Goal: Transaction & Acquisition: Download file/media

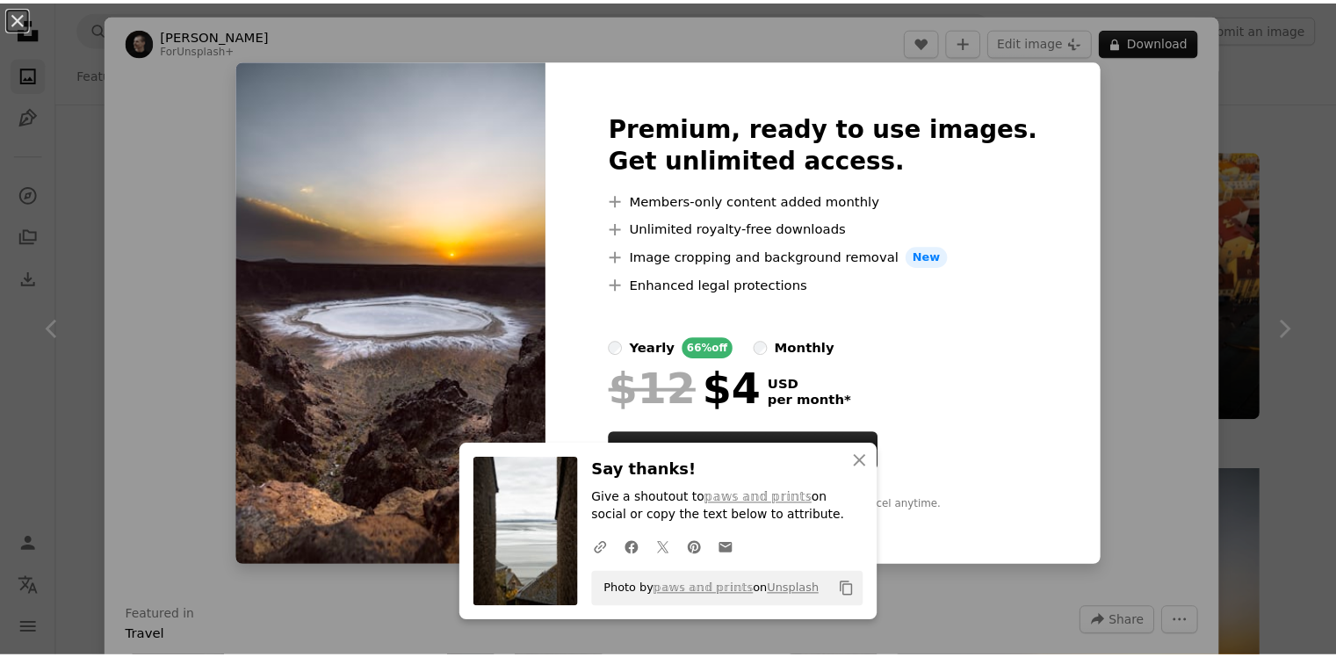
scroll to position [439, 0]
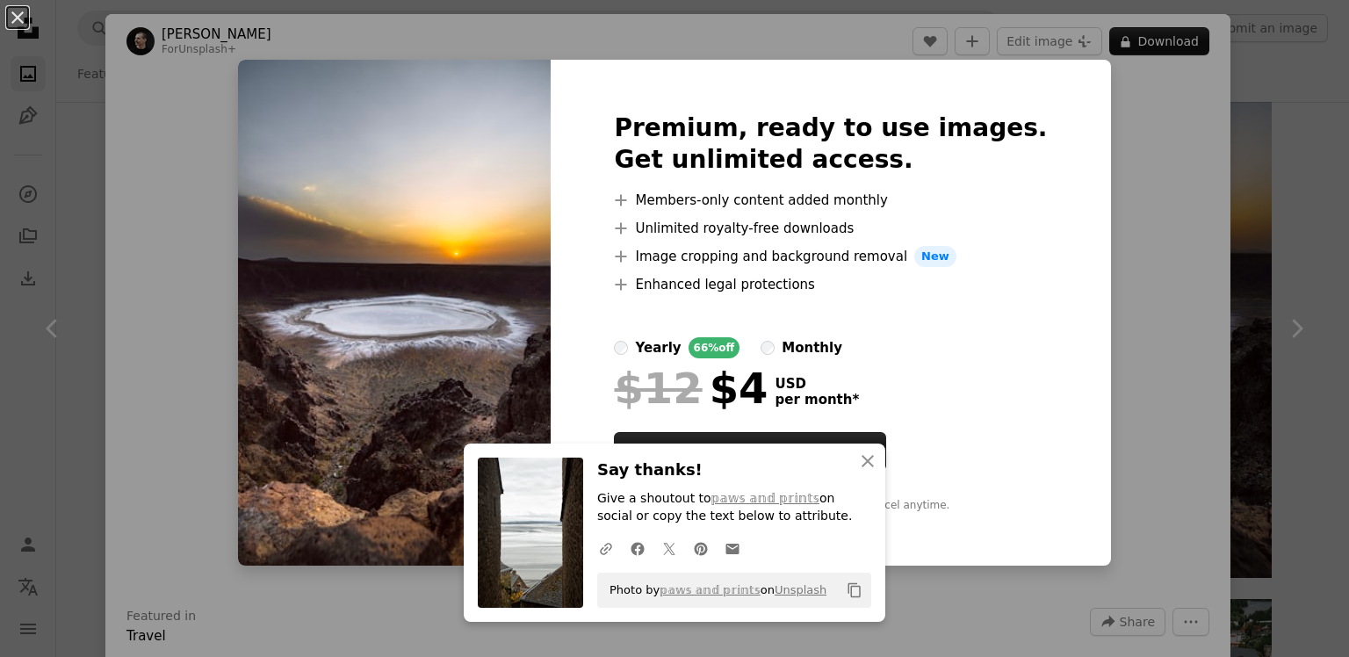
click at [1225, 117] on div "An X shape Premium, ready to use images. Get unlimited access. A plus sign Memb…" at bounding box center [674, 328] width 1349 height 657
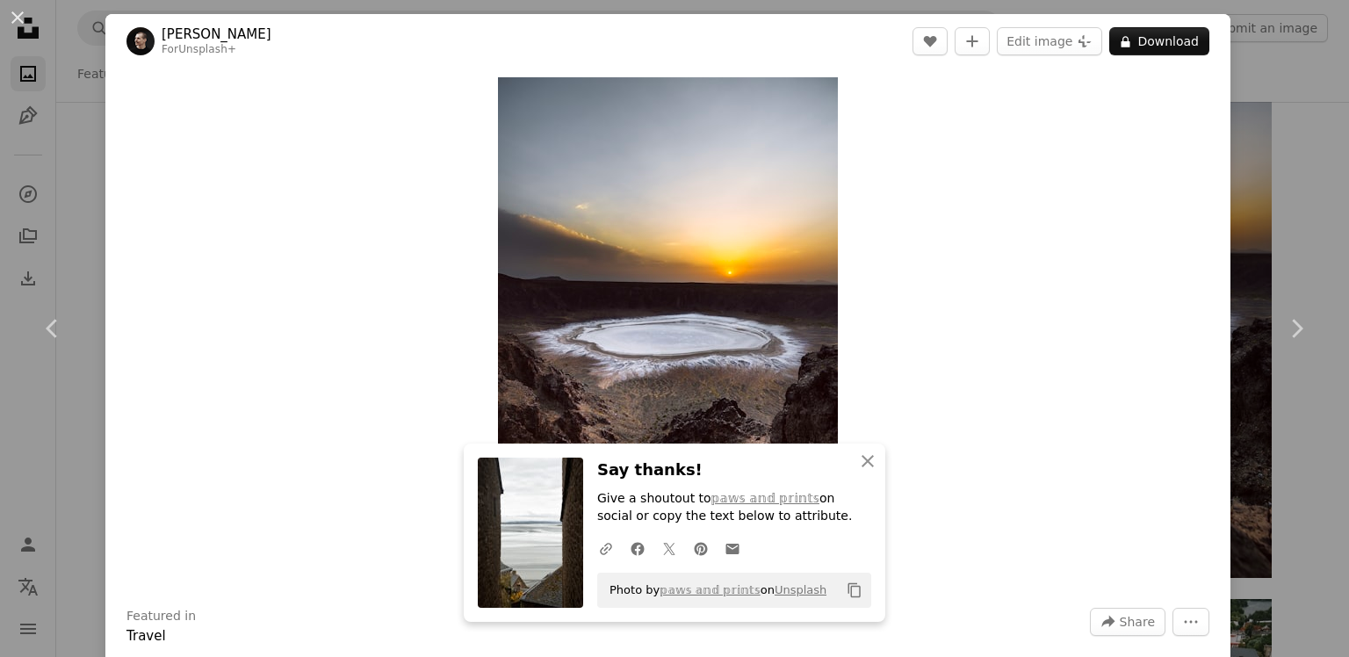
click at [1239, 109] on div "An X shape Chevron left Chevron right [PERSON_NAME] For Unsplash+ A heart A plu…" at bounding box center [674, 328] width 1349 height 657
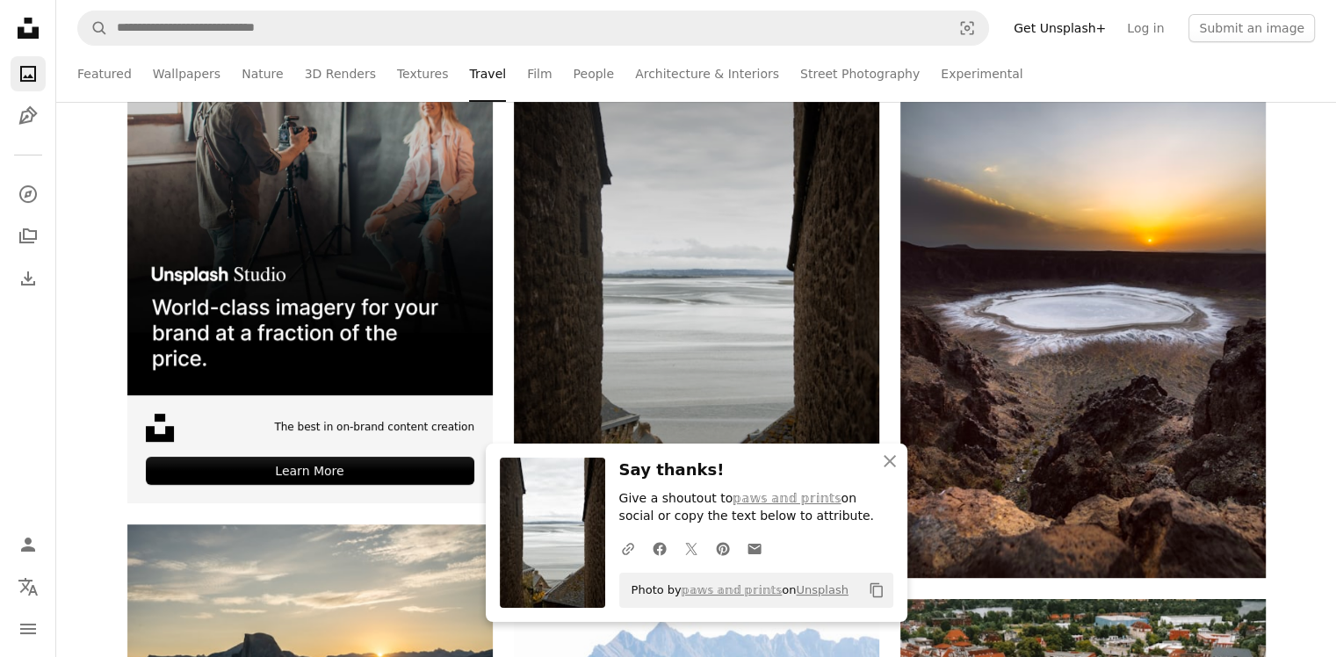
scroll to position [703, 0]
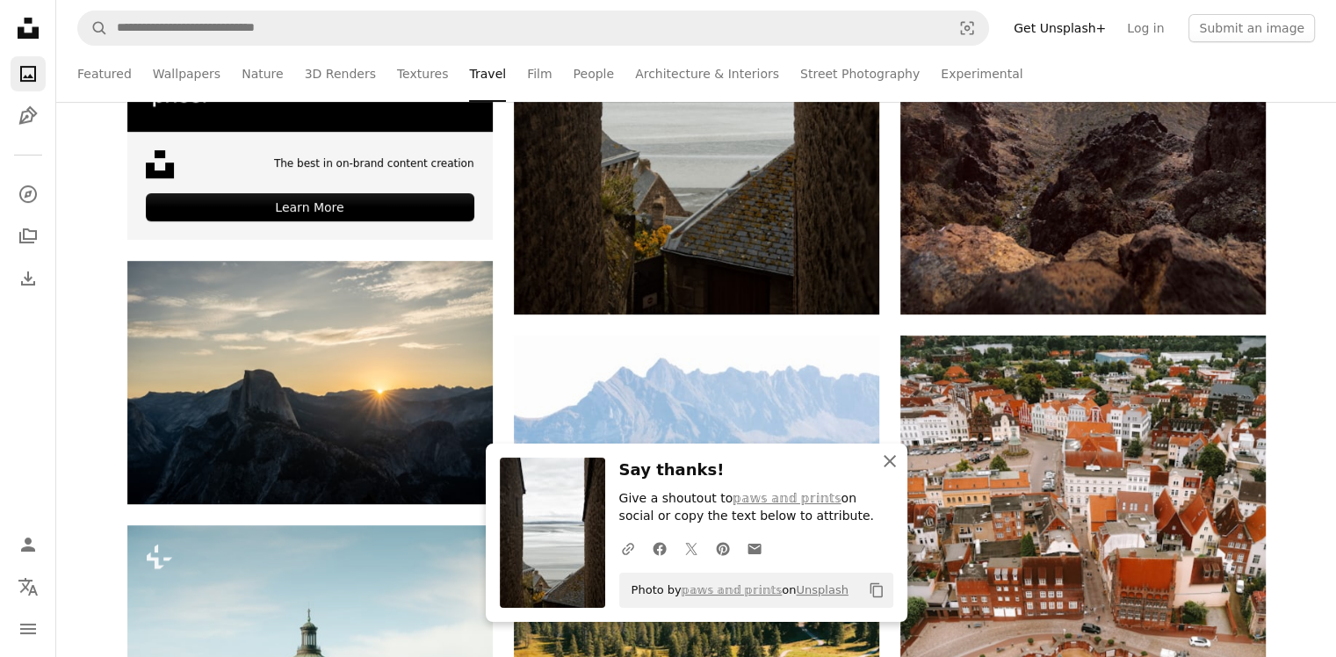
click at [886, 464] on icon "button" at bounding box center [890, 461] width 12 height 12
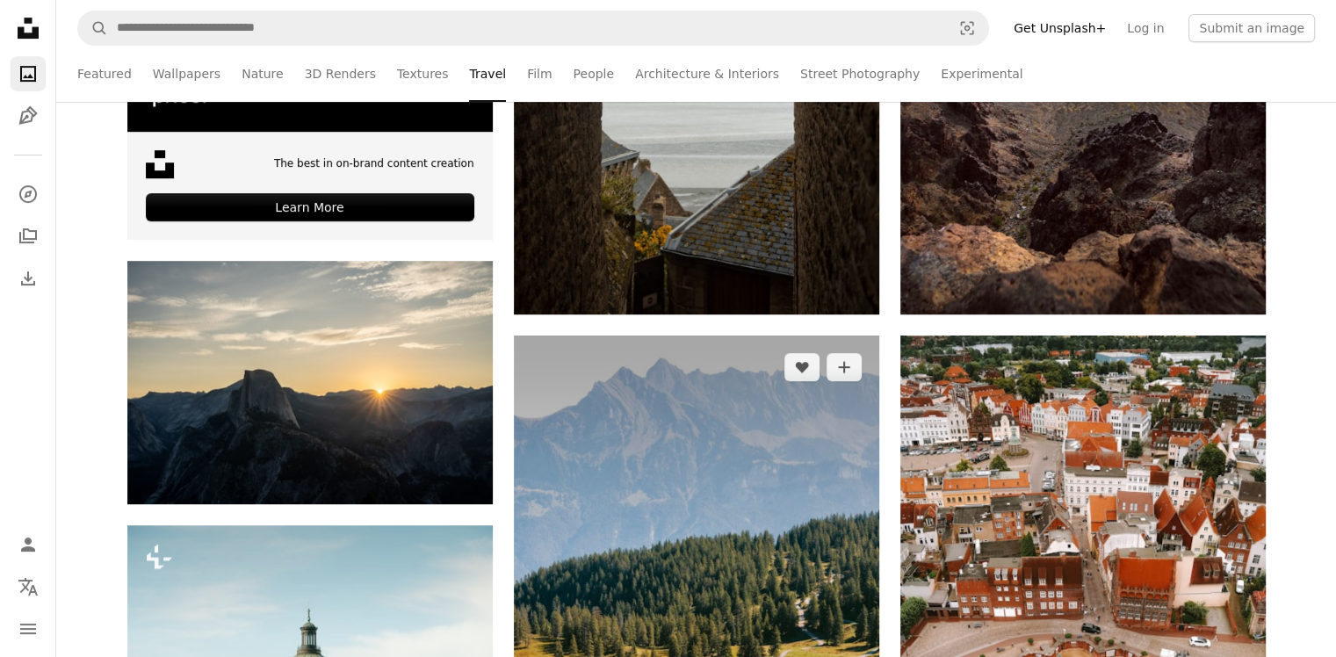
scroll to position [878, 0]
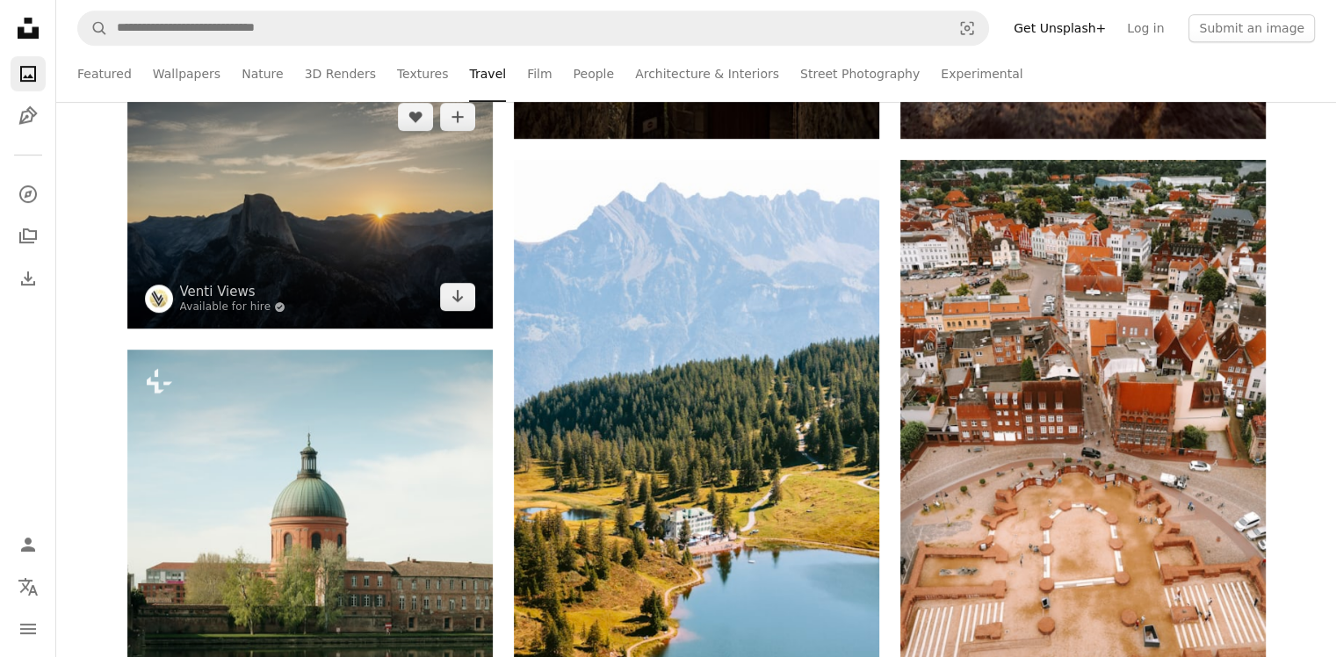
click at [351, 225] on img at bounding box center [309, 206] width 365 height 243
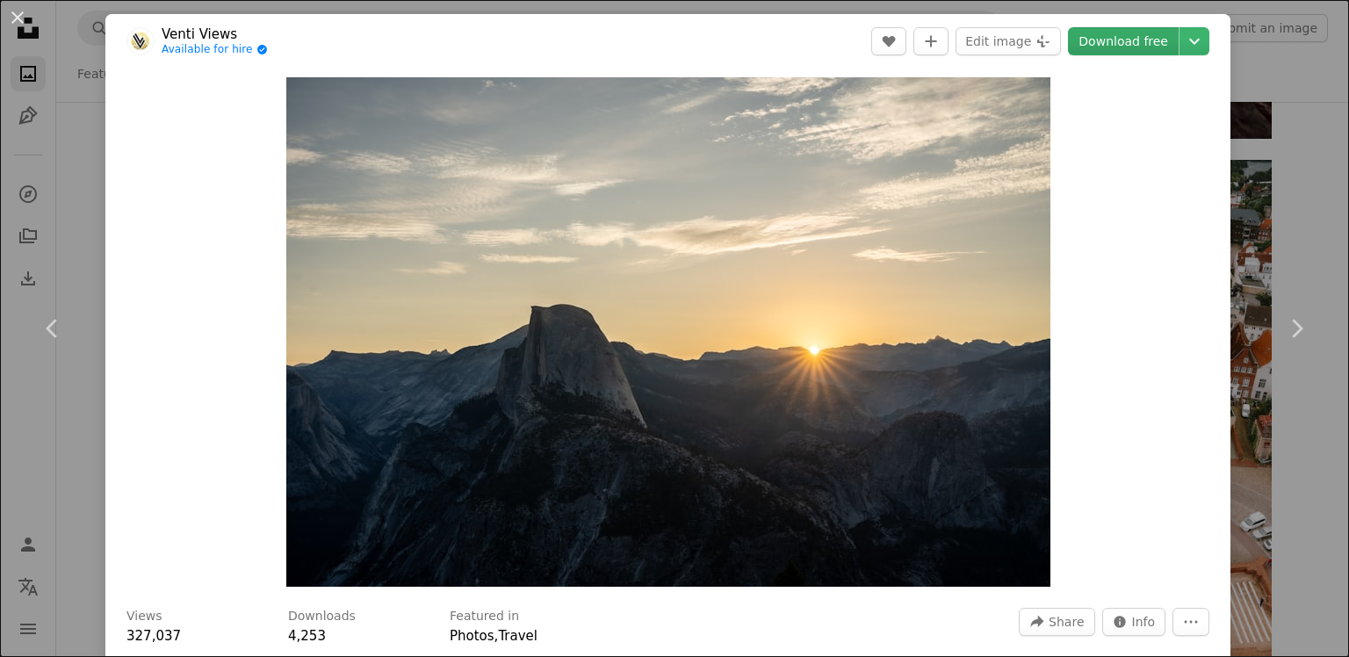
click at [1142, 36] on link "Download free" at bounding box center [1123, 41] width 111 height 28
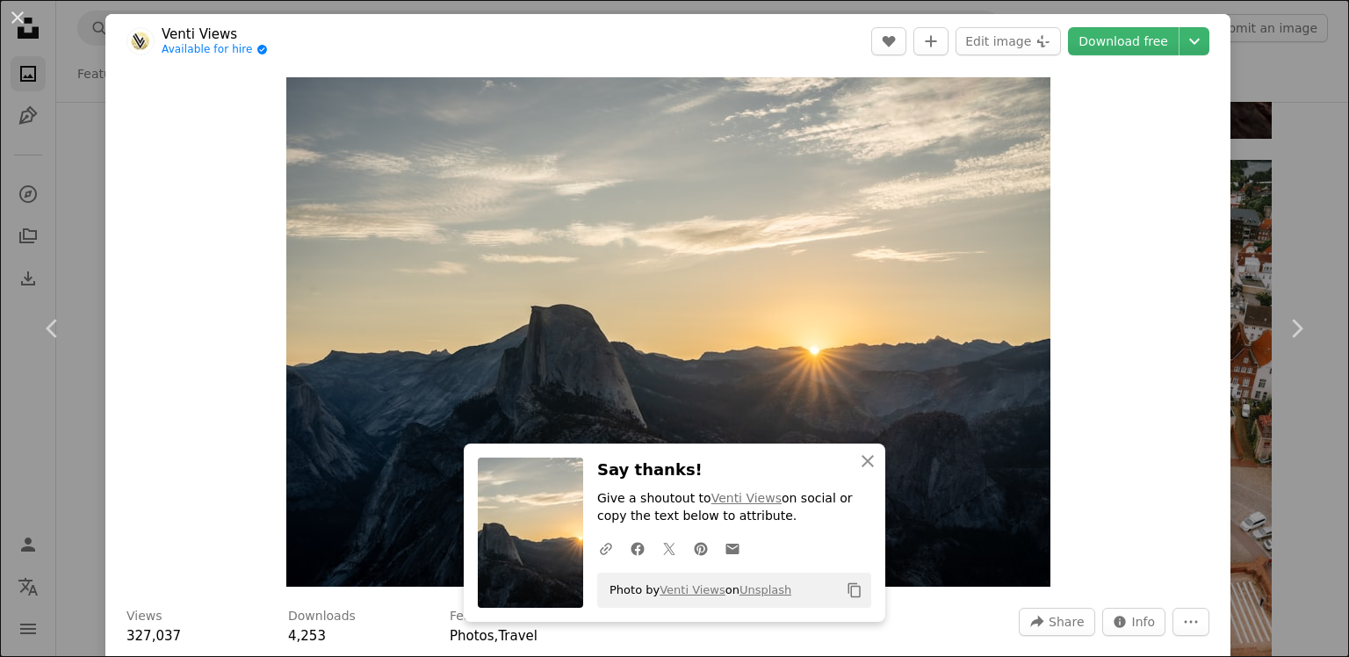
click at [1271, 49] on div "An X shape Chevron left Chevron right Venti Views Available for hire A checkmar…" at bounding box center [674, 328] width 1349 height 657
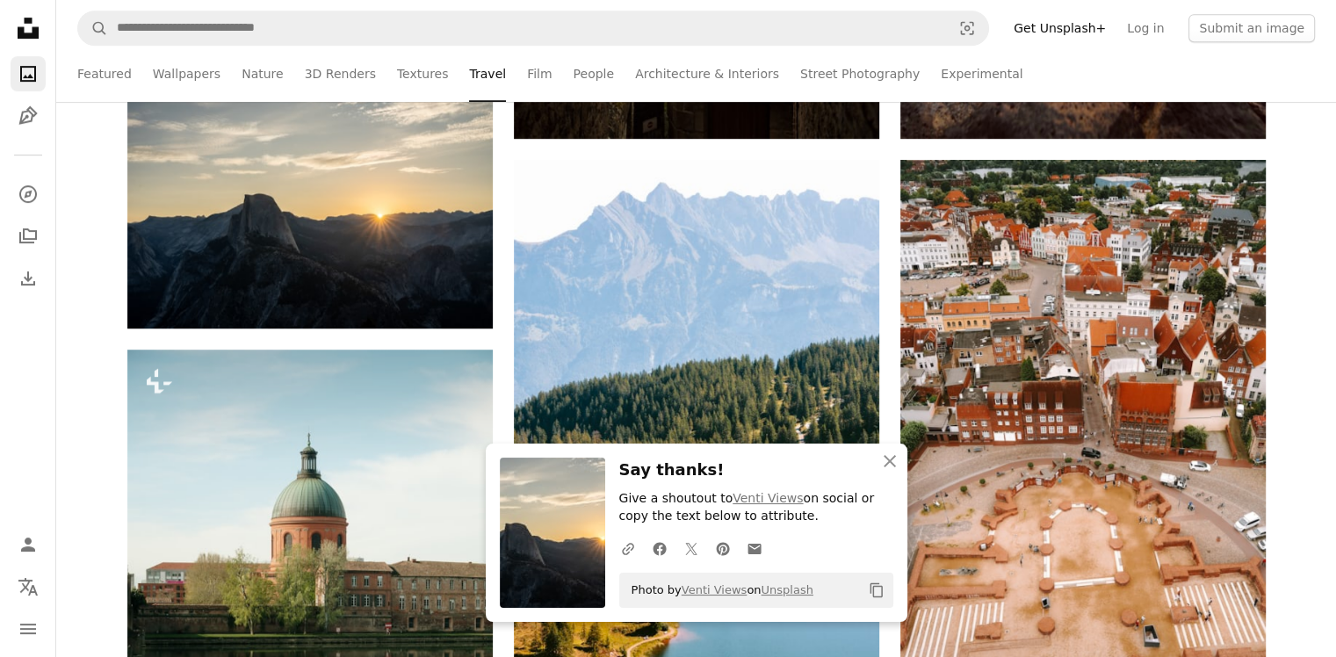
scroll to position [1142, 0]
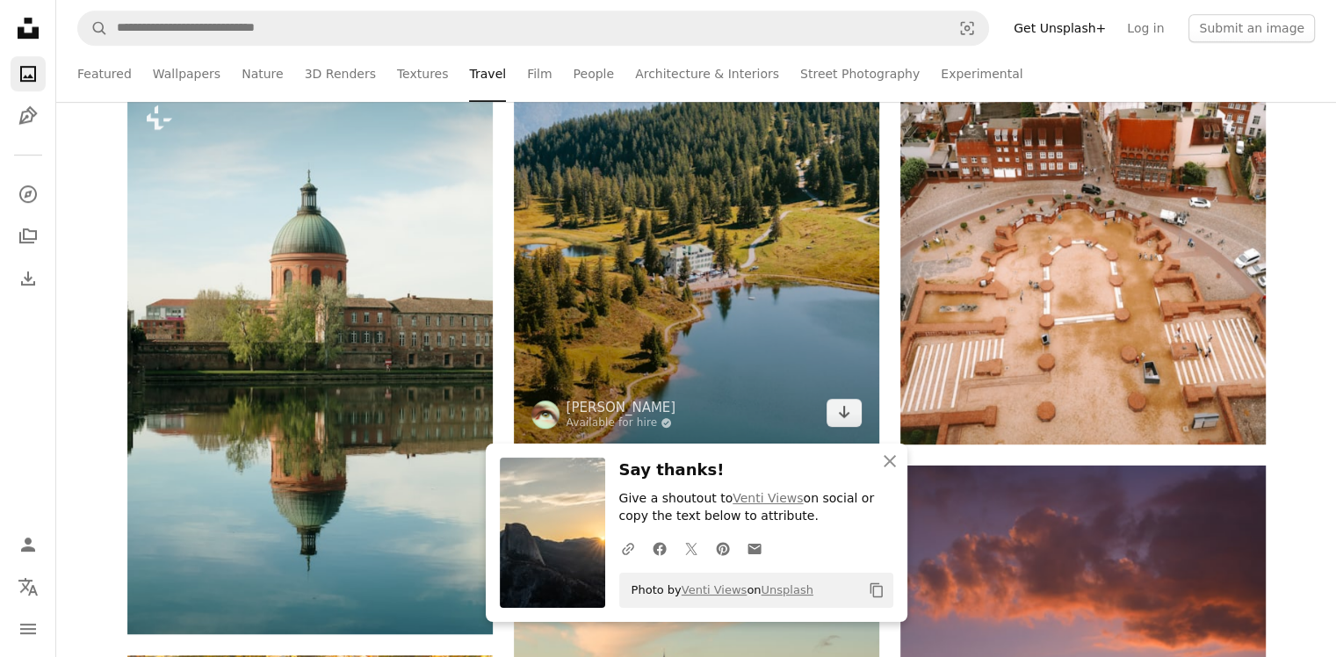
click at [733, 223] on img at bounding box center [696, 170] width 365 height 548
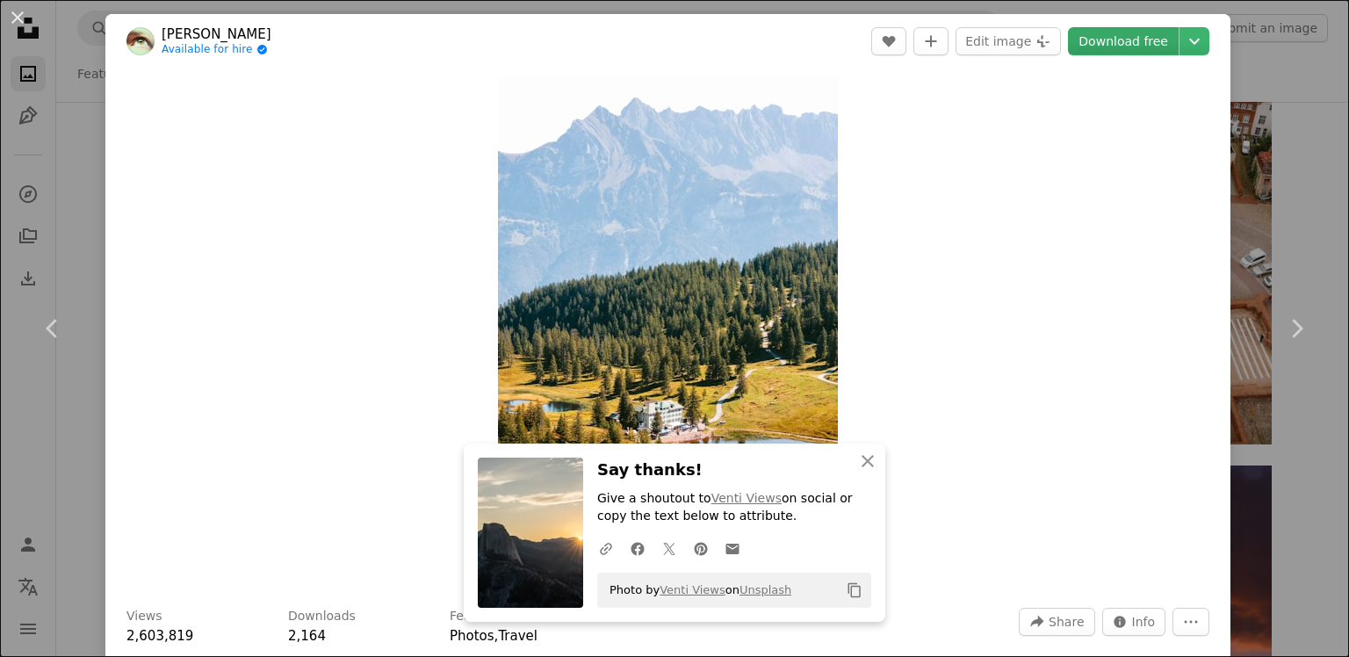
click at [1128, 40] on link "Download free" at bounding box center [1123, 41] width 111 height 28
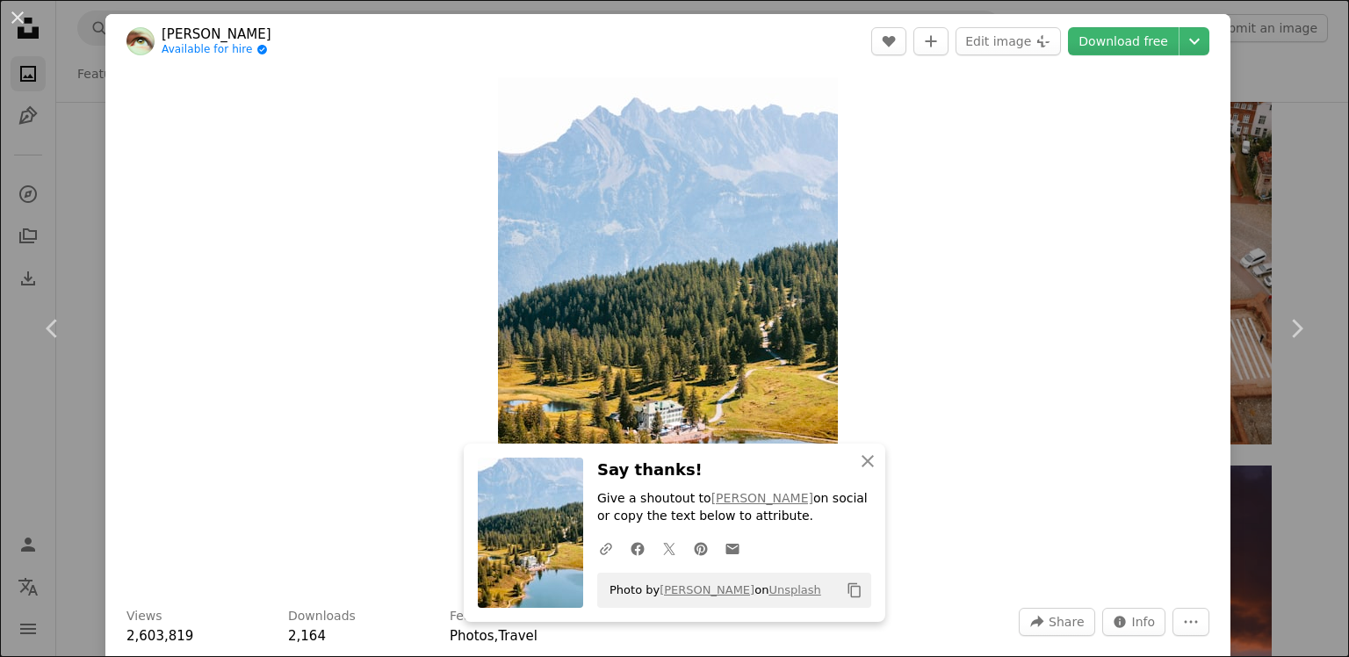
click at [1254, 33] on div "An X shape Chevron left Chevron right [PERSON_NAME] Available for hire A checkm…" at bounding box center [674, 328] width 1349 height 657
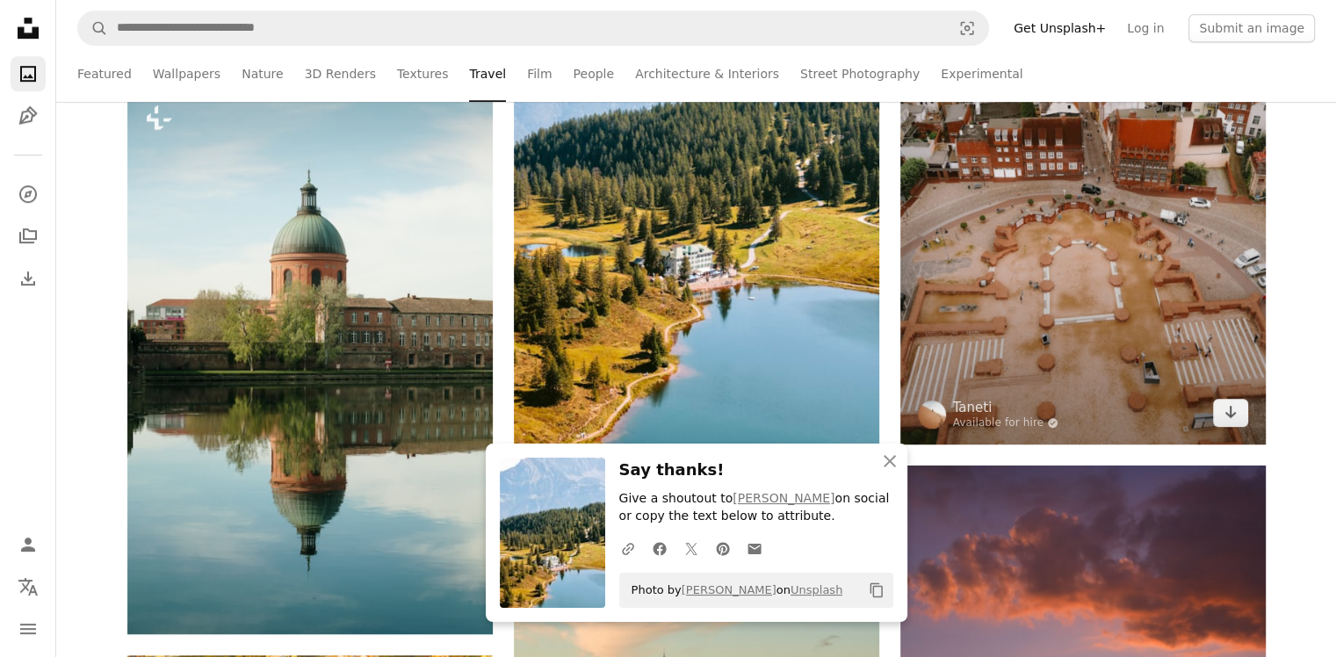
click at [1100, 195] on img at bounding box center [1082, 170] width 365 height 548
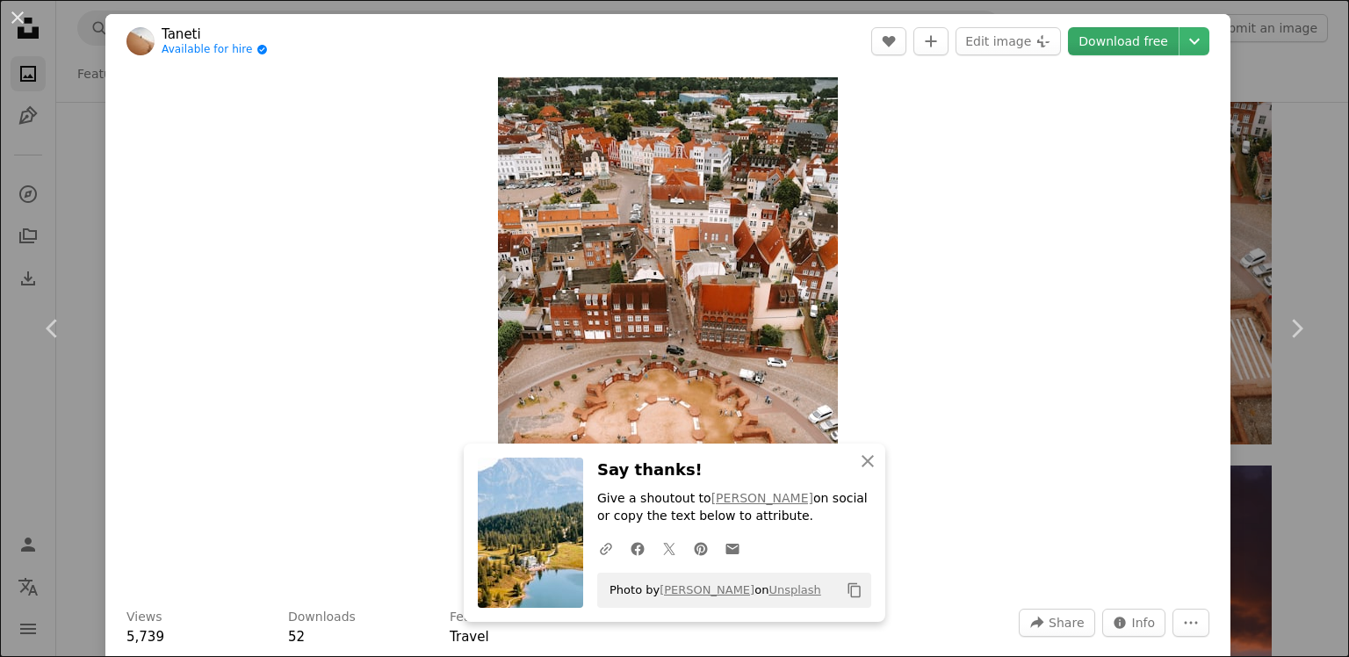
click at [1118, 51] on link "Download free" at bounding box center [1123, 41] width 111 height 28
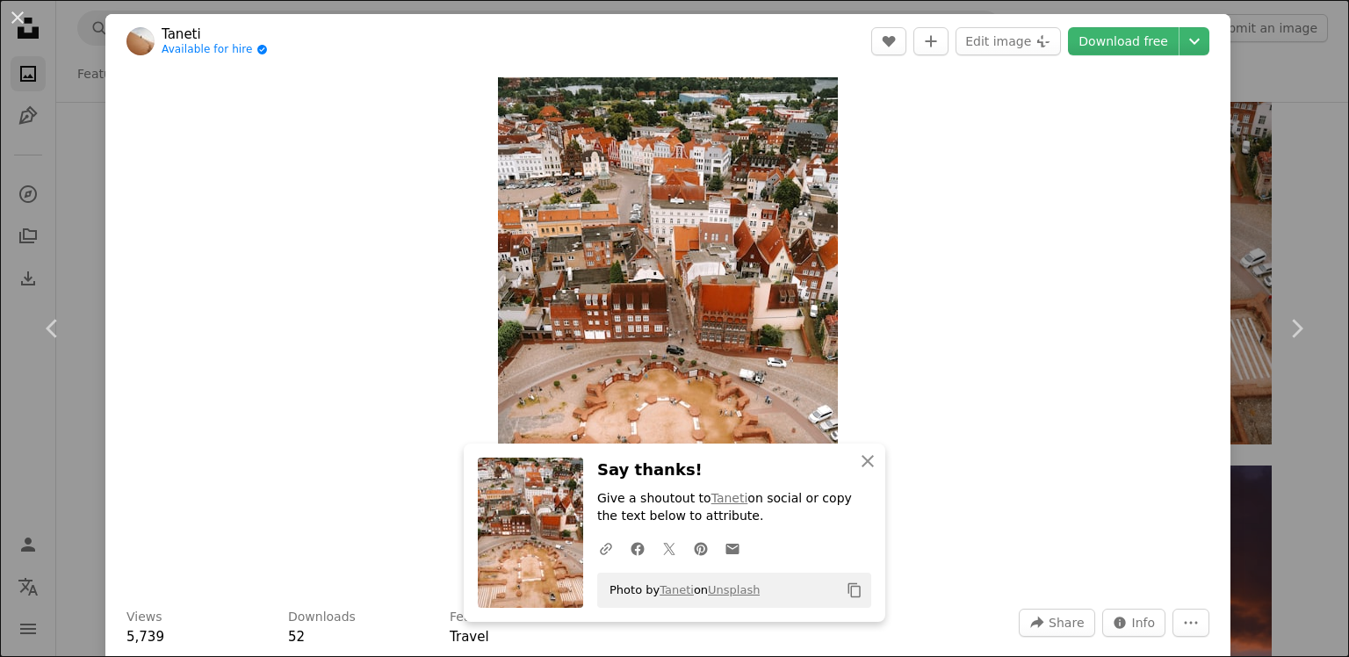
click at [1265, 84] on div "An X shape Chevron left Chevron right Taneti Available for hire A checkmark ins…" at bounding box center [674, 328] width 1349 height 657
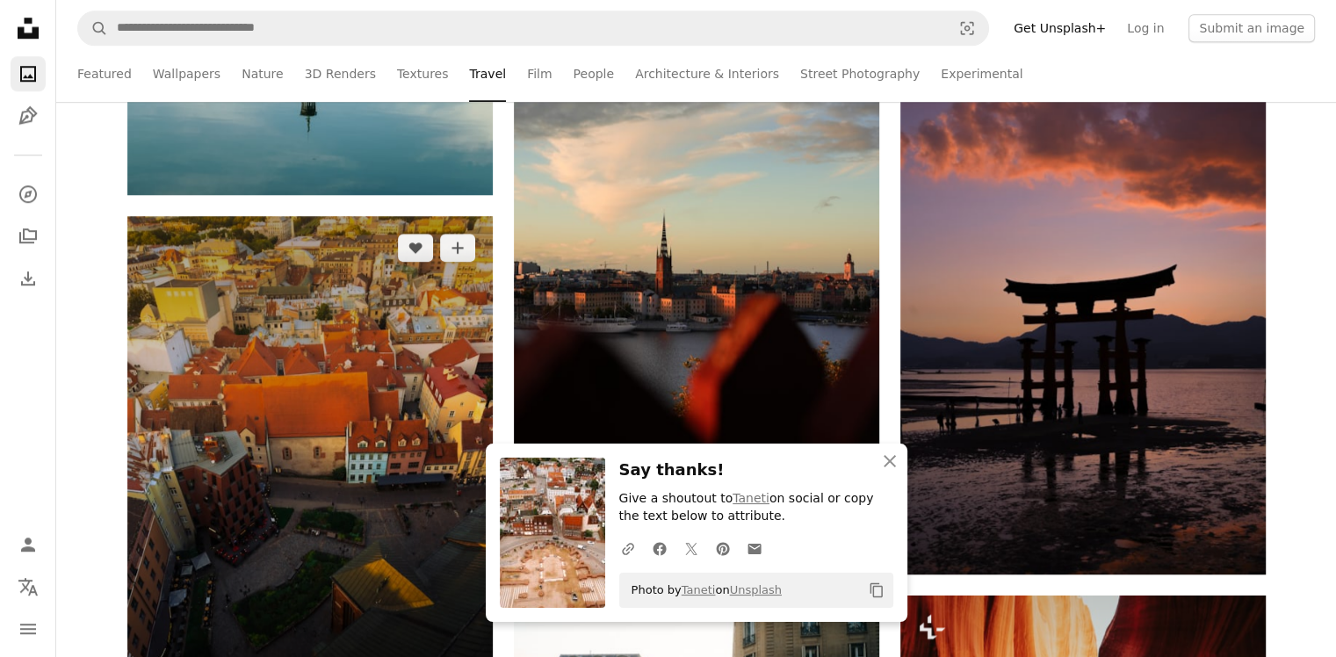
scroll to position [1757, 0]
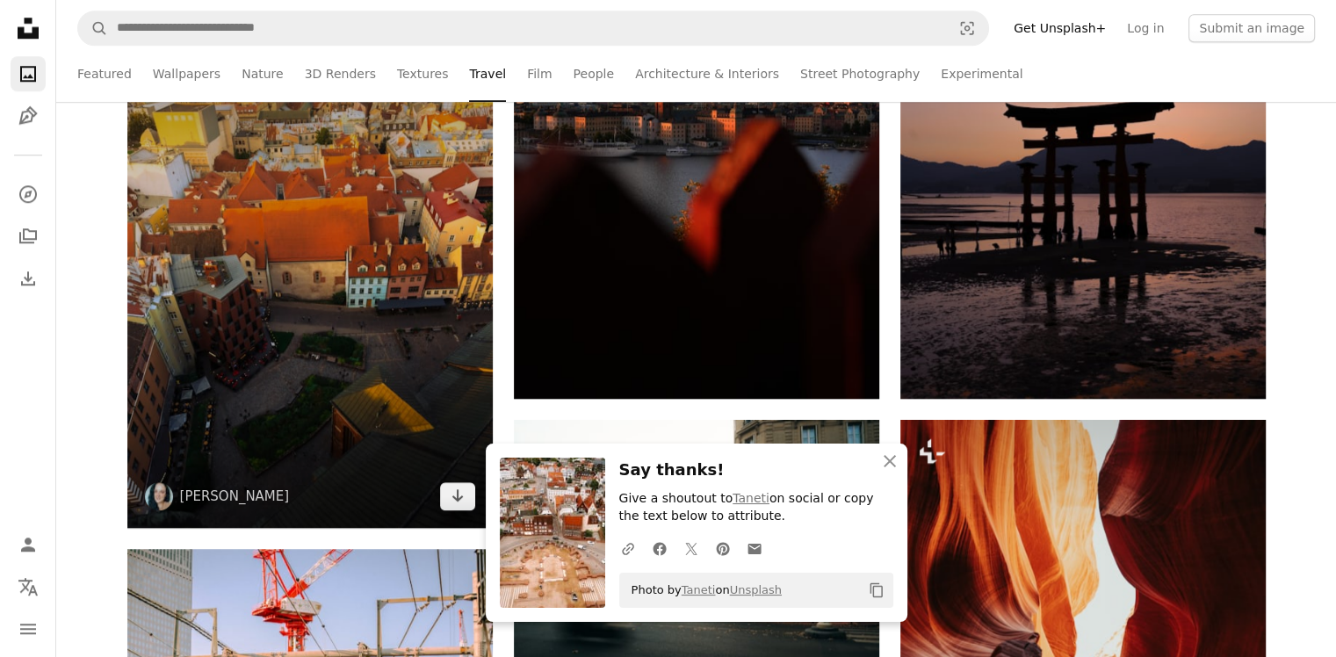
click at [322, 276] on img at bounding box center [309, 284] width 365 height 488
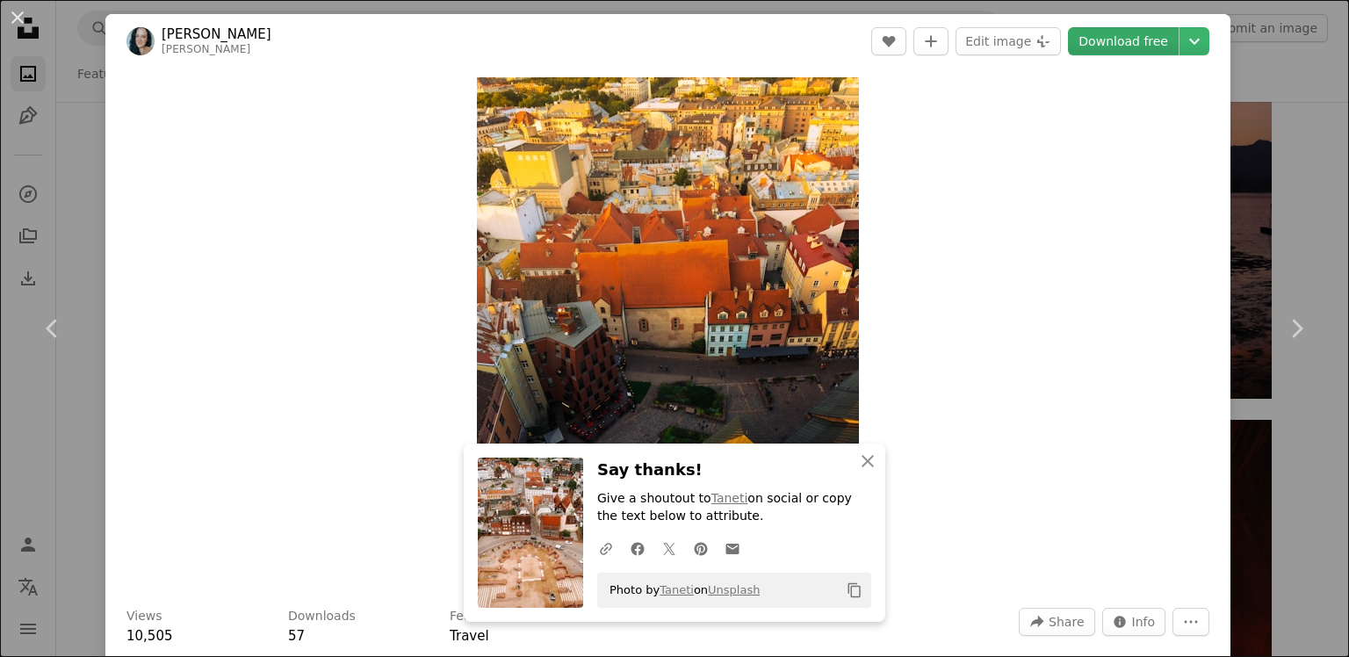
click at [1132, 45] on link "Download free" at bounding box center [1123, 41] width 111 height 28
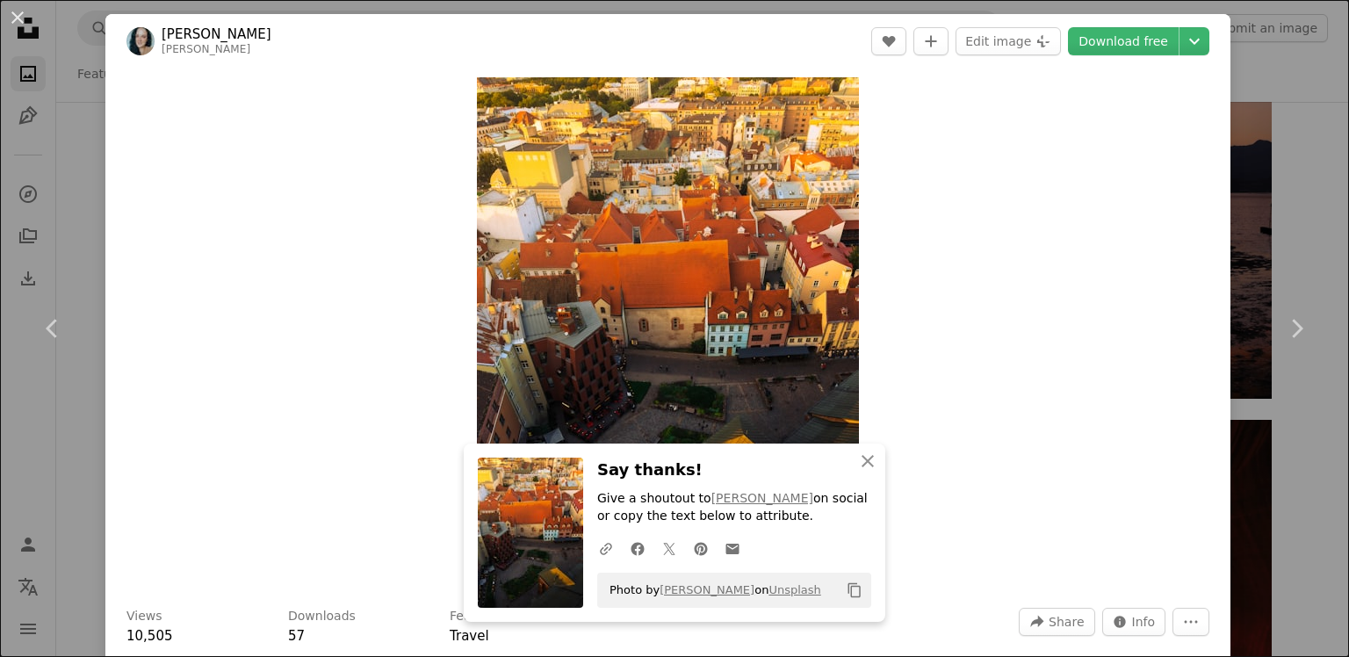
click at [1278, 49] on div "An X shape Chevron left Chevron right [PERSON_NAME] christina_kozak A heart A p…" at bounding box center [674, 328] width 1349 height 657
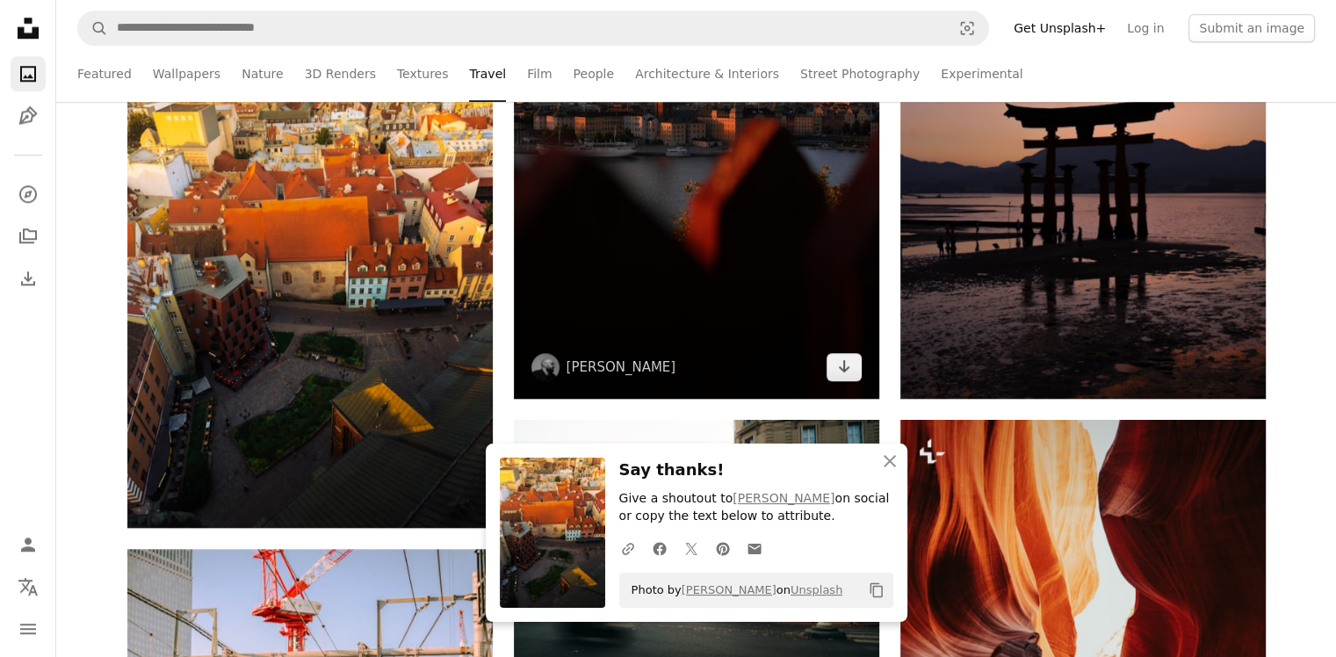
click at [741, 241] on img at bounding box center [696, 125] width 365 height 548
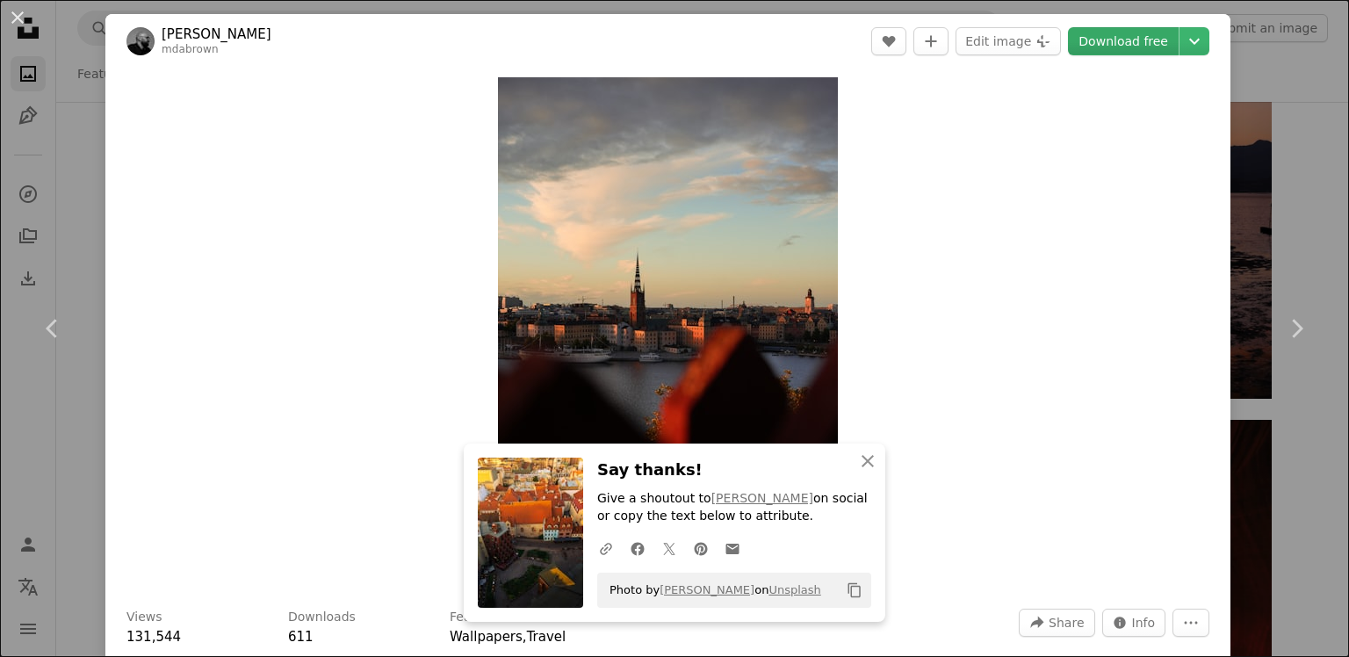
click at [1114, 40] on link "Download free" at bounding box center [1123, 41] width 111 height 28
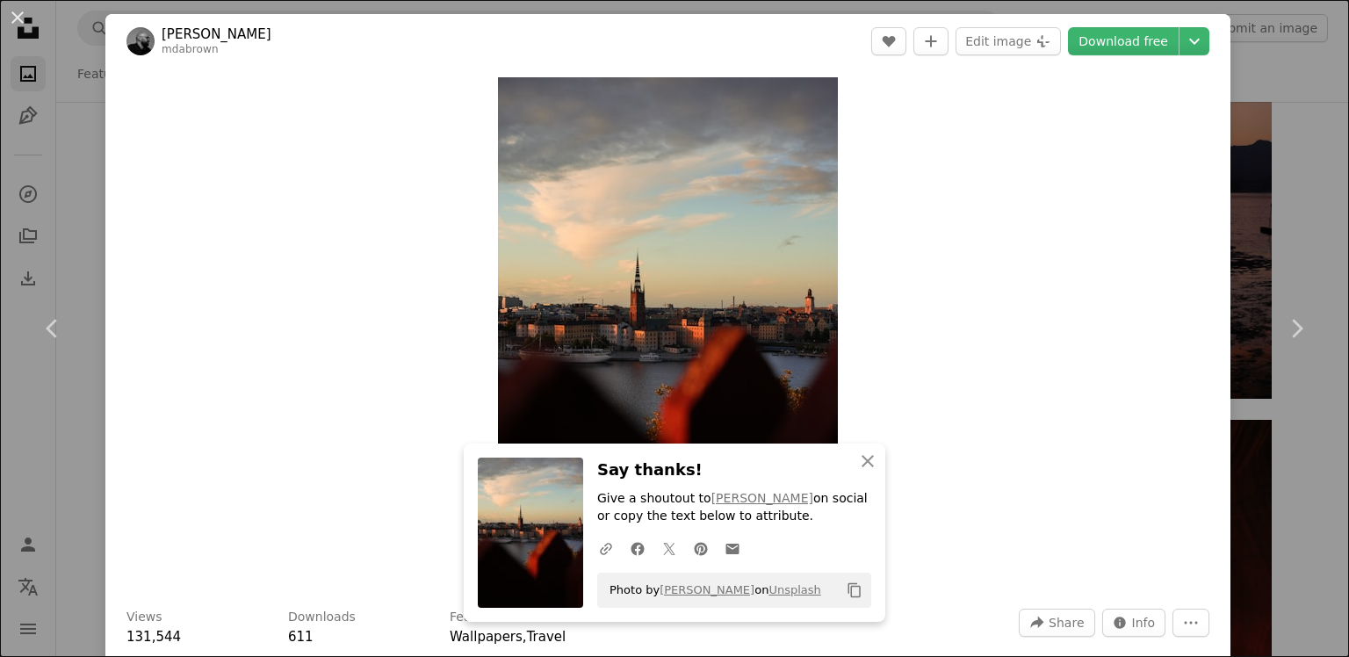
click at [1254, 61] on div "An X shape Chevron left Chevron right [PERSON_NAME] mdabrown A heart A plus sig…" at bounding box center [674, 328] width 1349 height 657
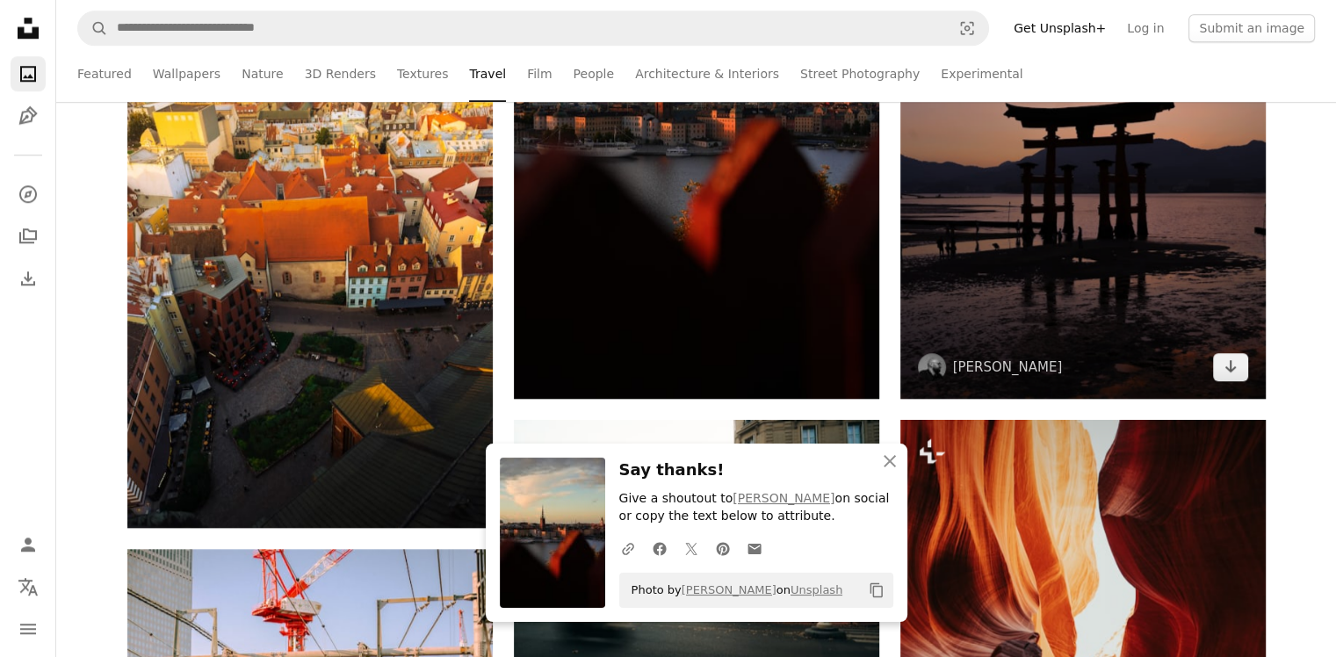
click at [1047, 210] on img at bounding box center [1082, 125] width 365 height 548
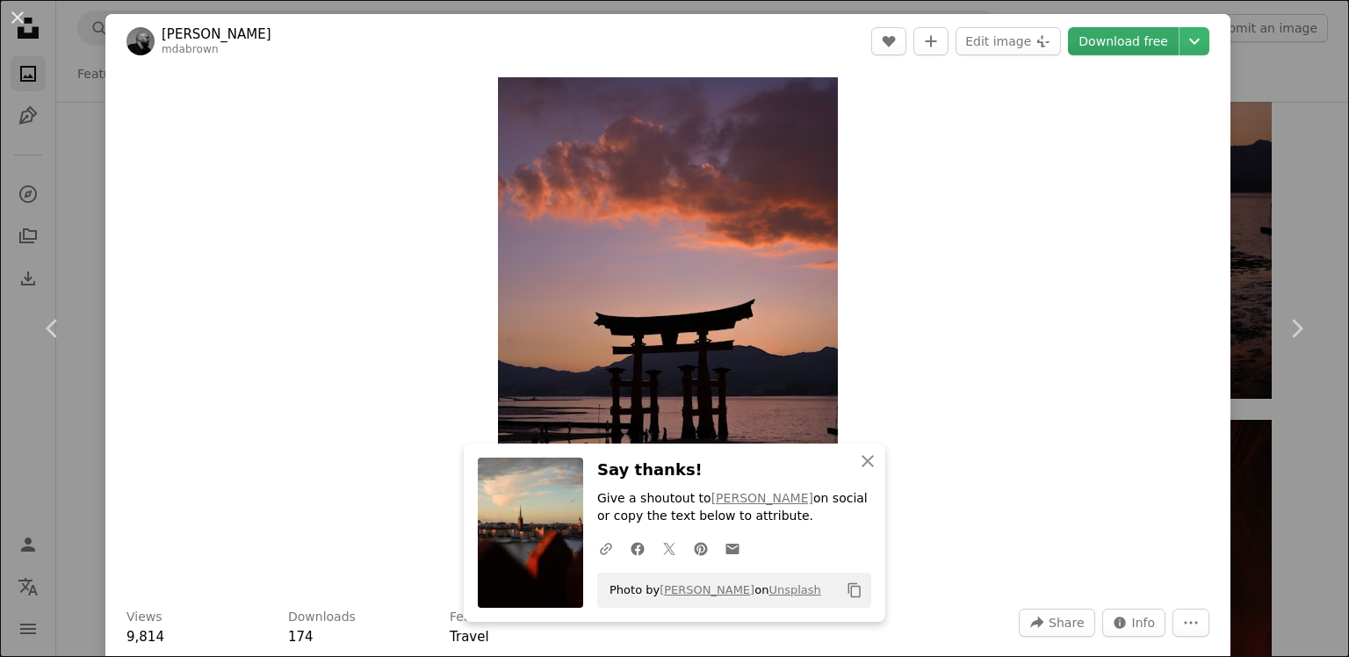
click at [1115, 41] on link "Download free" at bounding box center [1123, 41] width 111 height 28
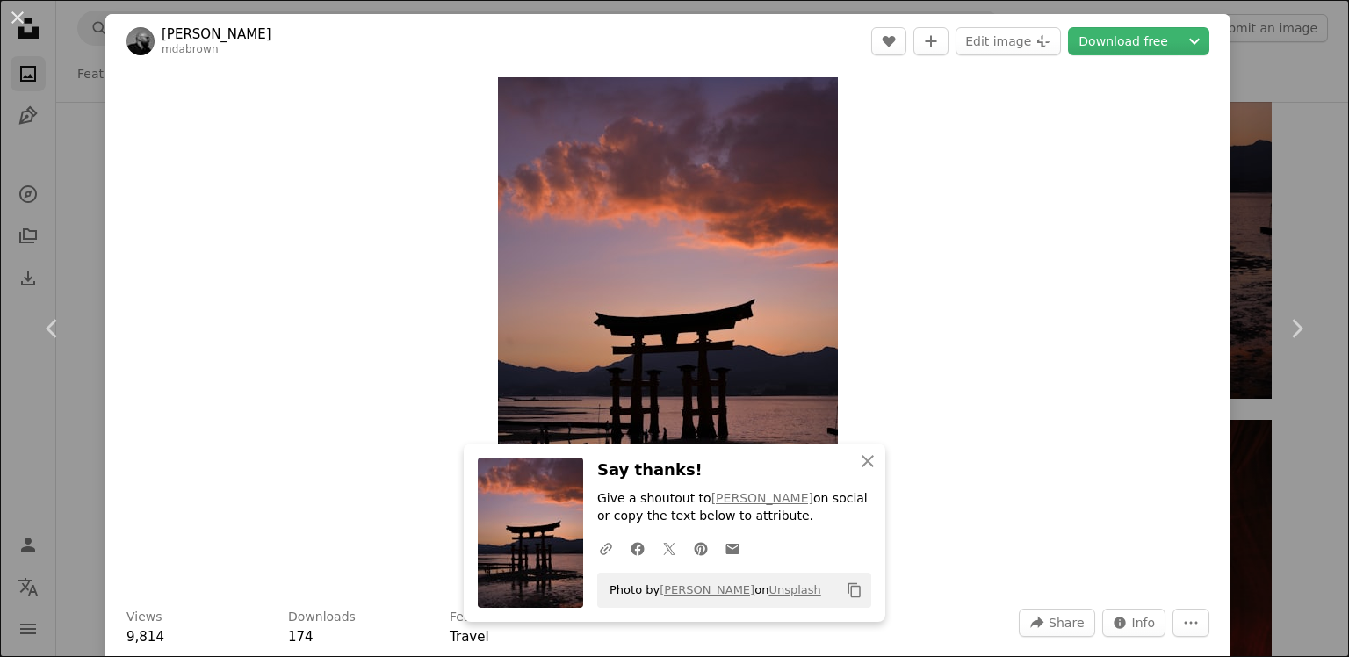
click at [1286, 83] on div "An X shape Chevron left Chevron right [PERSON_NAME] mdabrown A heart A plus sig…" at bounding box center [674, 328] width 1349 height 657
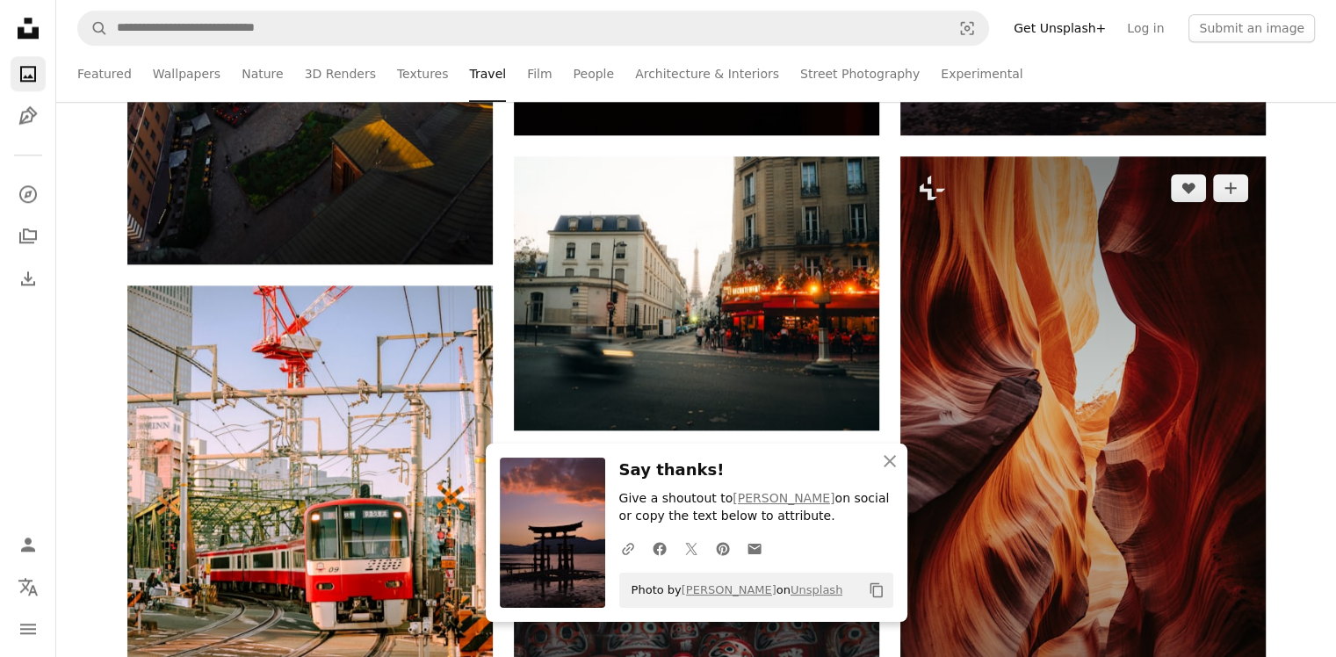
scroll to position [2108, 0]
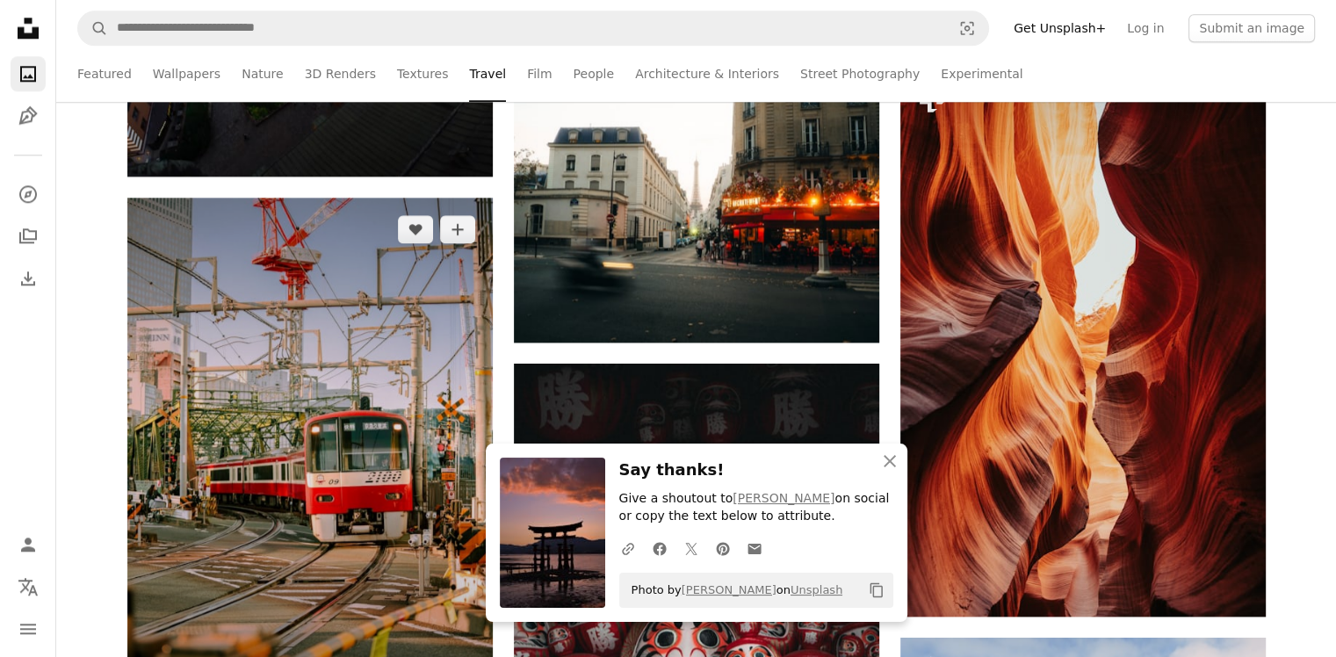
click at [322, 322] on img at bounding box center [309, 472] width 365 height 548
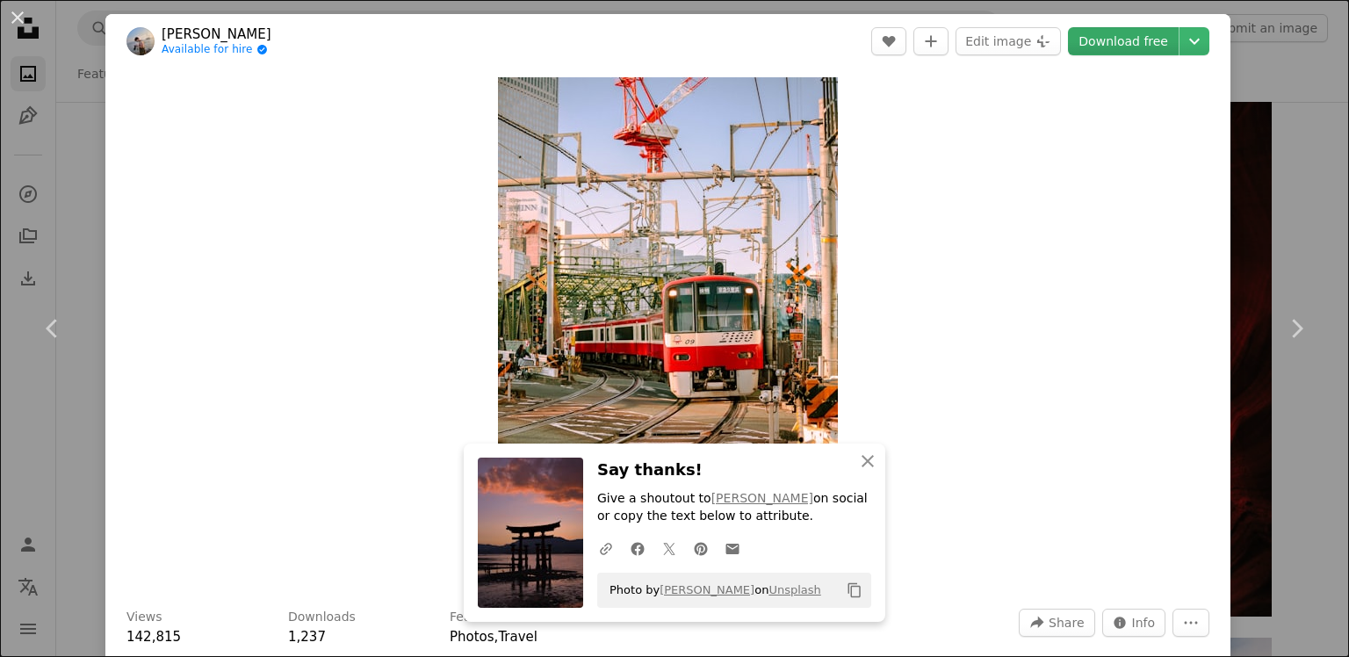
click at [1135, 36] on link "Download free" at bounding box center [1123, 41] width 111 height 28
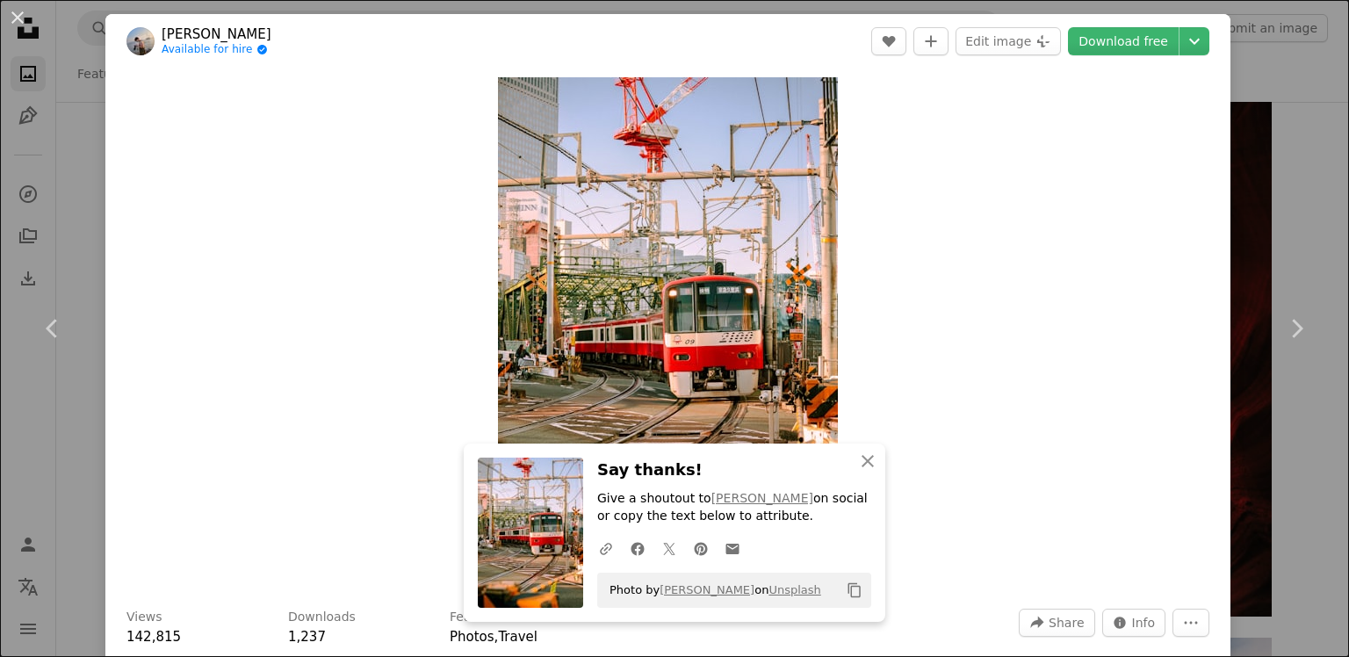
click at [1254, 39] on div "An X shape Chevron left Chevron right HANVIN CHEONG Available for hire A checkm…" at bounding box center [674, 328] width 1349 height 657
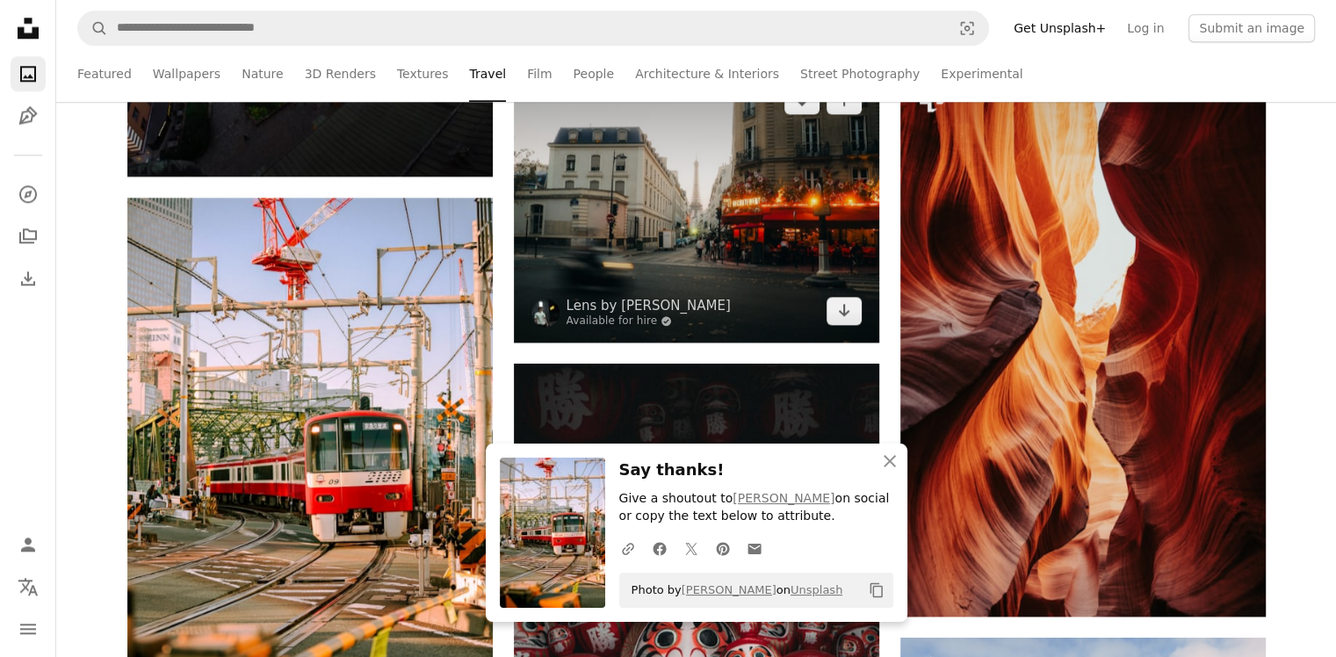
scroll to position [2372, 0]
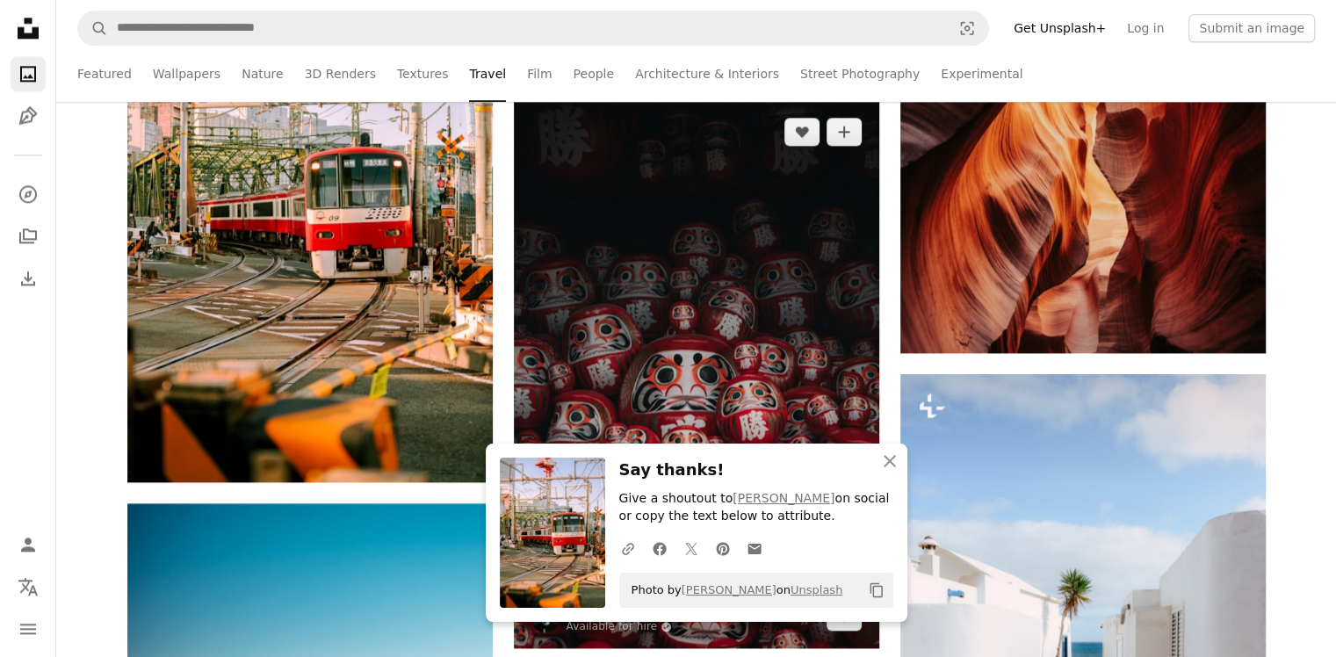
click at [705, 233] on img at bounding box center [696, 374] width 365 height 548
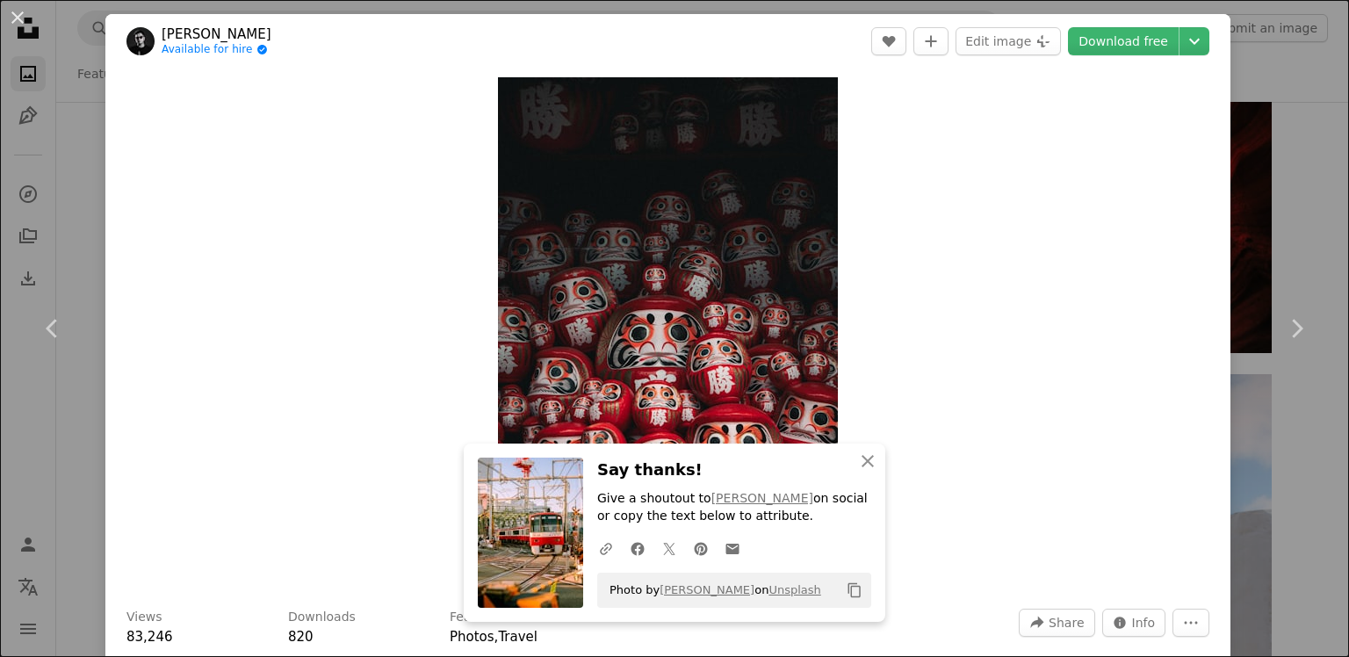
click at [1286, 138] on div "An X shape Chevron left Chevron right sun hung Available for hire A checkmark i…" at bounding box center [674, 328] width 1349 height 657
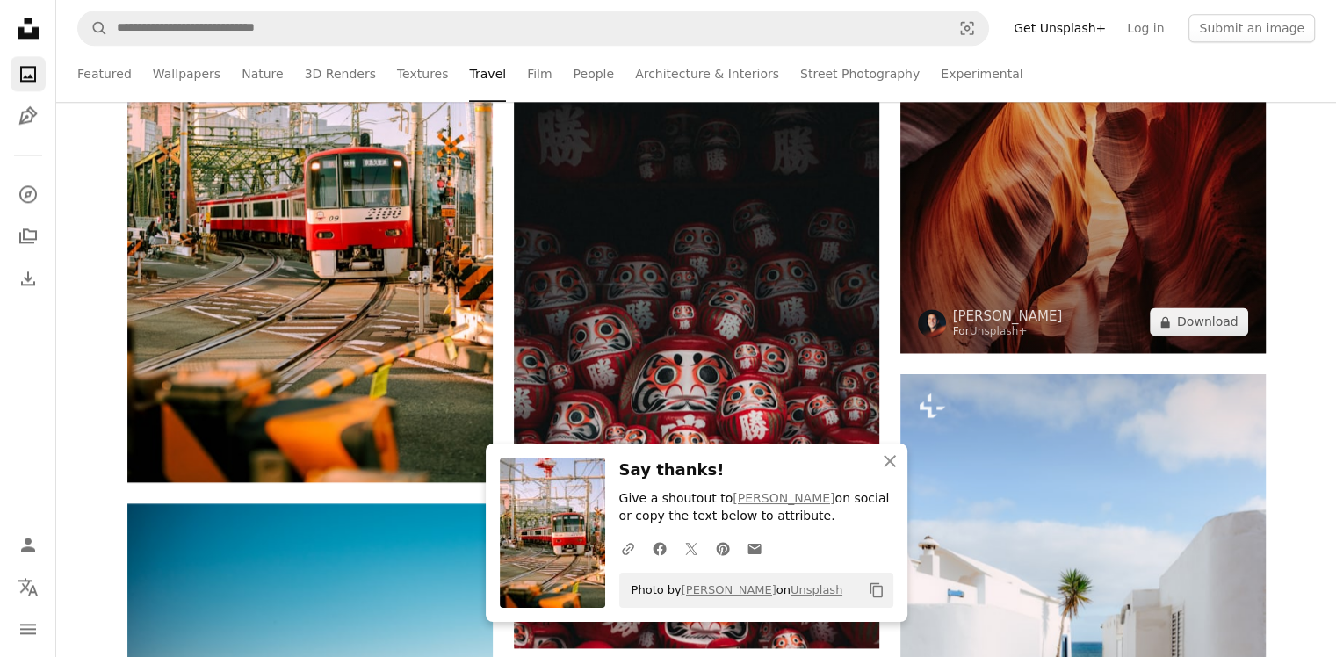
scroll to position [2196, 0]
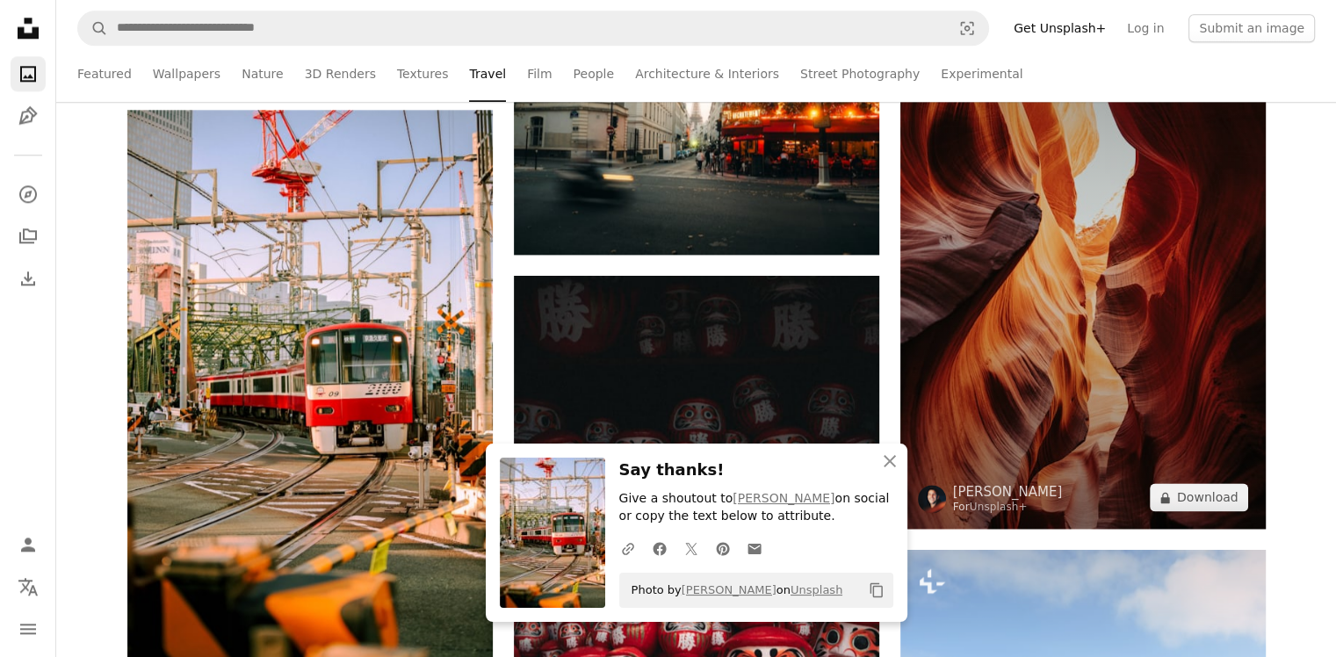
click at [1108, 222] on img at bounding box center [1082, 255] width 365 height 548
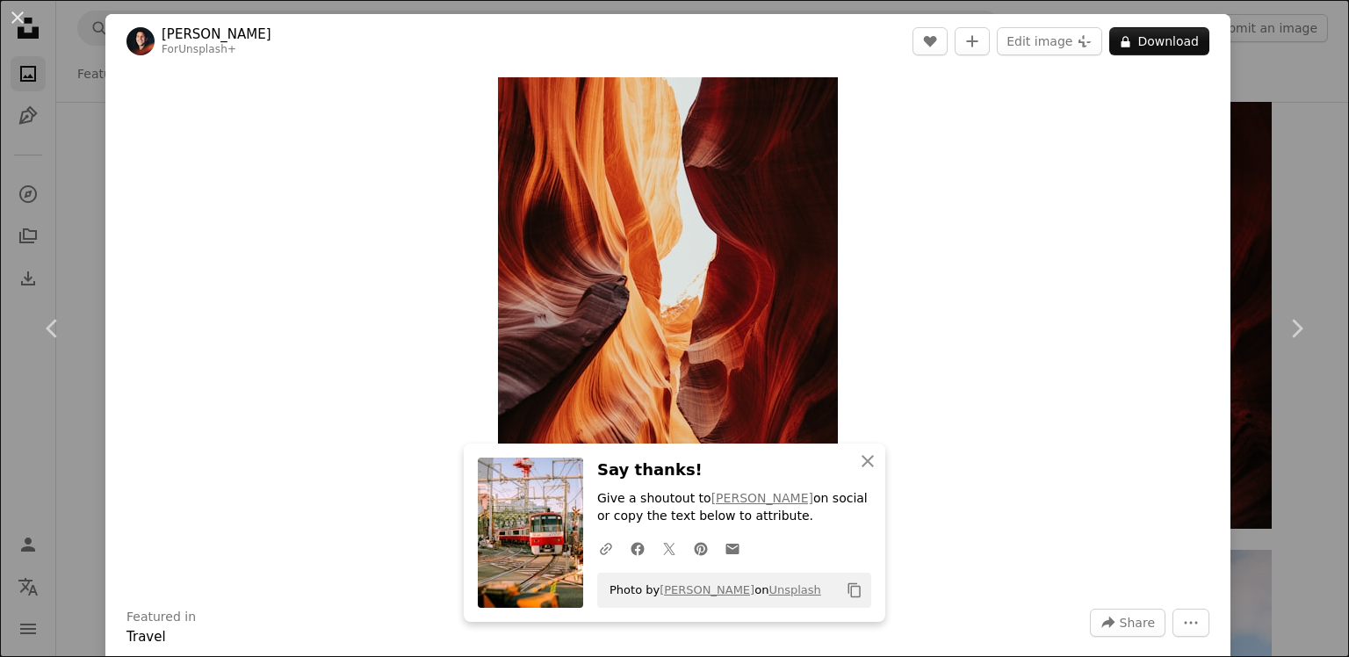
click at [1264, 119] on div "An X shape Chevron left Chevron right [PERSON_NAME] For Unsplash+ A heart A plu…" at bounding box center [674, 328] width 1349 height 657
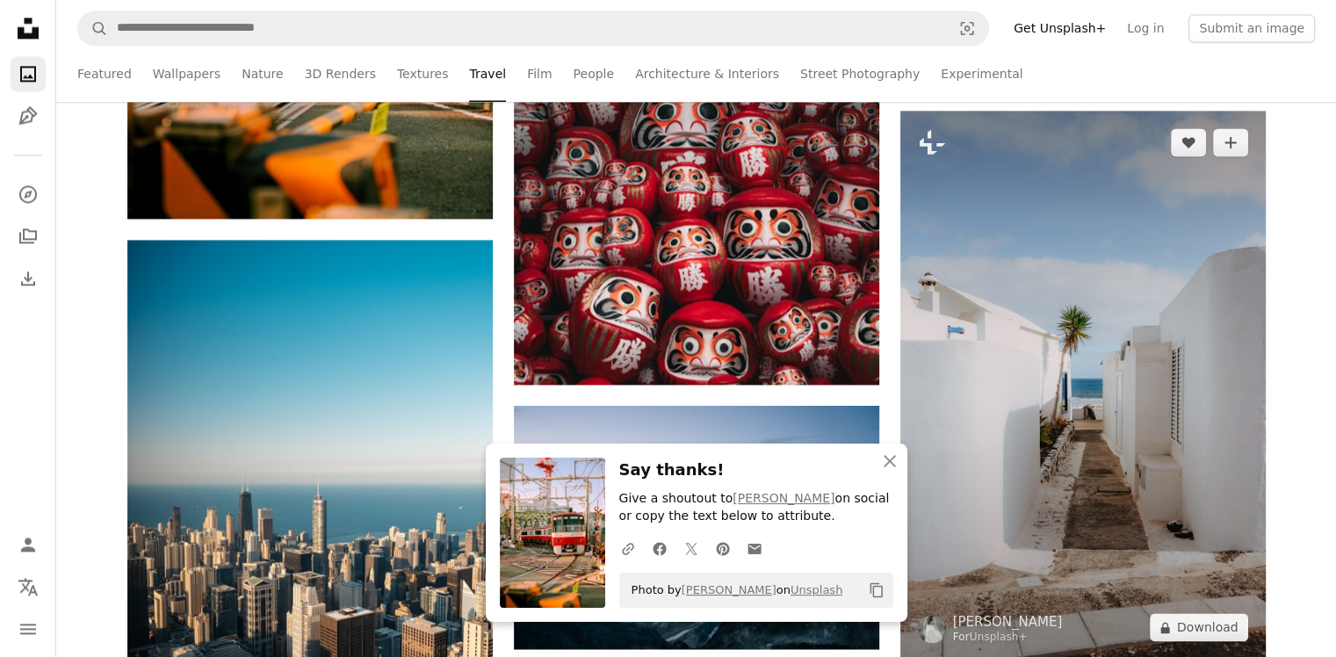
scroll to position [2811, 0]
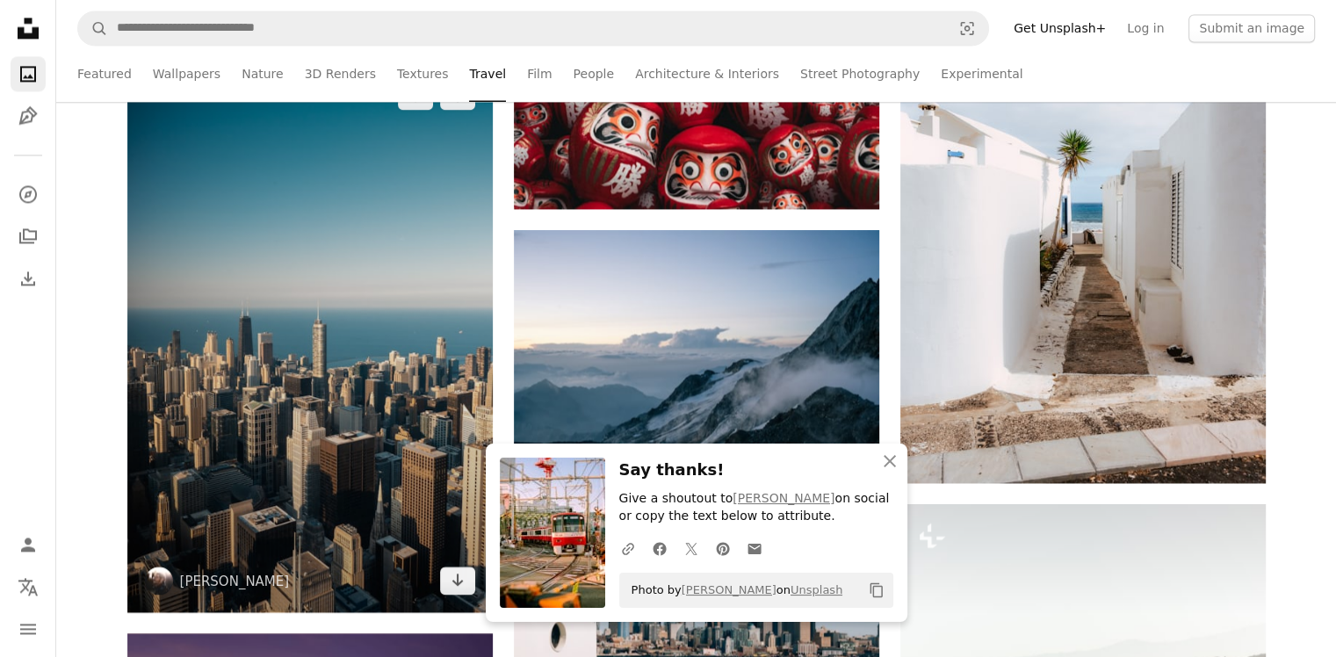
click at [436, 220] on img at bounding box center [309, 338] width 365 height 548
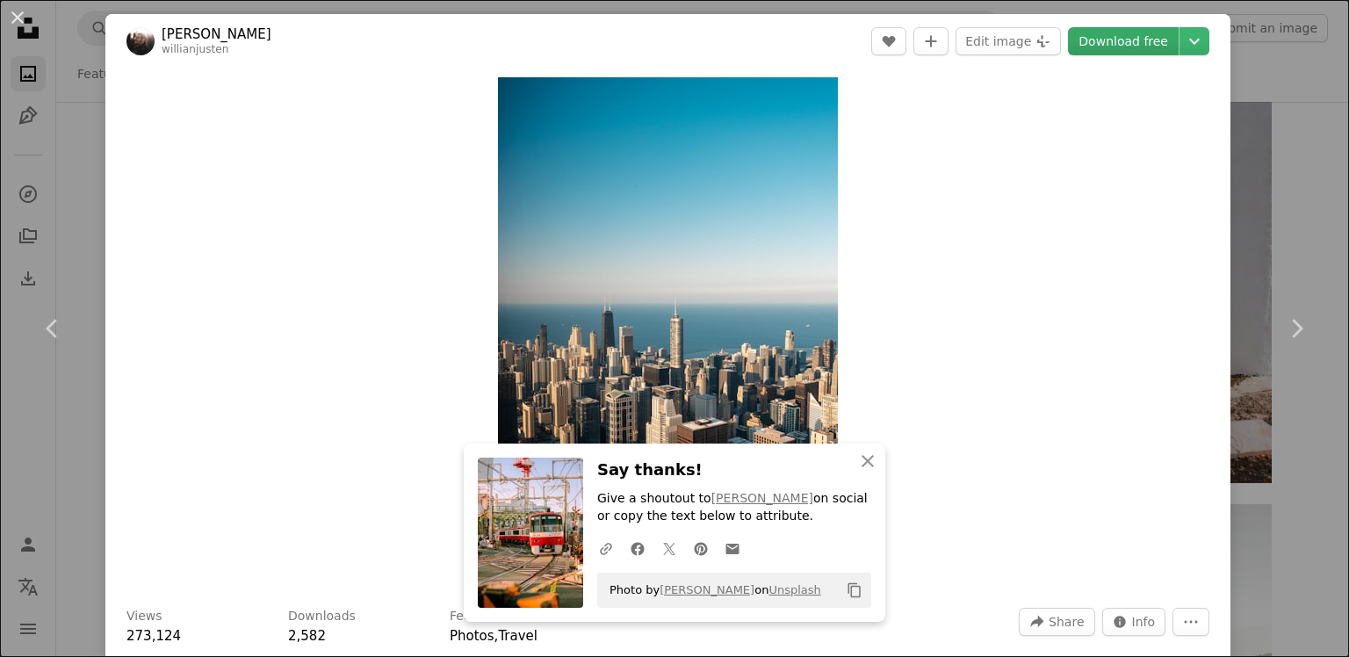
click at [1103, 49] on link "Download free" at bounding box center [1123, 41] width 111 height 28
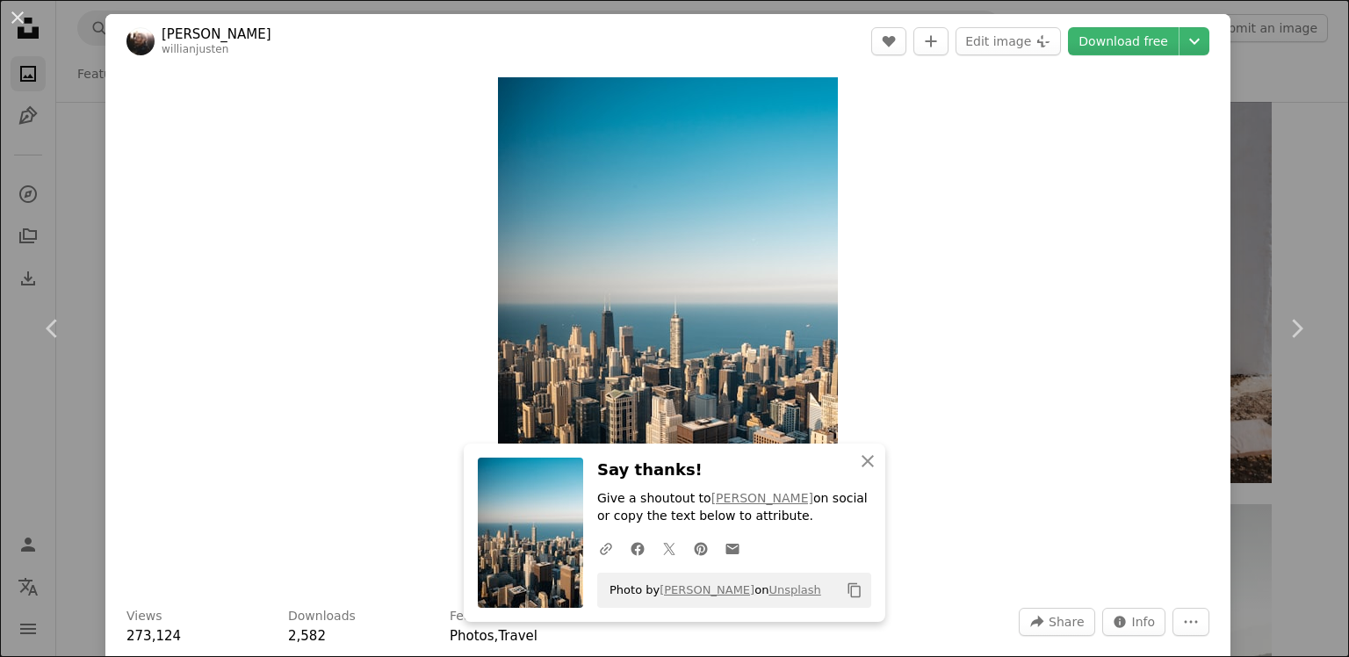
click at [1273, 59] on div "An X shape Chevron left Chevron right [PERSON_NAME] willianjusten A heart A plu…" at bounding box center [674, 328] width 1349 height 657
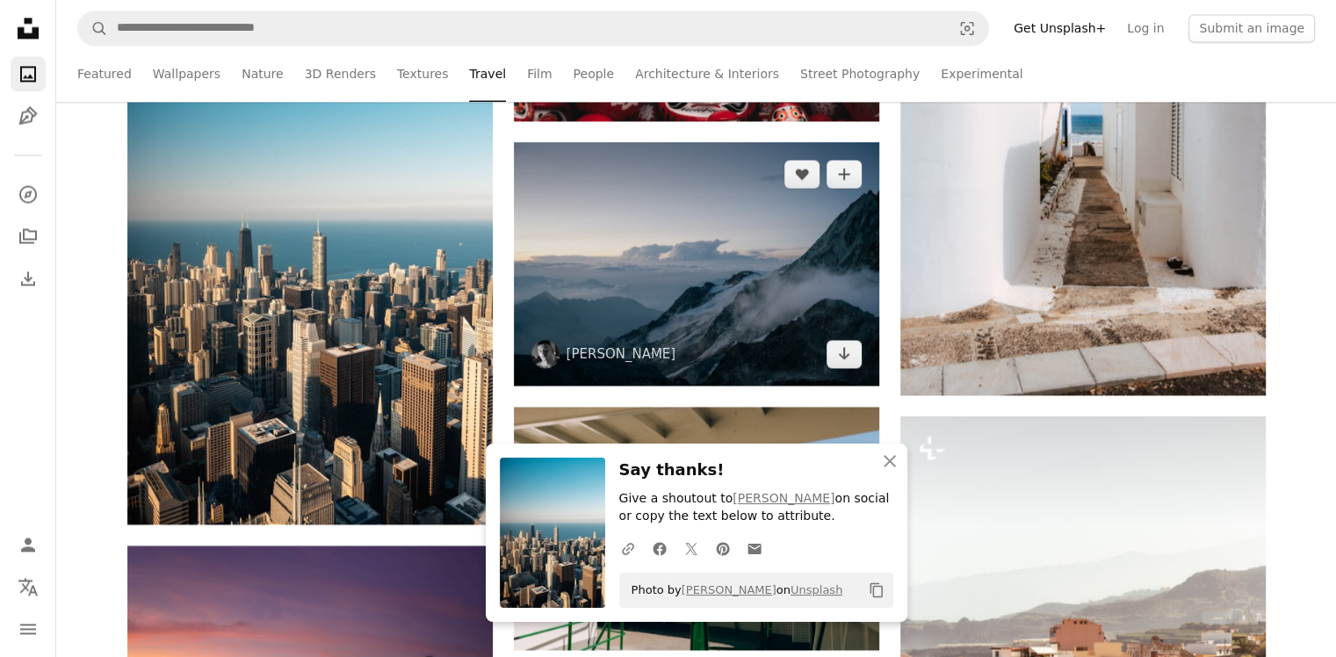
scroll to position [2987, 0]
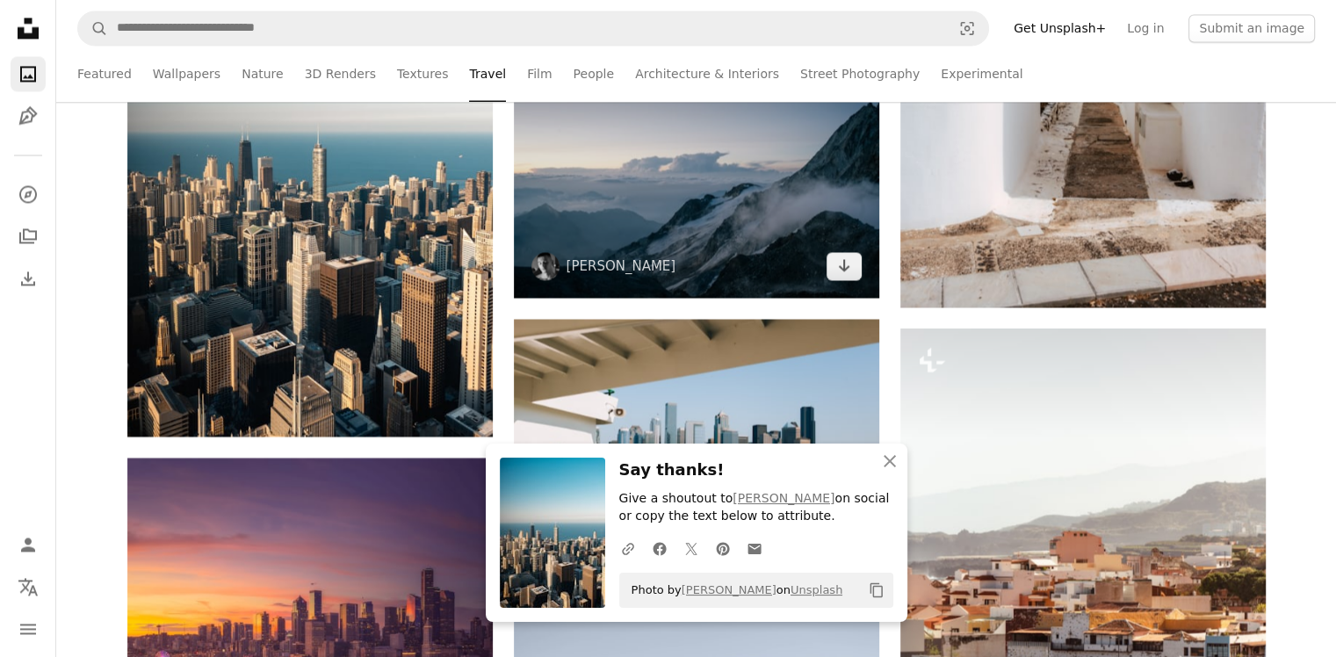
click at [733, 193] on img at bounding box center [696, 175] width 365 height 243
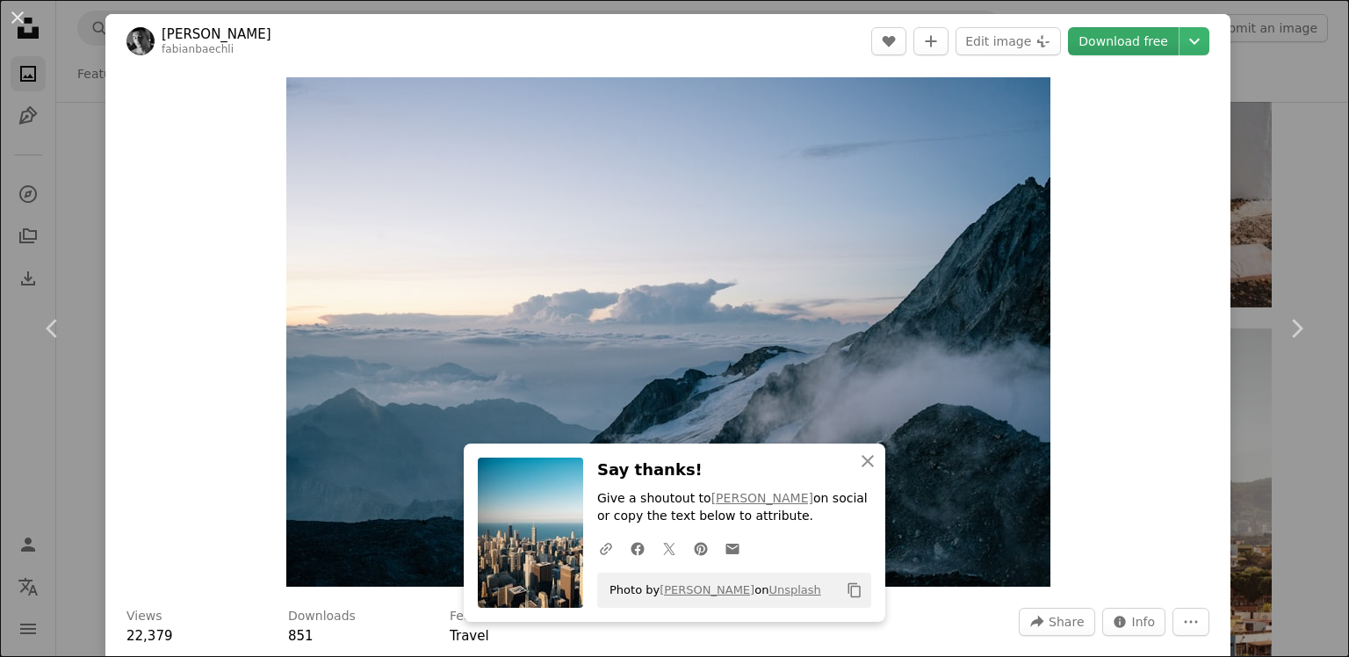
click at [1125, 46] on link "Download free" at bounding box center [1123, 41] width 111 height 28
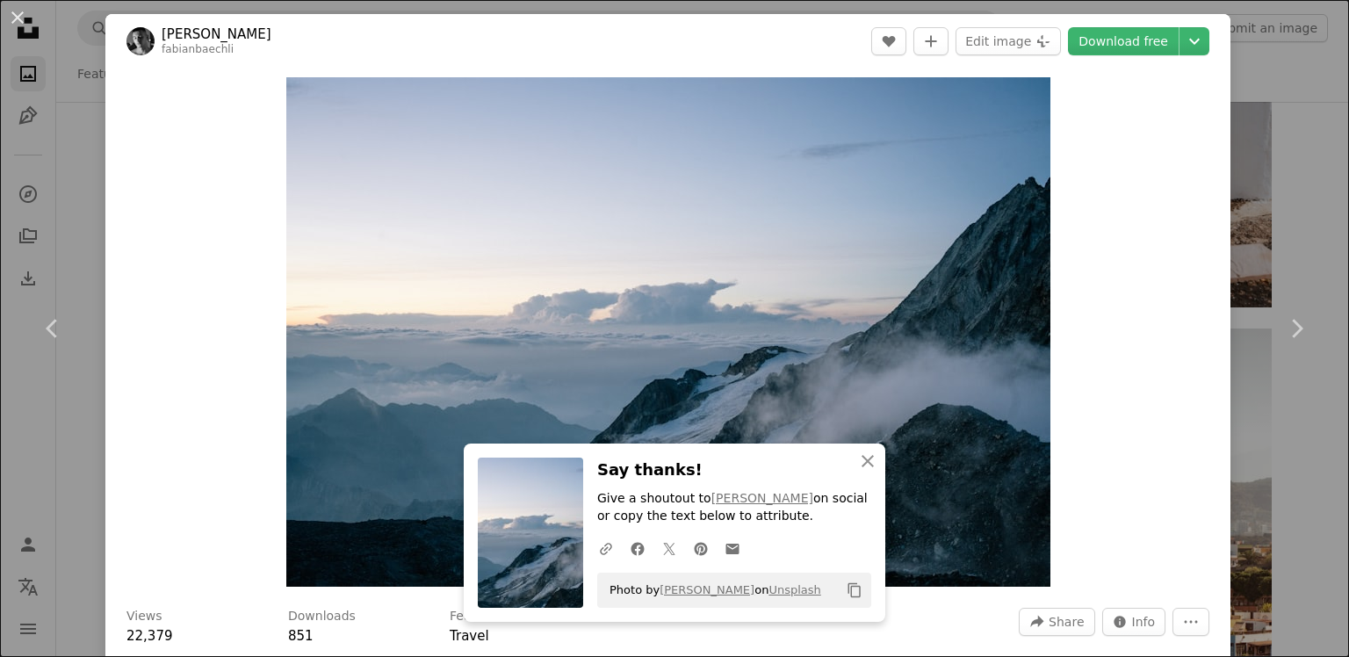
click at [1252, 84] on div "An X shape Chevron left Chevron right [PERSON_NAME] fabianbaechli A heart A plu…" at bounding box center [674, 328] width 1349 height 657
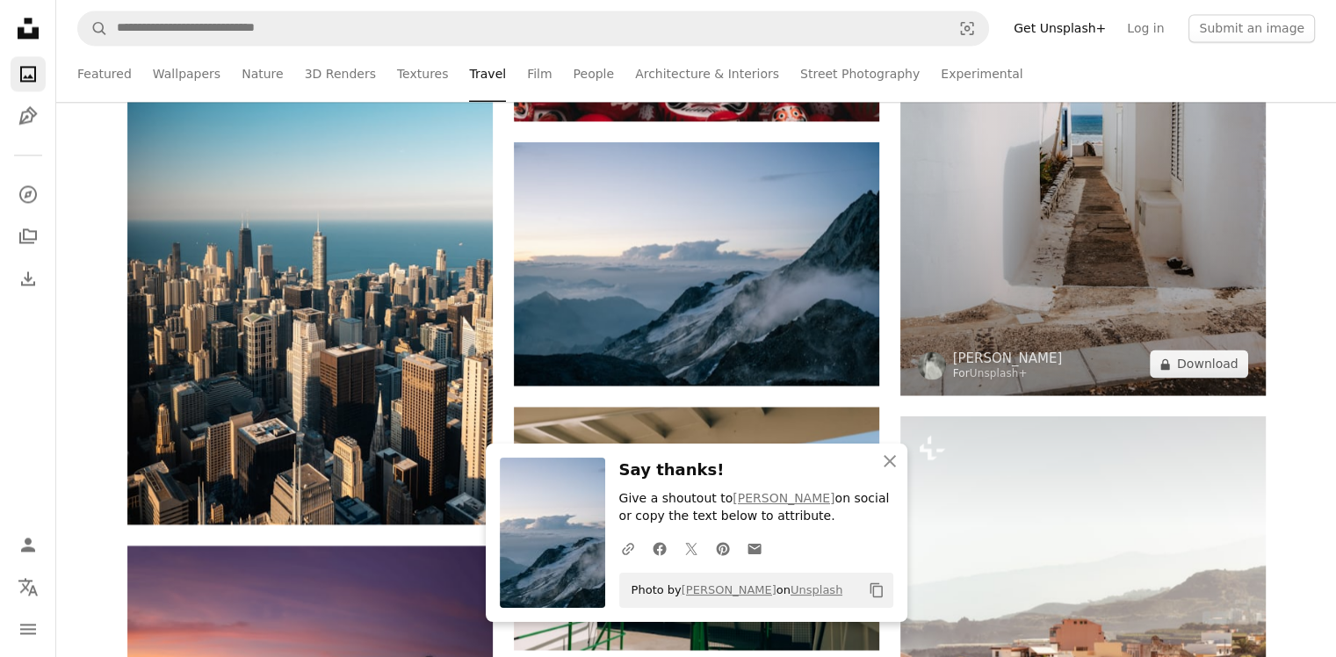
scroll to position [2811, 0]
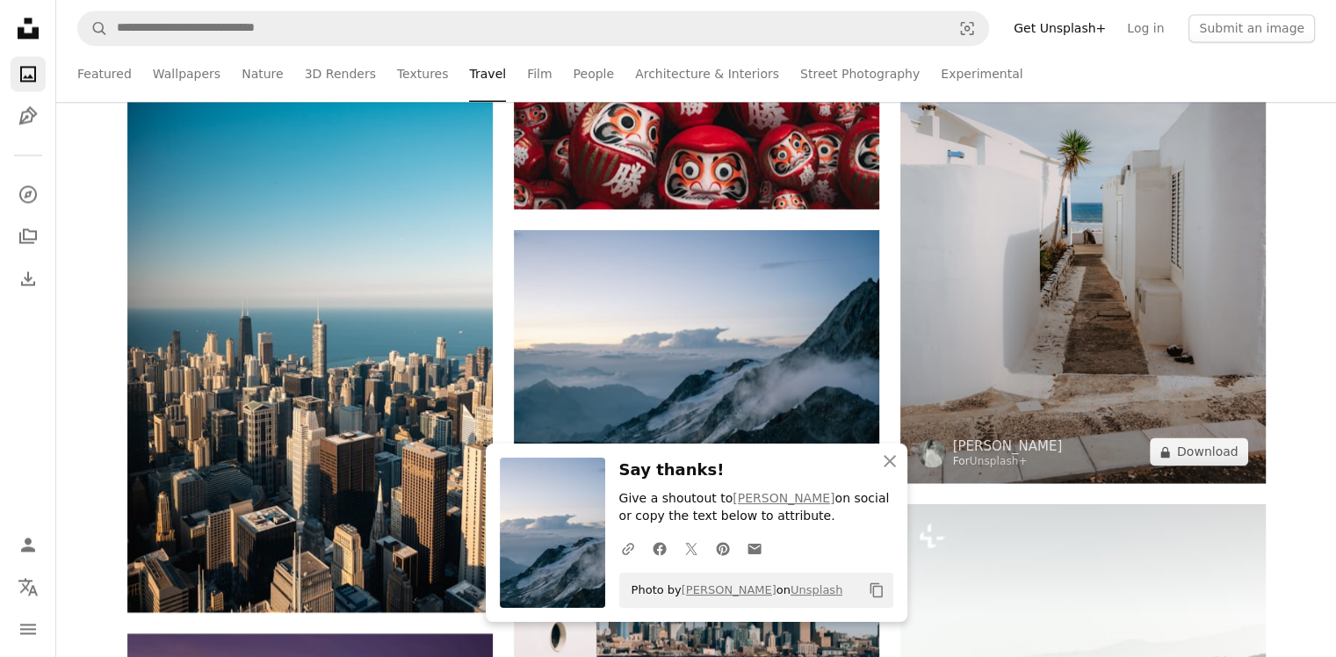
click at [1039, 213] on img at bounding box center [1082, 209] width 365 height 548
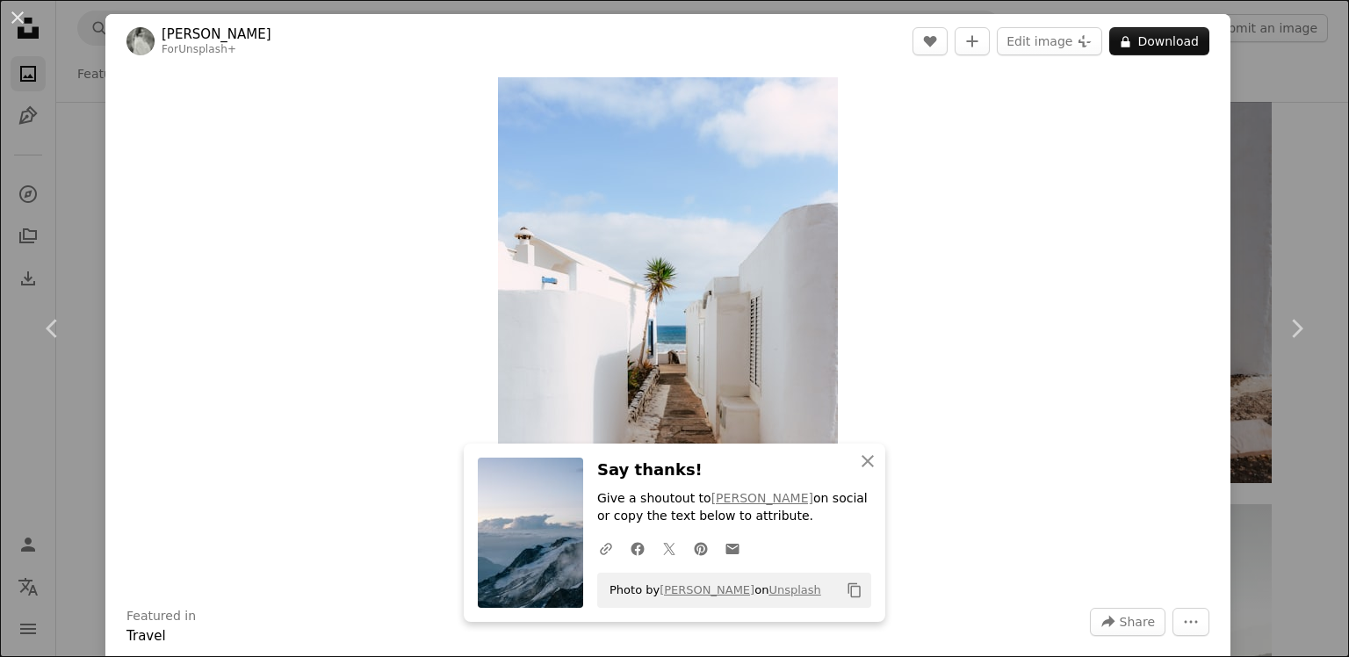
click at [1249, 56] on div "An X shape Chevron left Chevron right [PERSON_NAME] For Unsplash+ A heart A plu…" at bounding box center [674, 328] width 1349 height 657
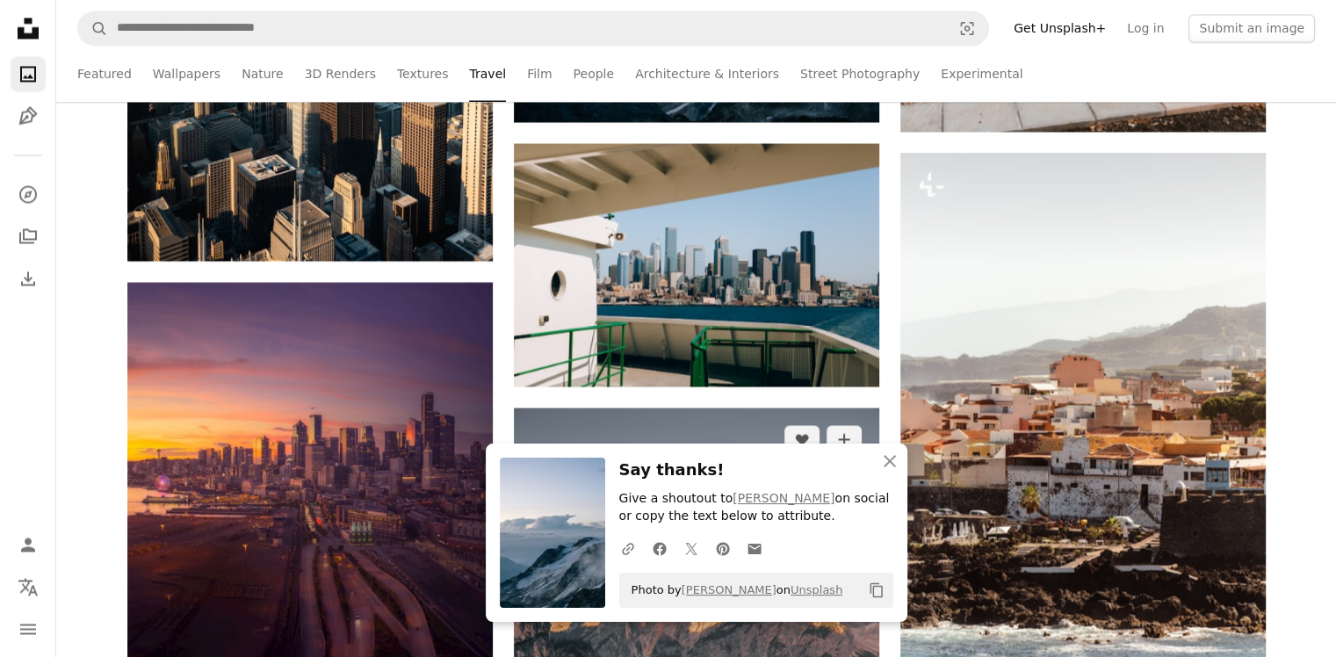
scroll to position [3338, 0]
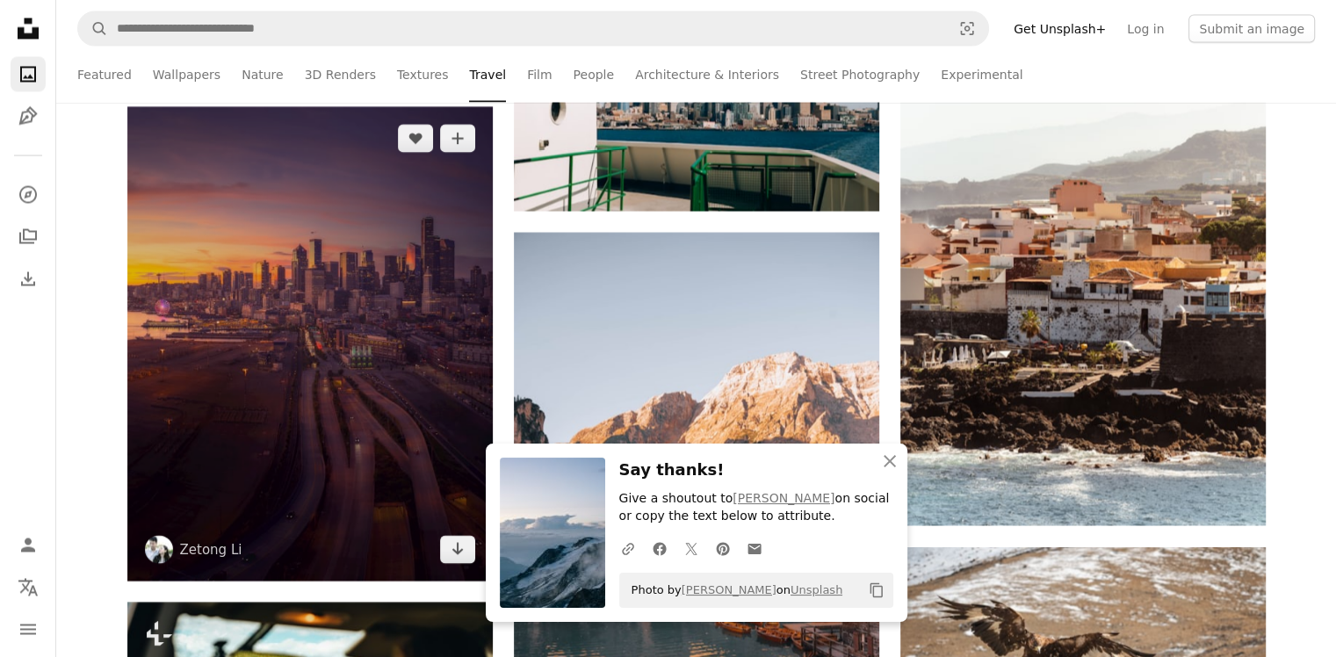
click at [372, 290] on img at bounding box center [309, 342] width 365 height 473
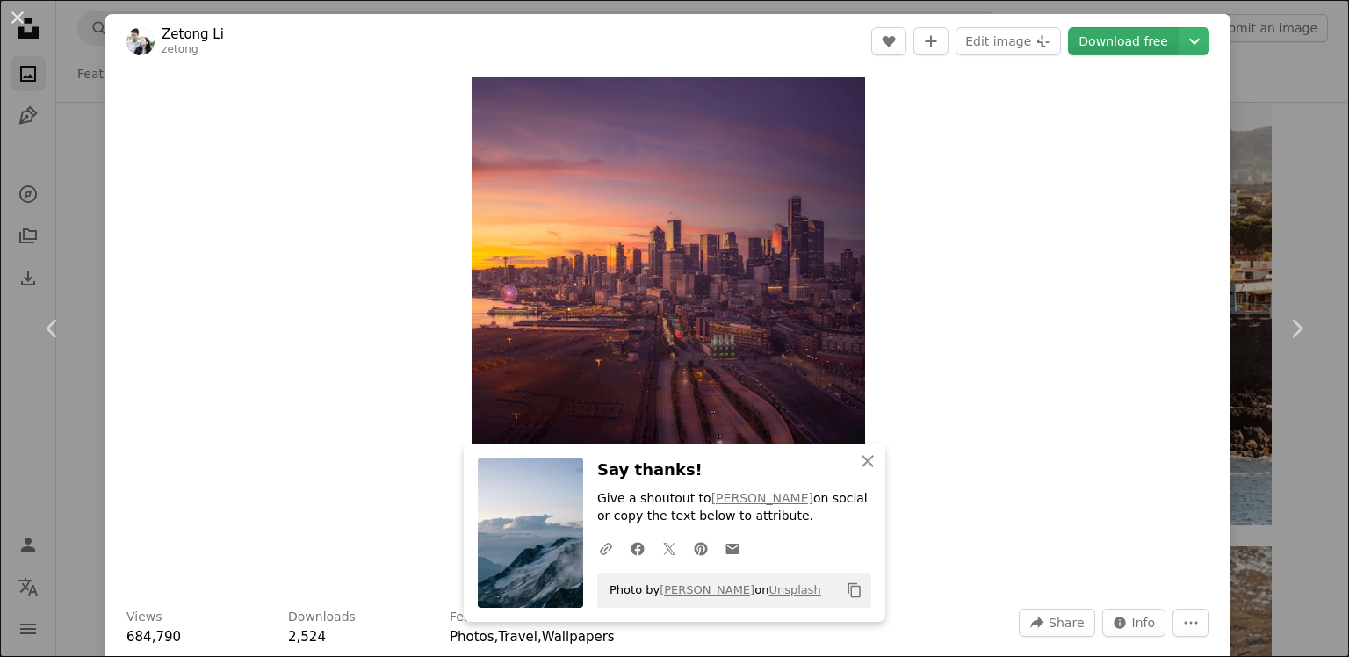
click at [1122, 41] on link "Download free" at bounding box center [1123, 41] width 111 height 28
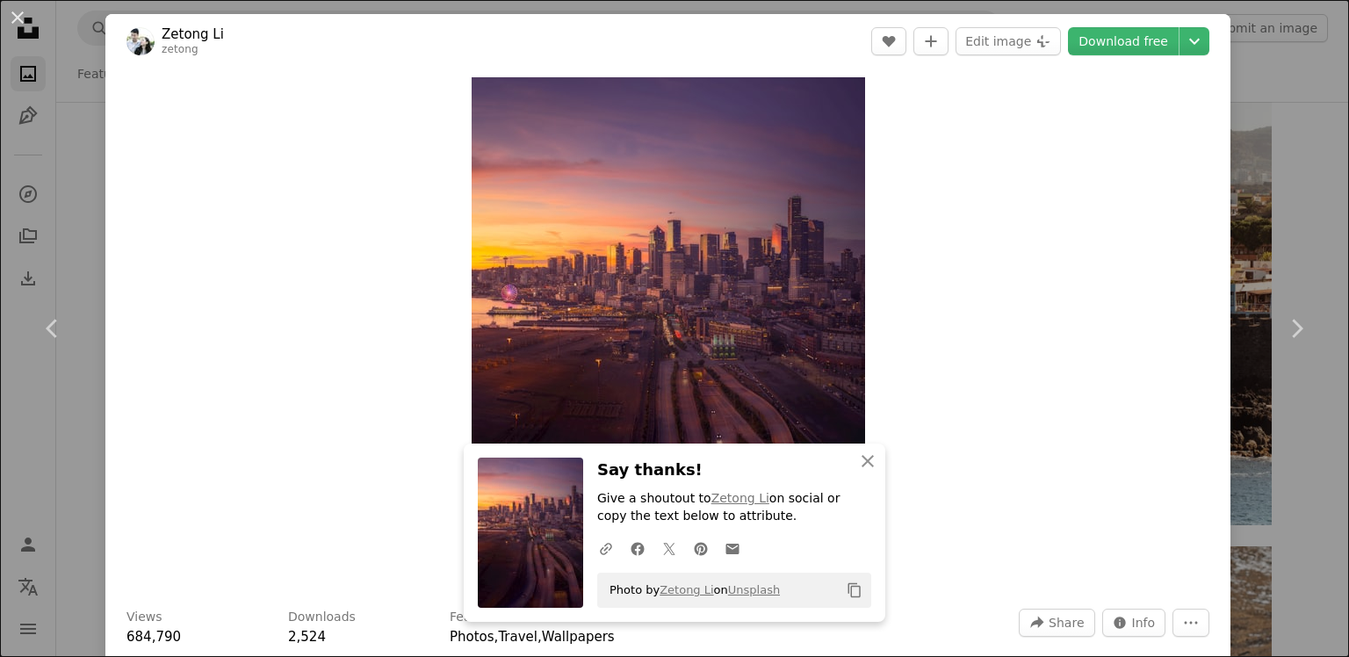
click at [1288, 88] on div "An X shape Chevron left Chevron right Zetong Li zetong A heart A plus sign Edit…" at bounding box center [674, 328] width 1349 height 657
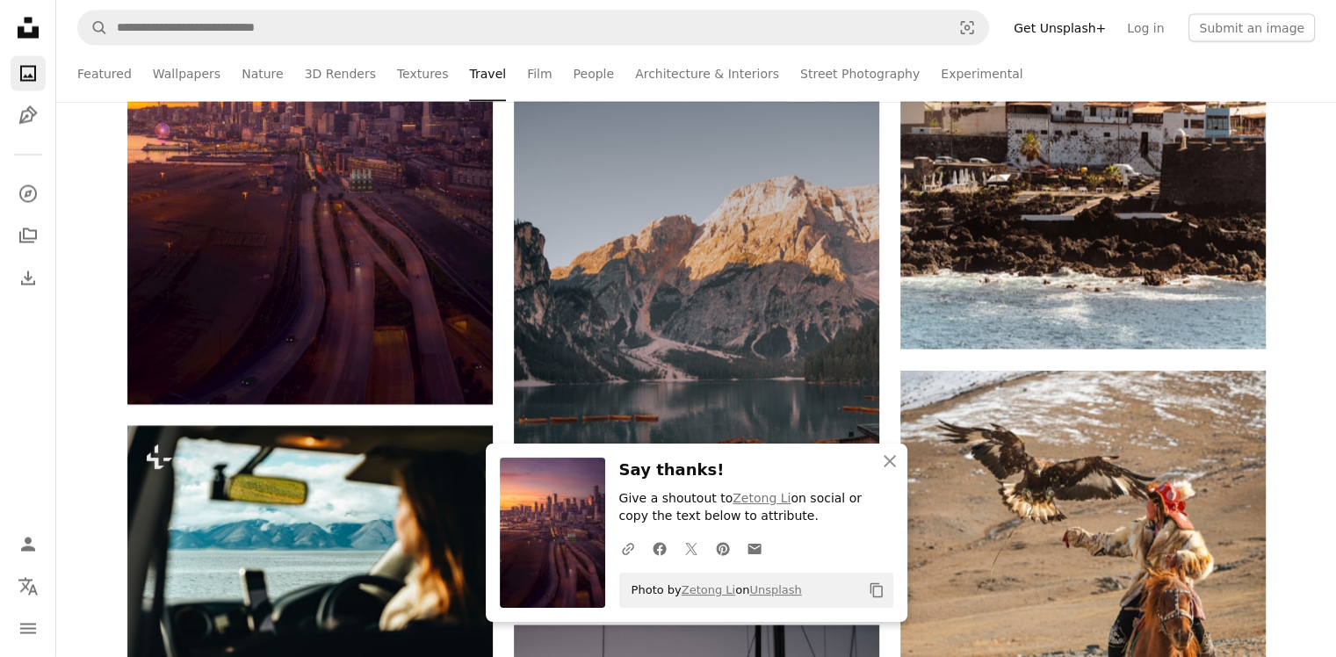
scroll to position [3602, 0]
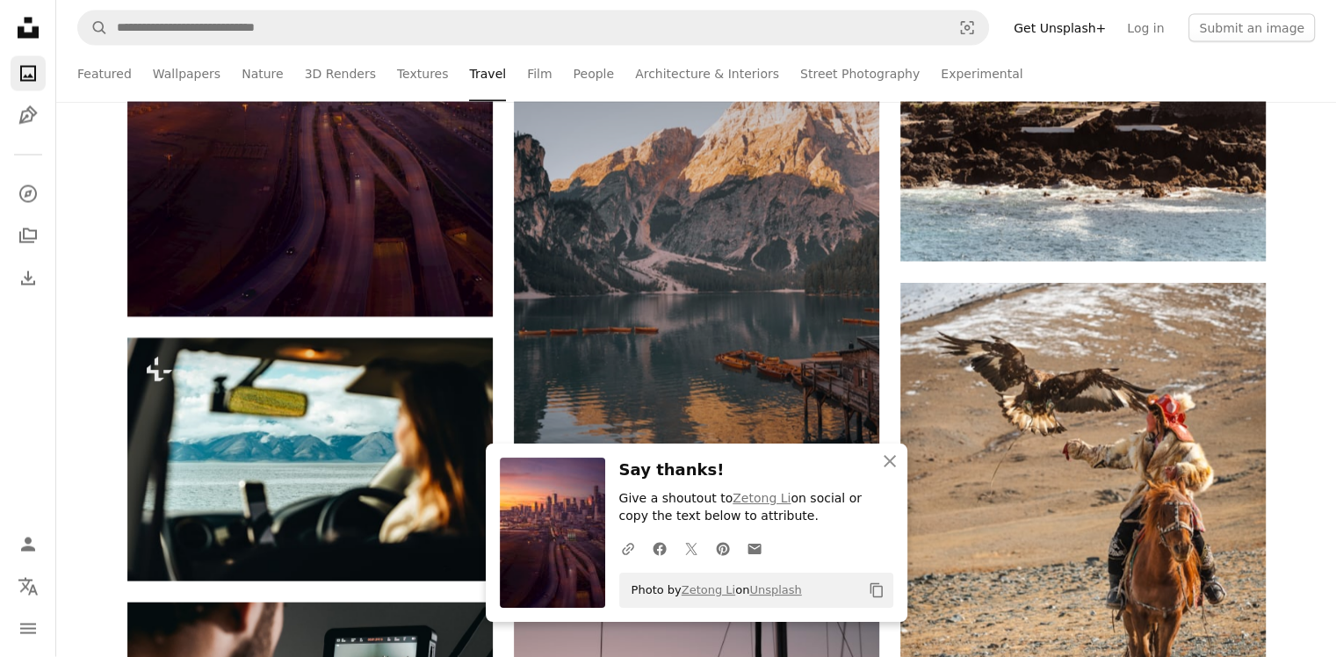
click at [783, 237] on img at bounding box center [696, 242] width 365 height 548
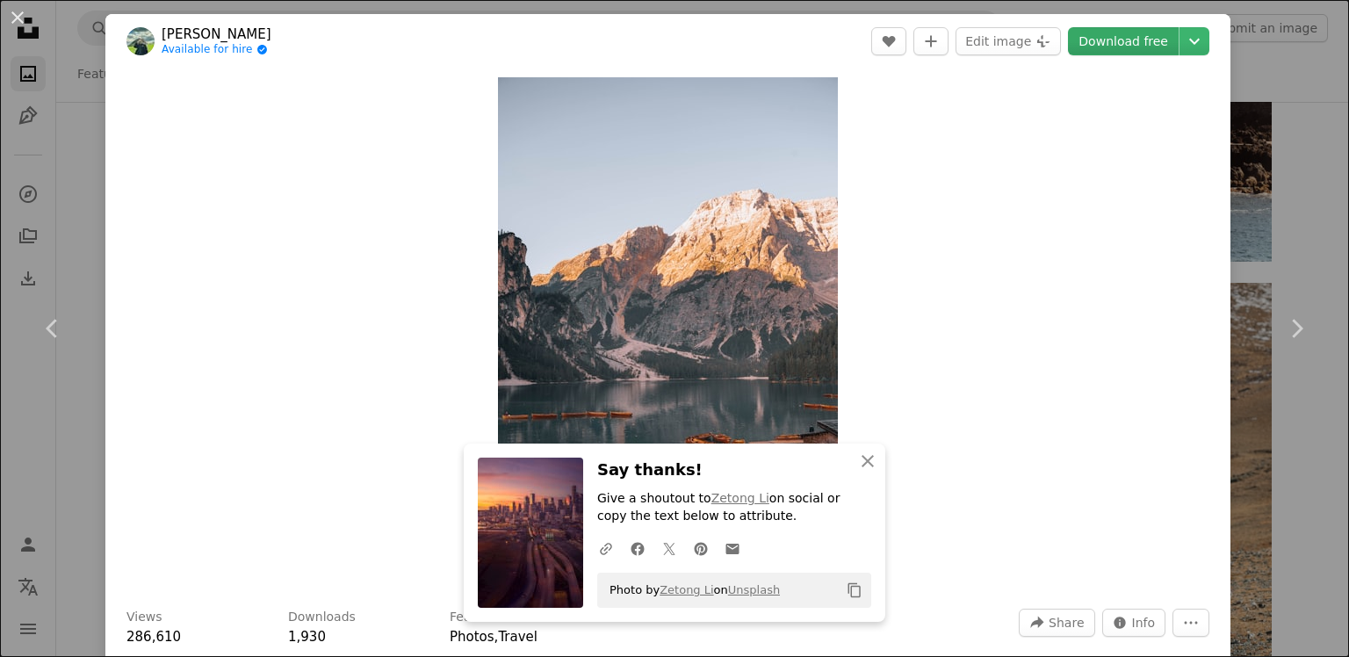
click at [1099, 47] on link "Download free" at bounding box center [1123, 41] width 111 height 28
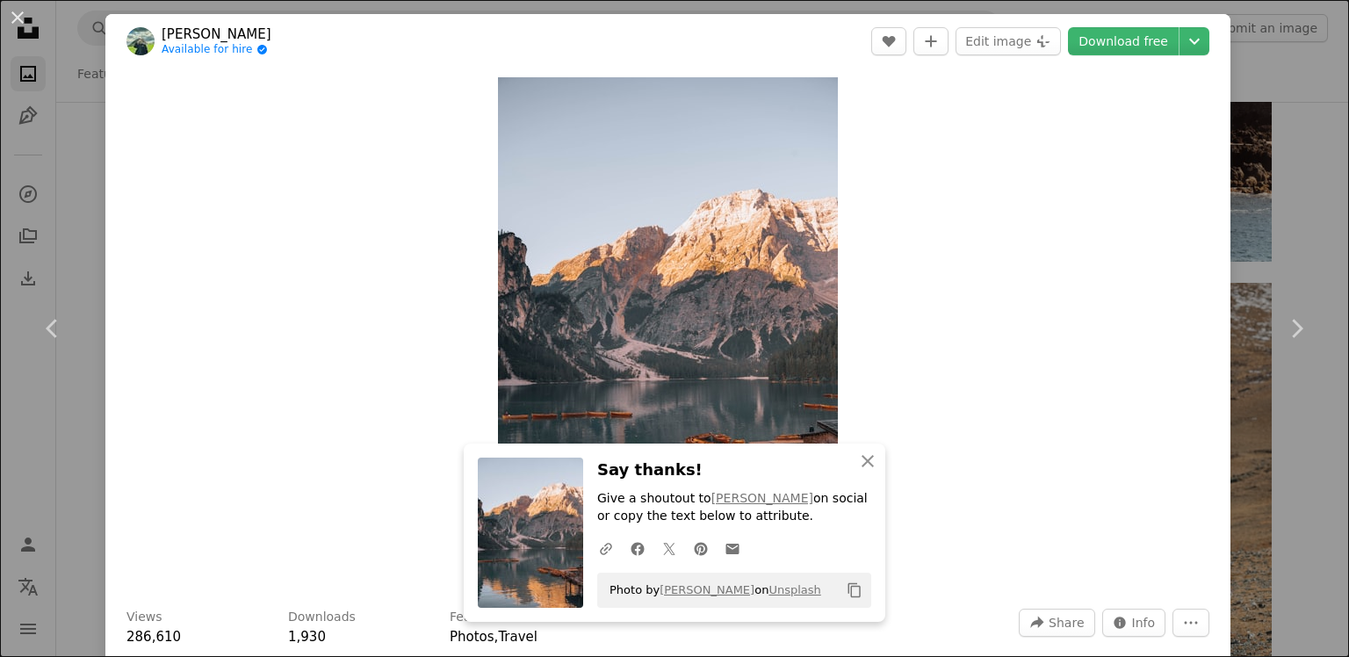
click at [1244, 69] on div "An X shape Chevron left Chevron right [PERSON_NAME] Available for hire A checkm…" at bounding box center [674, 328] width 1349 height 657
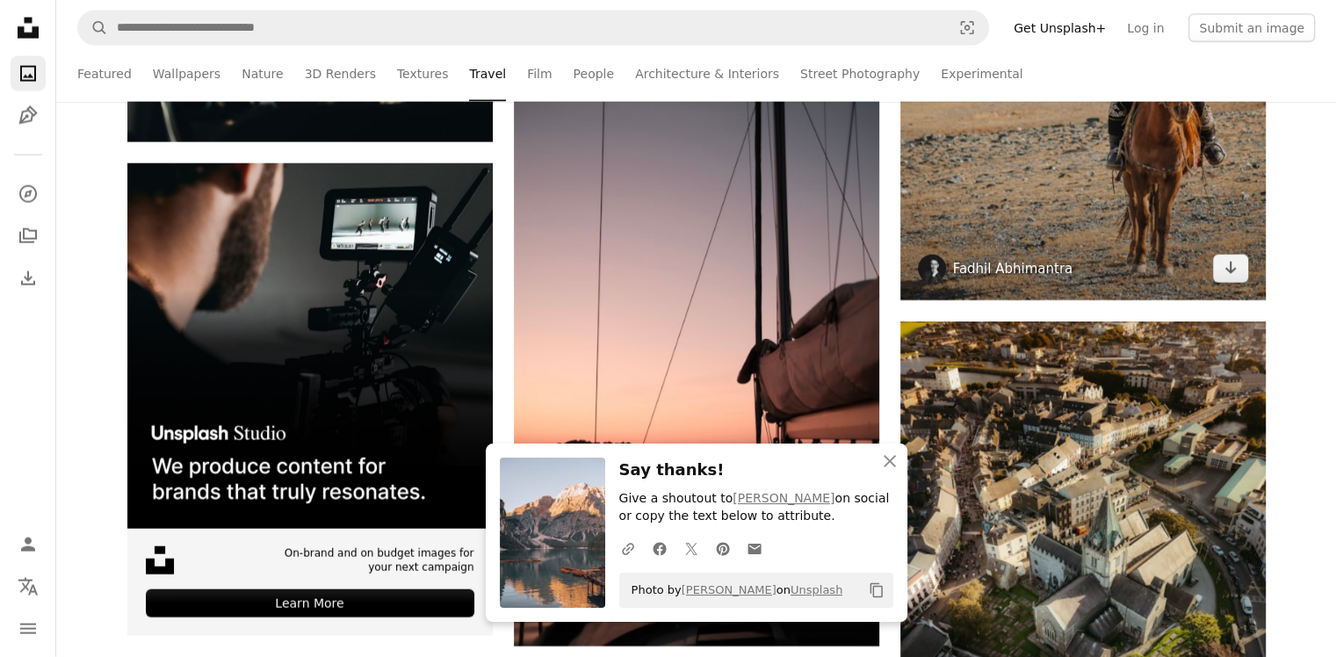
scroll to position [4216, 0]
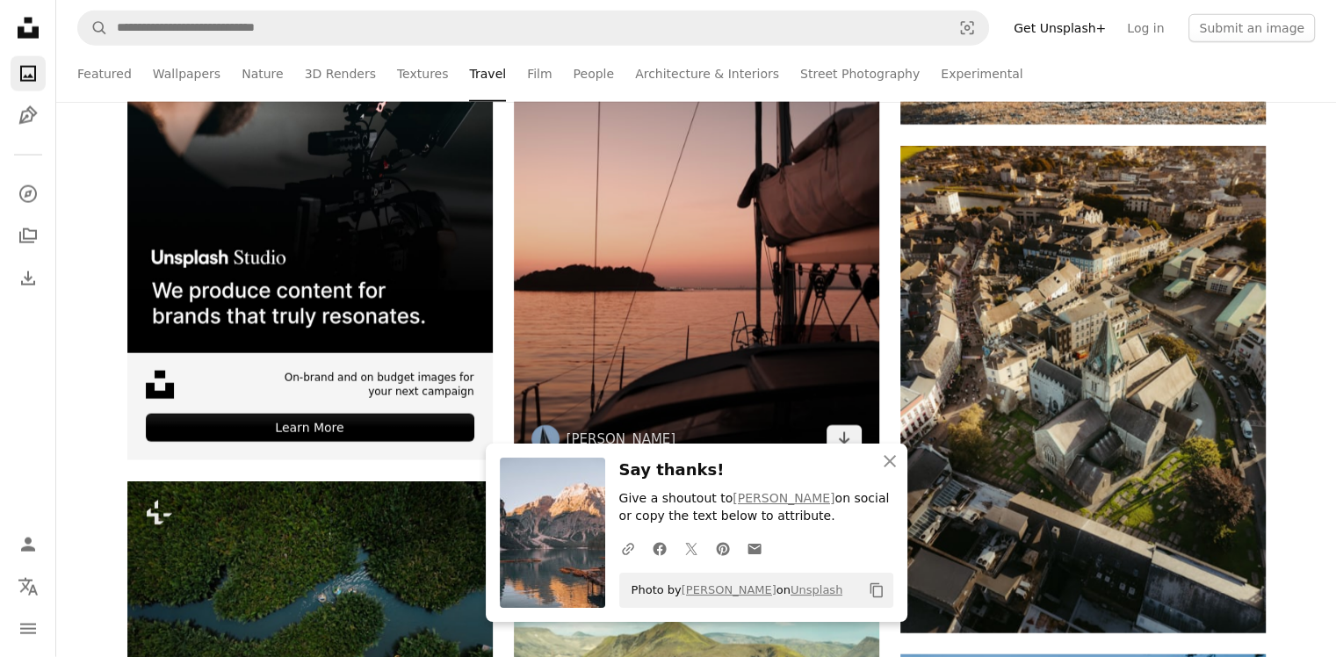
click at [702, 260] on img at bounding box center [696, 197] width 365 height 548
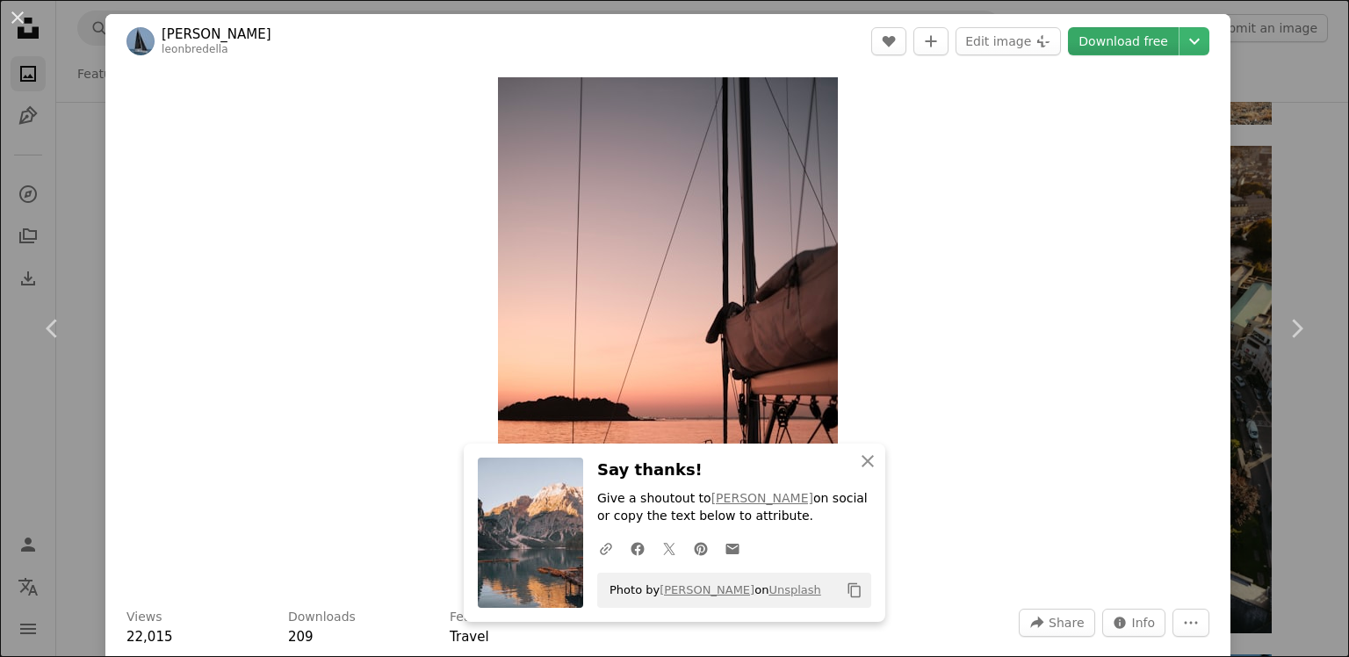
click at [1109, 52] on link "Download free" at bounding box center [1123, 41] width 111 height 28
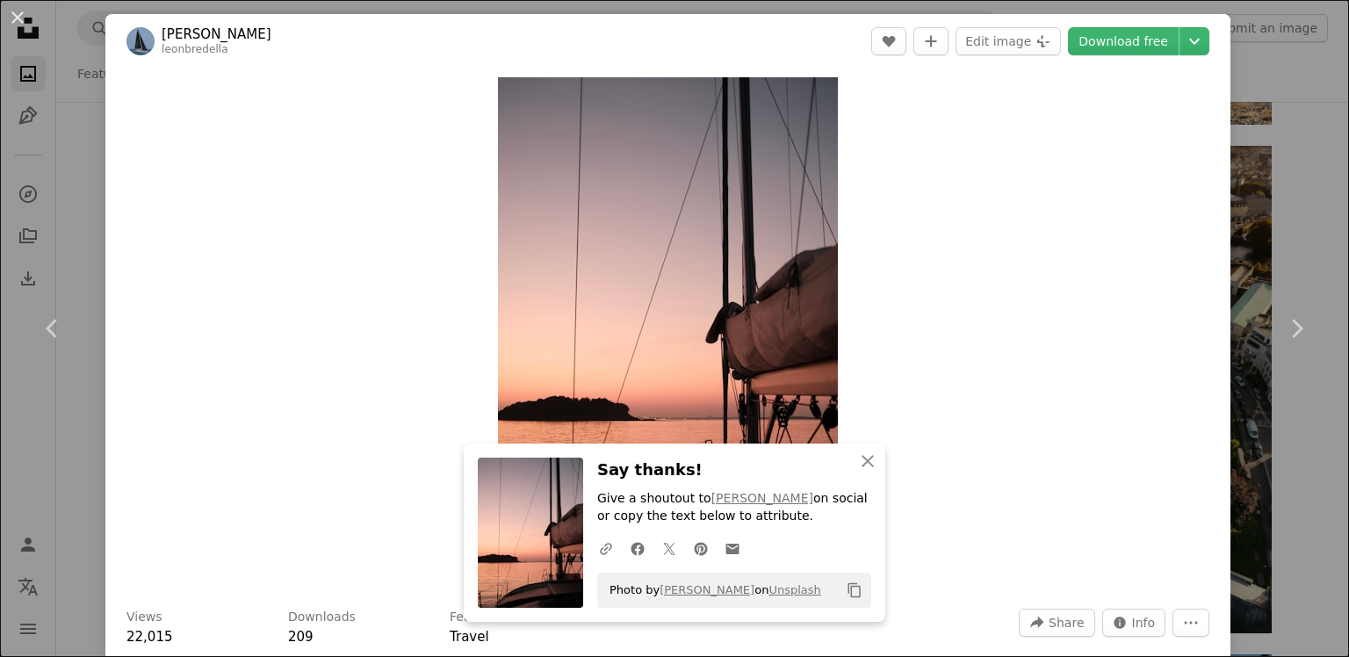
click at [1239, 123] on div "An X shape Chevron left Chevron right [PERSON_NAME] leonbredella A heart A plus…" at bounding box center [674, 328] width 1349 height 657
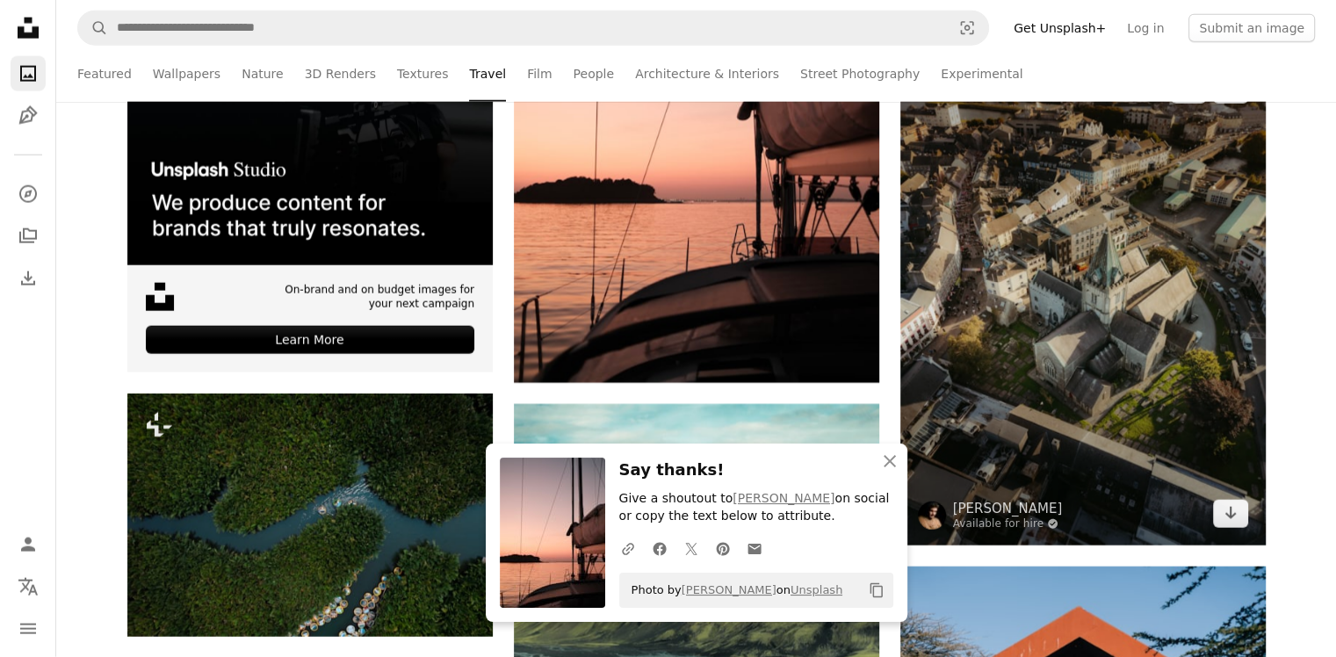
scroll to position [4392, 0]
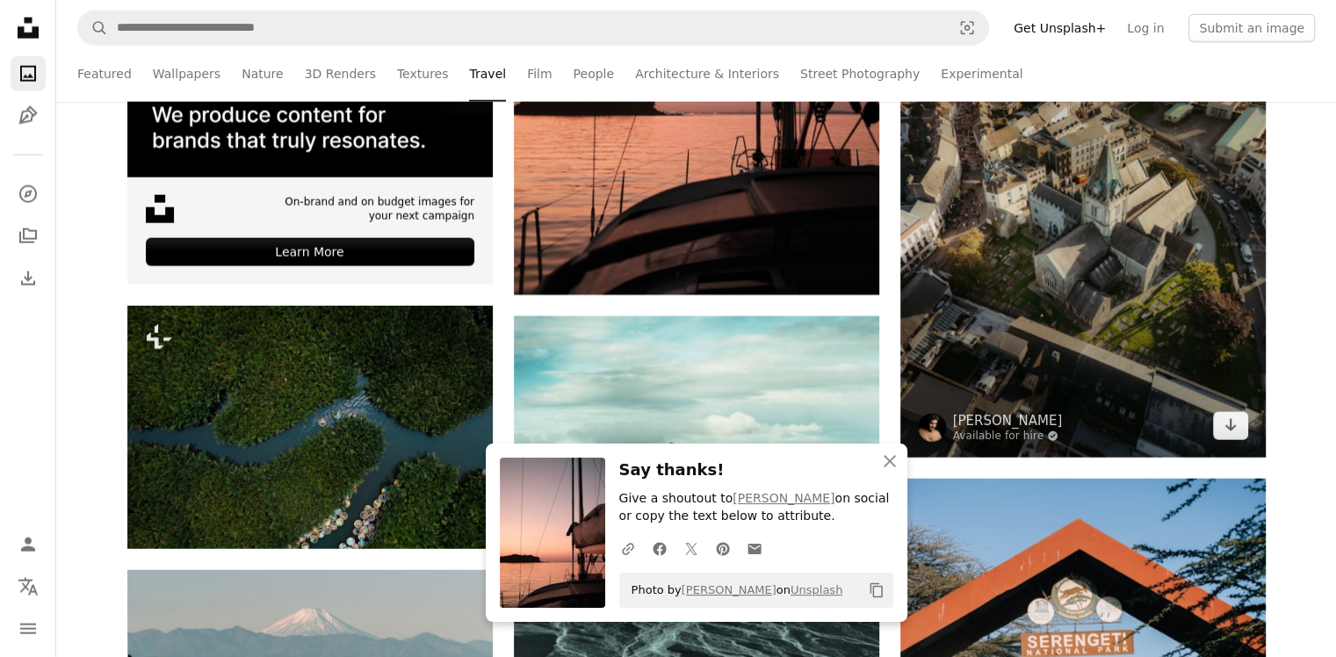
click at [1140, 140] on img at bounding box center [1082, 214] width 365 height 488
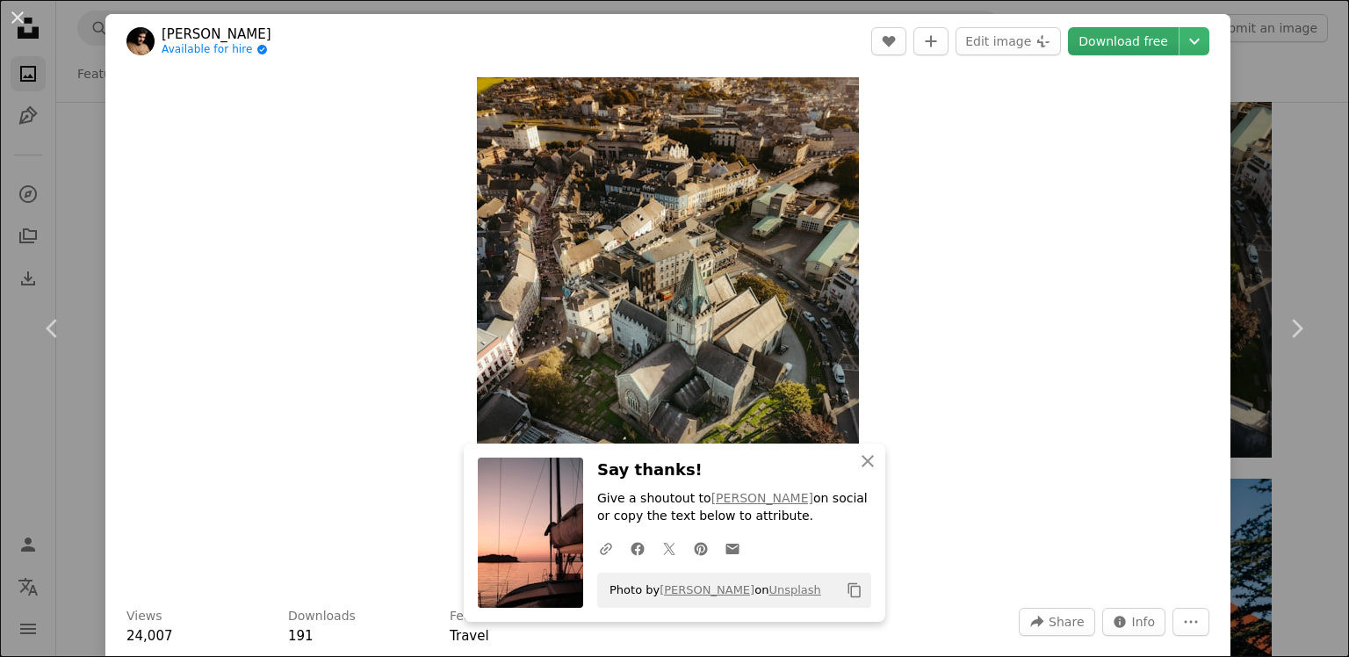
click at [1109, 34] on link "Download free" at bounding box center [1123, 41] width 111 height 28
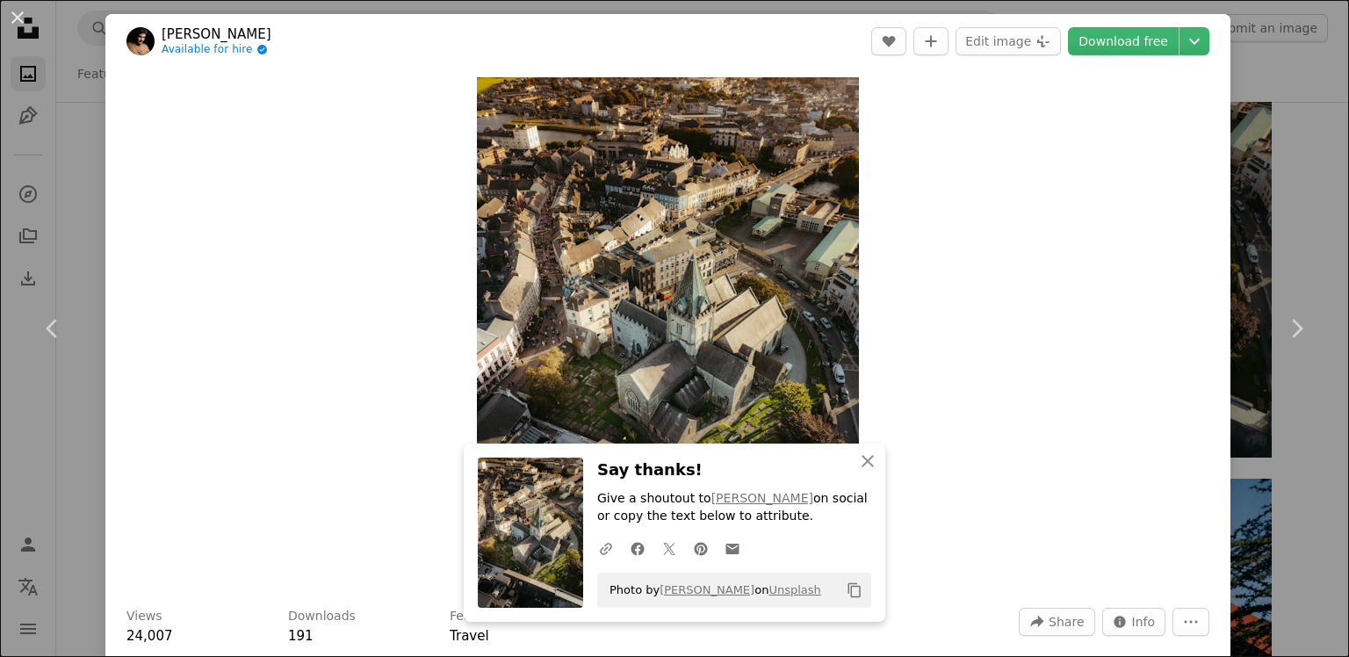
click at [1254, 127] on div "An X shape Chevron left Chevron right [PERSON_NAME] Available for hire A checkm…" at bounding box center [674, 328] width 1349 height 657
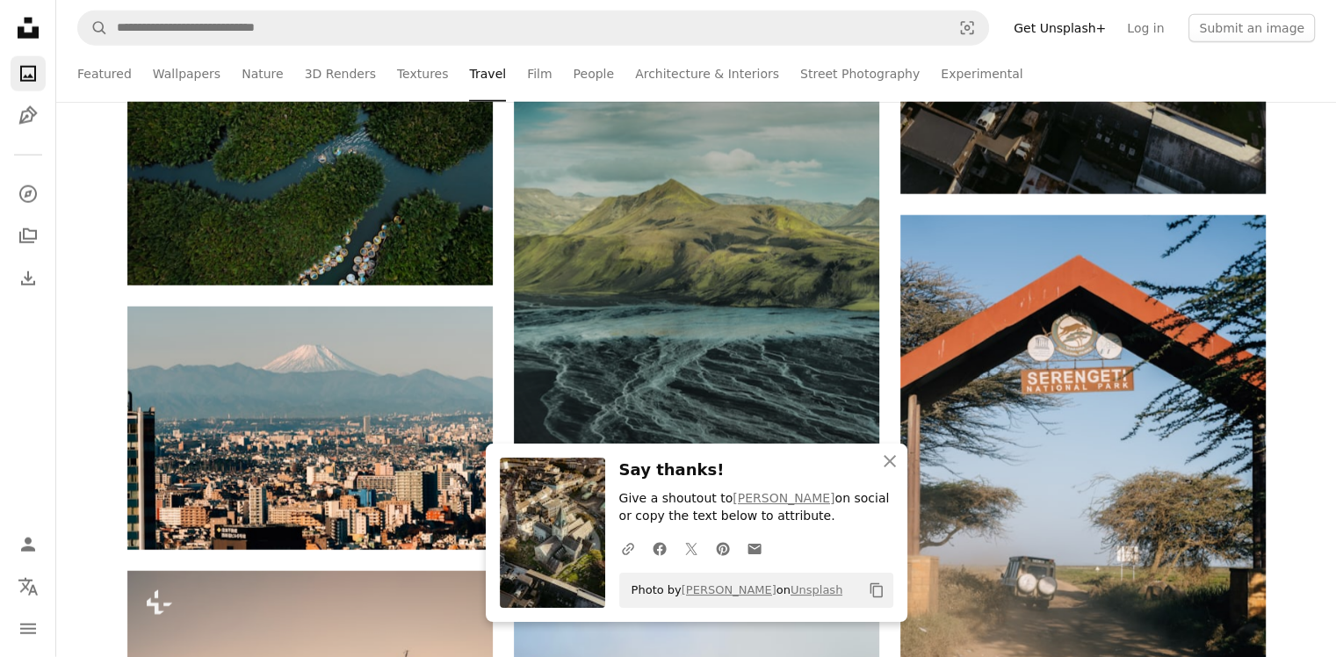
scroll to position [4568, 0]
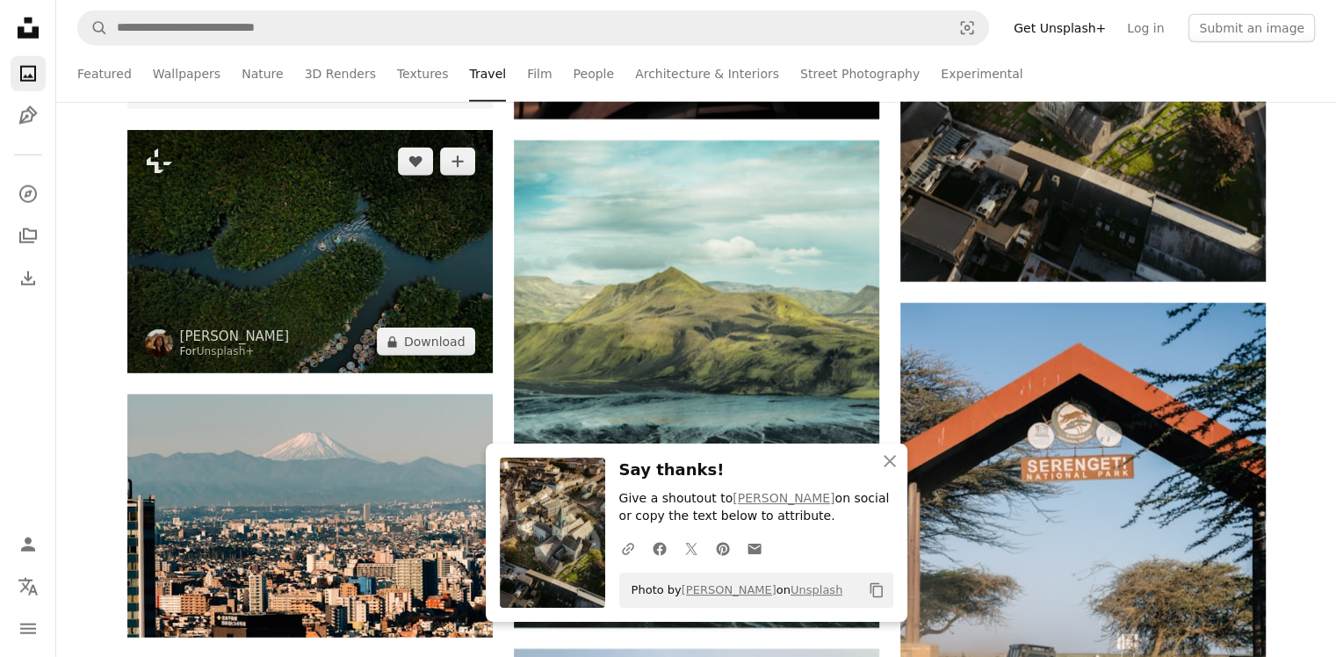
click at [327, 280] on img at bounding box center [309, 251] width 365 height 243
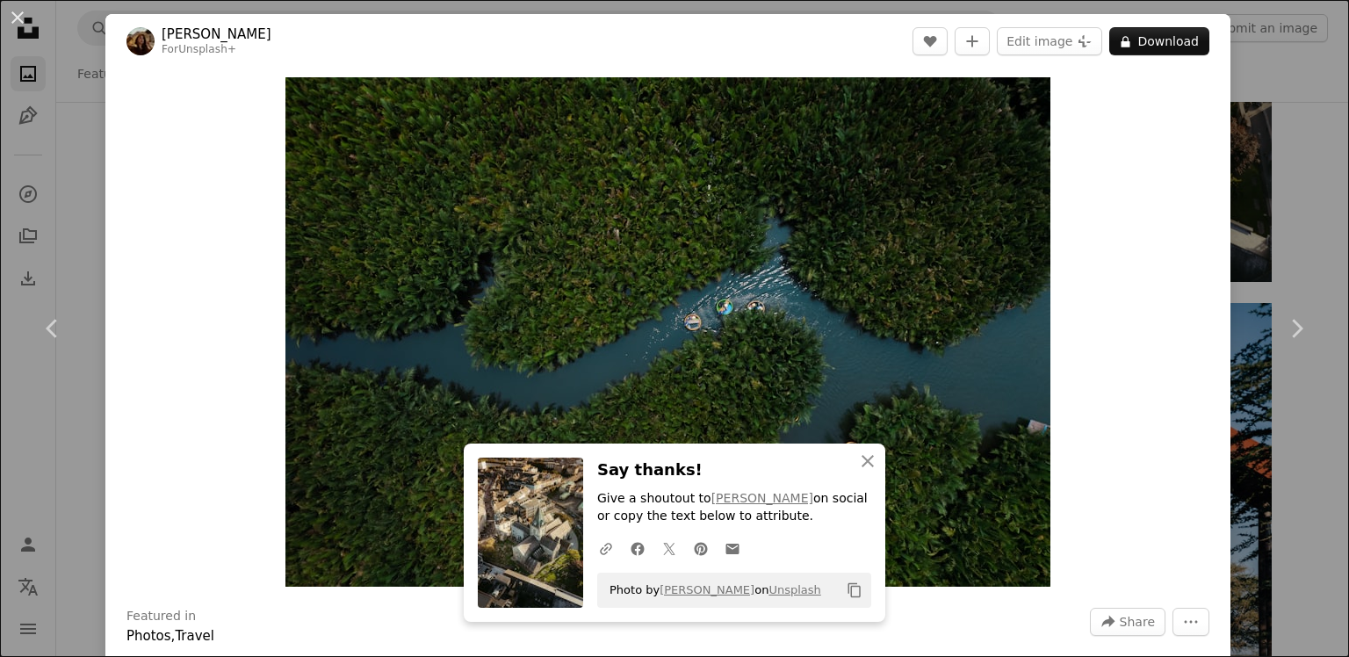
click at [1240, 78] on div "An X shape Chevron left Chevron right [PERSON_NAME] For Unsplash+ A heart A plu…" at bounding box center [674, 328] width 1349 height 657
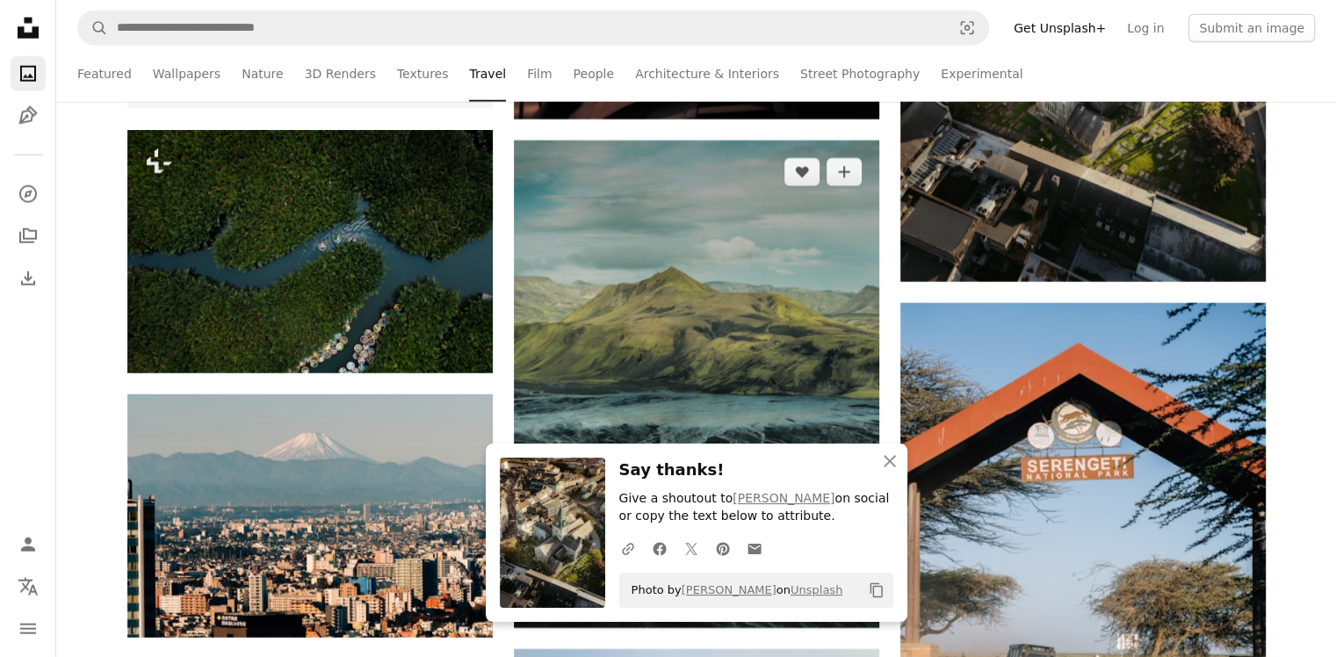
click at [740, 261] on img at bounding box center [696, 385] width 365 height 488
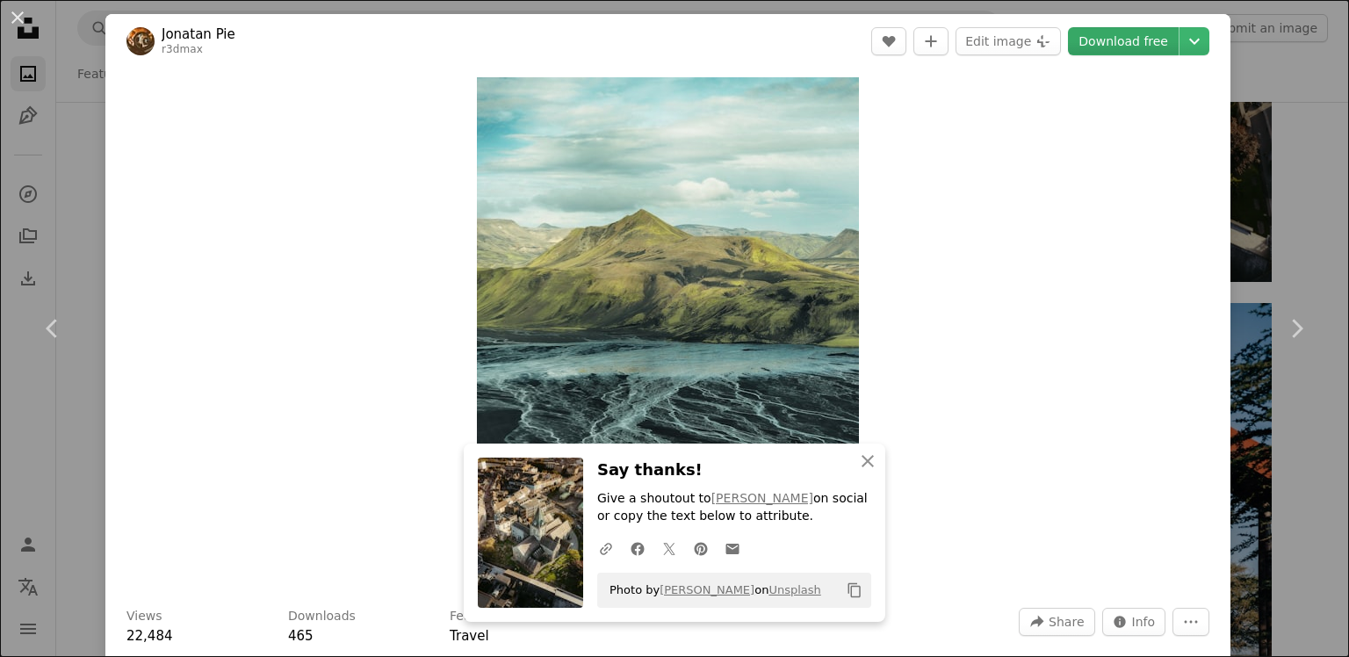
click at [1107, 33] on link "Download free" at bounding box center [1123, 41] width 111 height 28
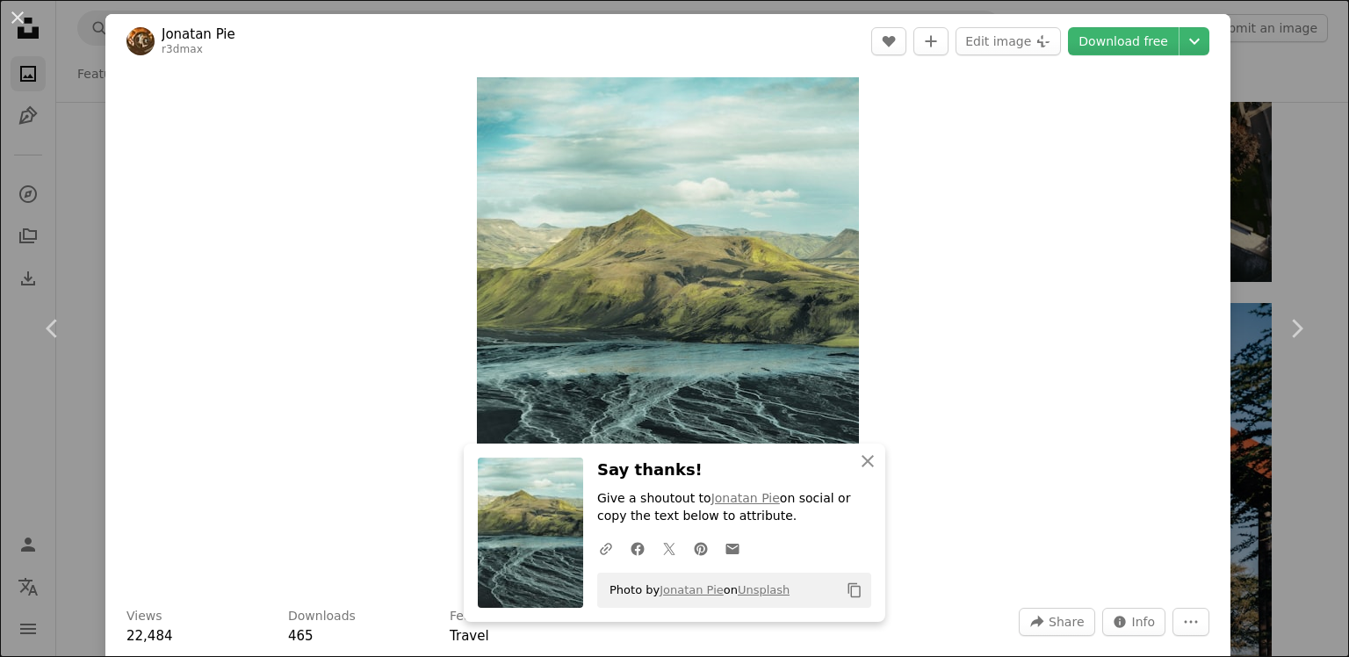
click at [1272, 76] on div "An X shape Chevron left Chevron right Jonatan Pie r3dmax A heart A plus sign Ed…" at bounding box center [674, 328] width 1349 height 657
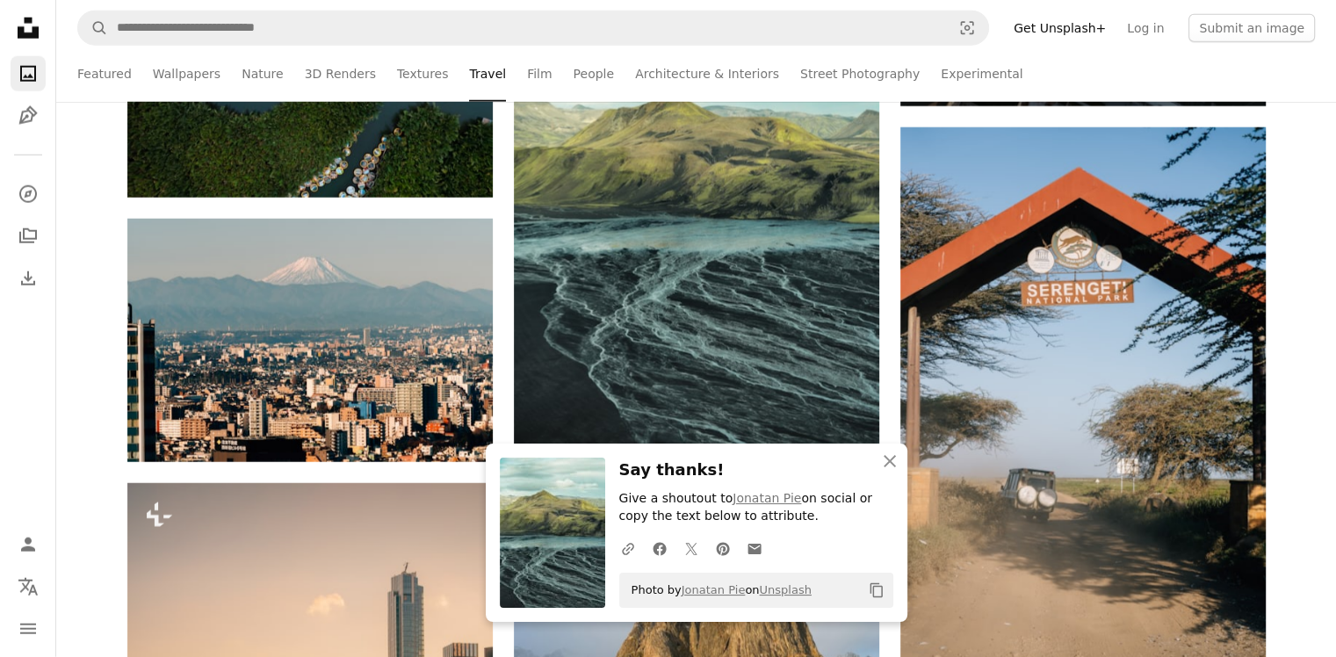
scroll to position [4831, 0]
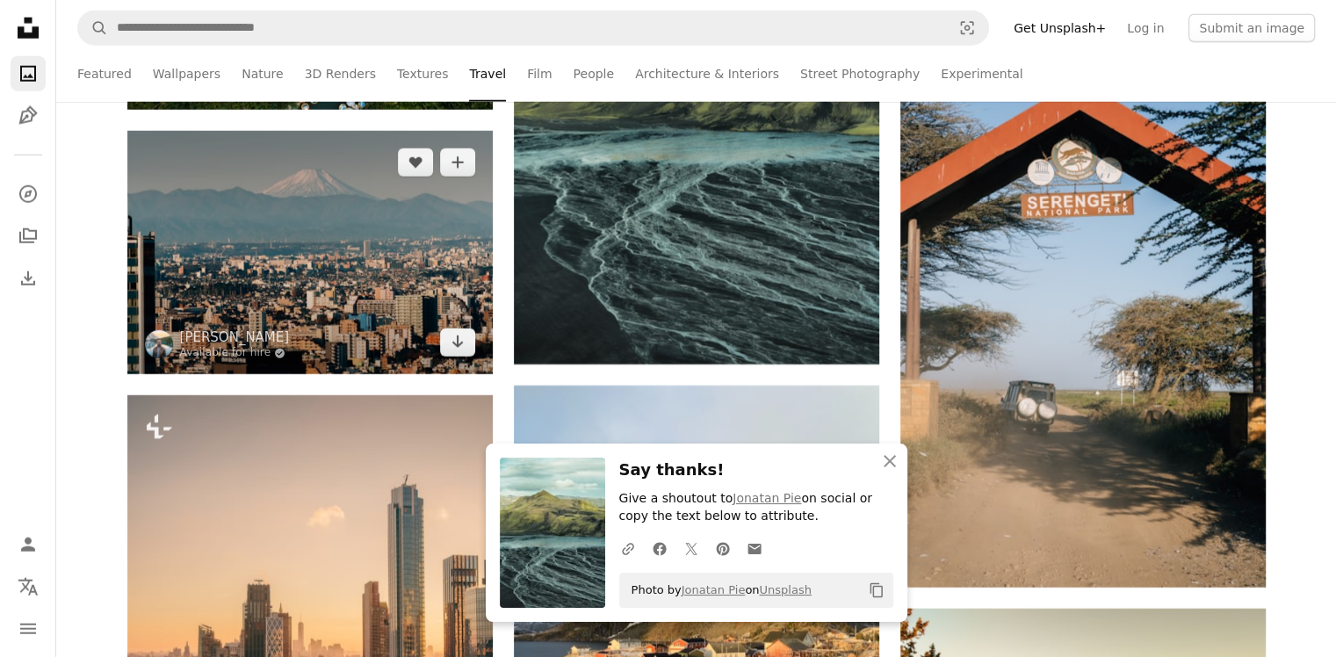
click at [399, 245] on img at bounding box center [309, 252] width 365 height 243
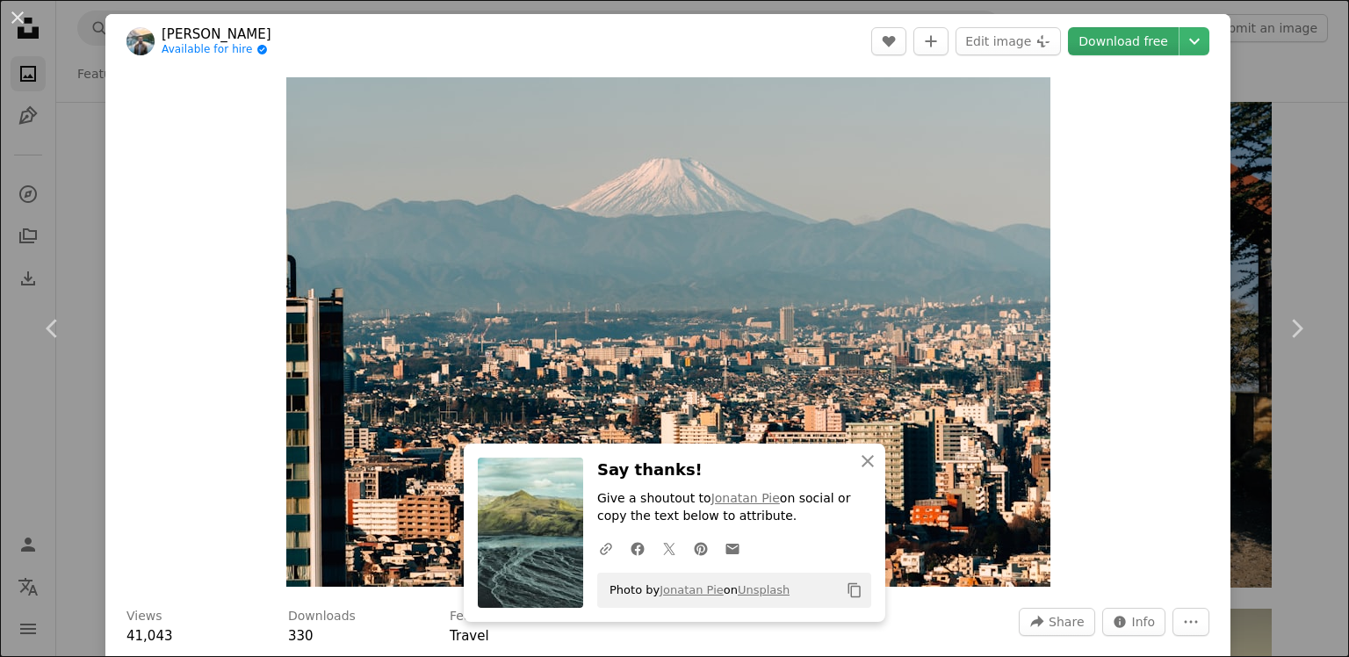
click at [1120, 45] on link "Download free" at bounding box center [1123, 41] width 111 height 28
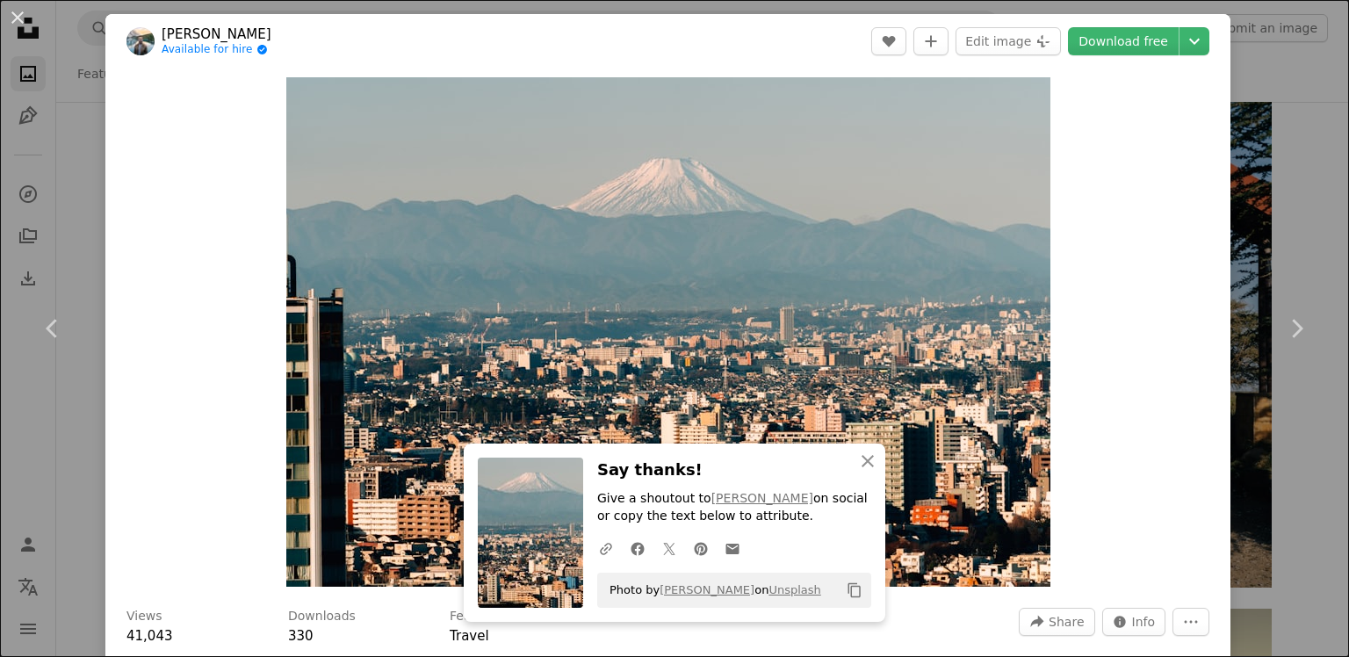
click at [1255, 125] on div "An X shape Chevron left Chevron right [PERSON_NAME] Available for hire A checkm…" at bounding box center [674, 328] width 1349 height 657
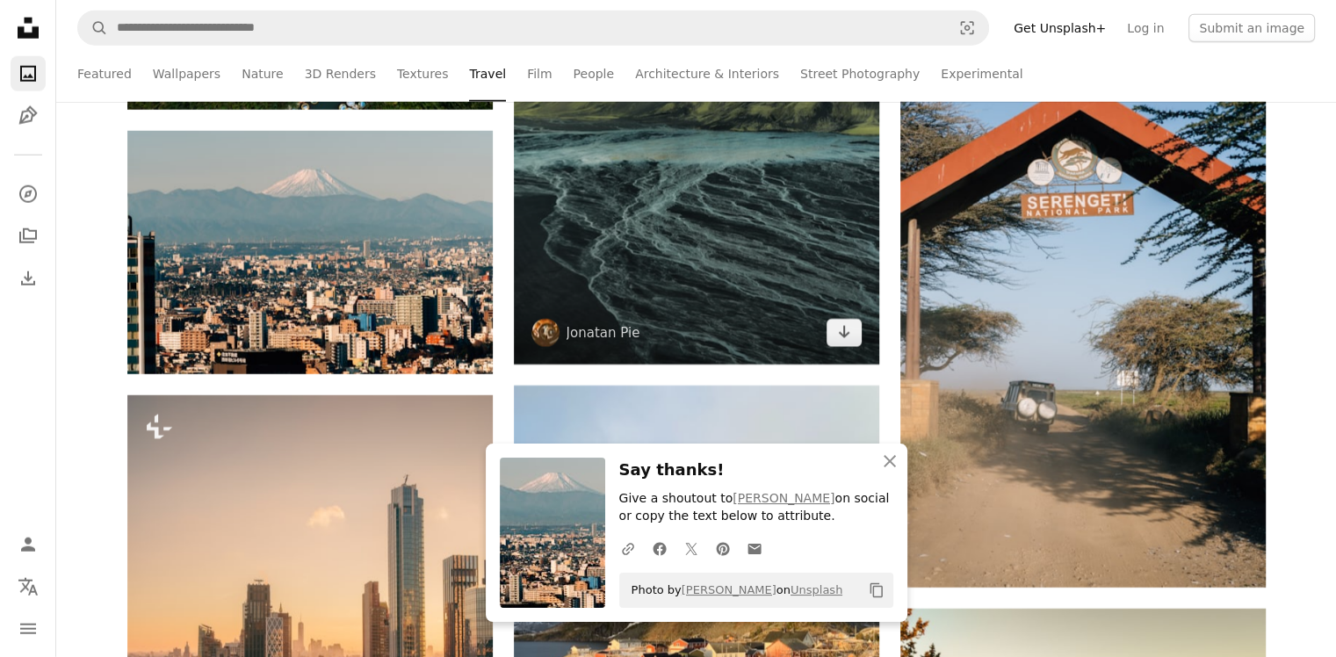
click at [680, 235] on img at bounding box center [696, 121] width 365 height 488
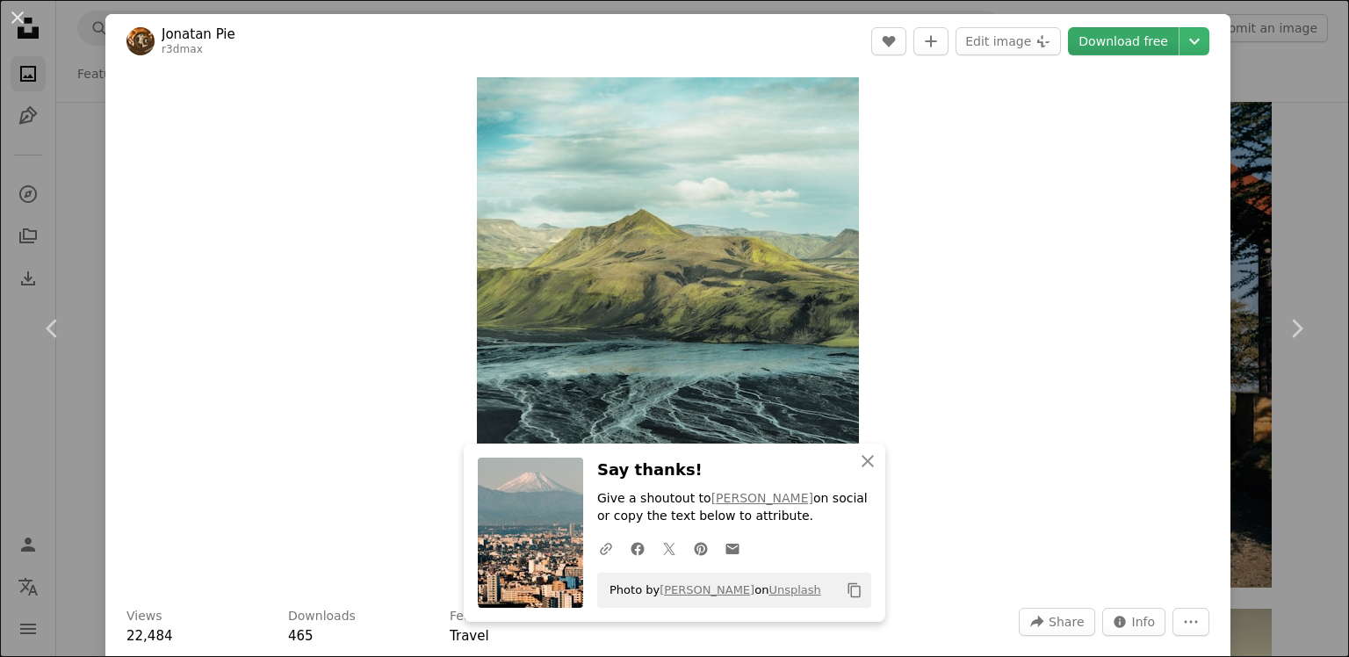
click at [1086, 46] on link "Download free" at bounding box center [1123, 41] width 111 height 28
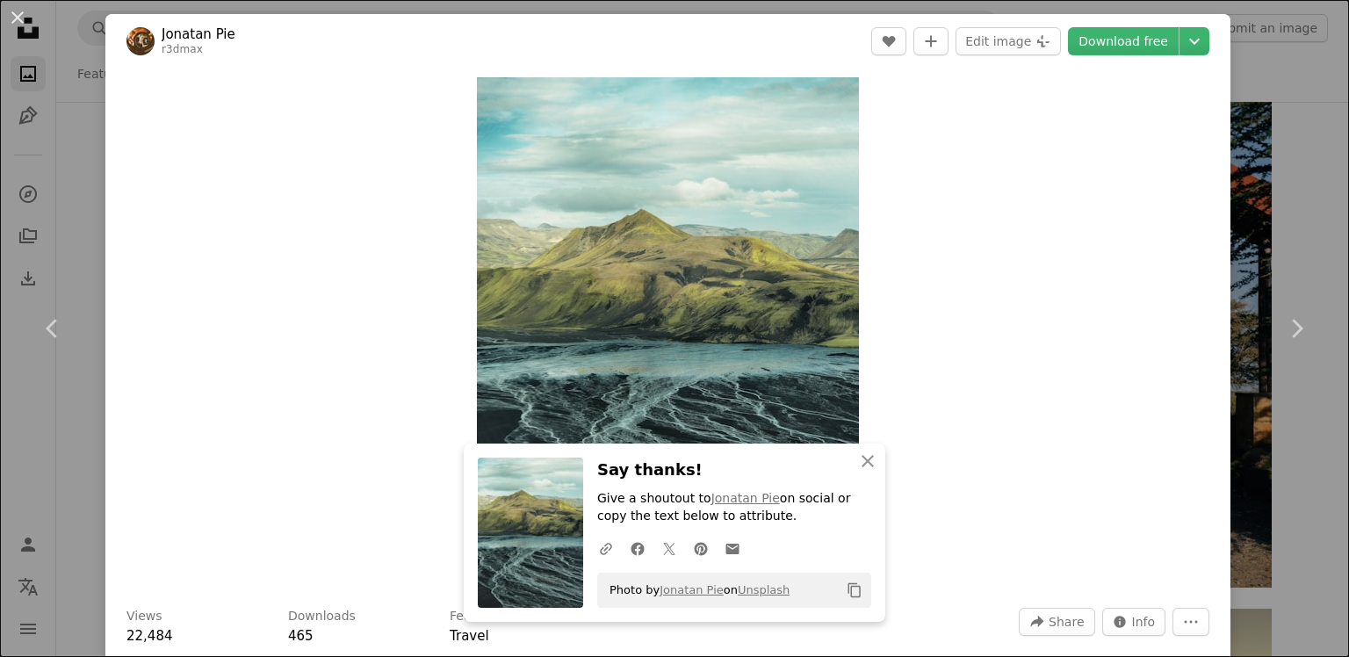
click at [1128, 223] on div "Zoom in" at bounding box center [667, 332] width 1125 height 527
click at [1251, 78] on div "An X shape Chevron left Chevron right Jonatan Pie r3dmax A heart A plus sign Ed…" at bounding box center [674, 328] width 1349 height 657
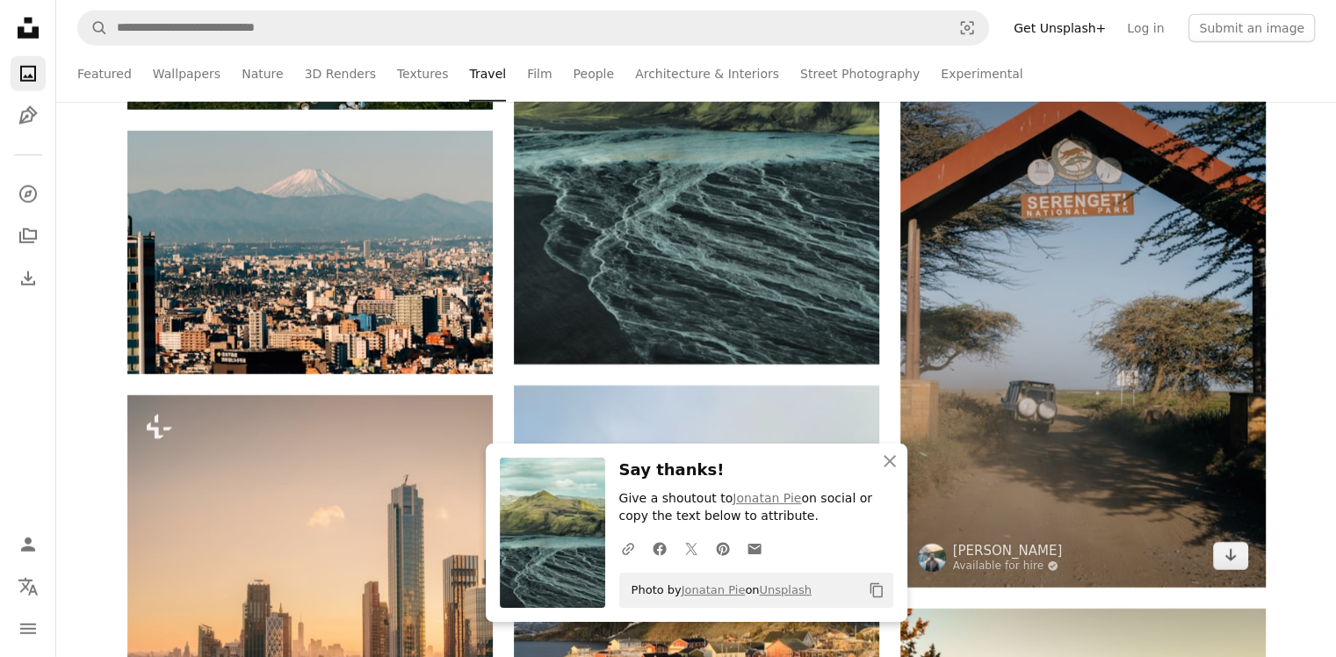
click at [1114, 249] on img at bounding box center [1082, 314] width 365 height 548
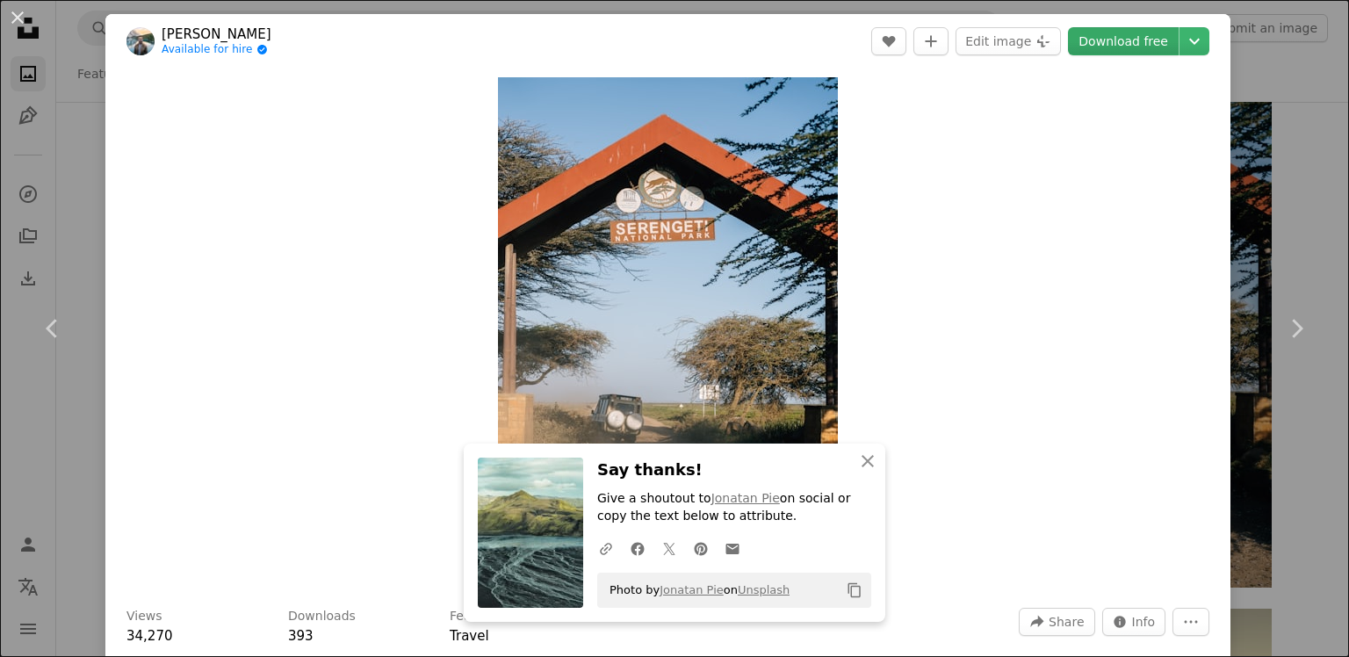
click at [1119, 44] on link "Download free" at bounding box center [1123, 41] width 111 height 28
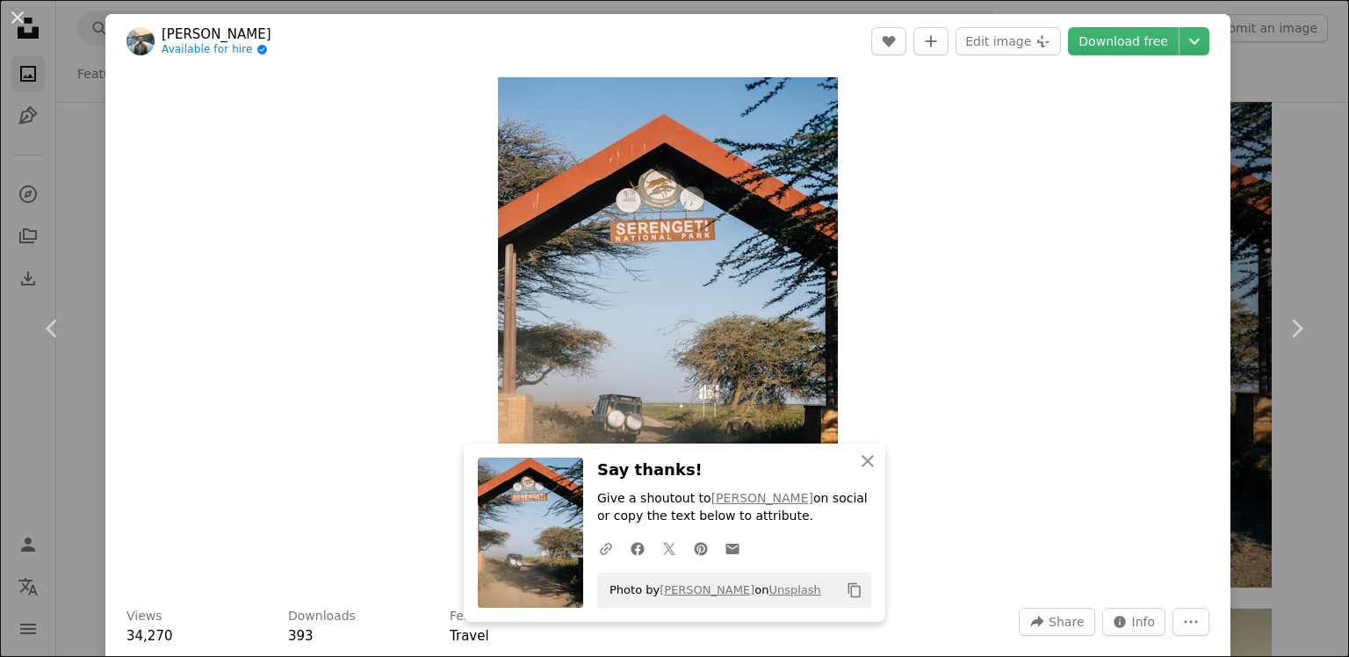
click at [1273, 71] on div "An X shape Chevron left Chevron right [PERSON_NAME] Available for hire A checkm…" at bounding box center [674, 328] width 1349 height 657
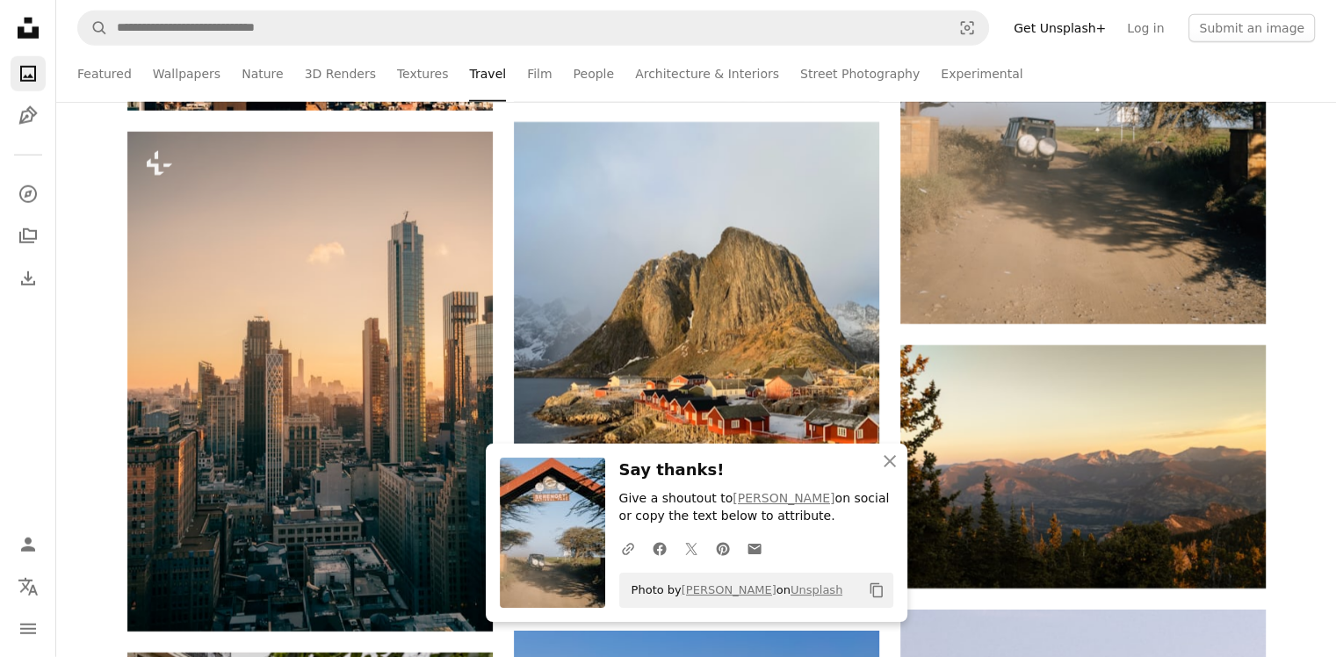
scroll to position [5183, 0]
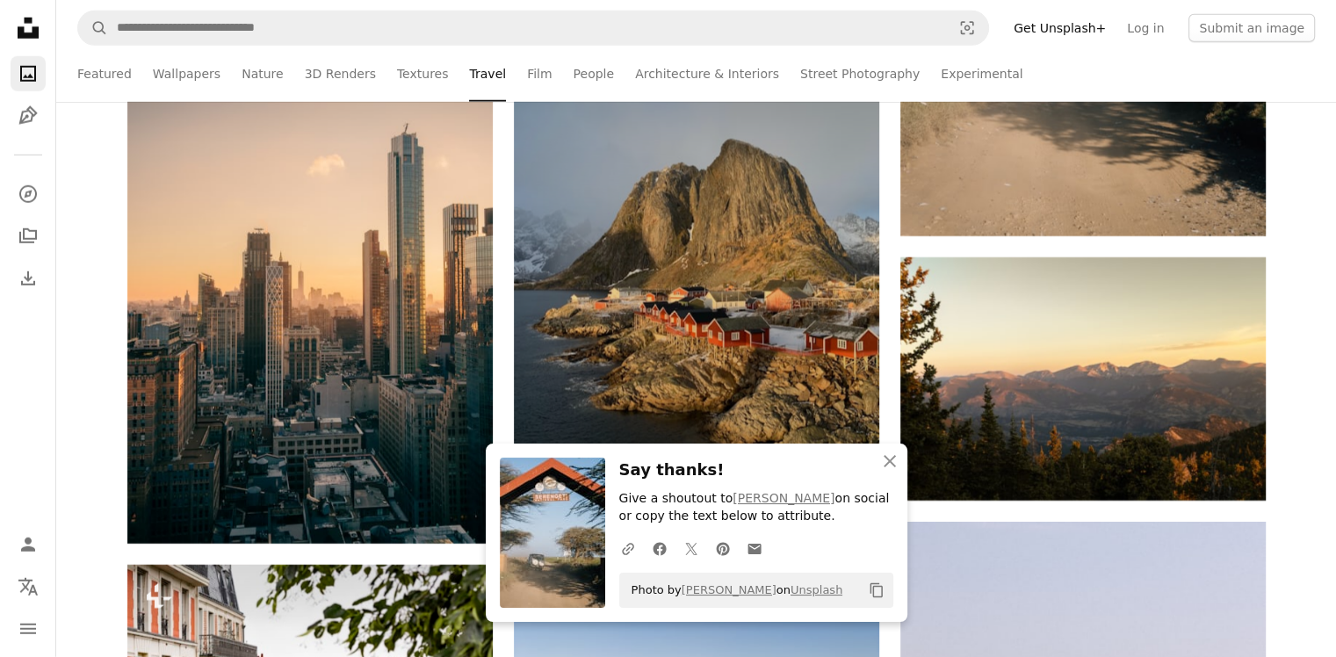
click at [603, 301] on img at bounding box center [696, 278] width 365 height 488
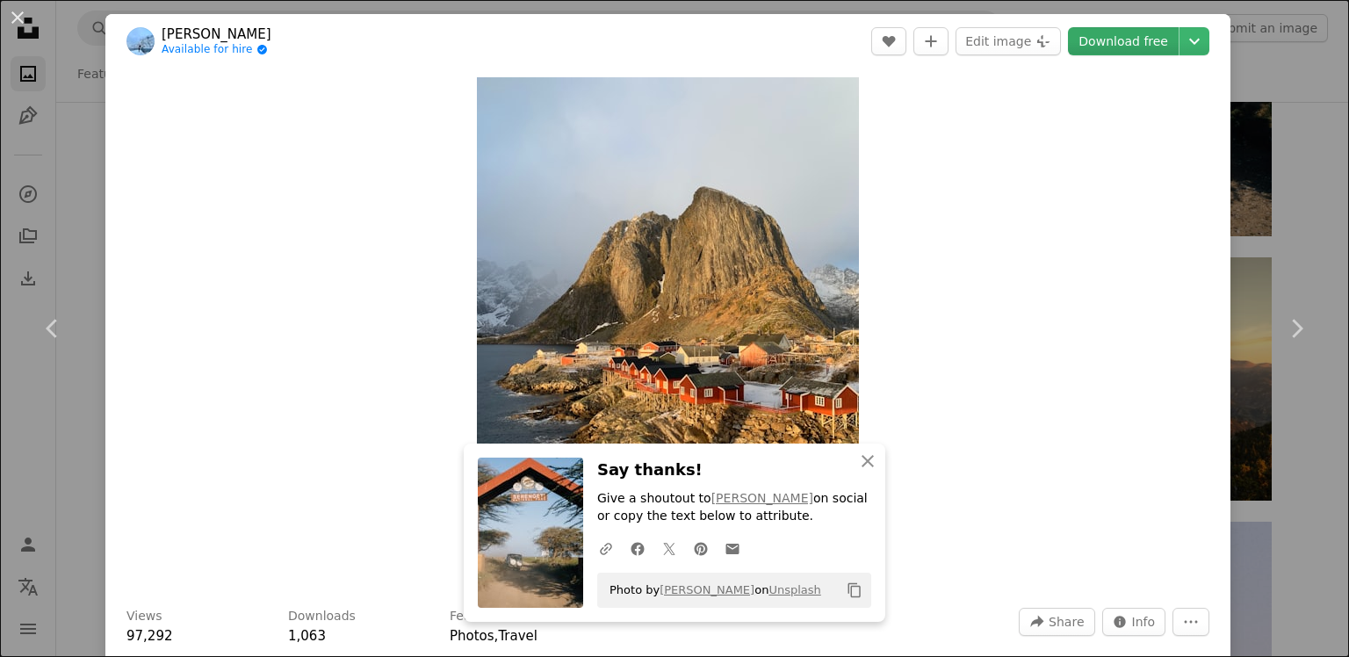
click at [1129, 46] on link "Download free" at bounding box center [1123, 41] width 111 height 28
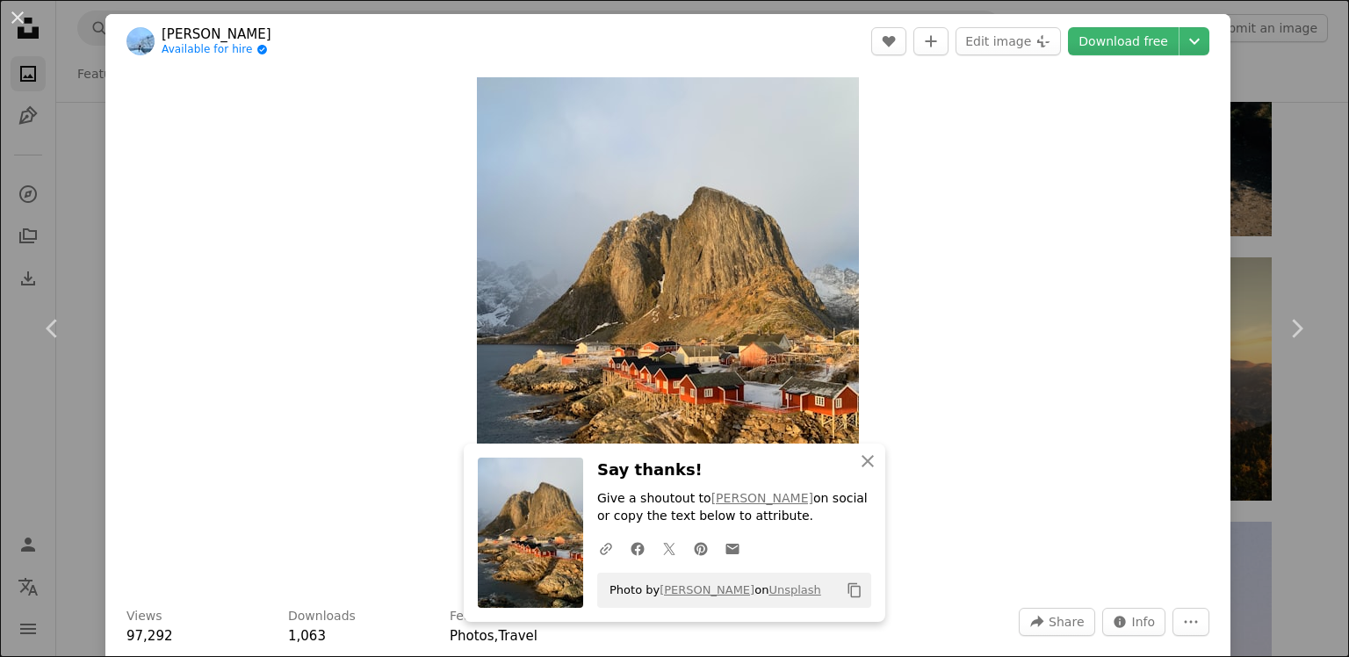
click at [1246, 77] on div "An X shape Chevron left Chevron right [PERSON_NAME] Available for hire A checkm…" at bounding box center [674, 328] width 1349 height 657
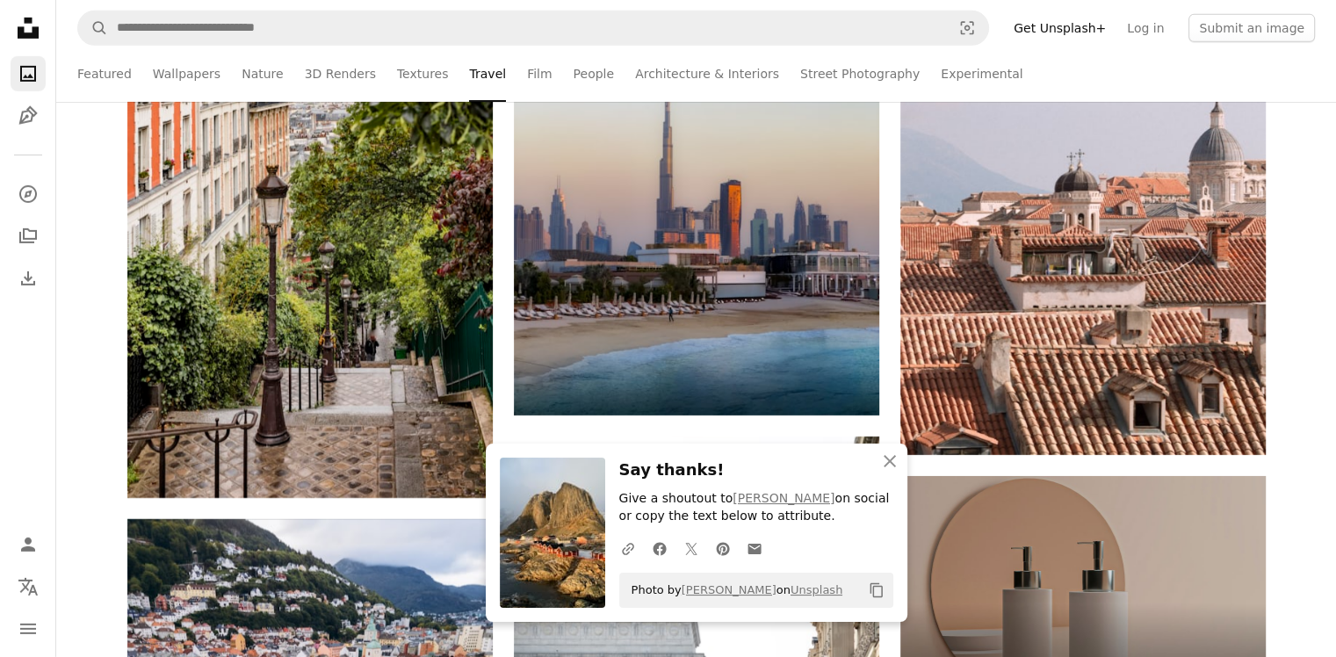
scroll to position [5710, 0]
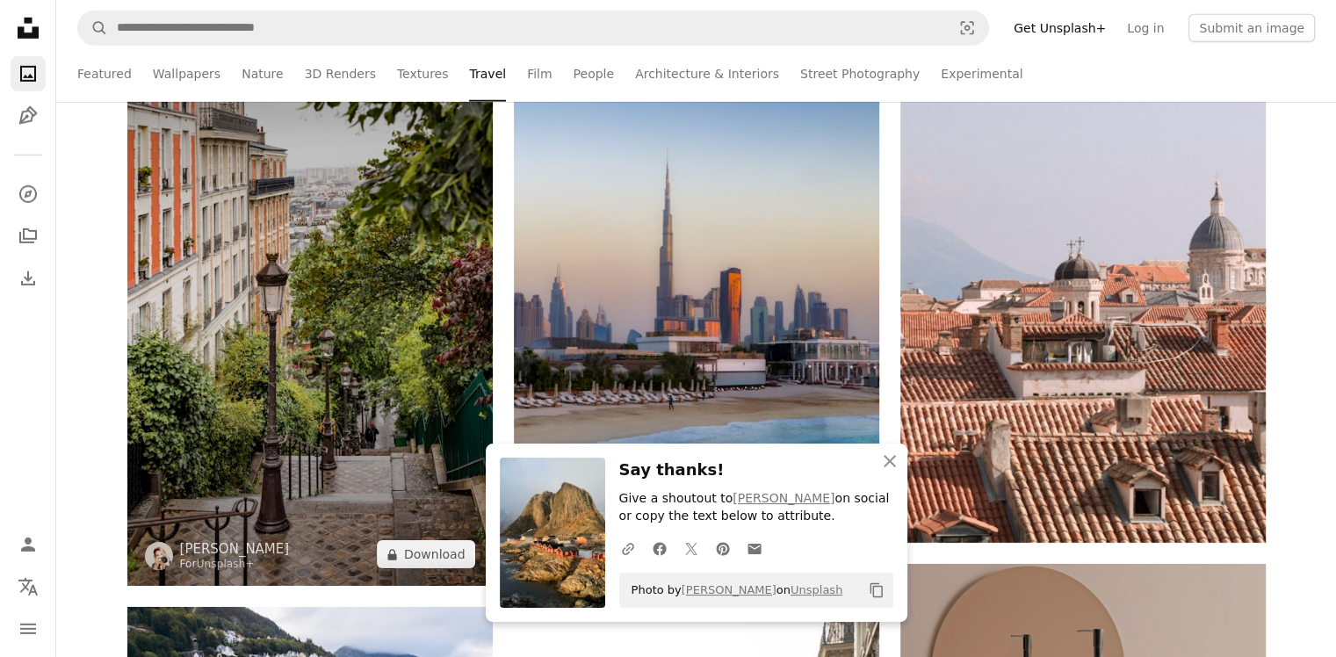
click at [417, 293] on img at bounding box center [309, 312] width 365 height 548
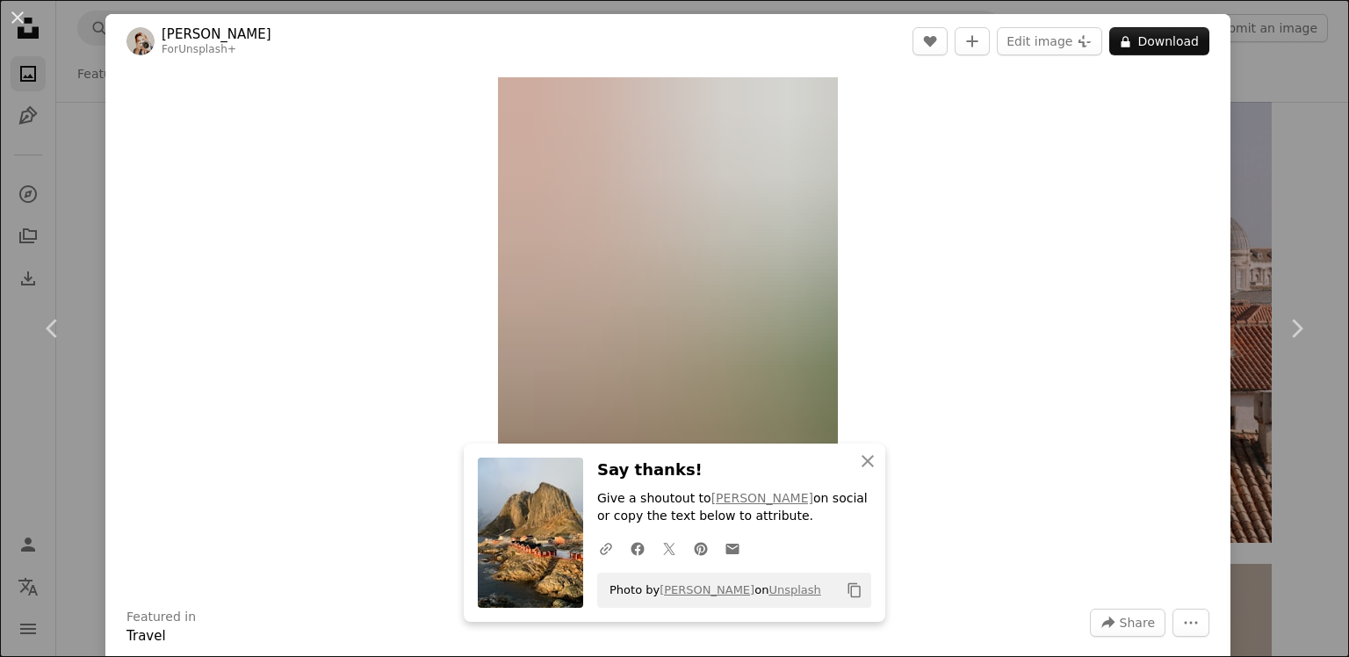
click at [1264, 111] on div "An X shape Chevron left Chevron right [PERSON_NAME] For Unsplash+ A heart A plu…" at bounding box center [674, 328] width 1349 height 657
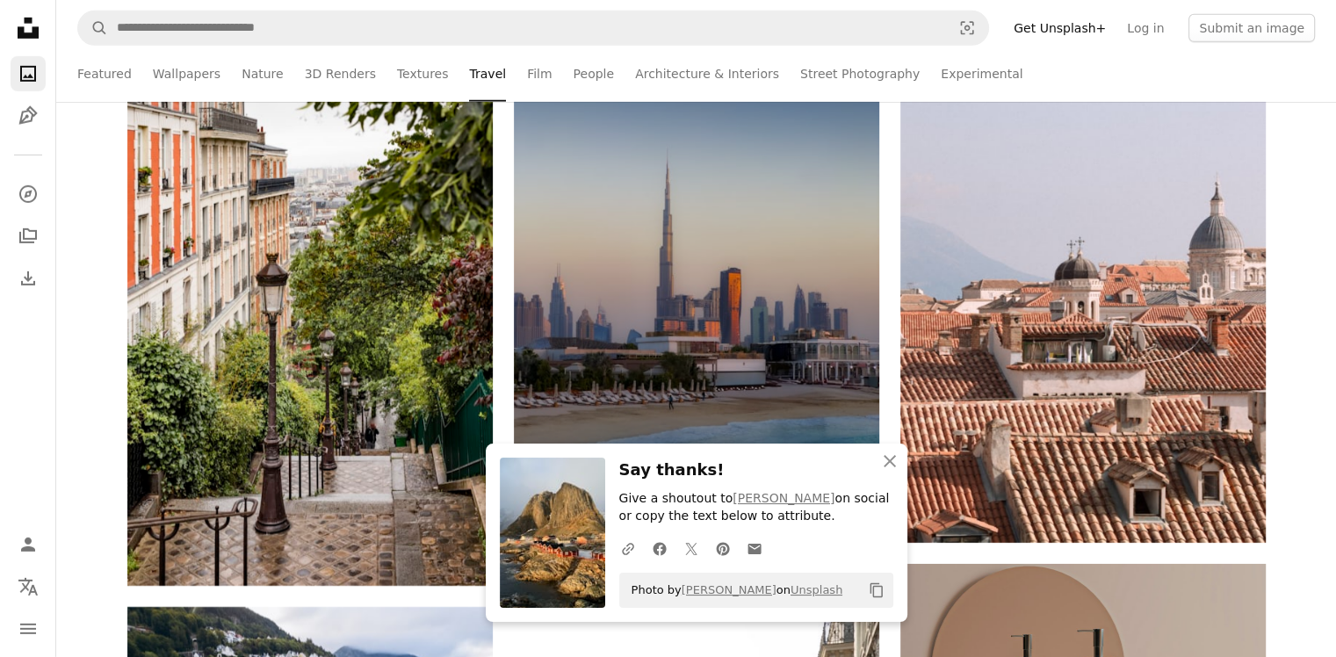
click at [759, 285] on img at bounding box center [696, 260] width 365 height 488
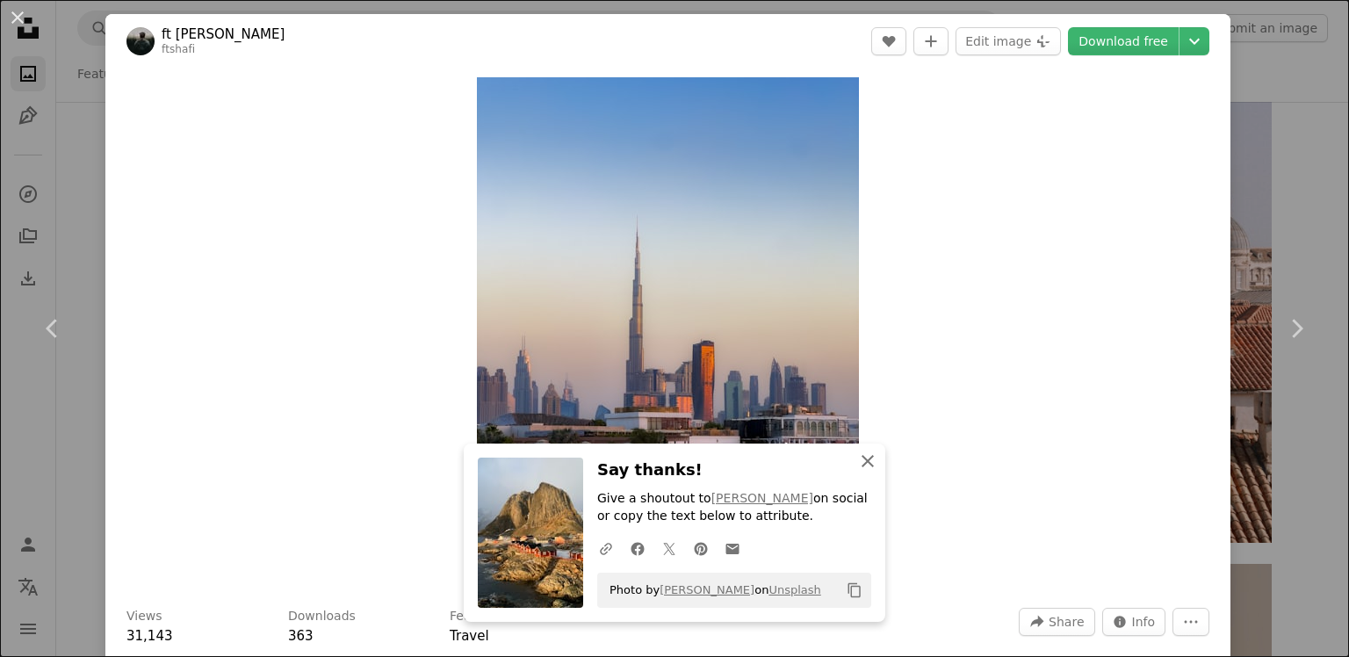
click at [863, 458] on icon "An X shape" at bounding box center [867, 461] width 21 height 21
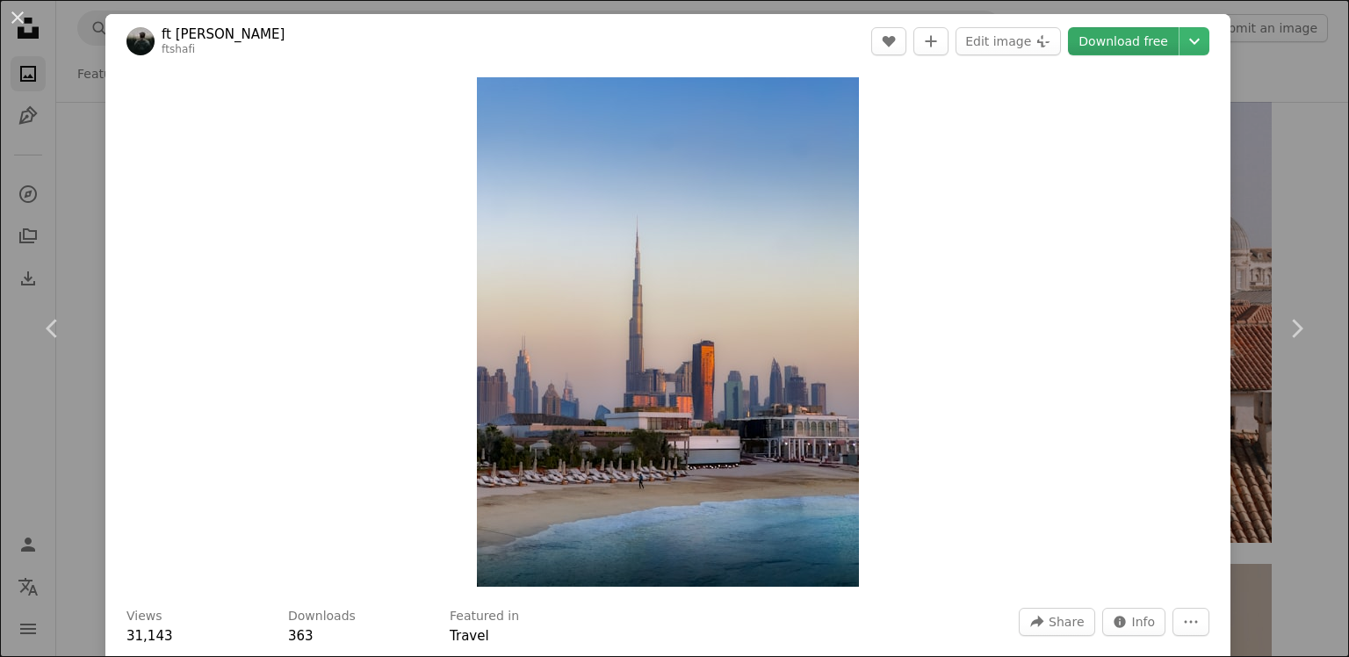
click at [1100, 36] on link "Download free" at bounding box center [1123, 41] width 111 height 28
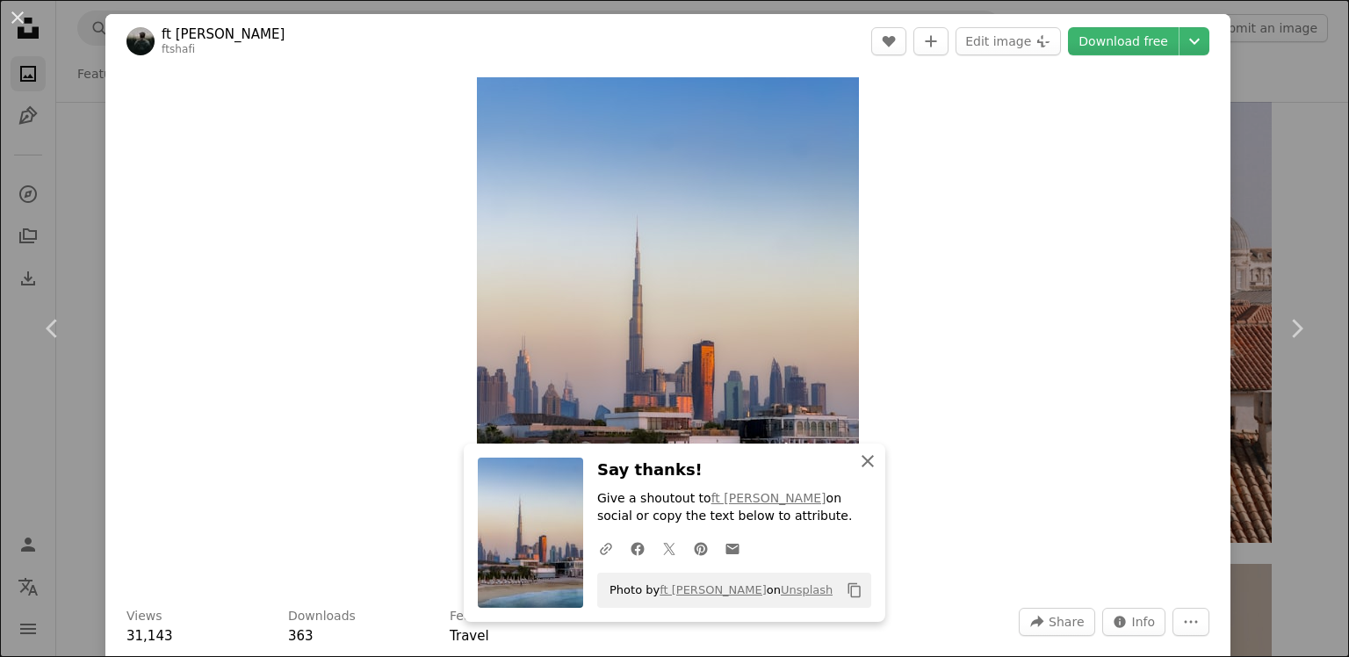
click at [863, 461] on icon "An X shape" at bounding box center [867, 461] width 21 height 21
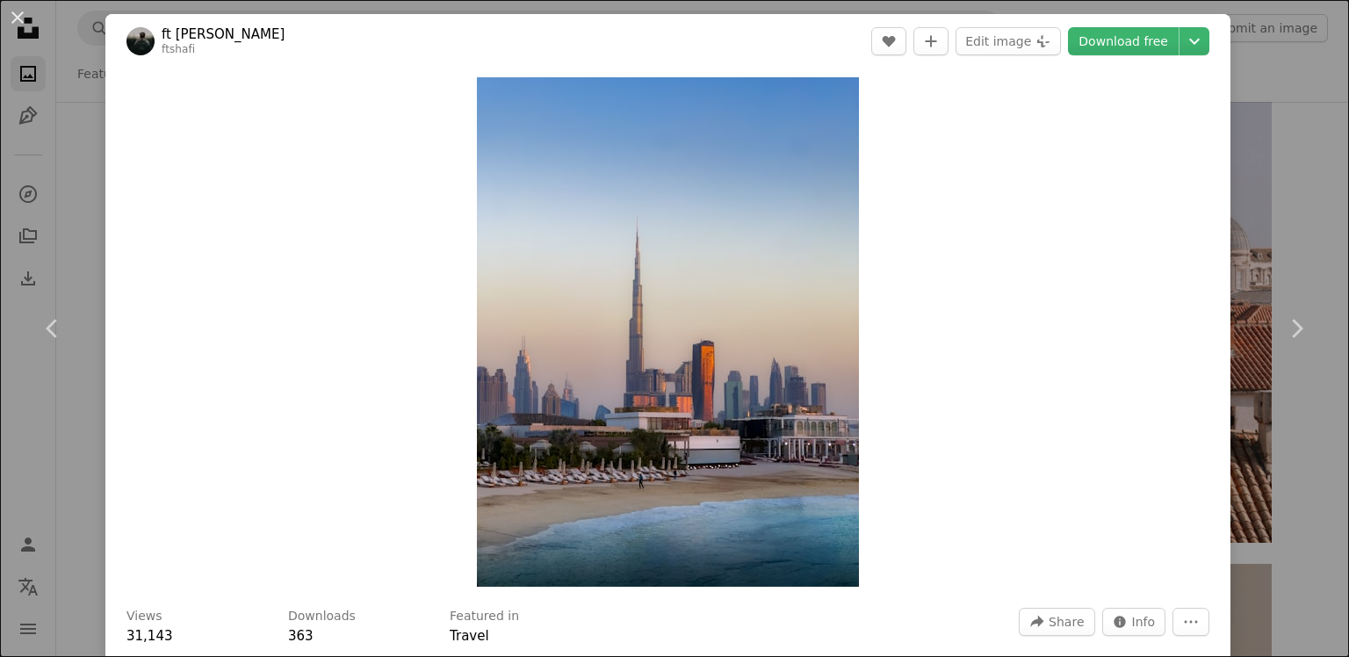
click at [1241, 59] on div "An X shape Chevron left Chevron right ft shafi ftshafi A heart A plus sign Edit…" at bounding box center [674, 328] width 1349 height 657
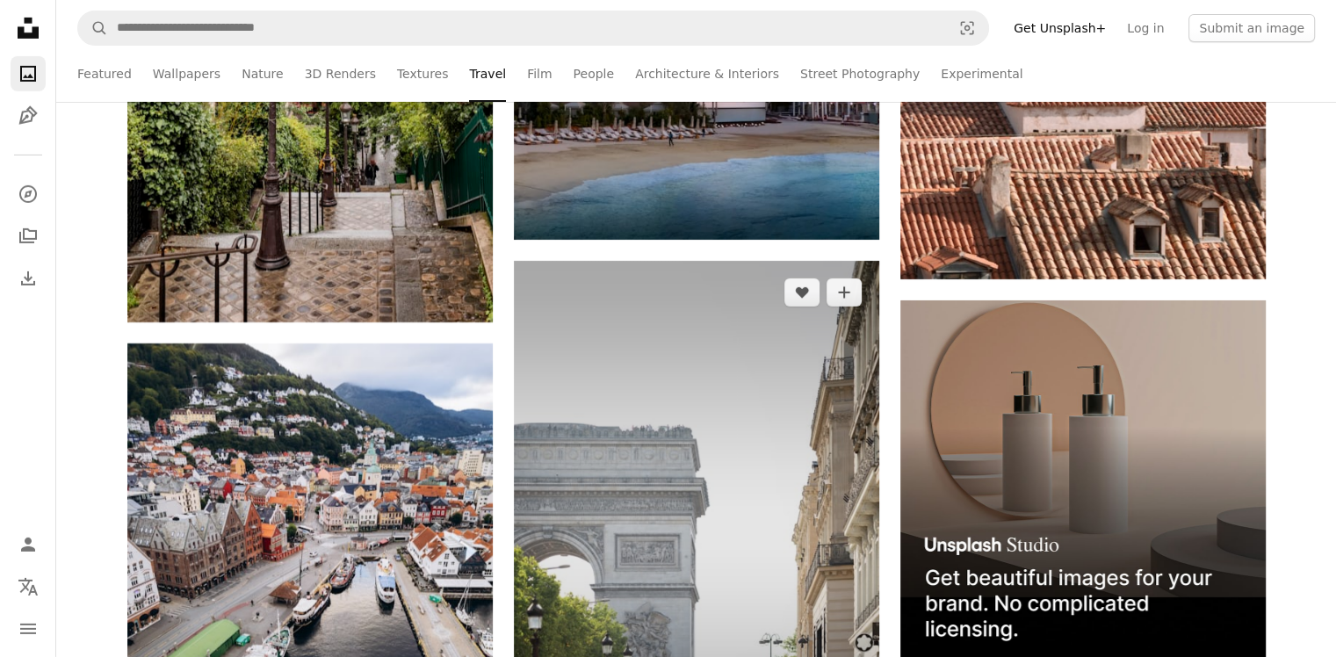
scroll to position [6149, 0]
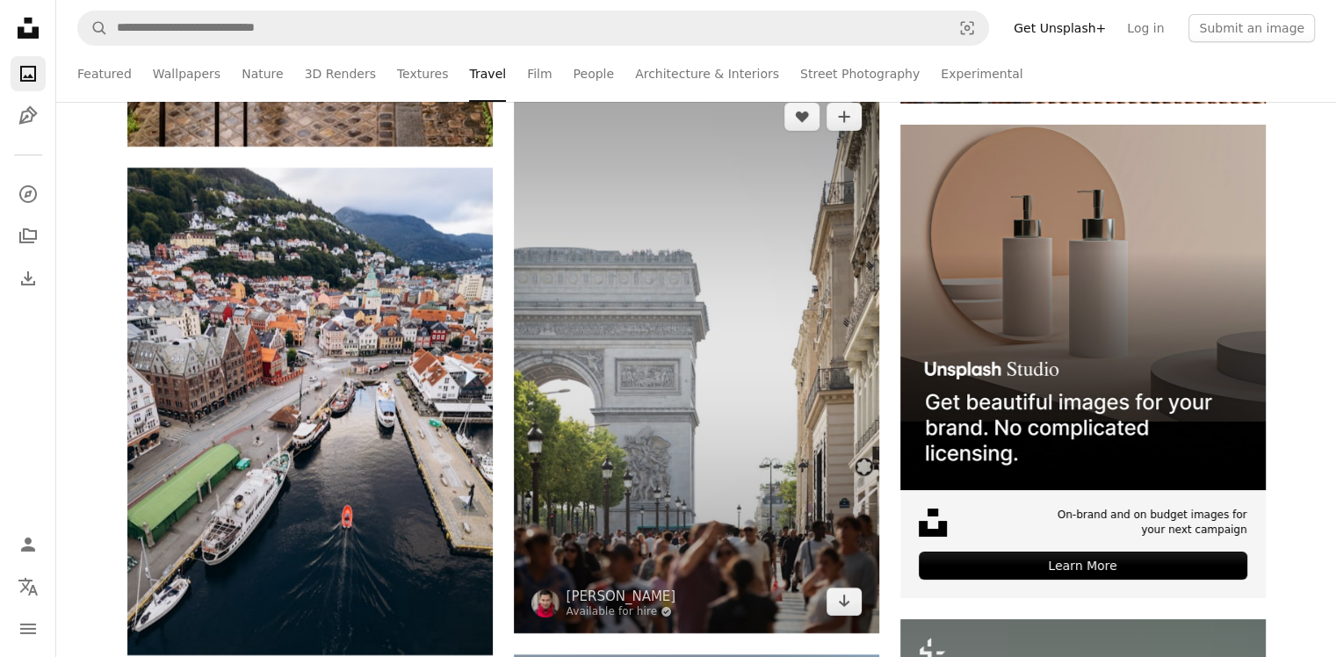
click at [654, 271] on img at bounding box center [696, 359] width 365 height 548
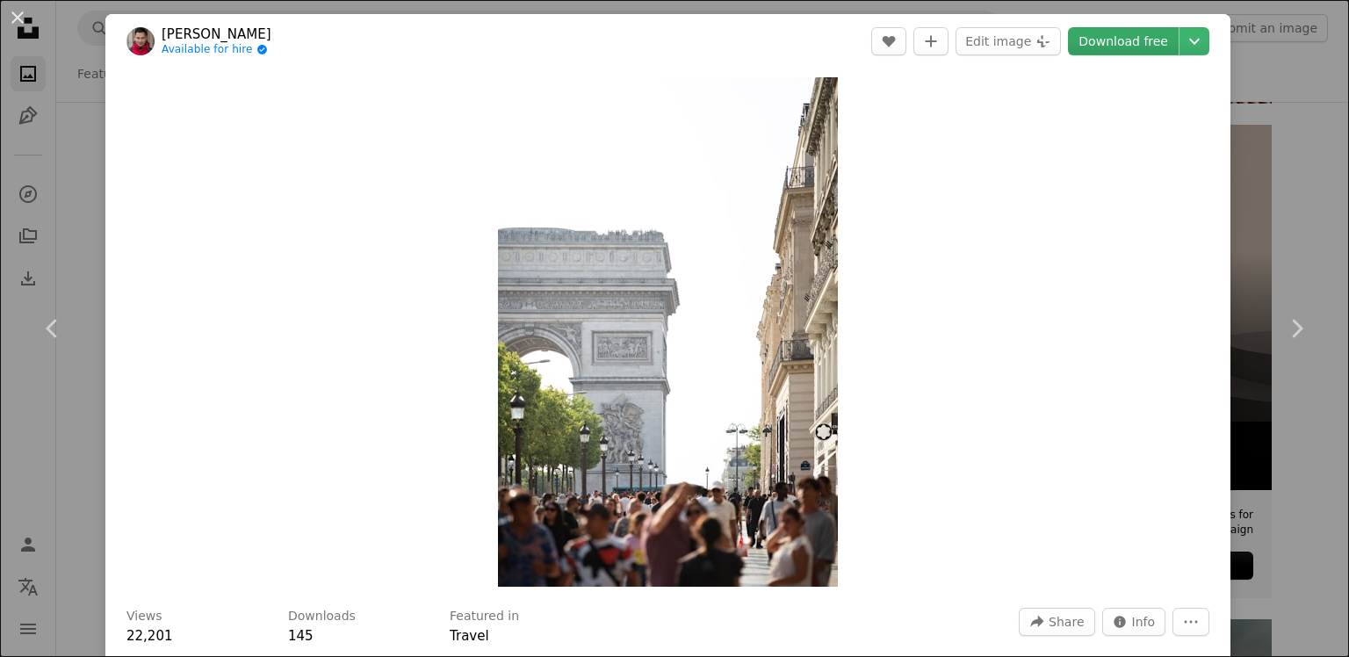
click at [1090, 45] on link "Download free" at bounding box center [1123, 41] width 111 height 28
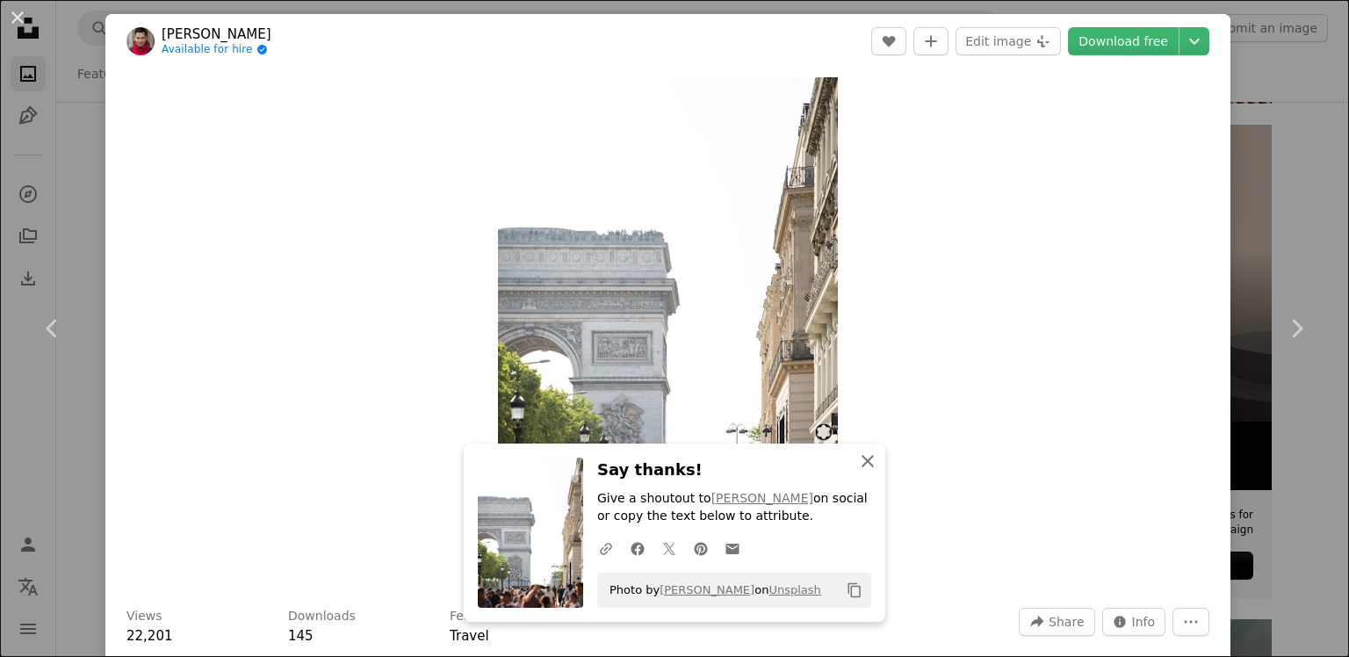
click at [858, 461] on icon "An X shape" at bounding box center [867, 461] width 21 height 21
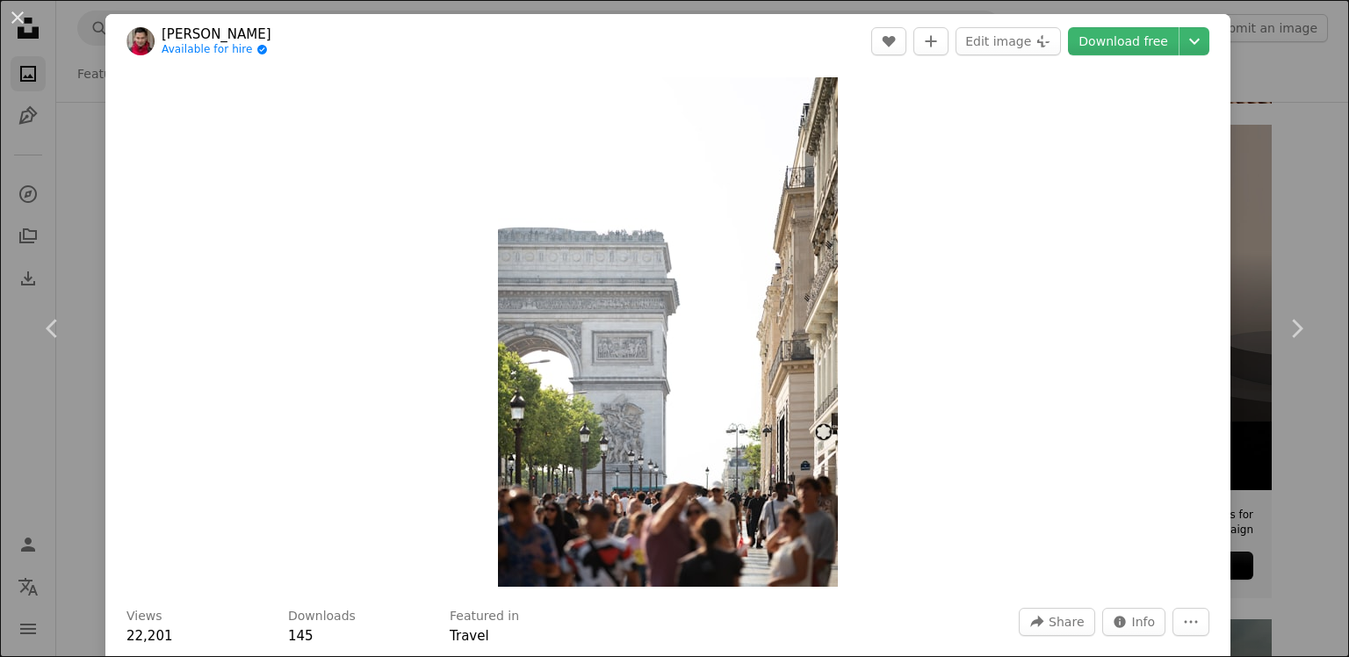
click at [1237, 96] on div "An X shape Chevron left Chevron right [PERSON_NAME] Available for hire A checkm…" at bounding box center [674, 328] width 1349 height 657
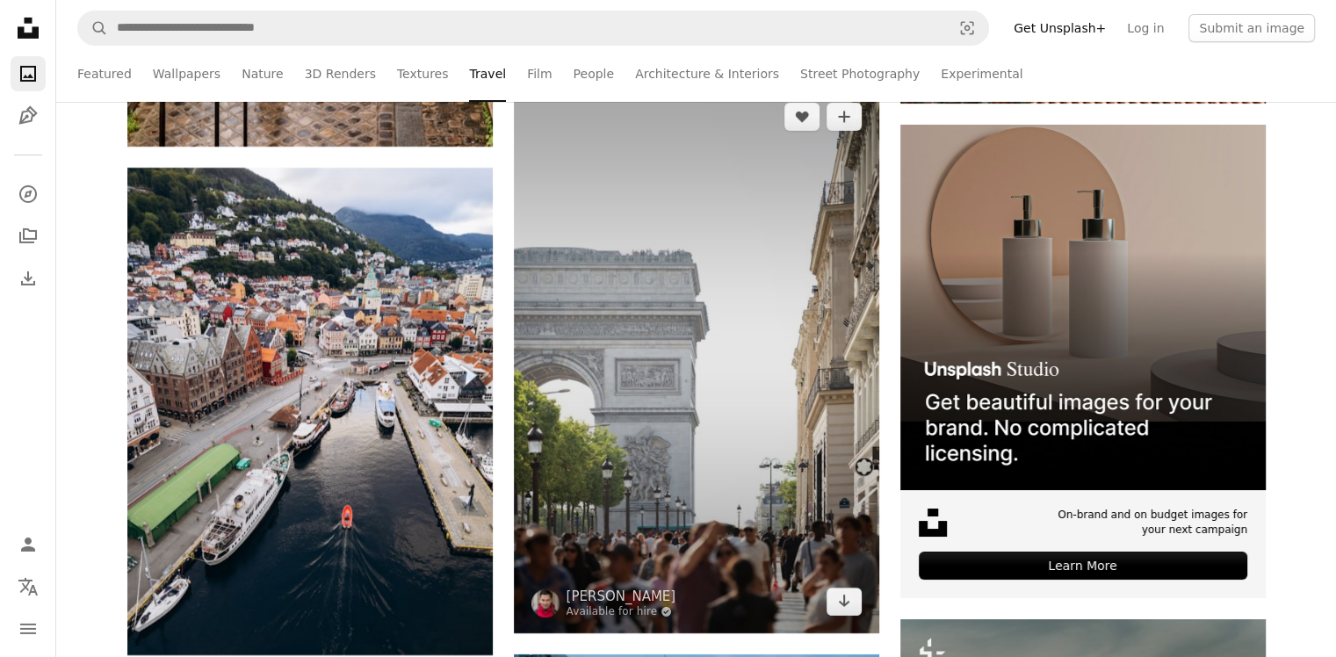
scroll to position [6500, 0]
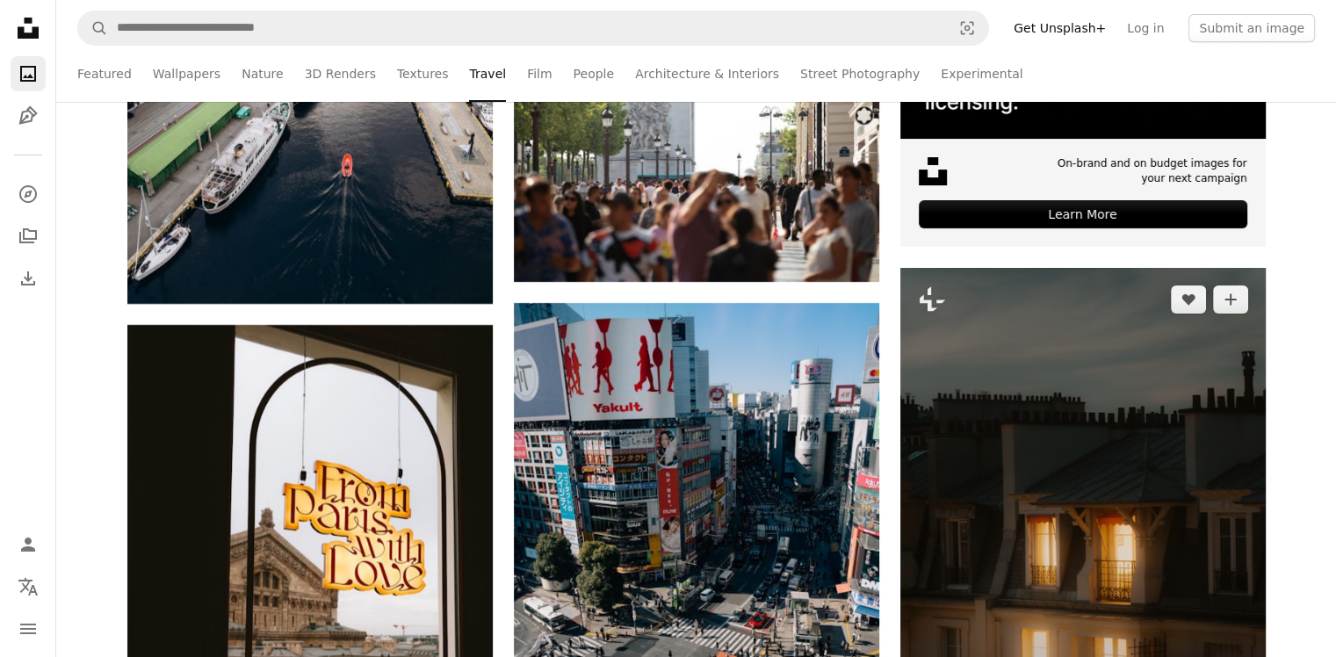
click at [1046, 544] on img at bounding box center [1082, 542] width 365 height 548
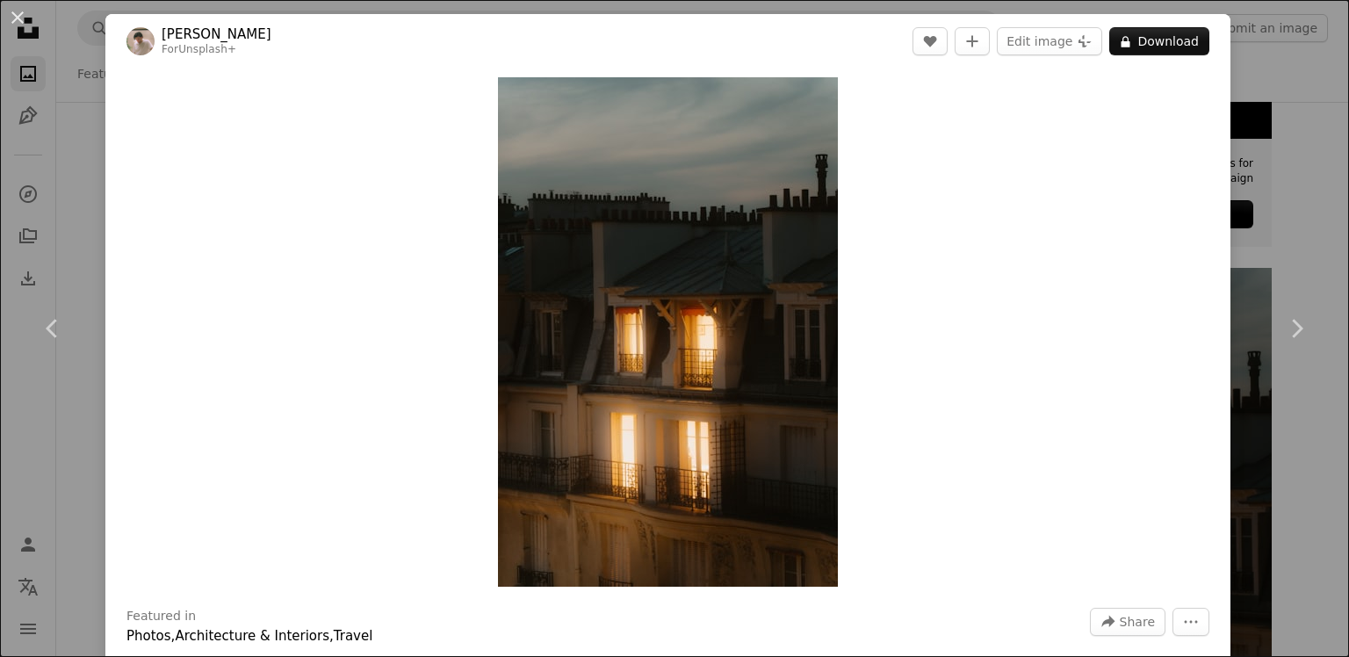
click at [1268, 190] on div "An X shape Chevron left Chevron right [PERSON_NAME] For Unsplash+ A heart A plu…" at bounding box center [674, 328] width 1349 height 657
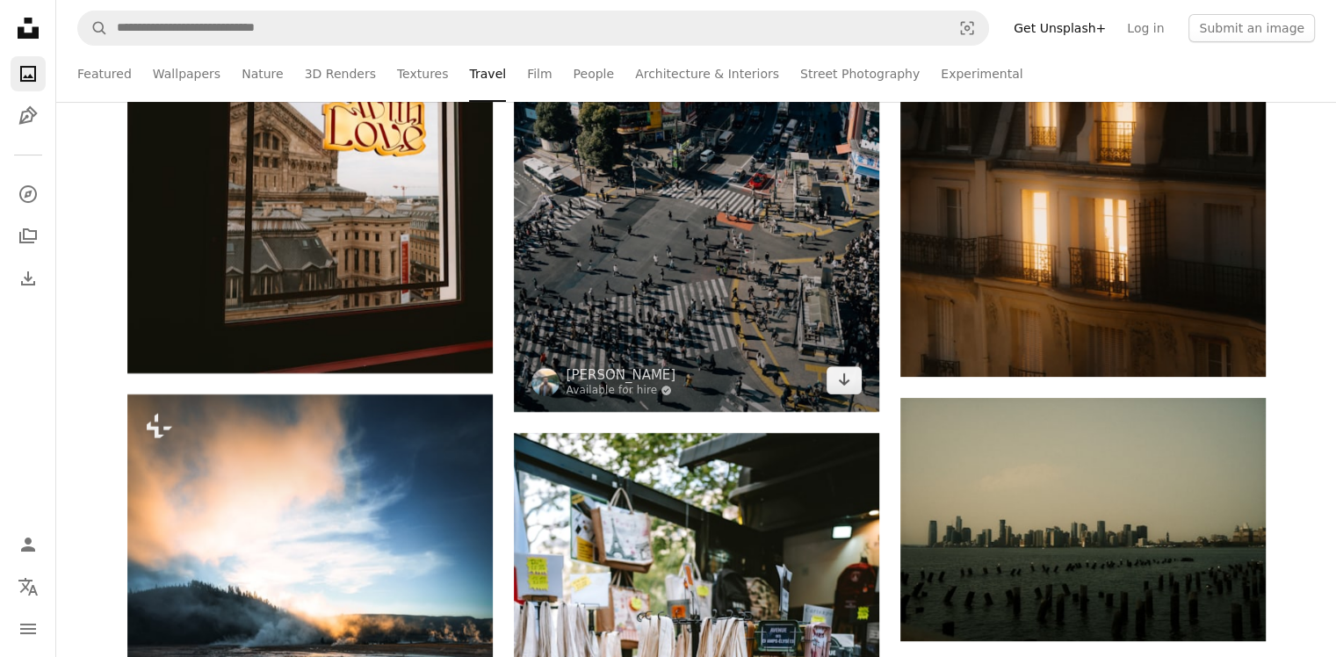
scroll to position [6676, 0]
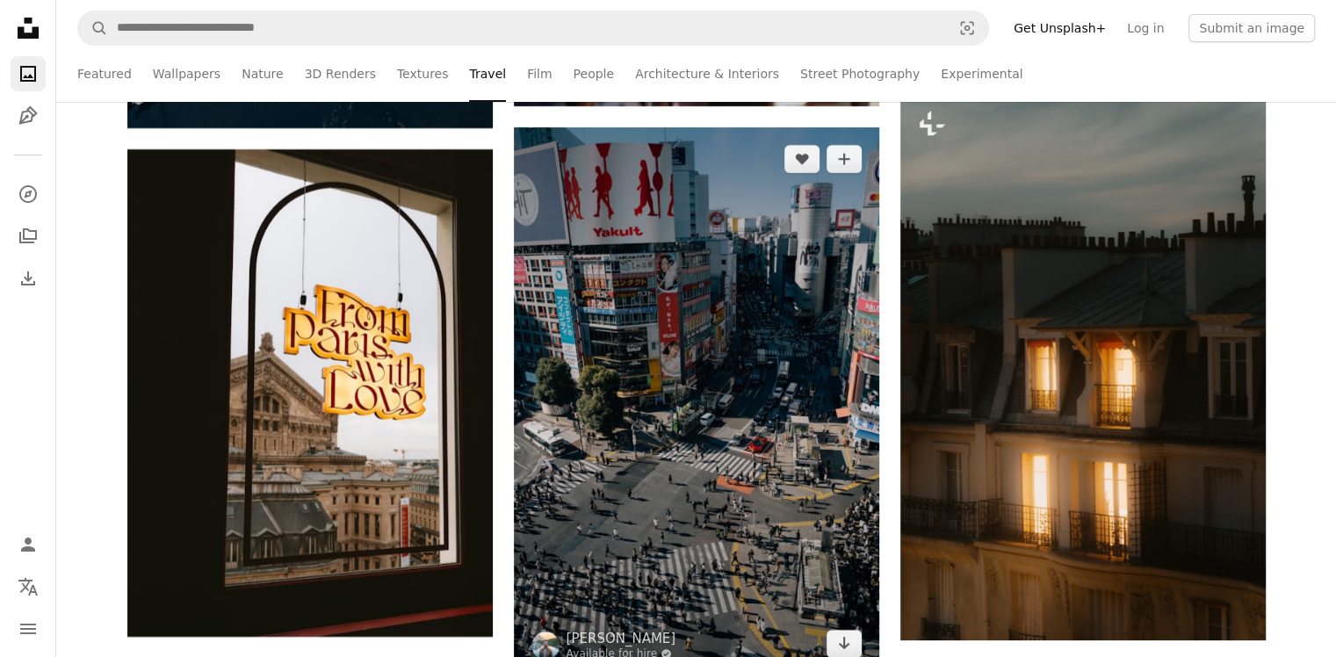
click at [576, 244] on img at bounding box center [696, 401] width 365 height 548
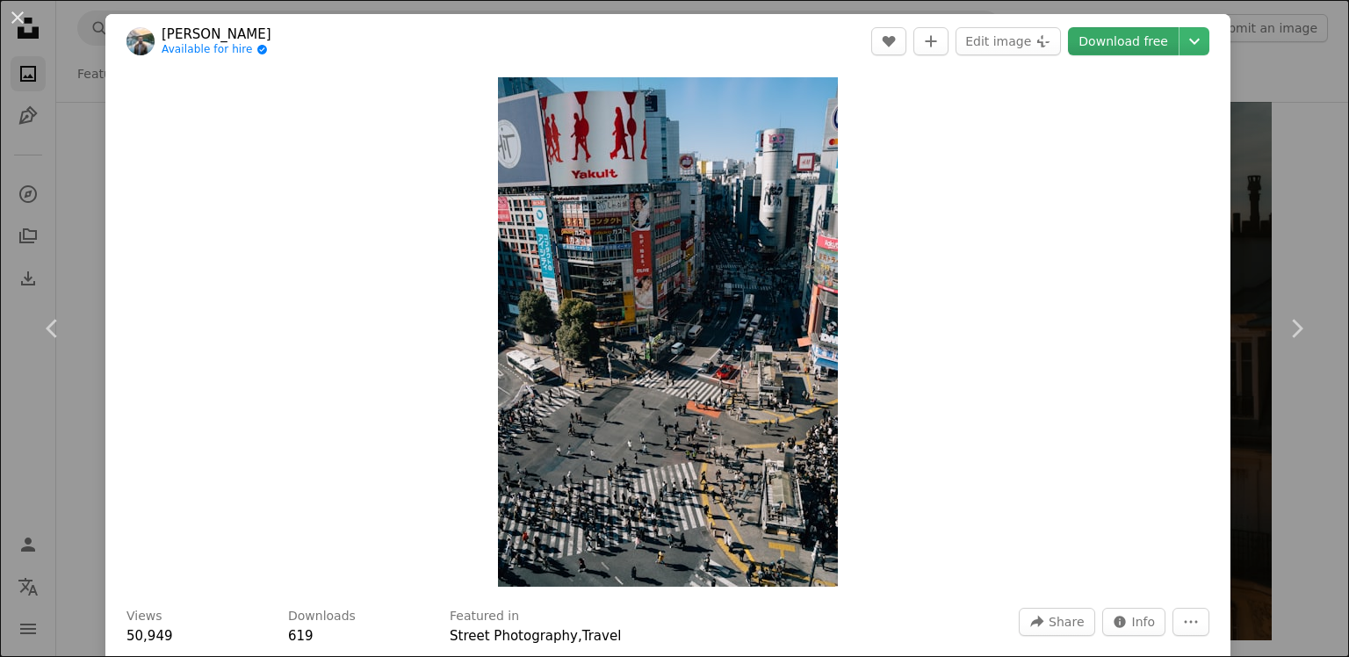
click at [1135, 36] on link "Download free" at bounding box center [1123, 41] width 111 height 28
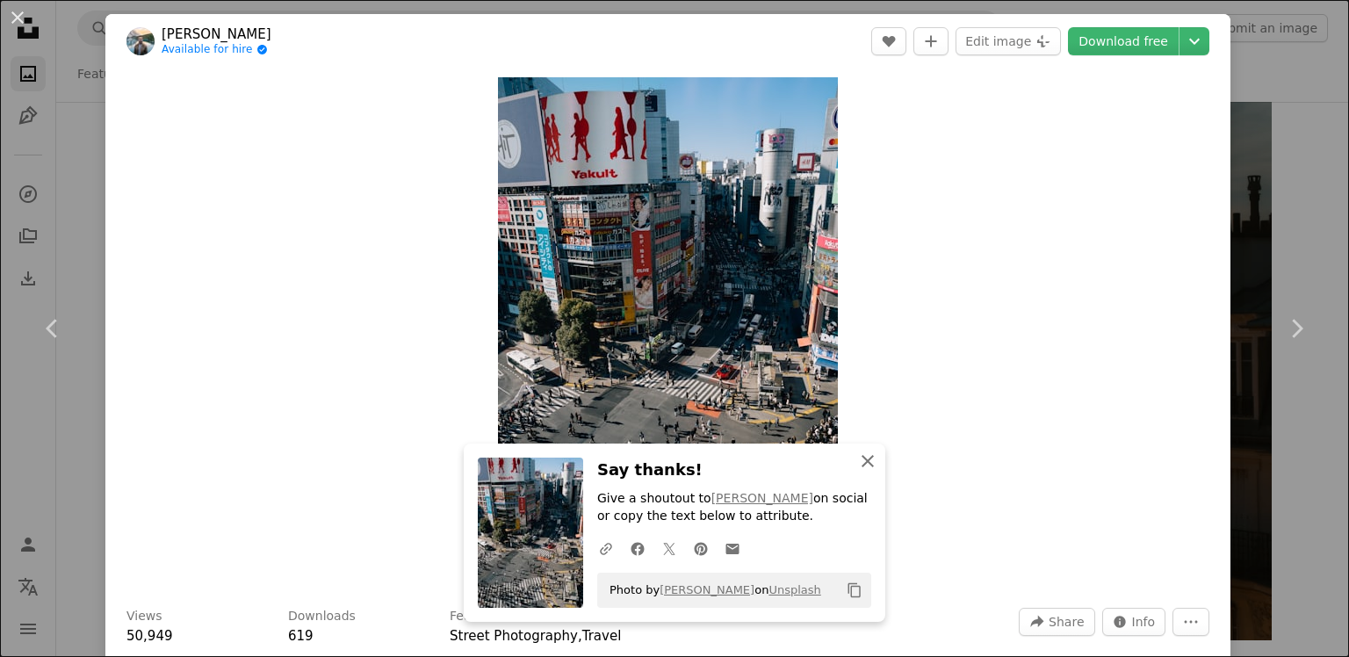
click at [861, 459] on icon "An X shape" at bounding box center [867, 461] width 21 height 21
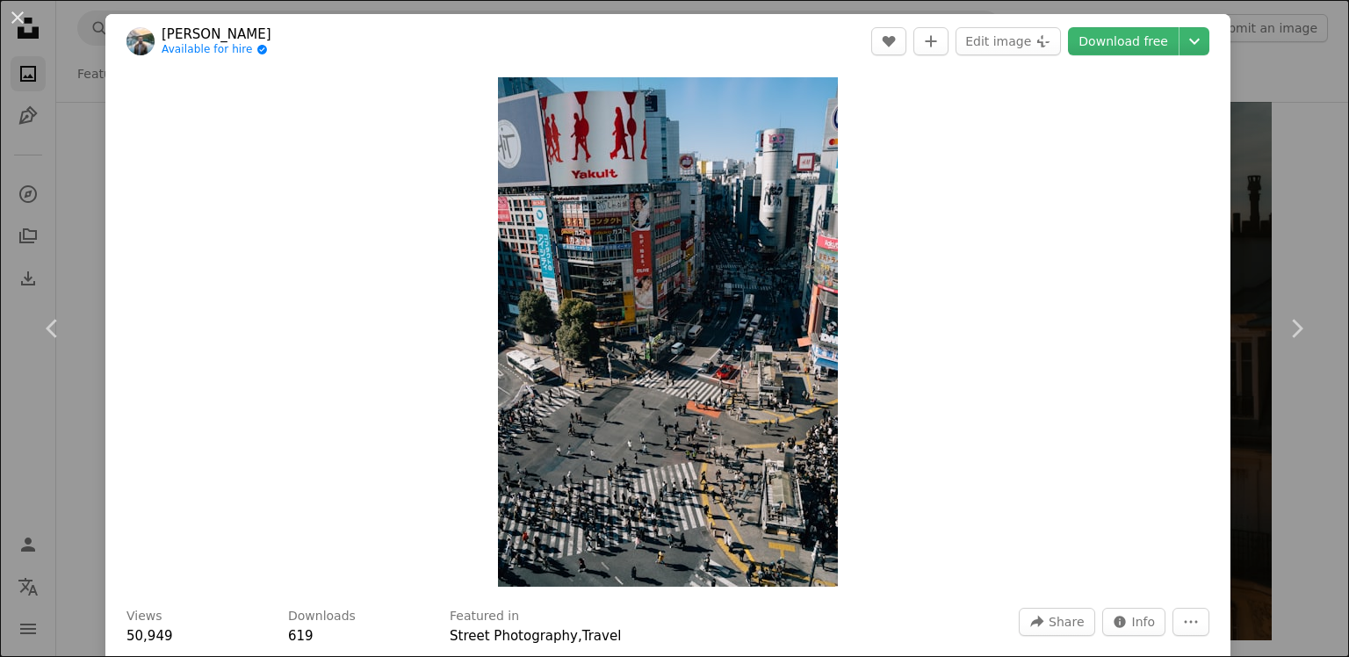
click at [1258, 95] on div "An X shape Chevron left Chevron right [PERSON_NAME] Available for hire A checkm…" at bounding box center [674, 328] width 1349 height 657
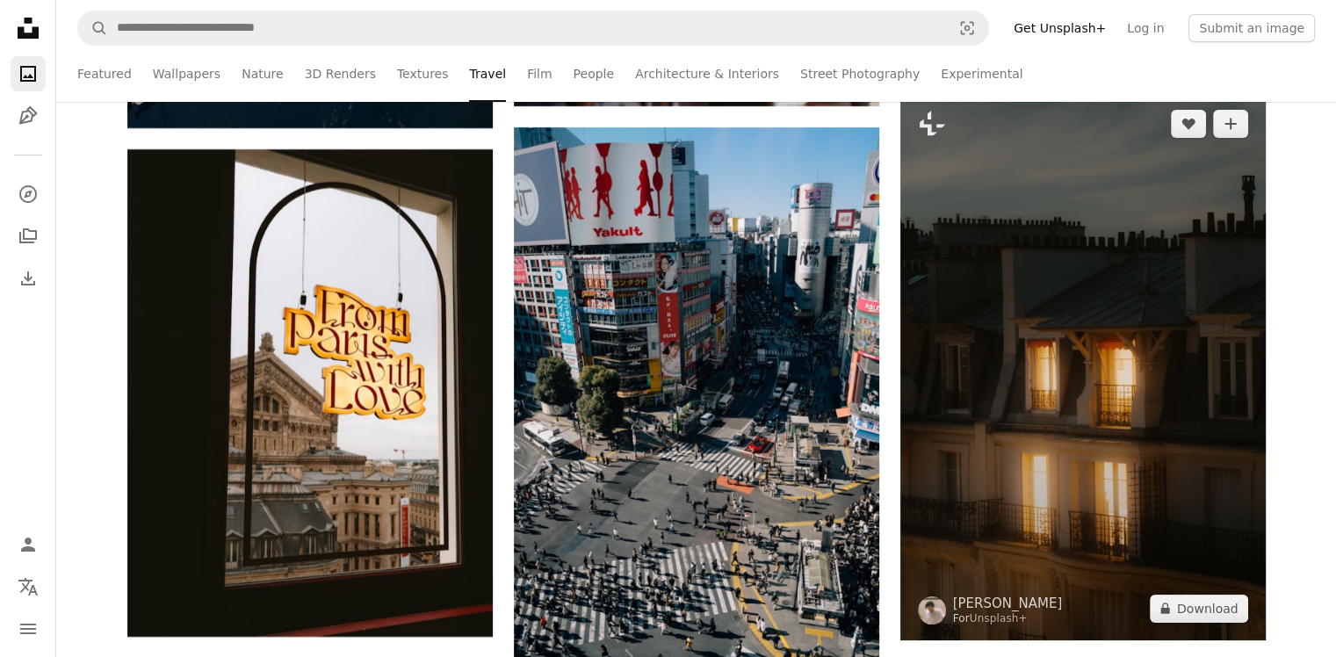
scroll to position [6852, 0]
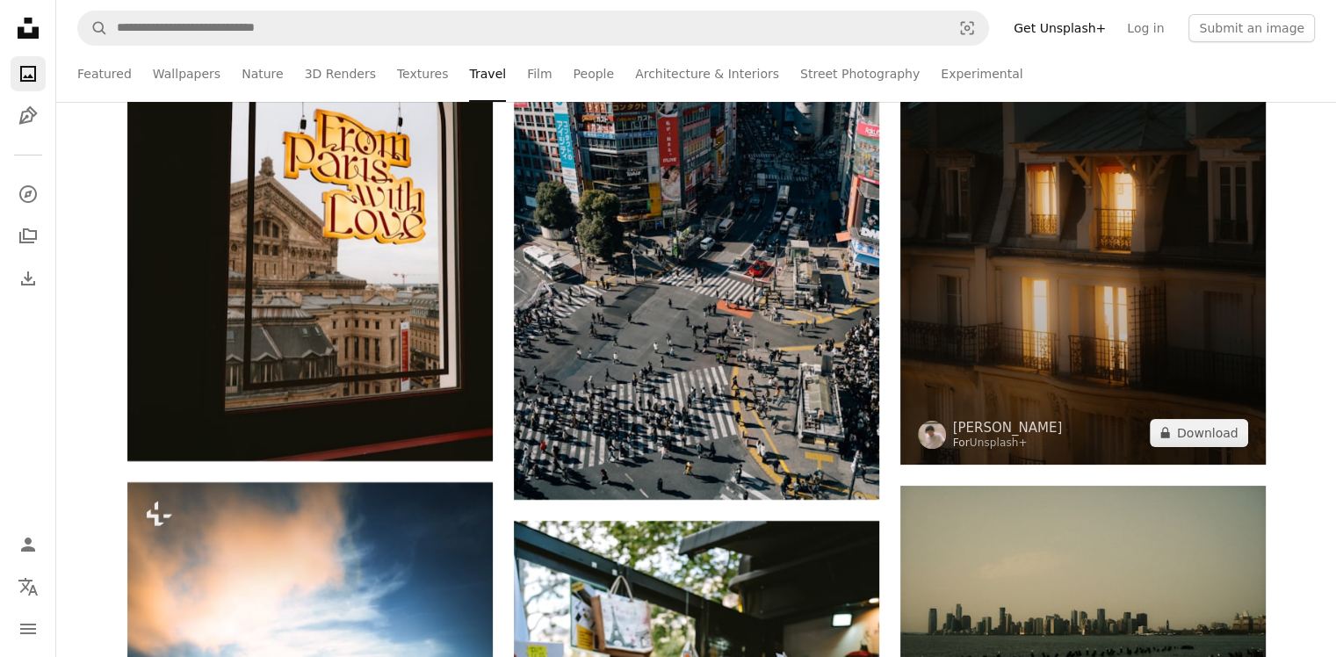
click at [1100, 207] on img at bounding box center [1082, 191] width 365 height 548
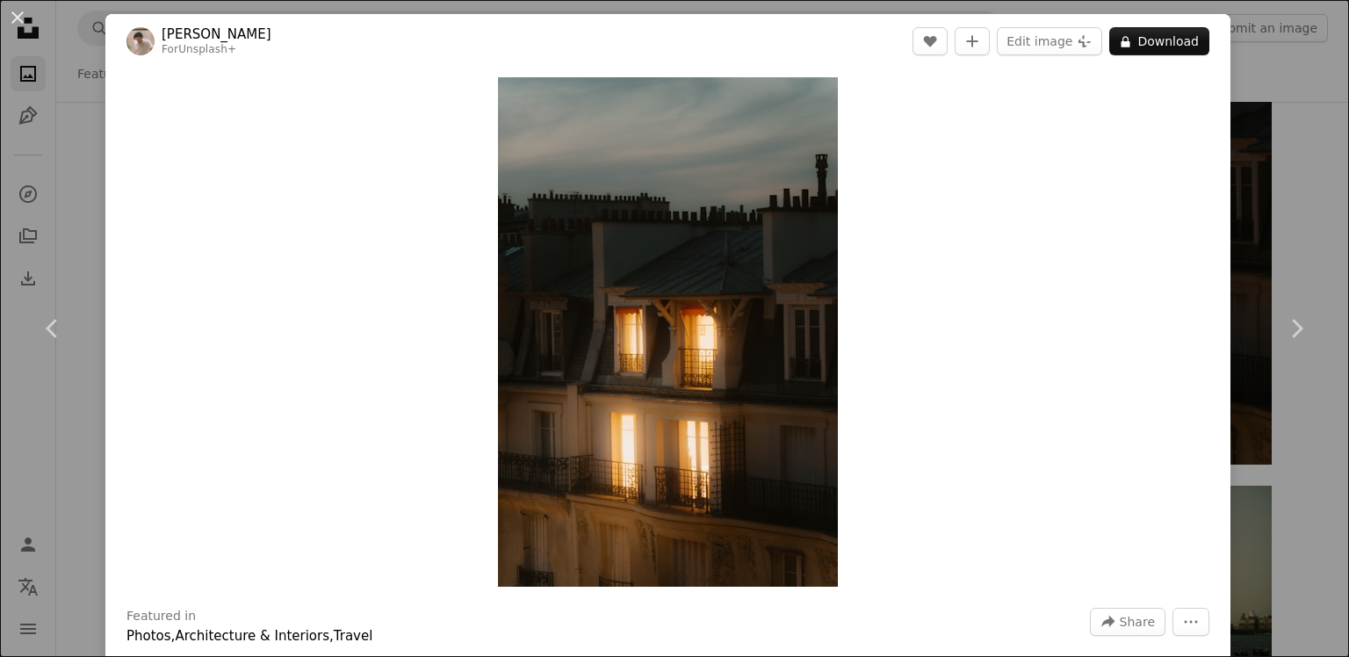
click at [1258, 119] on div "An X shape Chevron left Chevron right [PERSON_NAME] For Unsplash+ A heart A plu…" at bounding box center [674, 328] width 1349 height 657
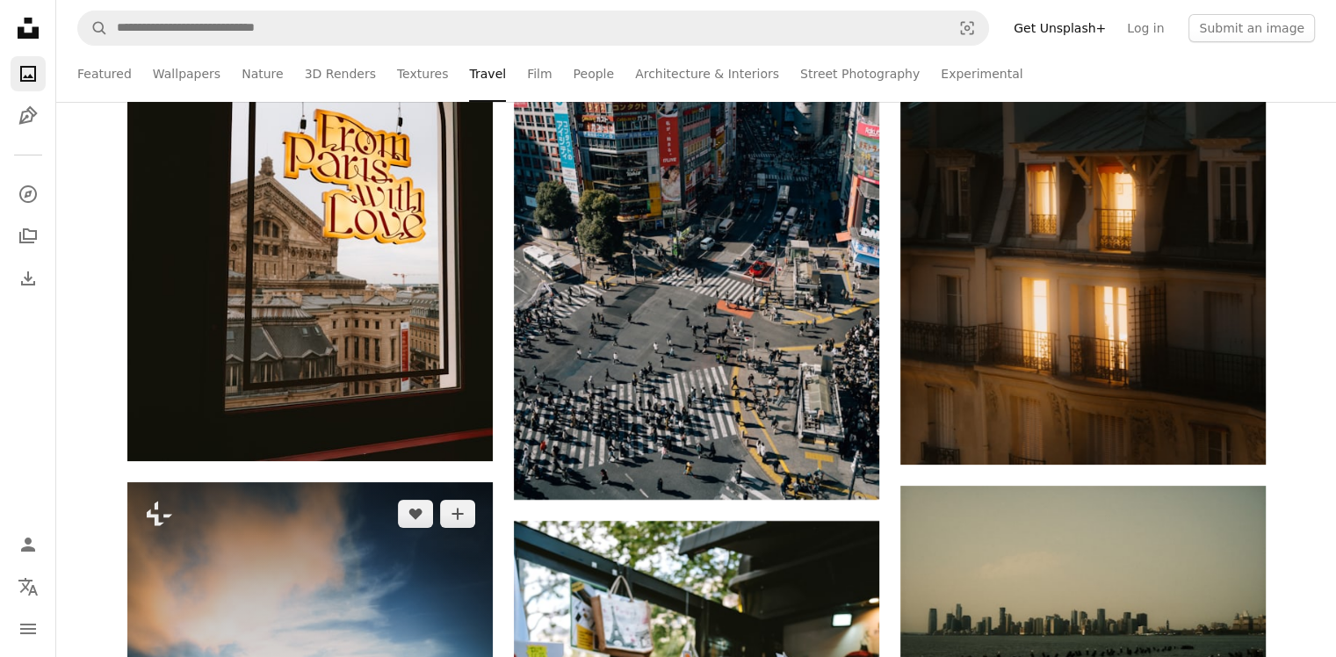
scroll to position [7203, 0]
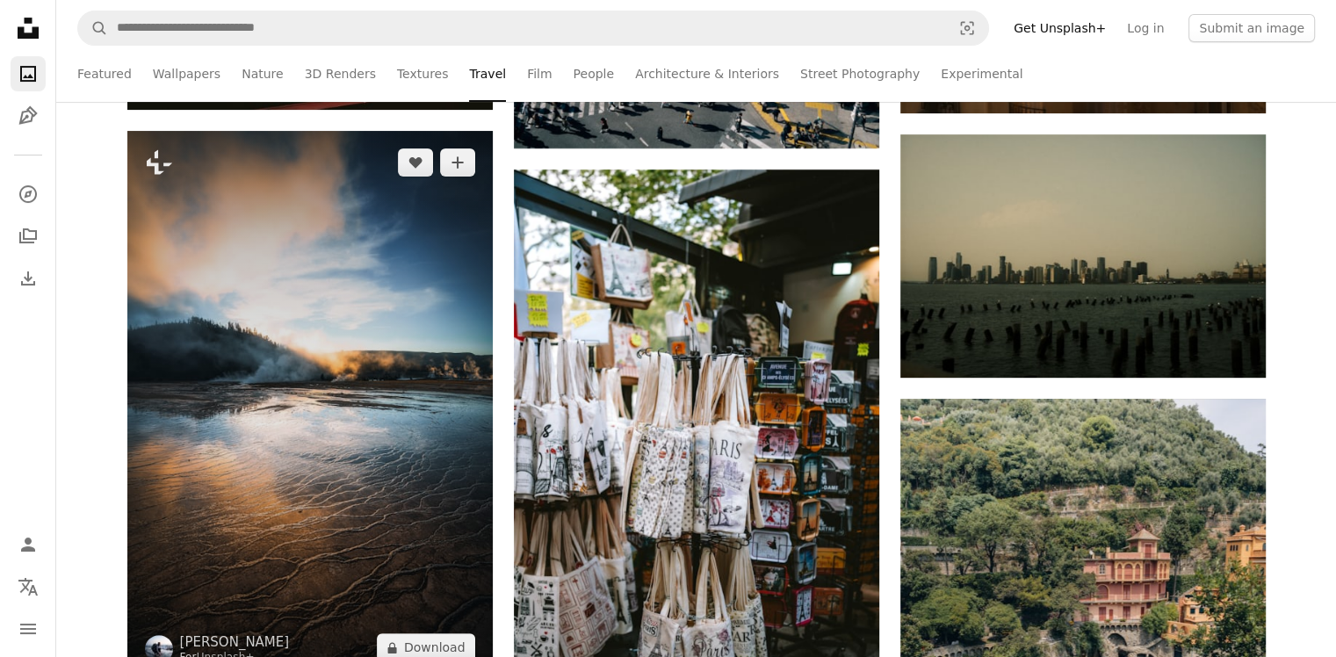
click at [388, 329] on img at bounding box center [309, 405] width 365 height 548
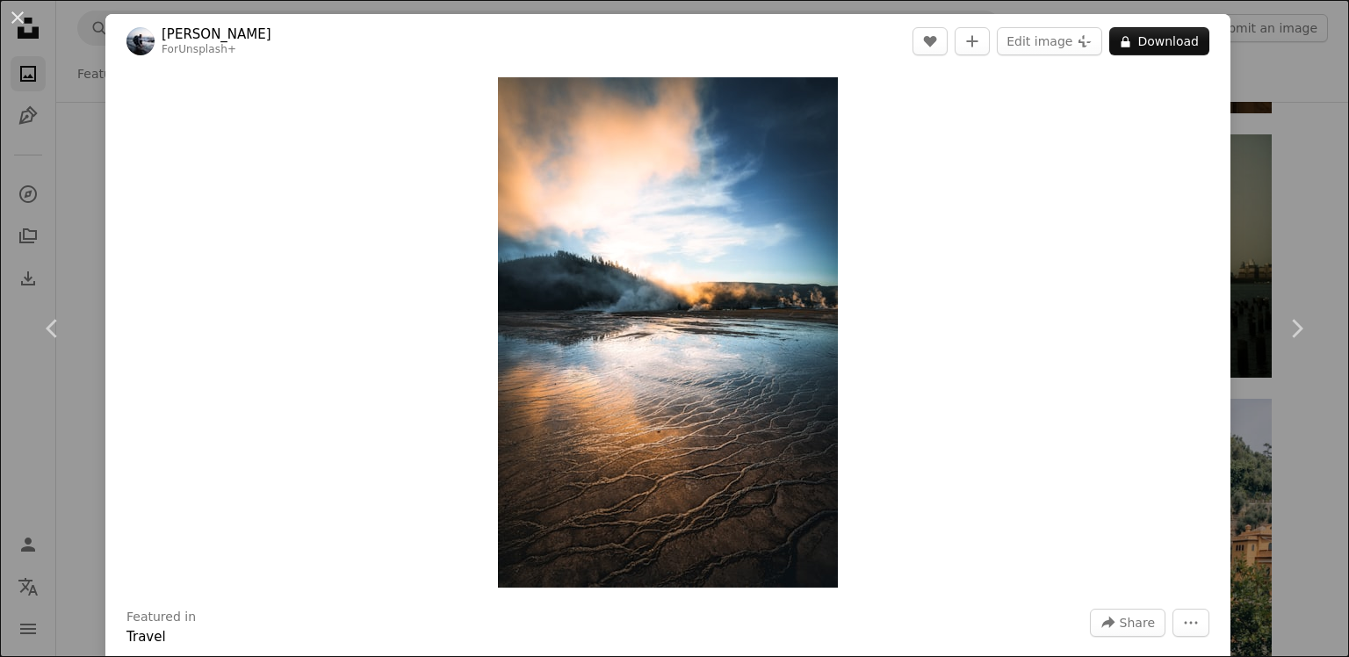
click at [1263, 105] on div "An X shape Chevron left Chevron right [PERSON_NAME] For Unsplash+ A heart A plu…" at bounding box center [674, 328] width 1349 height 657
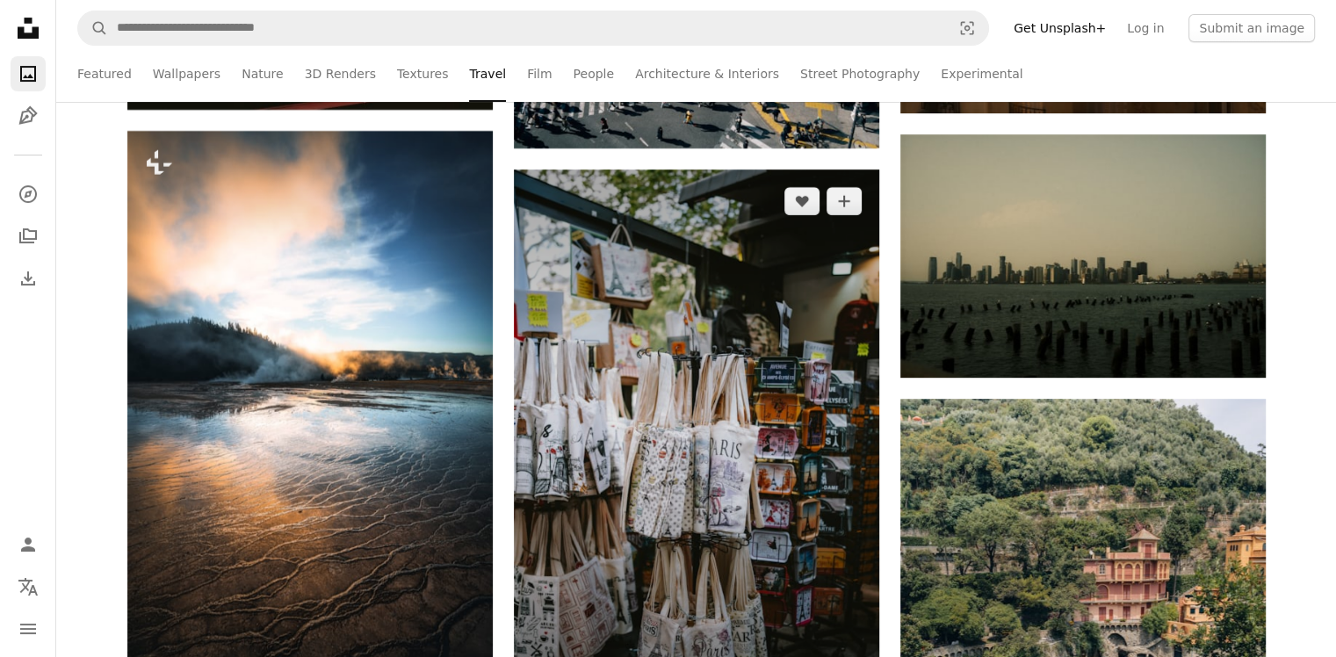
click at [761, 327] on img at bounding box center [696, 444] width 365 height 548
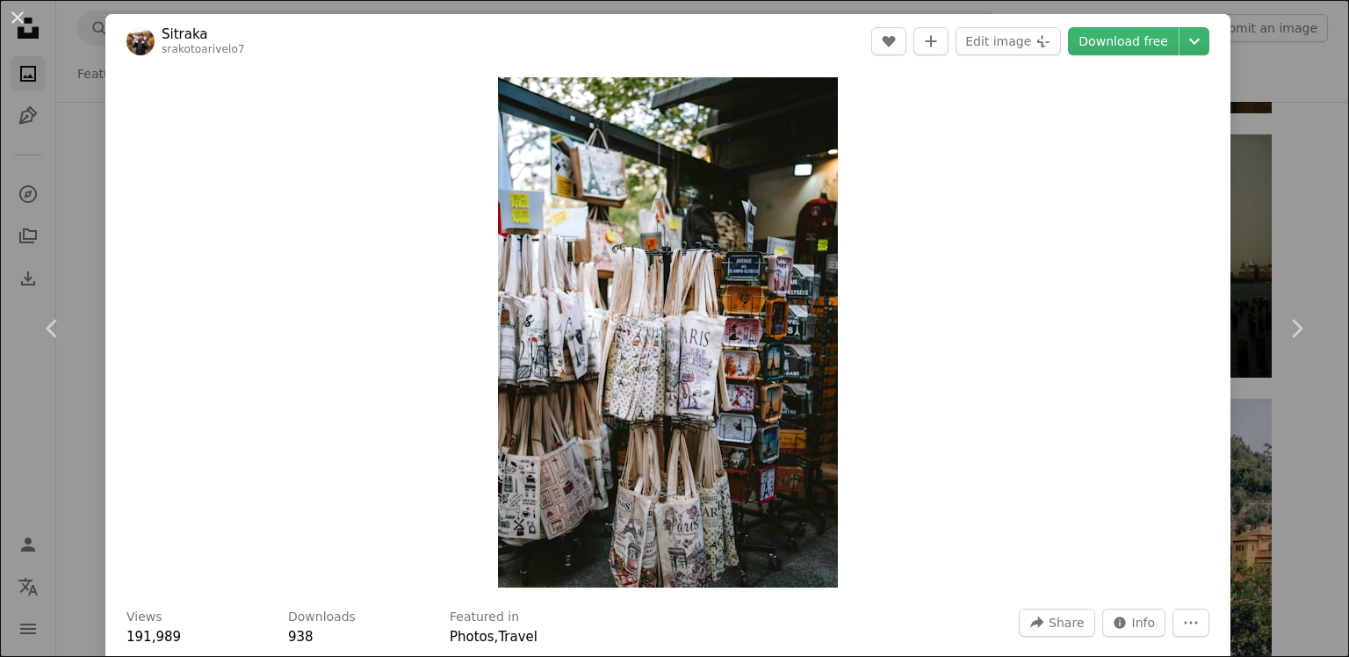
click at [1257, 91] on div "An X shape Chevron left Chevron right Sitraka srakotoarivelo7 A heart A plus si…" at bounding box center [674, 328] width 1349 height 657
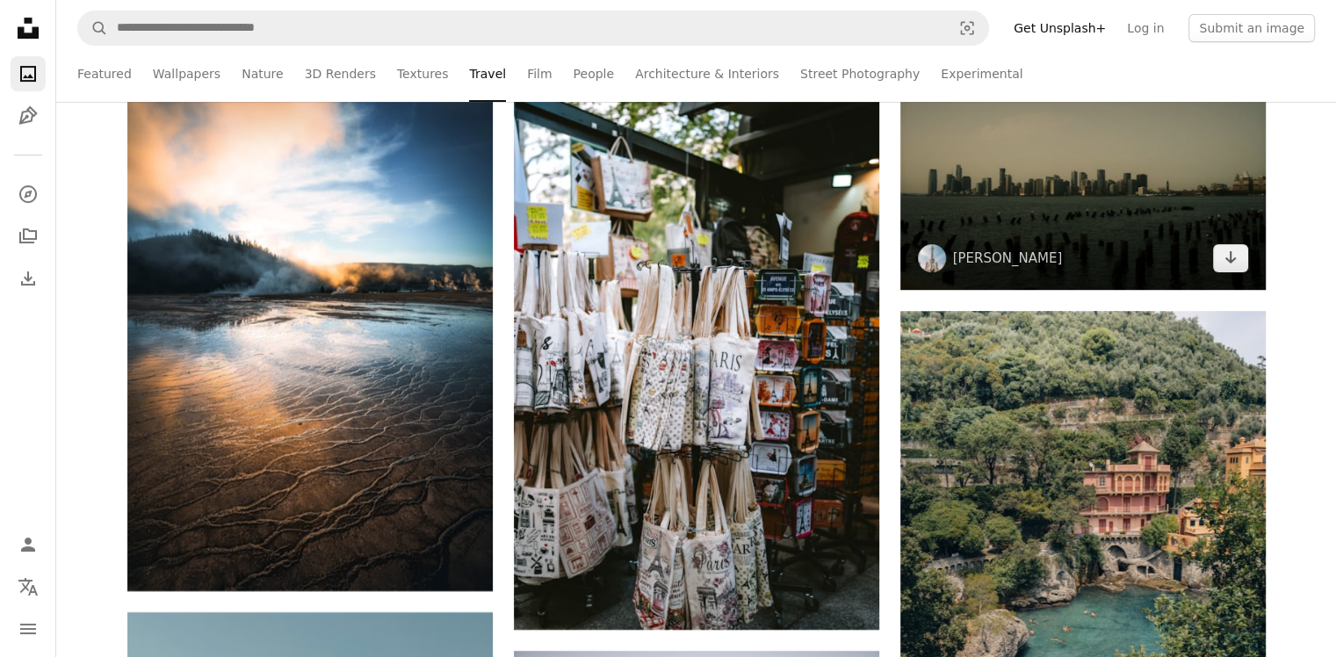
scroll to position [7554, 0]
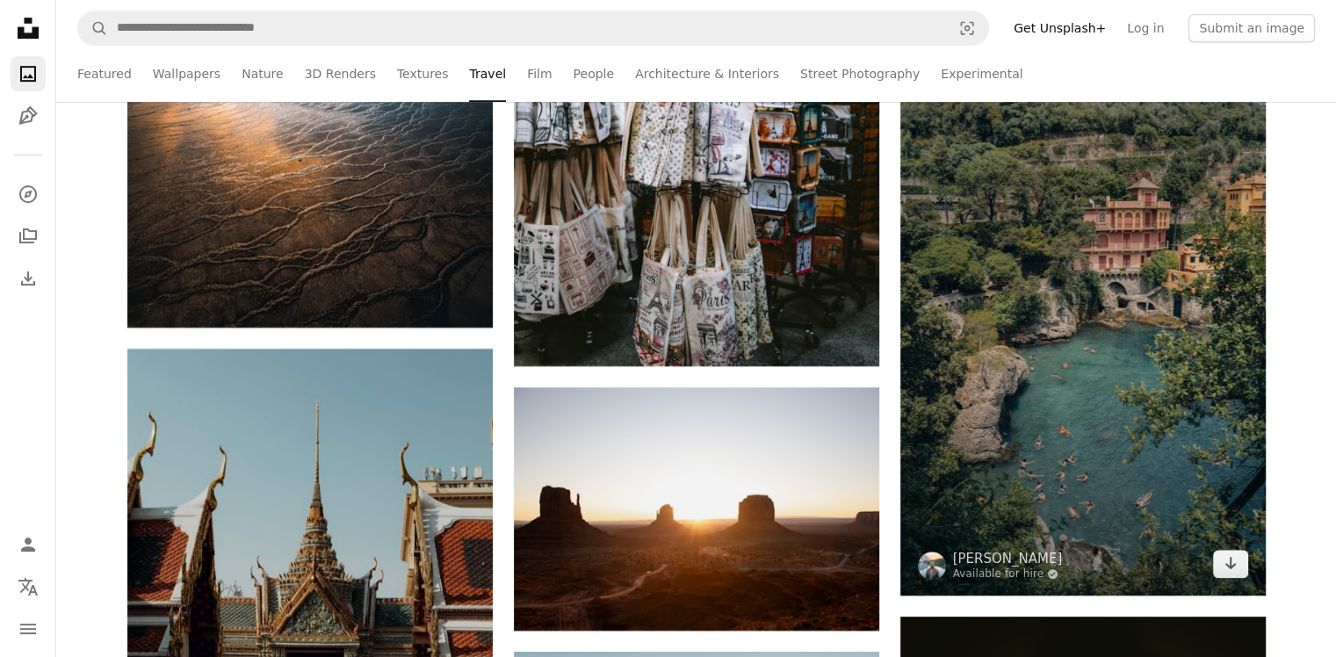
click at [1078, 215] on img at bounding box center [1082, 321] width 365 height 548
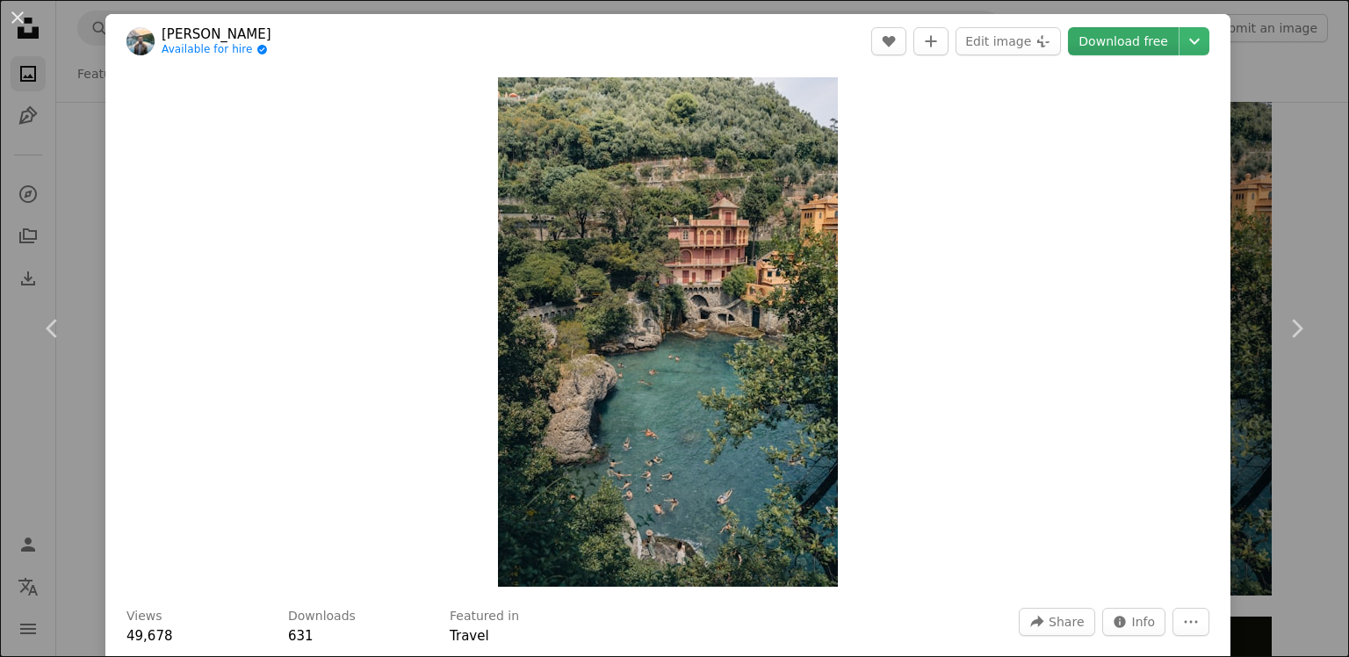
click at [1089, 44] on link "Download free" at bounding box center [1123, 41] width 111 height 28
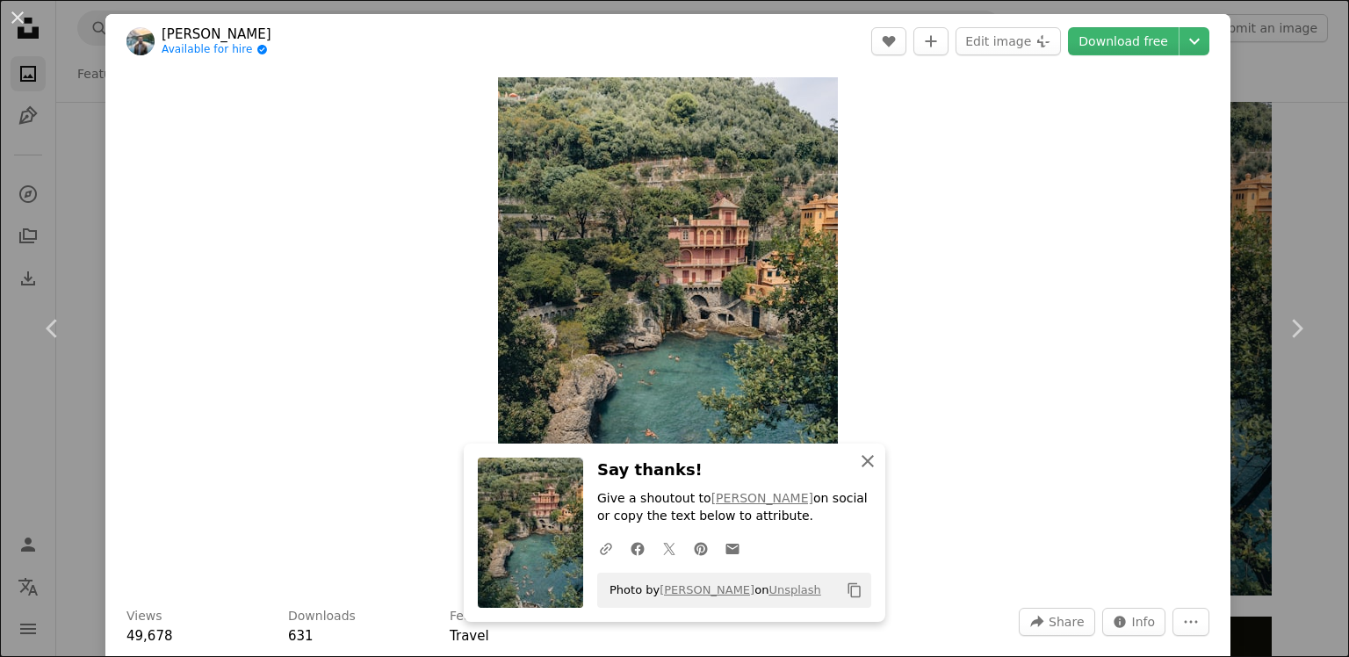
click at [863, 456] on icon "An X shape" at bounding box center [867, 461] width 21 height 21
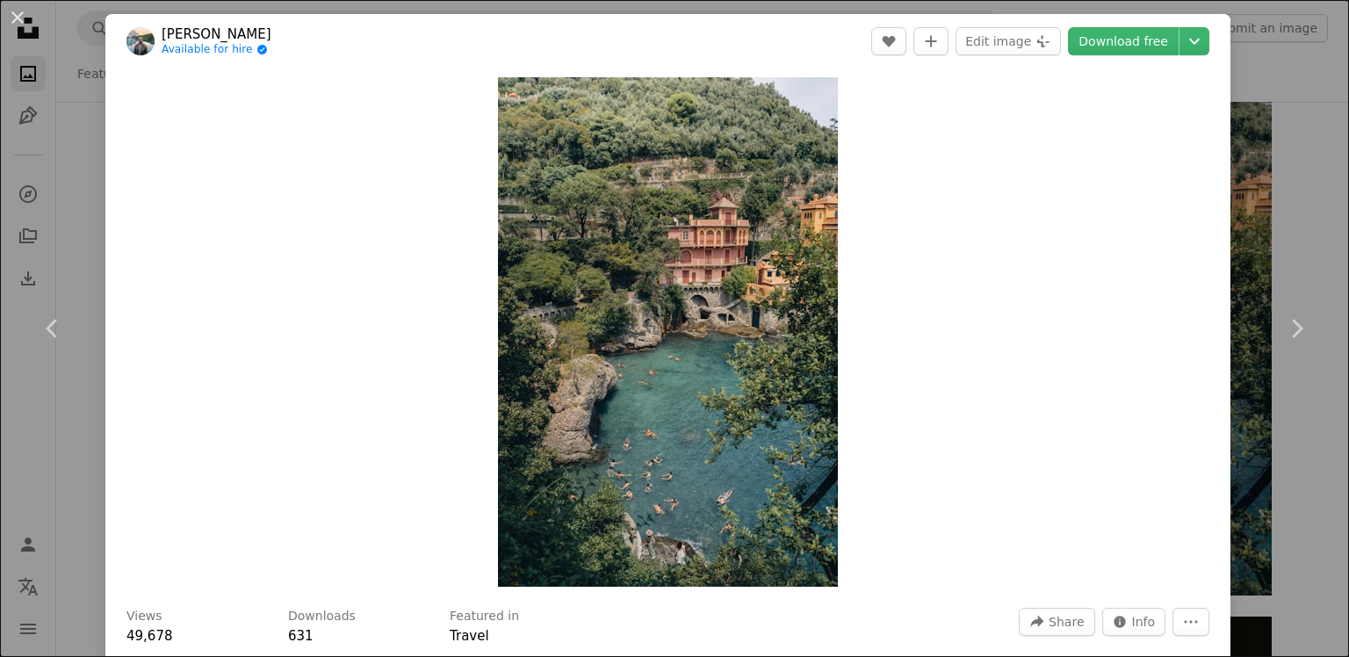
click at [1248, 54] on div "An X shape Chevron left Chevron right [PERSON_NAME] Available for hire A checkm…" at bounding box center [674, 328] width 1349 height 657
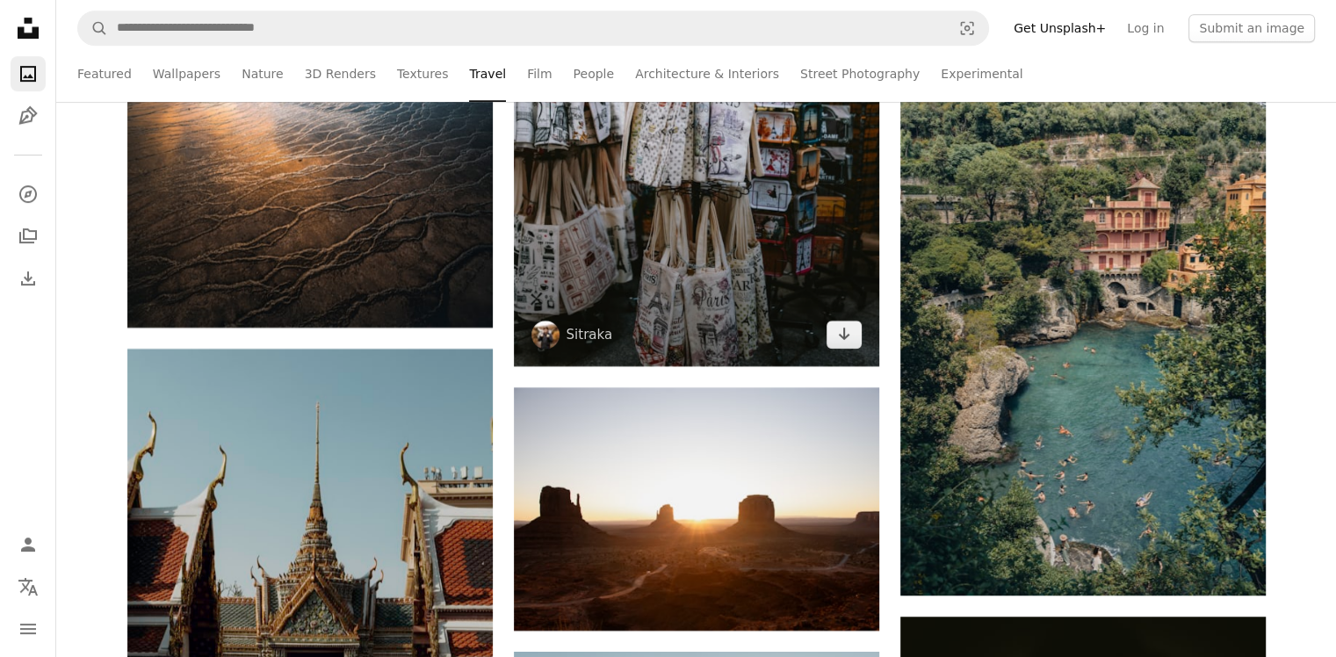
scroll to position [7906, 0]
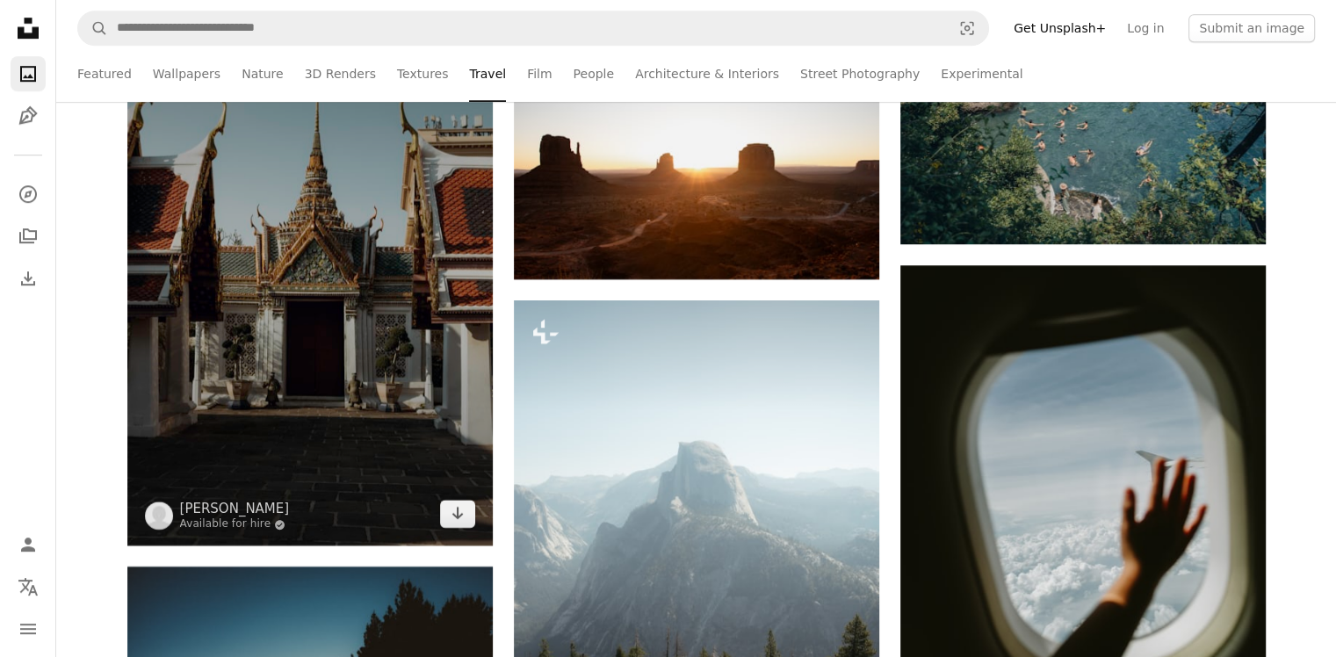
click at [358, 235] on img at bounding box center [309, 271] width 365 height 548
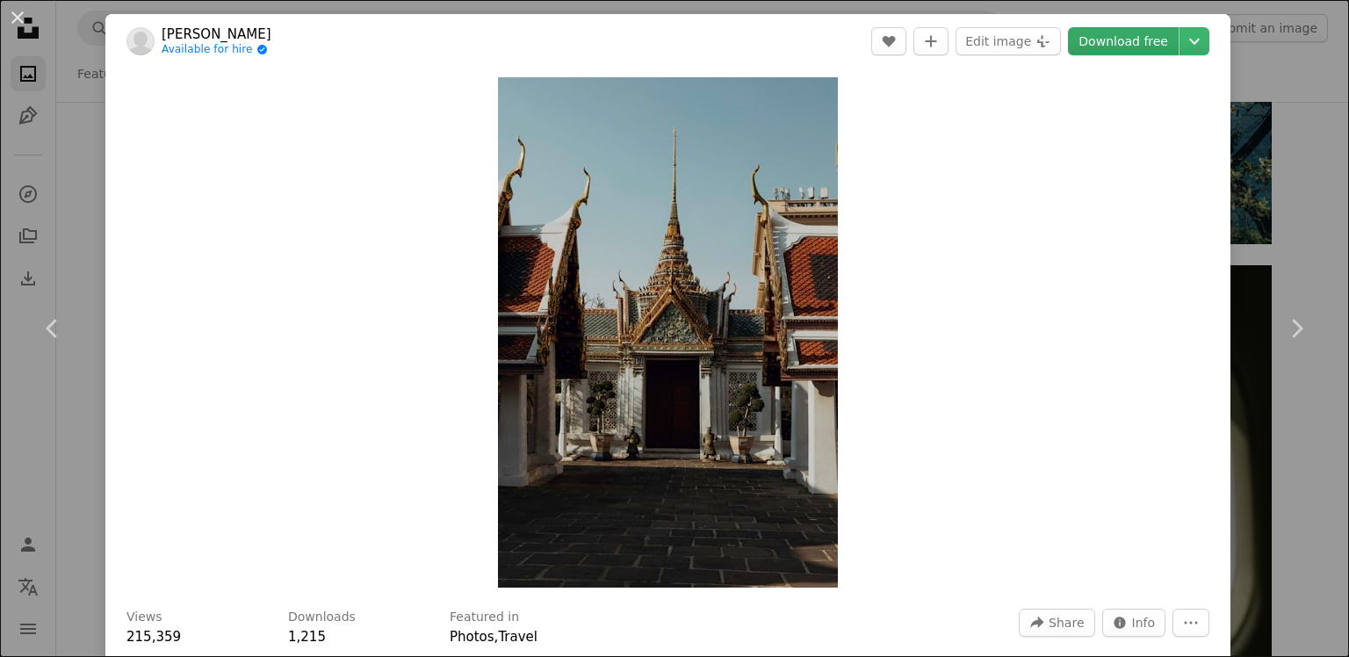
click at [1118, 46] on link "Download free" at bounding box center [1123, 41] width 111 height 28
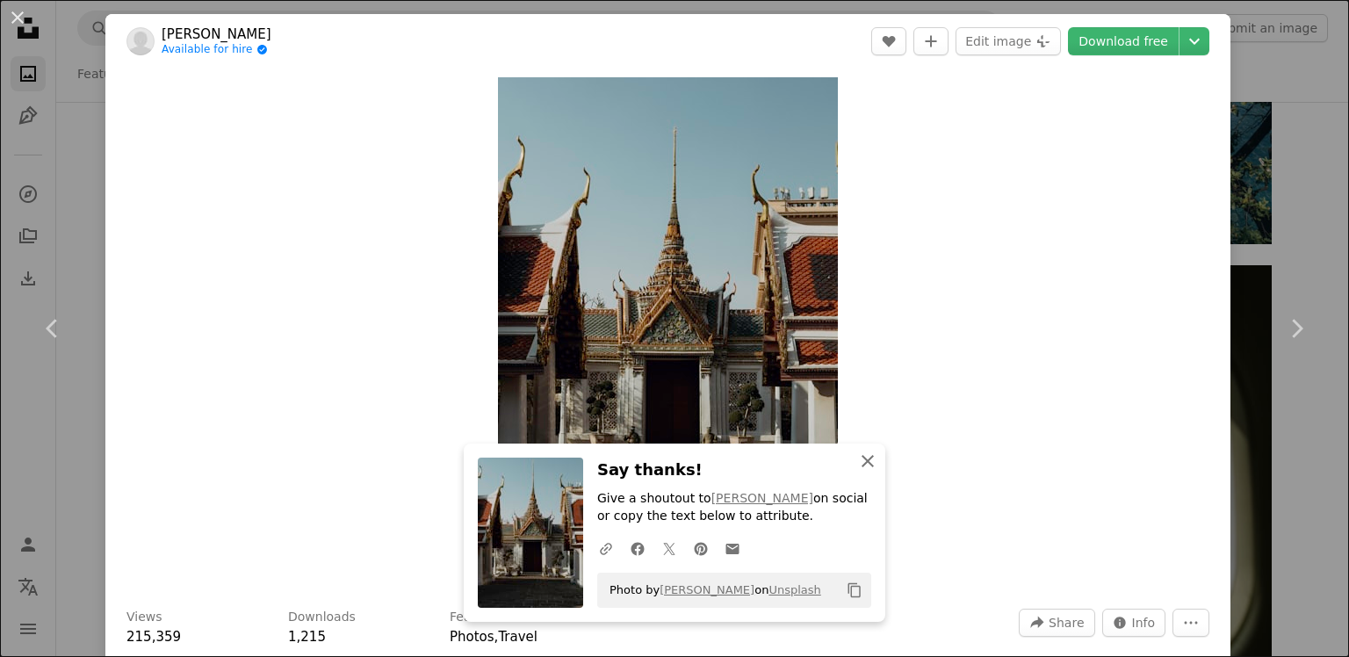
click at [857, 463] on icon "An X shape" at bounding box center [867, 461] width 21 height 21
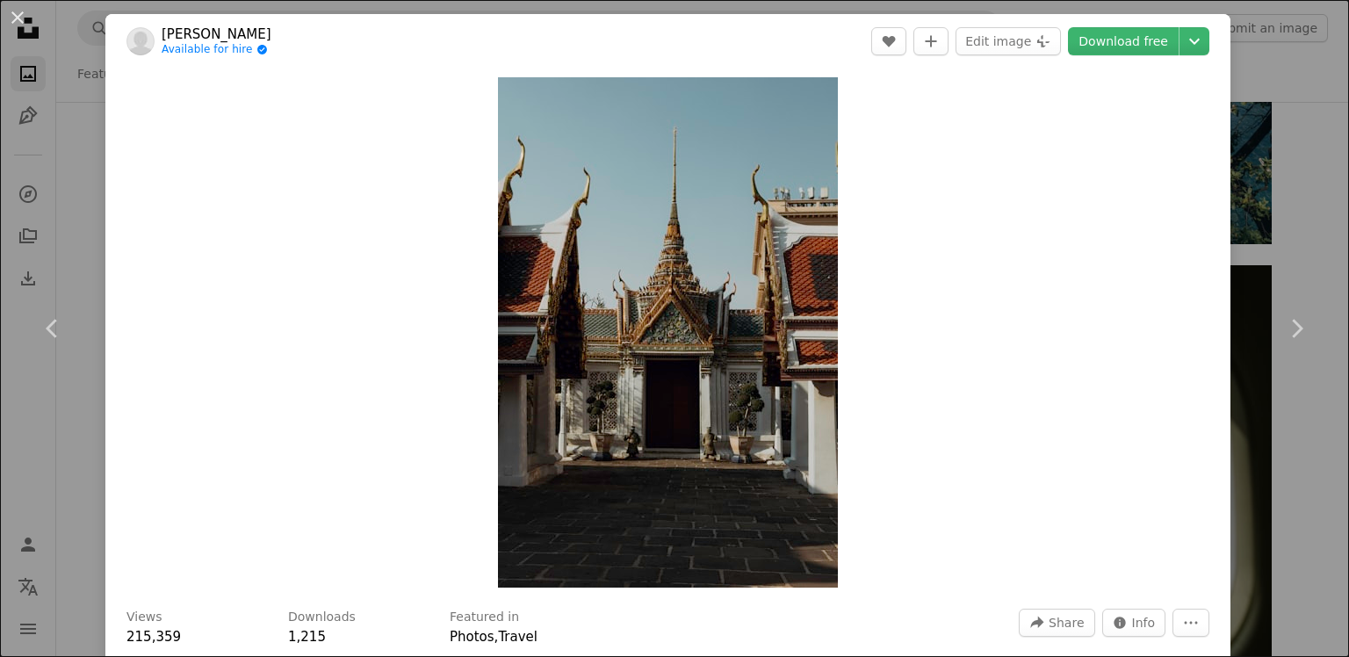
click at [1279, 74] on div "An X shape Chevron left Chevron right [PERSON_NAME] Available for hire A checkm…" at bounding box center [674, 328] width 1349 height 657
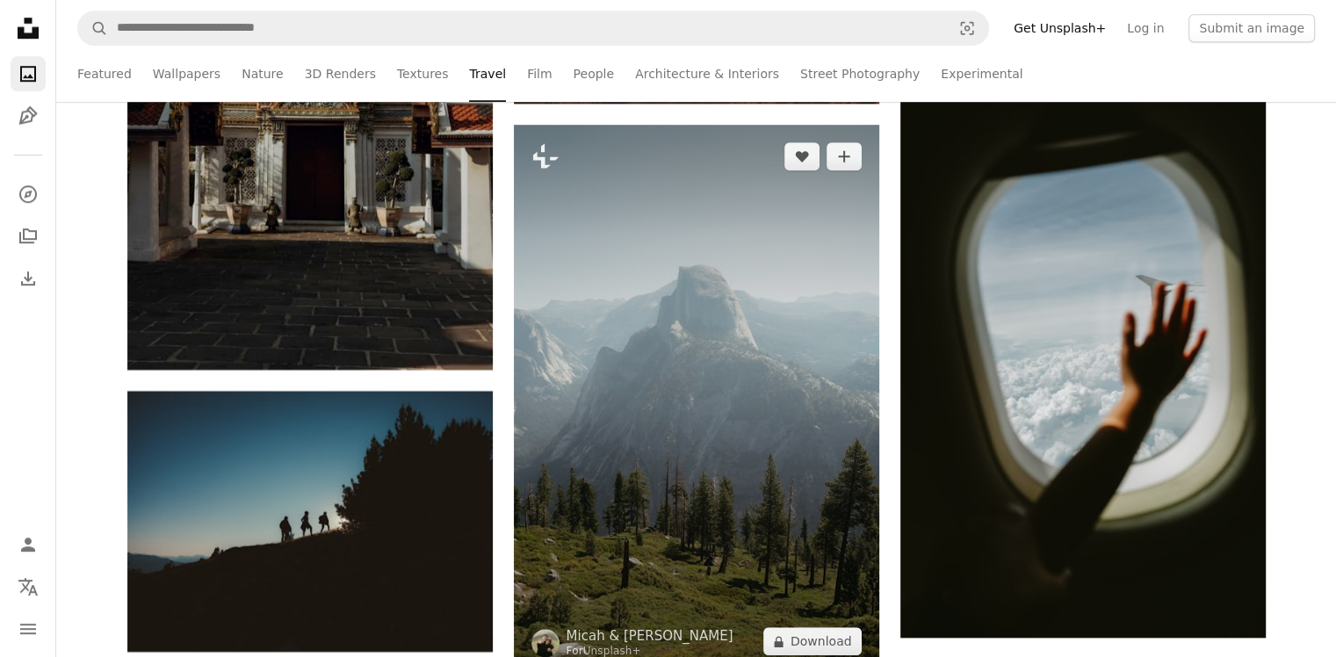
scroll to position [8169, 0]
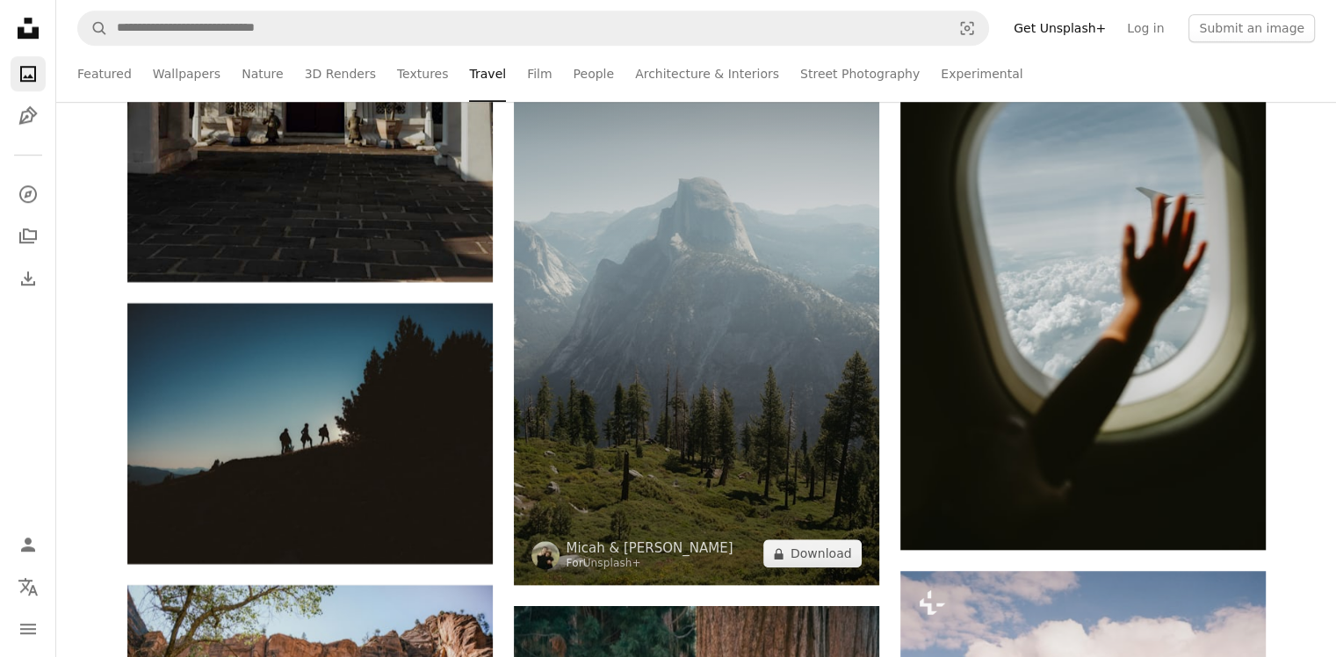
click at [786, 243] on img at bounding box center [696, 311] width 365 height 548
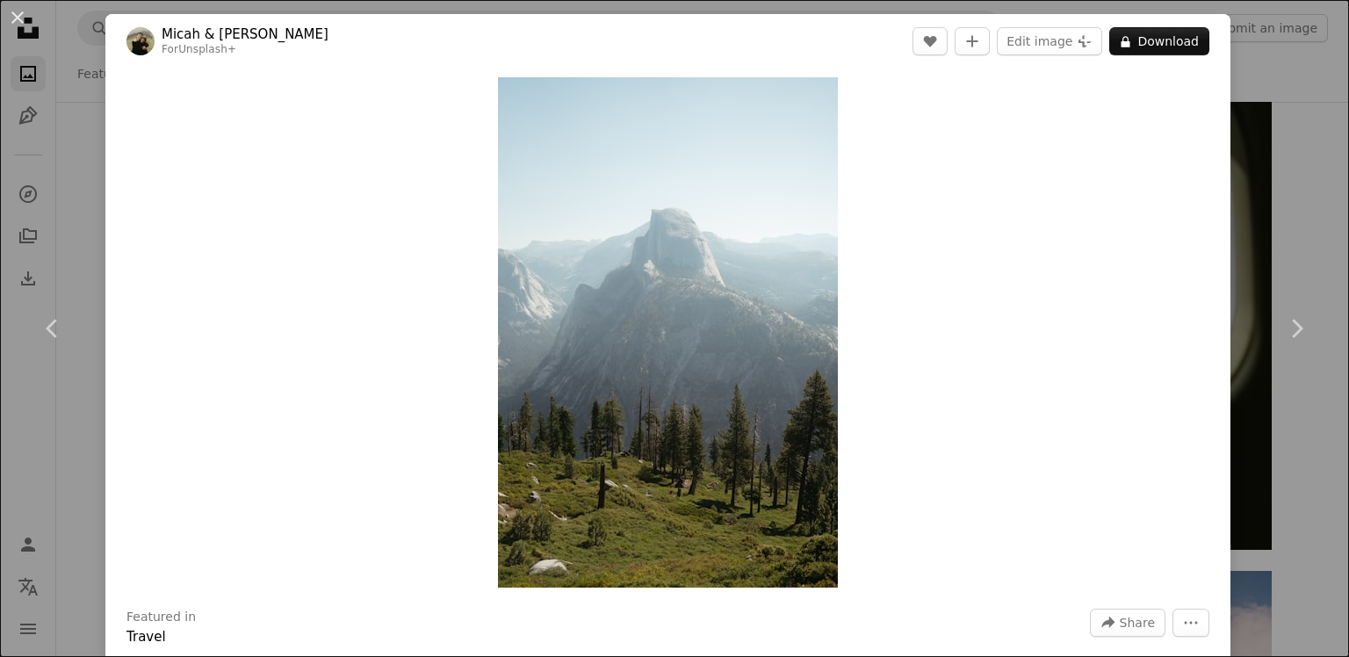
click at [1235, 108] on div "An X shape Chevron left Chevron right Micah & [PERSON_NAME] For Unsplash+ A hea…" at bounding box center [674, 328] width 1349 height 657
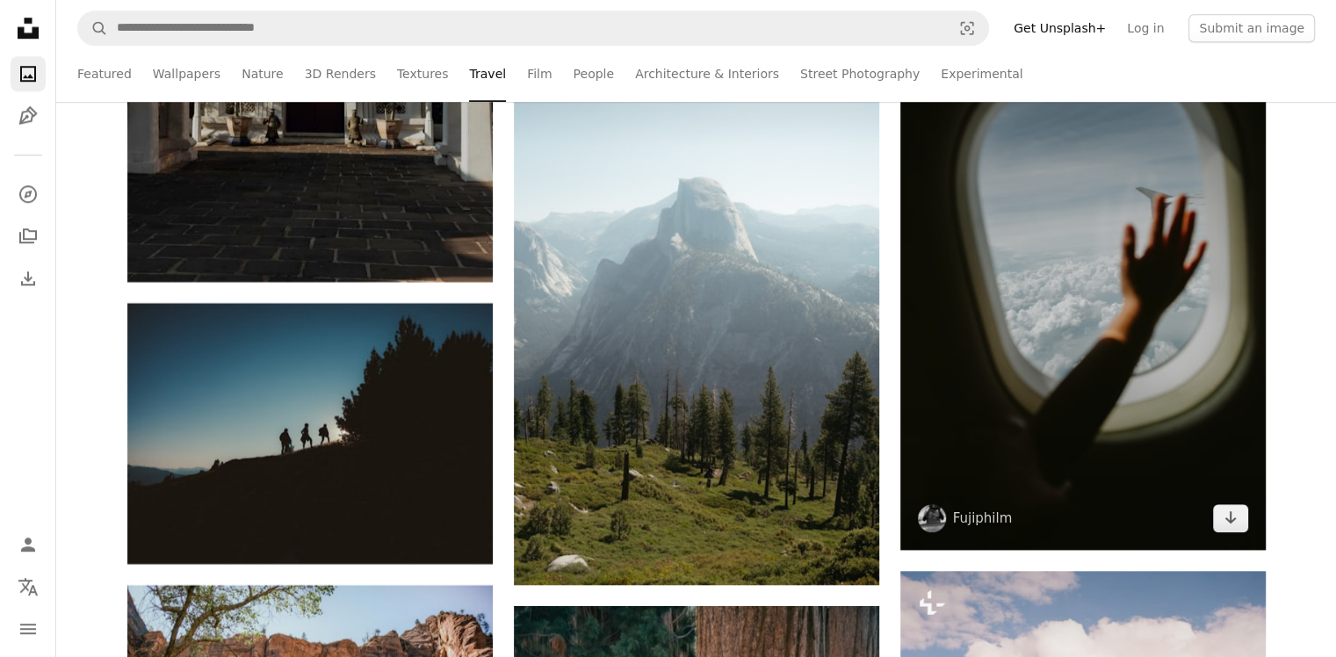
click at [1156, 169] on img at bounding box center [1082, 276] width 365 height 548
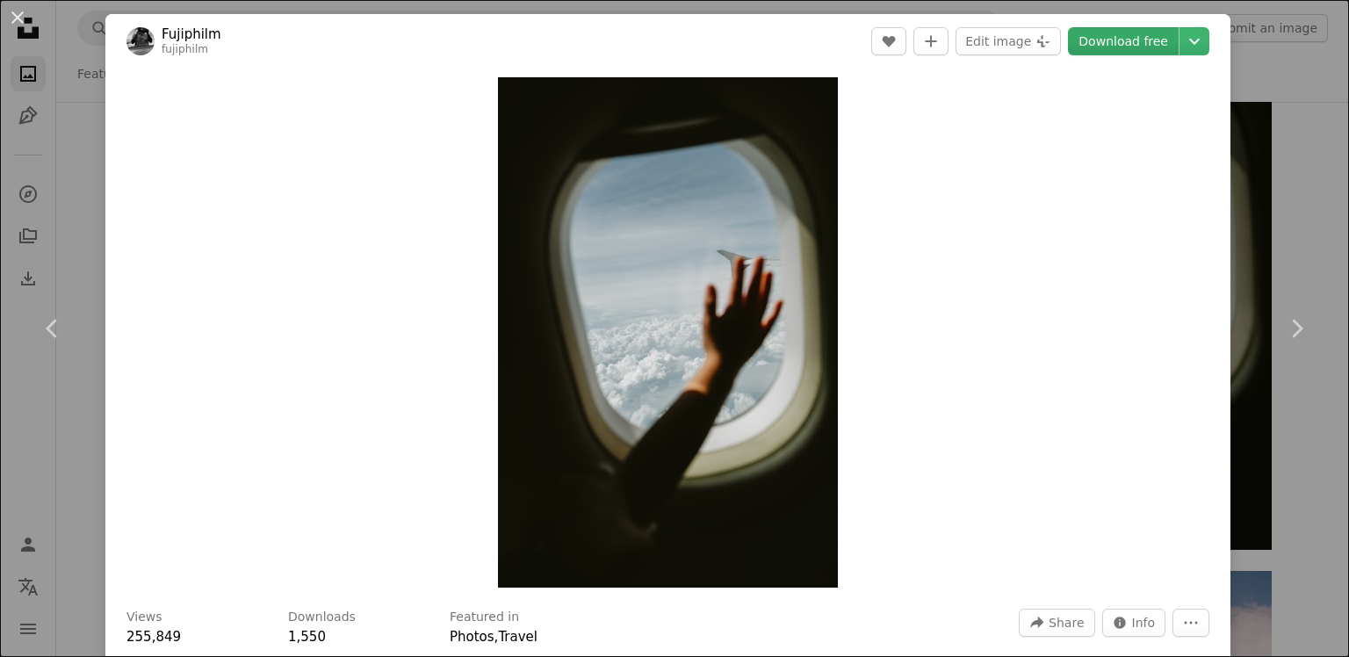
click at [1108, 39] on link "Download free" at bounding box center [1123, 41] width 111 height 28
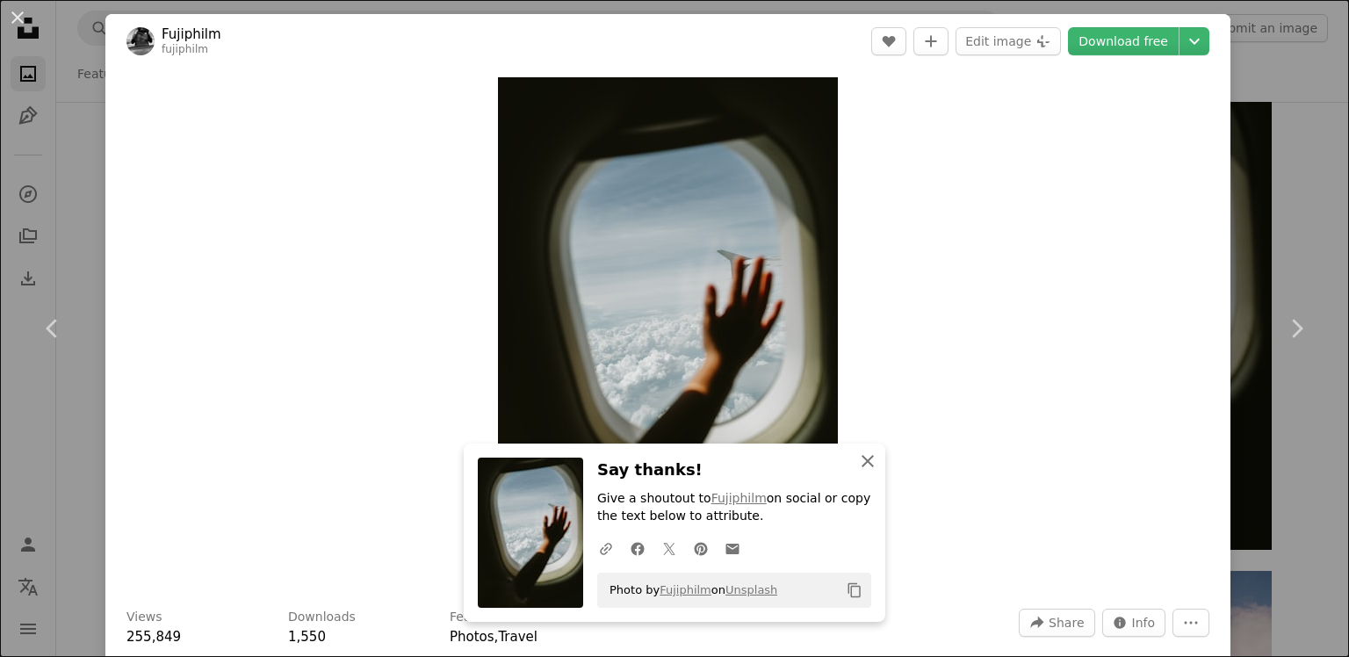
click at [864, 453] on icon "An X shape" at bounding box center [867, 461] width 21 height 21
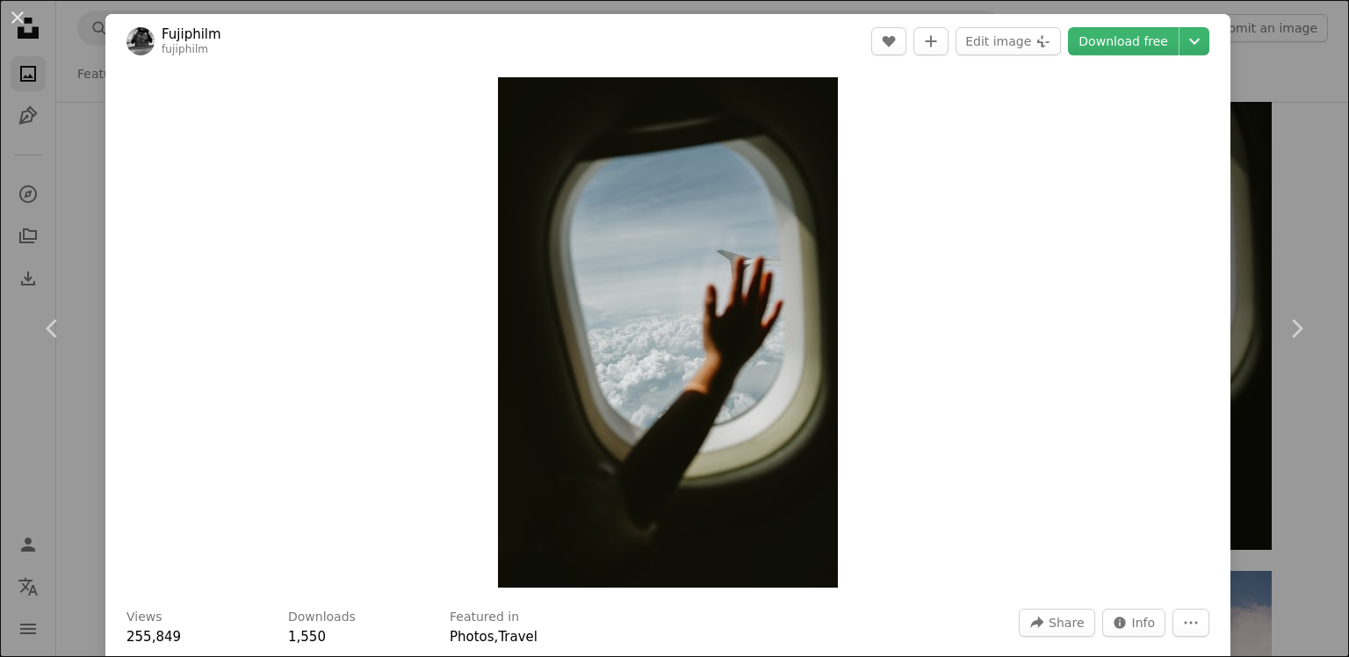
click at [1279, 39] on div "An X shape Chevron left Chevron right Fujiphilm fujiphilm A heart A plus sign E…" at bounding box center [674, 328] width 1349 height 657
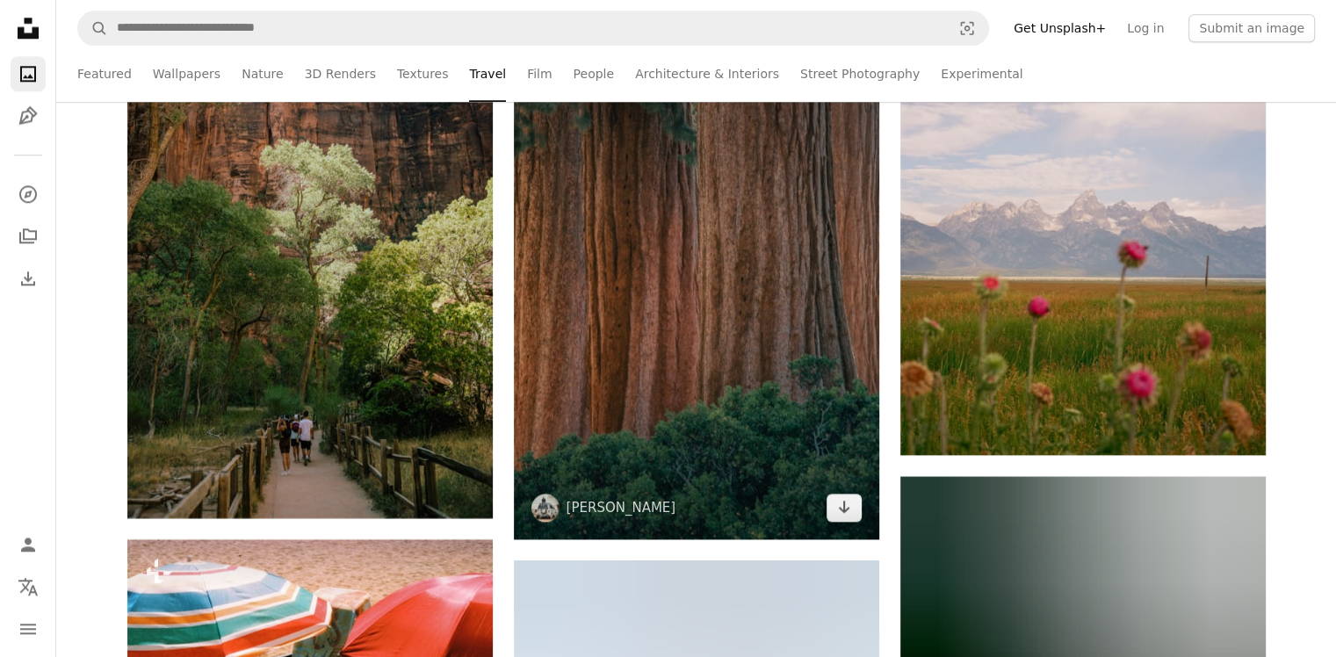
scroll to position [8872, 0]
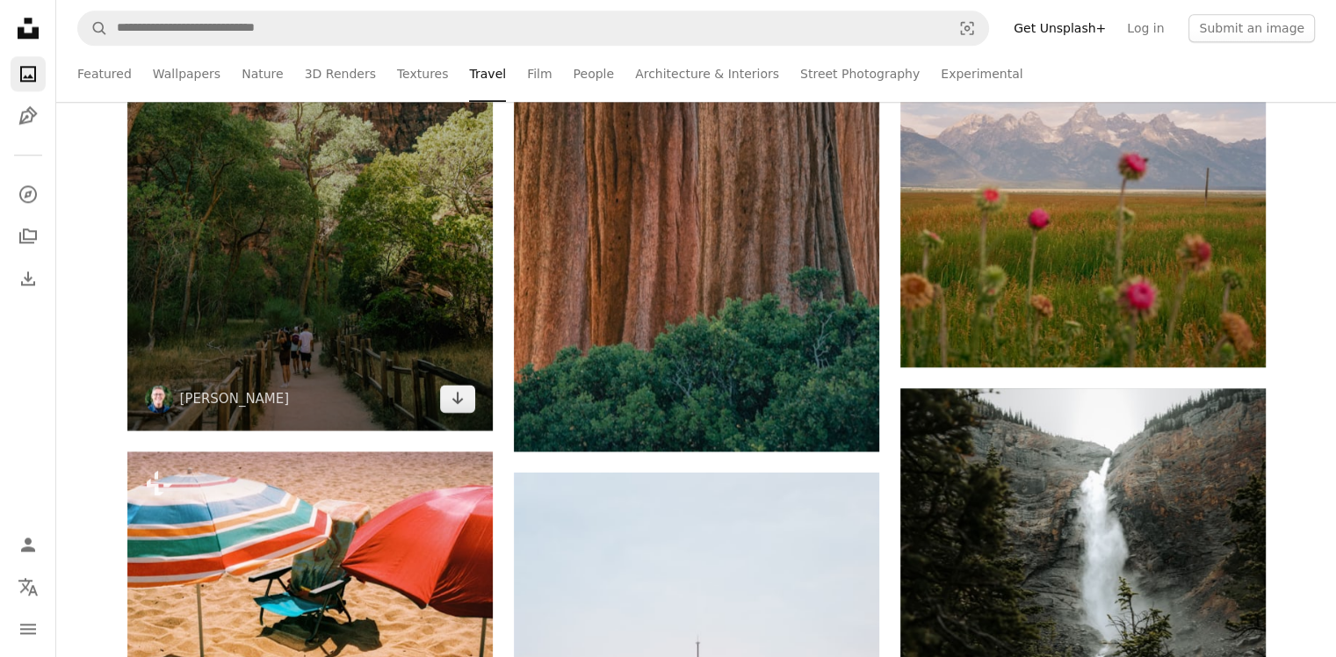
click at [415, 231] on img at bounding box center [309, 156] width 365 height 548
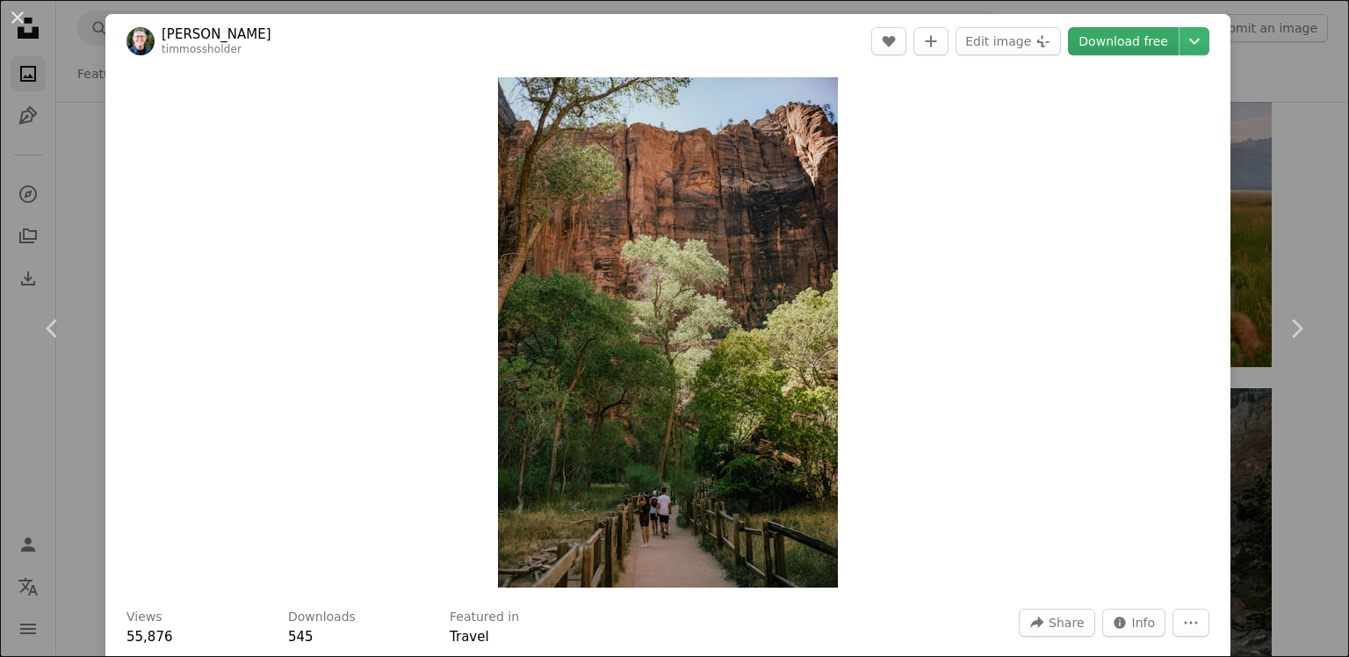
click at [1116, 46] on link "Download free" at bounding box center [1123, 41] width 111 height 28
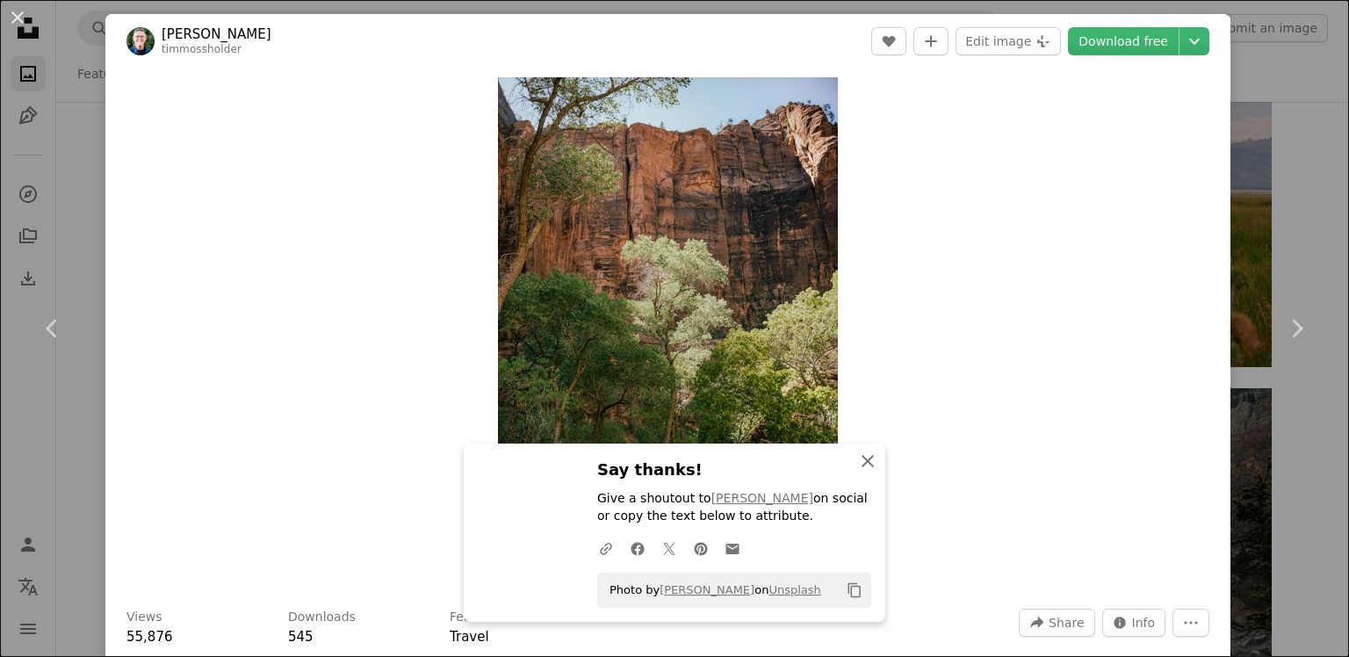
click at [865, 460] on icon "An X shape" at bounding box center [867, 461] width 21 height 21
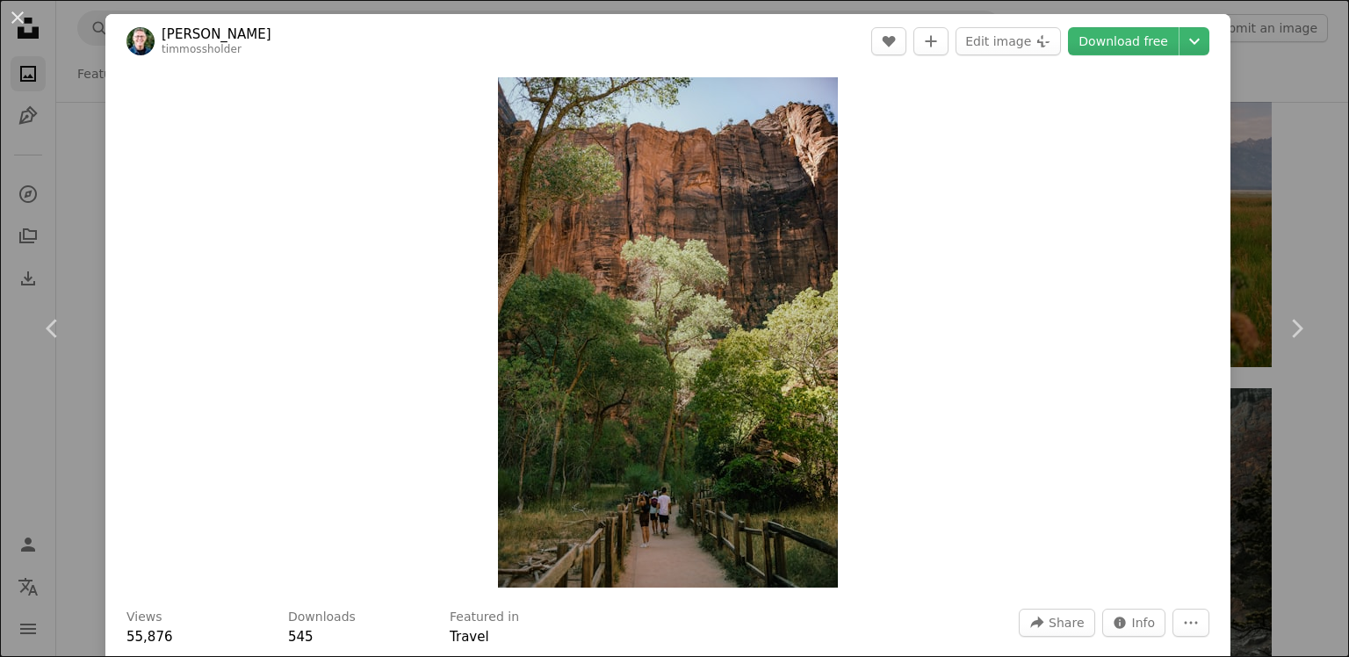
click at [1290, 57] on div "An X shape Chevron left Chevron right [PERSON_NAME] timmossholder A heart A plu…" at bounding box center [674, 328] width 1349 height 657
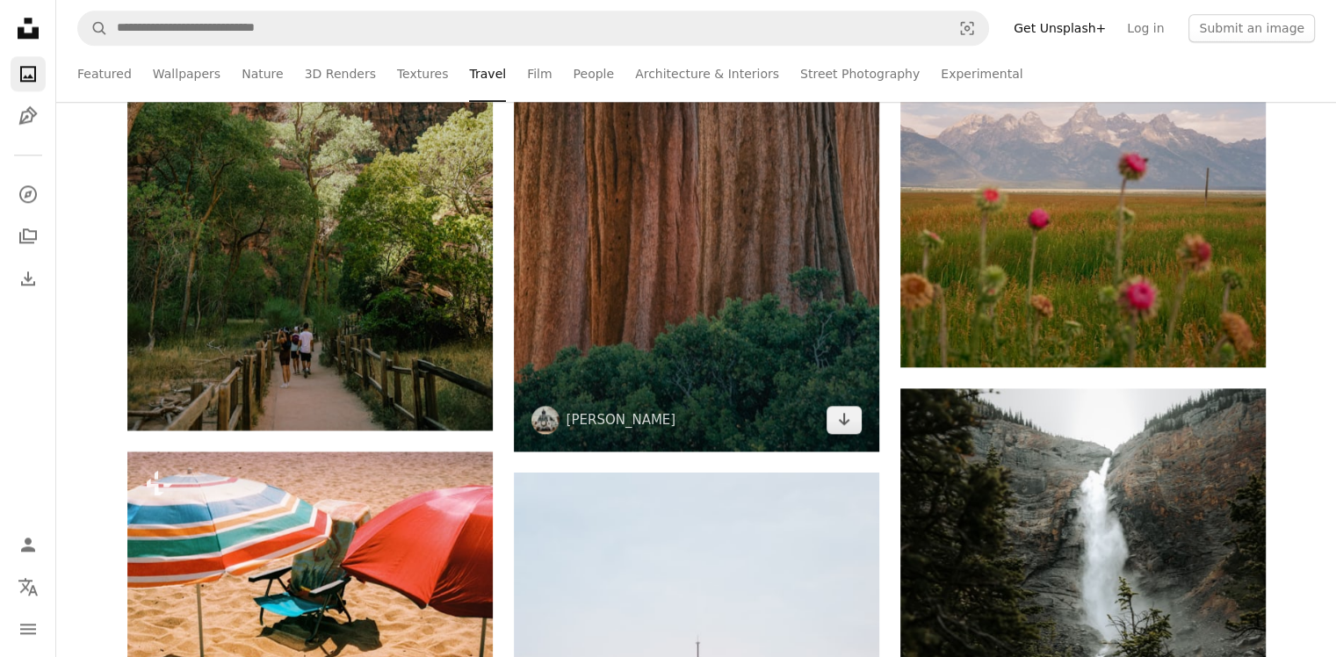
click at [761, 235] on img at bounding box center [696, 177] width 365 height 548
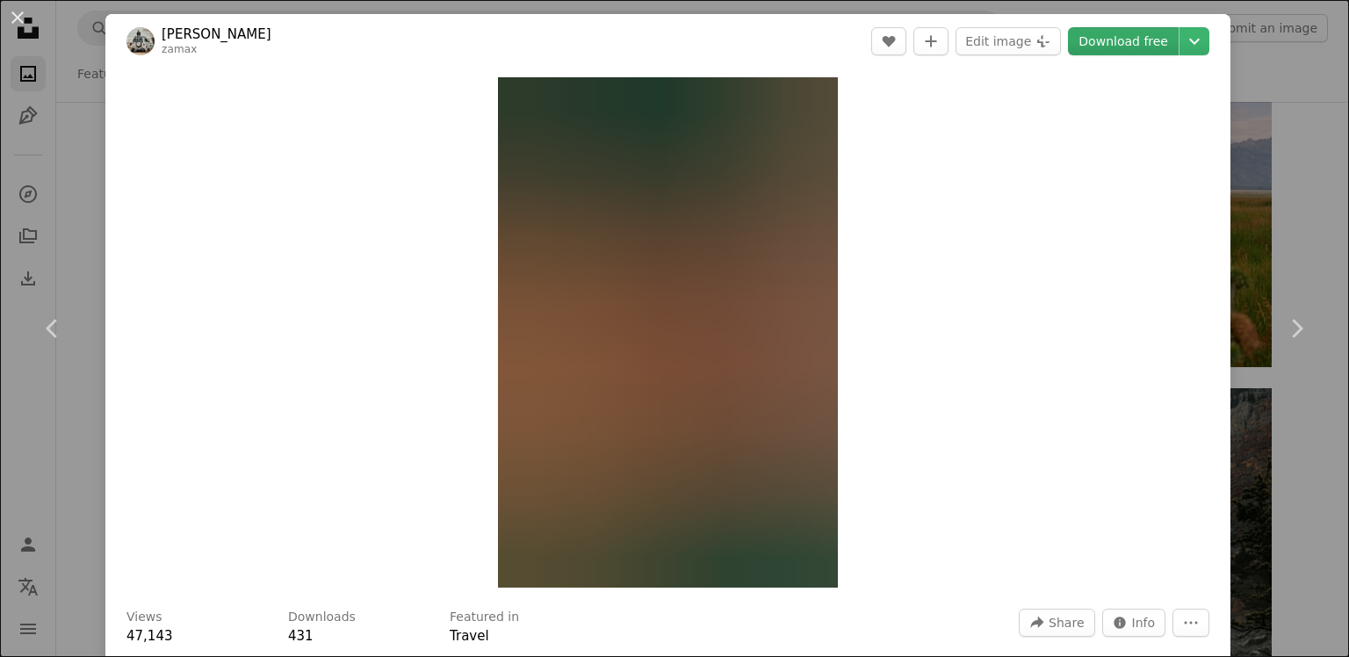
click at [1124, 41] on link "Download free" at bounding box center [1123, 41] width 111 height 28
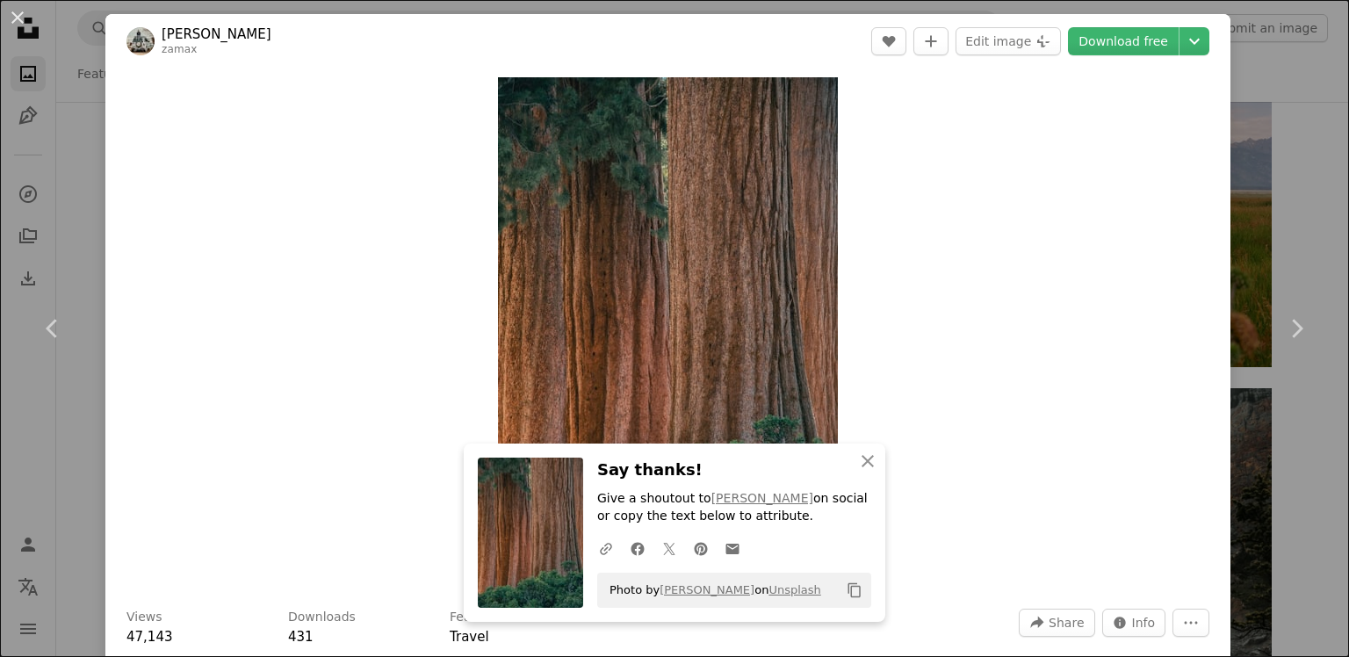
click at [1268, 61] on div "An X shape Chevron left Chevron right [PERSON_NAME] zamax A heart A plus sign E…" at bounding box center [674, 328] width 1349 height 657
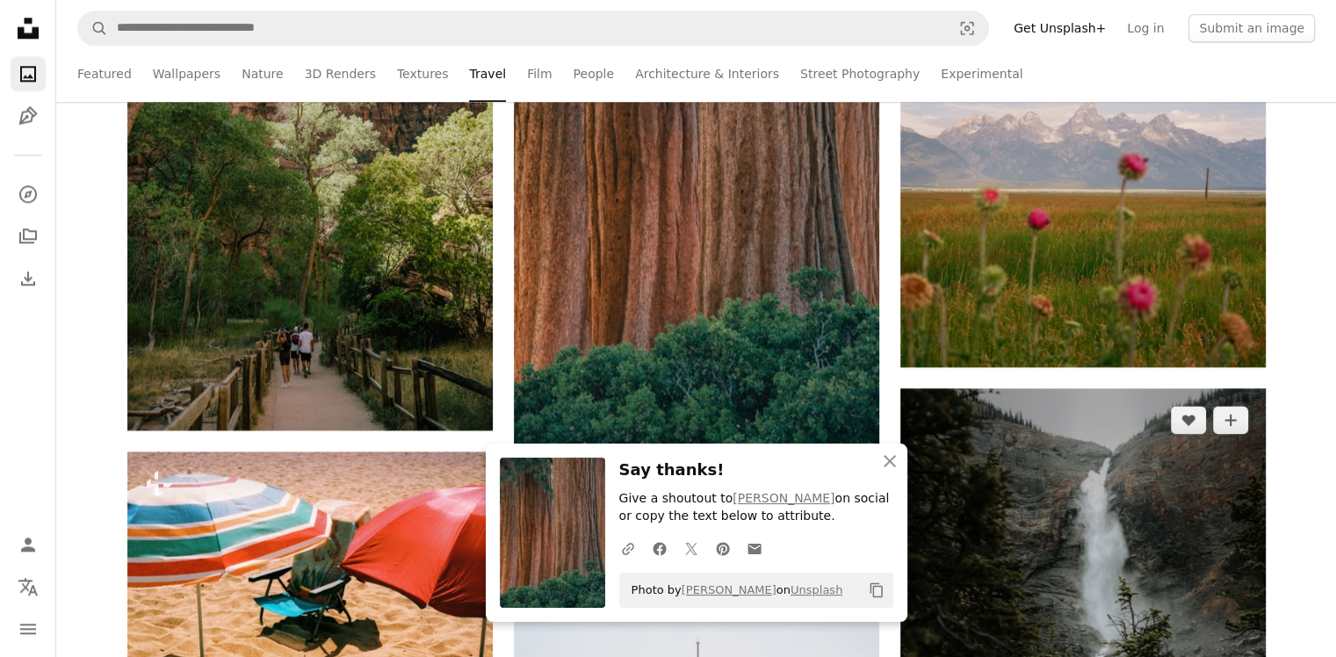
scroll to position [9136, 0]
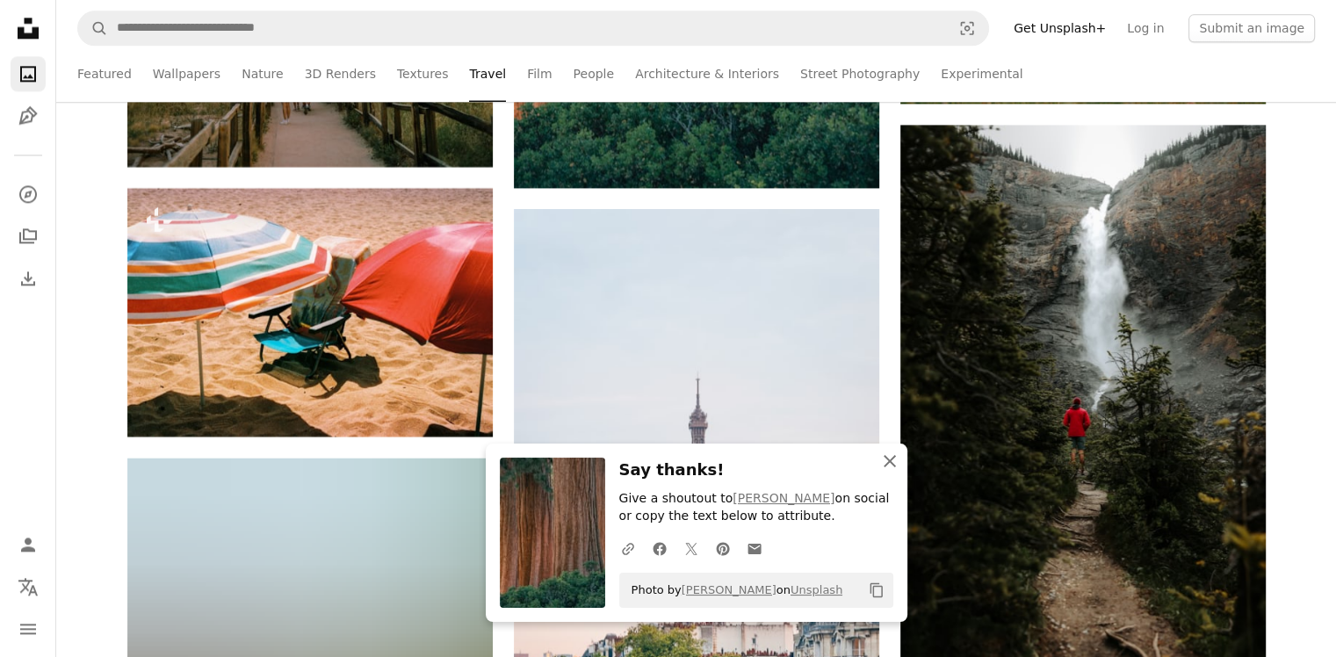
click at [888, 468] on icon "An X shape" at bounding box center [889, 461] width 21 height 21
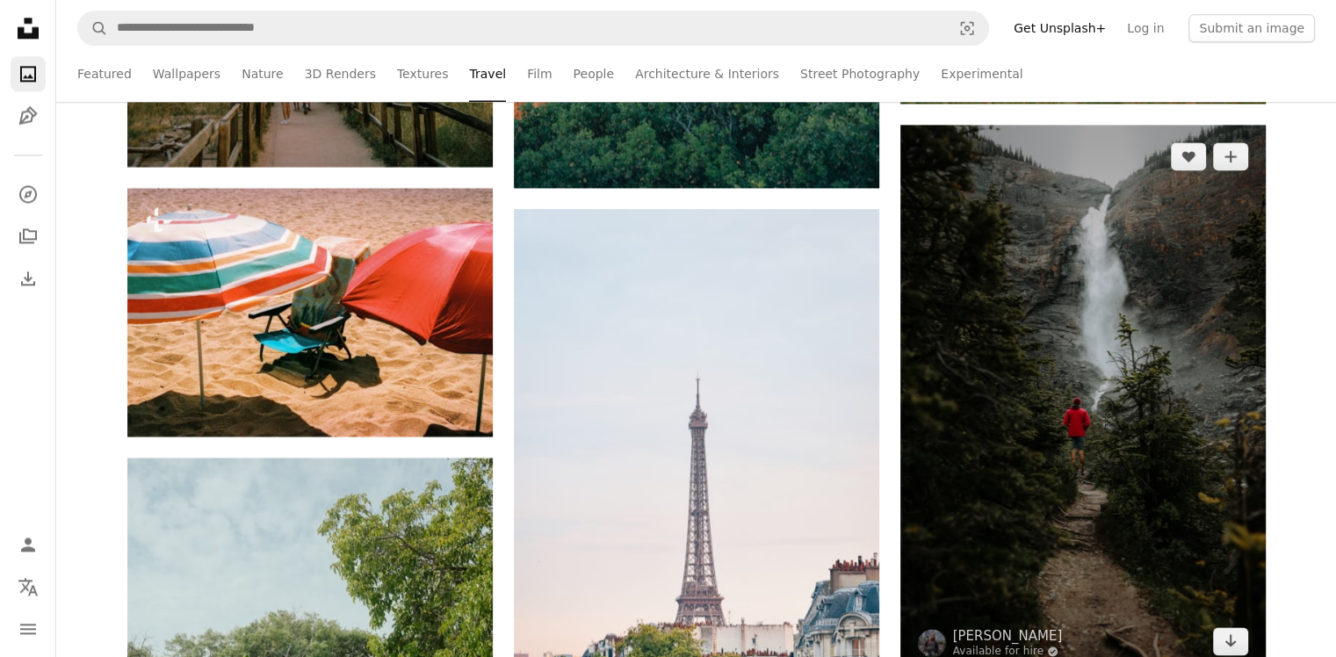
click at [1068, 356] on img at bounding box center [1082, 399] width 365 height 548
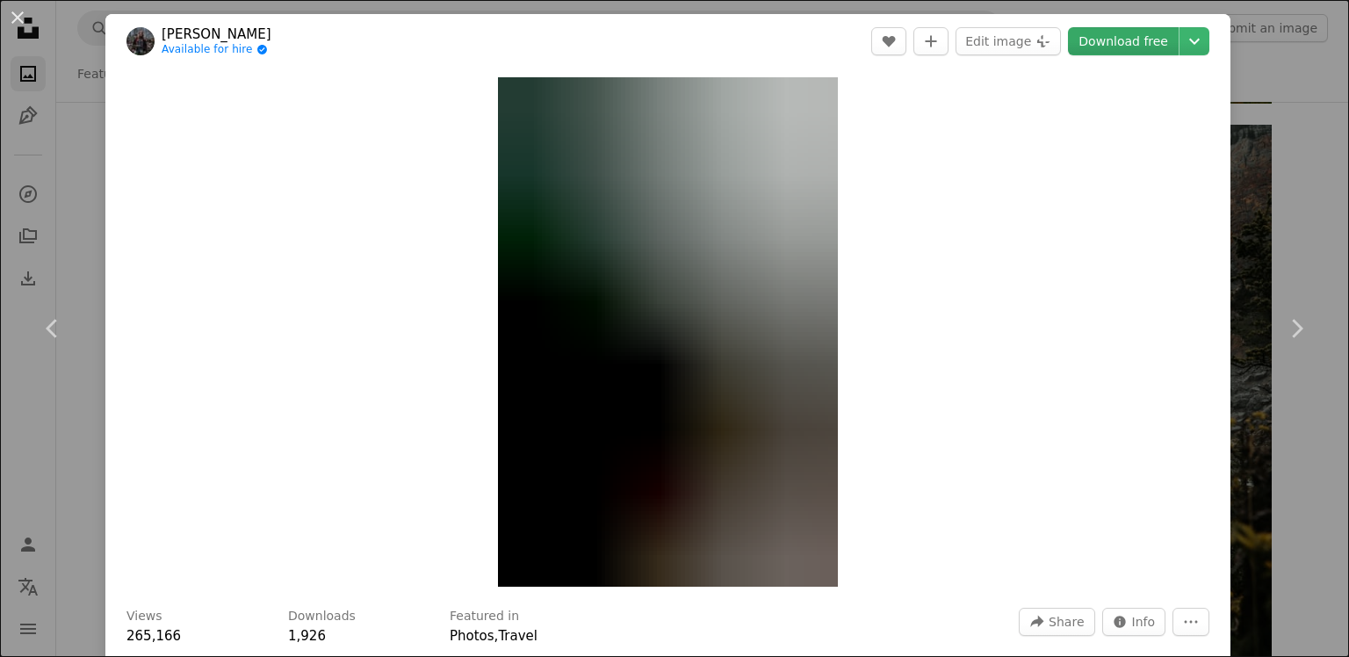
click at [1108, 46] on link "Download free" at bounding box center [1123, 41] width 111 height 28
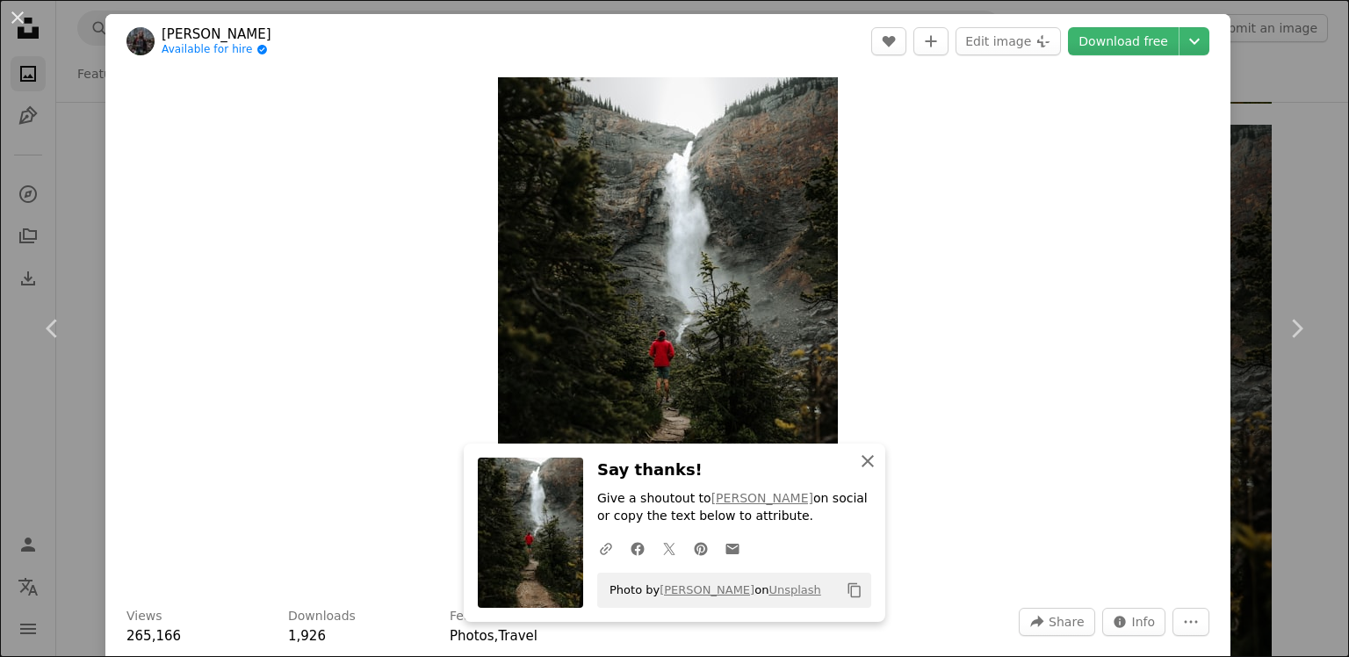
click at [867, 462] on icon "An X shape" at bounding box center [867, 461] width 21 height 21
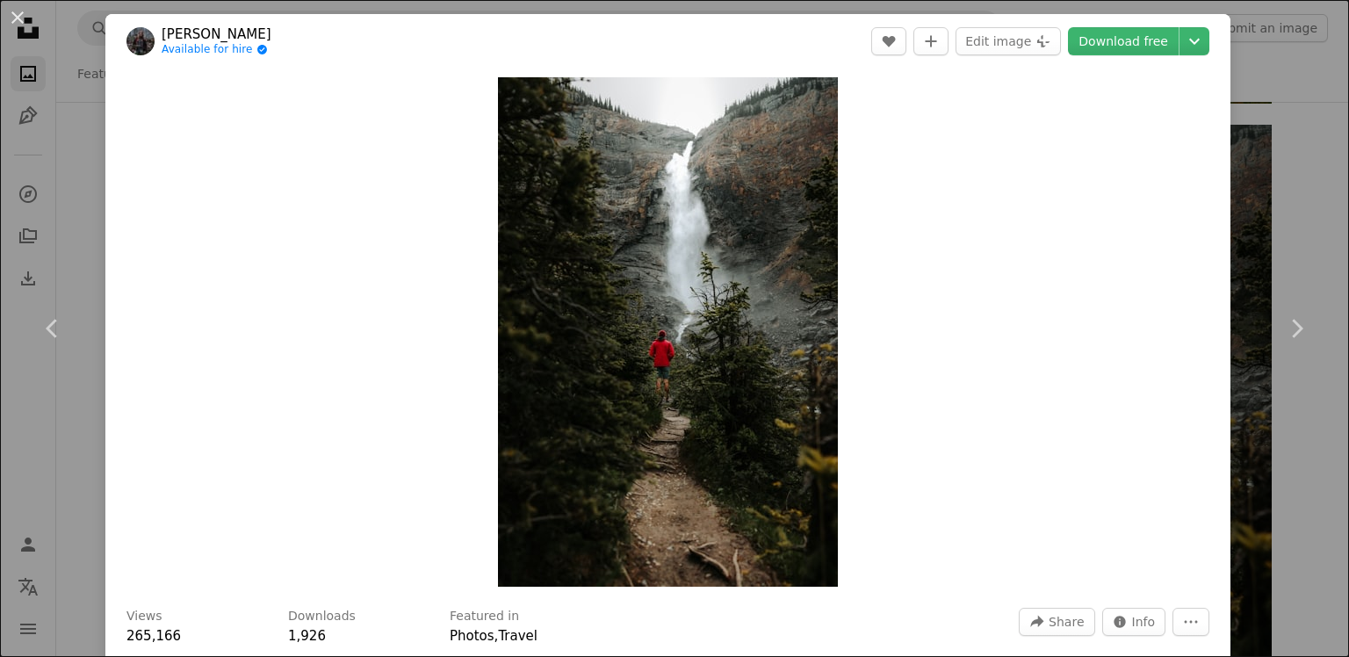
click at [1250, 65] on div "An X shape Chevron left Chevron right [PERSON_NAME] Available for hire A checkm…" at bounding box center [674, 328] width 1349 height 657
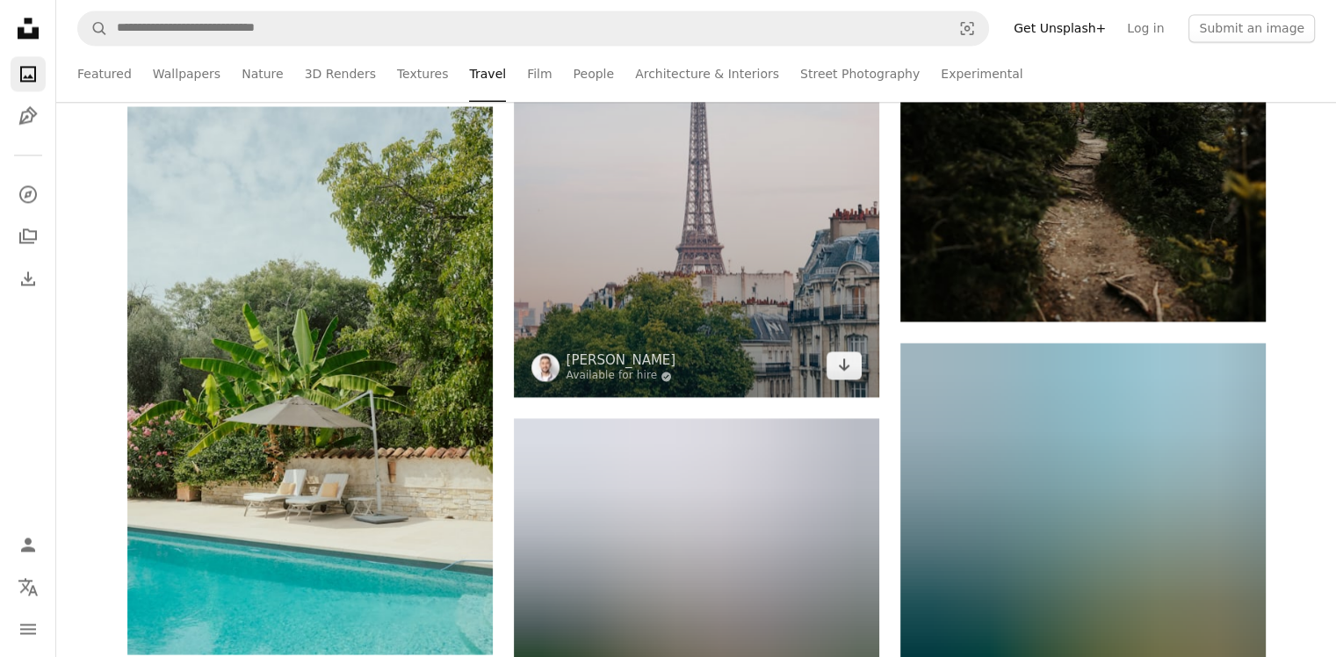
scroll to position [9575, 0]
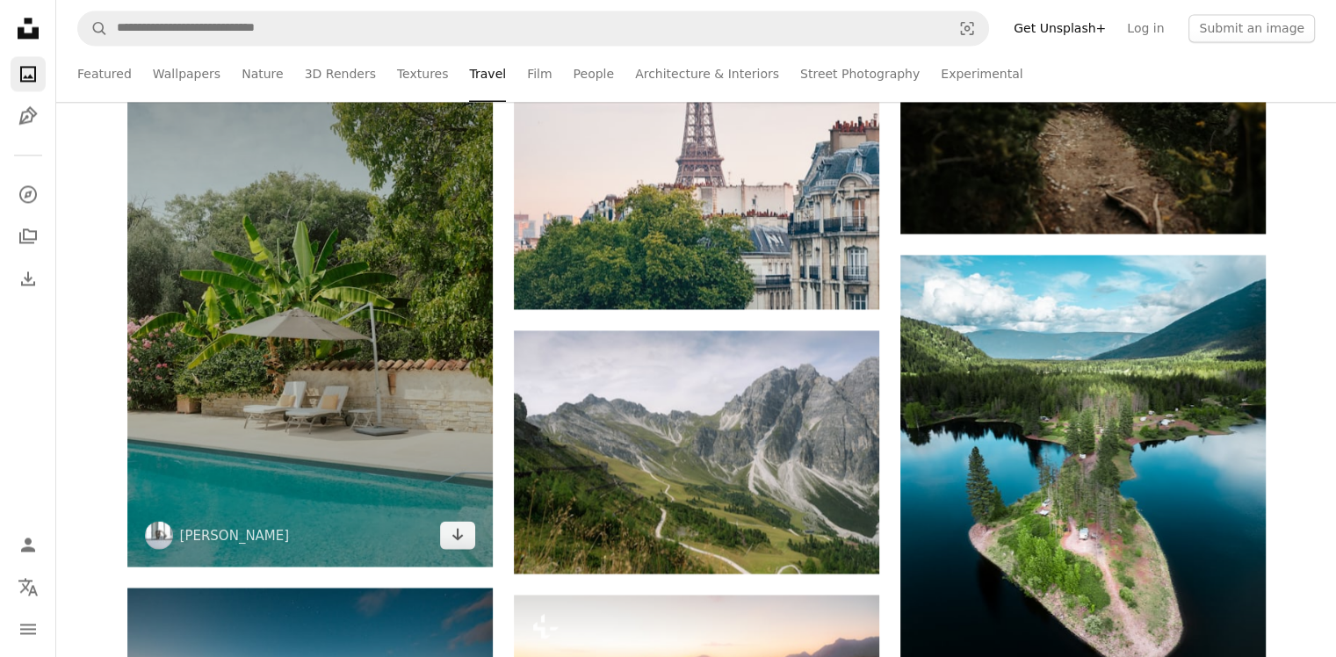
click at [404, 246] on img at bounding box center [309, 292] width 365 height 548
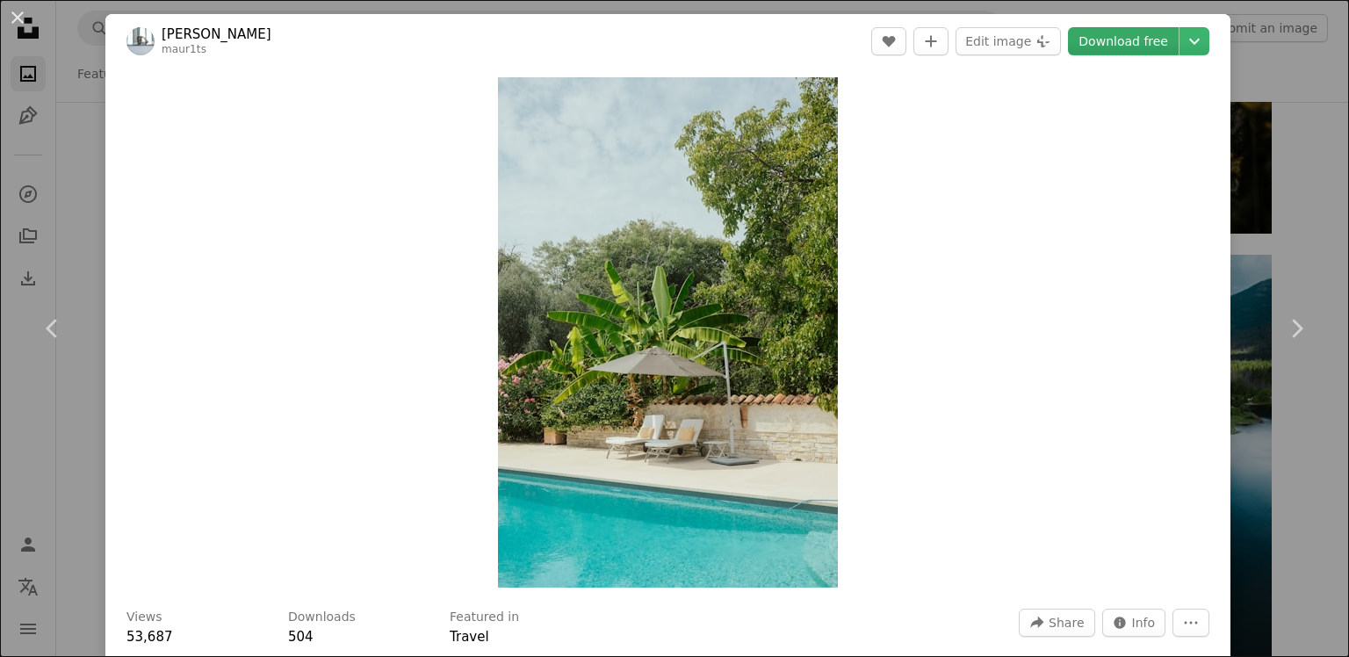
click at [1102, 47] on link "Download free" at bounding box center [1123, 41] width 111 height 28
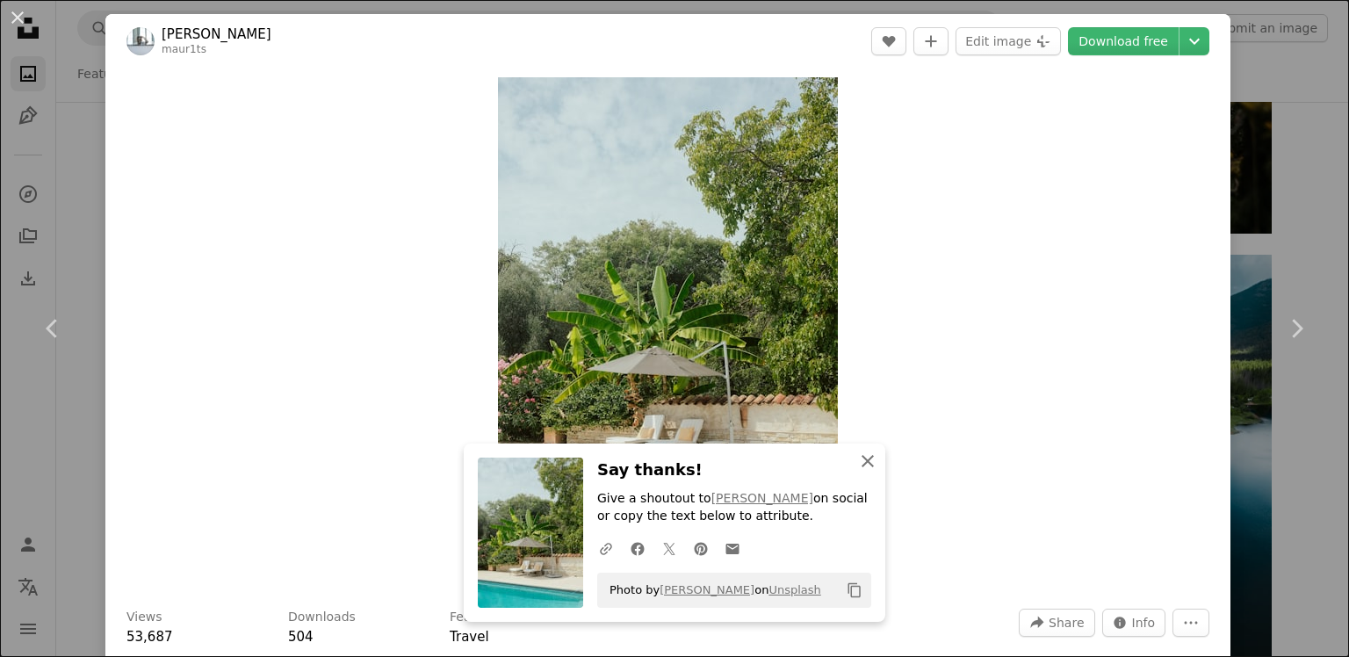
click at [862, 464] on icon "button" at bounding box center [868, 461] width 12 height 12
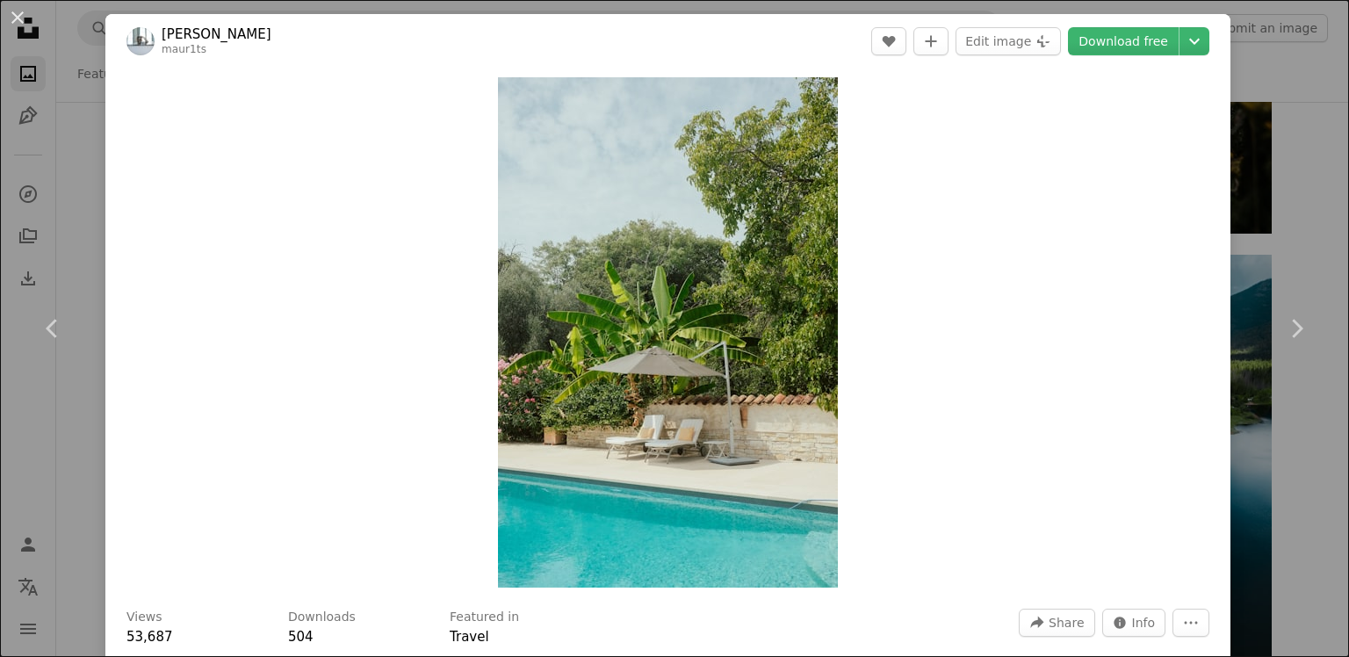
click at [1268, 167] on div "An X shape Chevron left Chevron right [PERSON_NAME] maur1ts A heart A plus sign…" at bounding box center [674, 328] width 1349 height 657
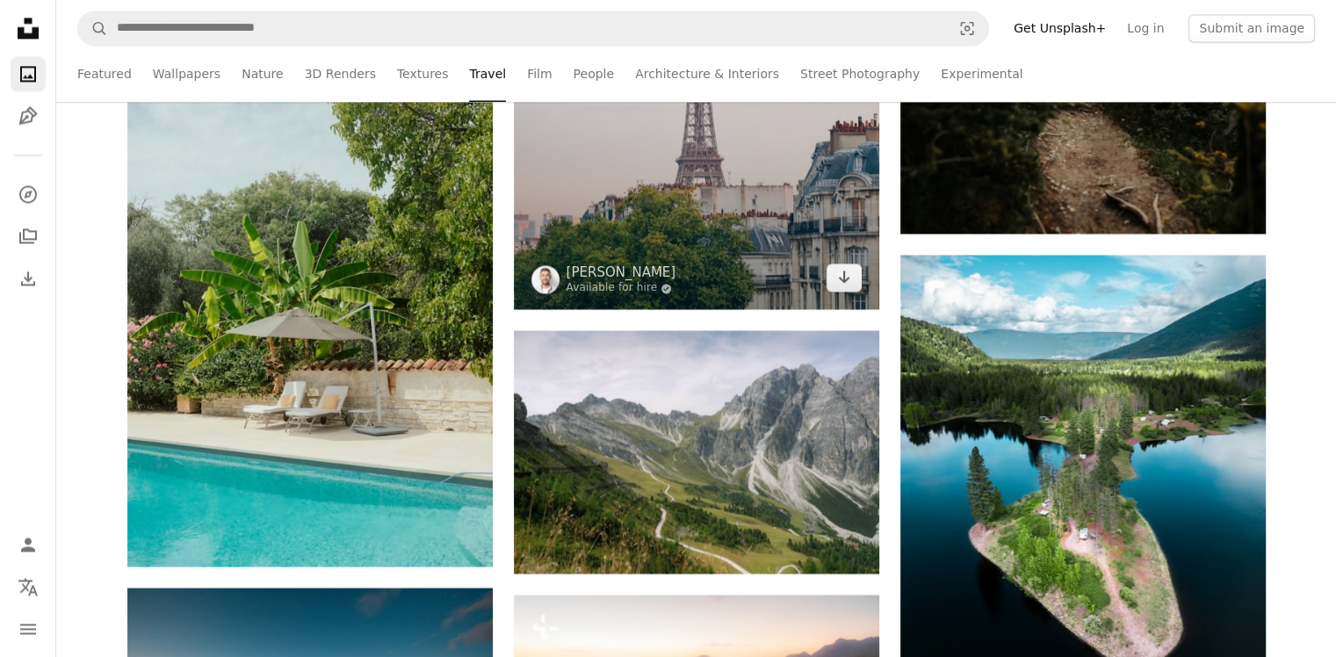
click at [774, 177] on img at bounding box center [696, 39] width 365 height 539
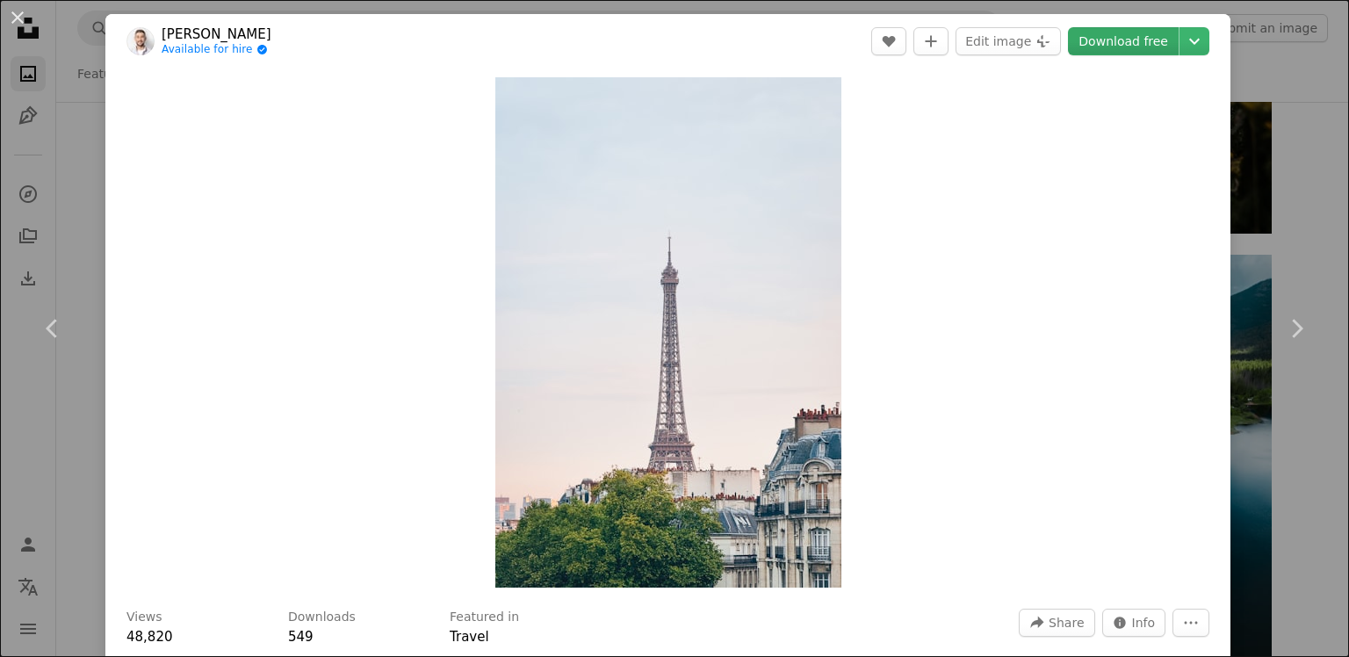
click at [1098, 42] on link "Download free" at bounding box center [1123, 41] width 111 height 28
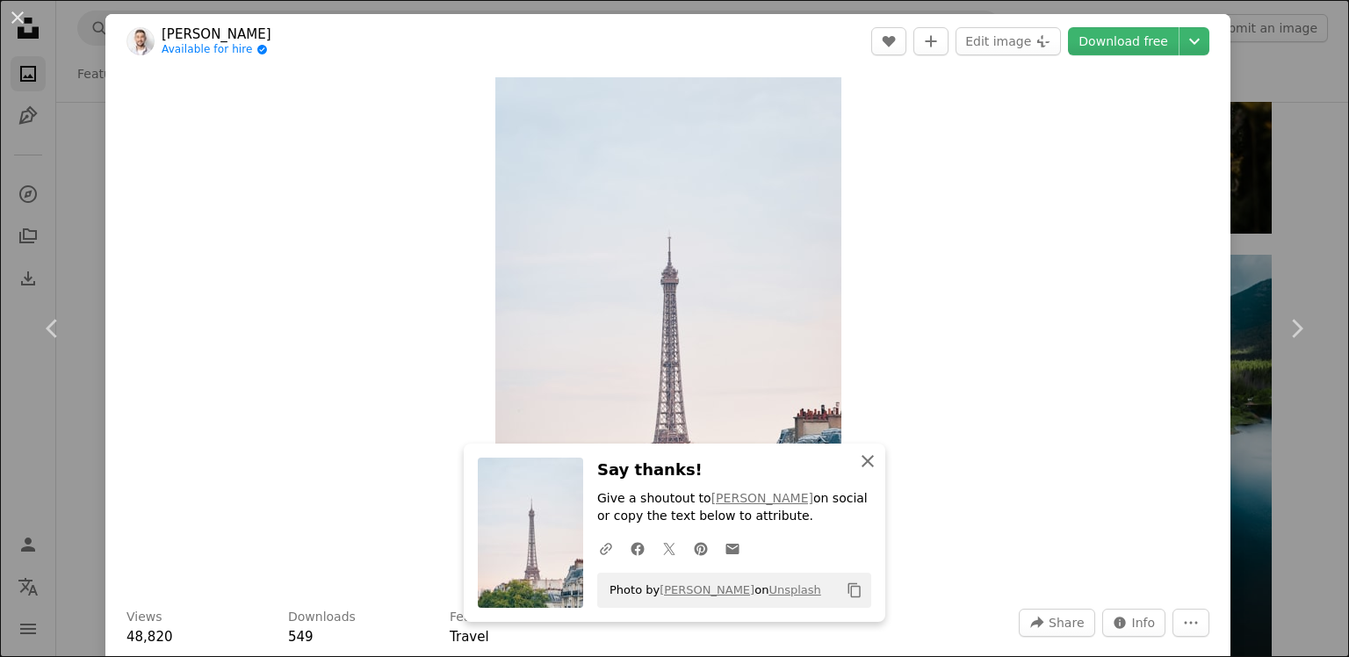
click at [866, 457] on icon "button" at bounding box center [868, 461] width 12 height 12
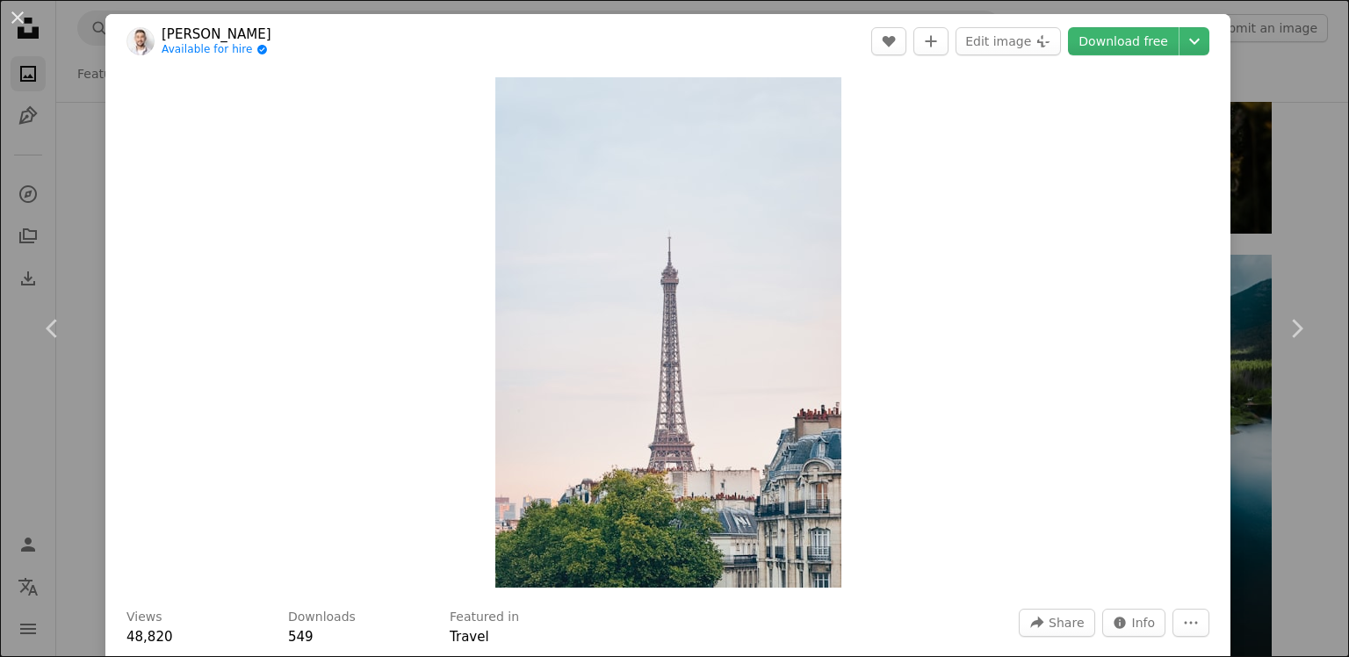
click at [1255, 35] on div "An X shape Chevron left Chevron right [PERSON_NAME] Available for hire A checkm…" at bounding box center [674, 328] width 1349 height 657
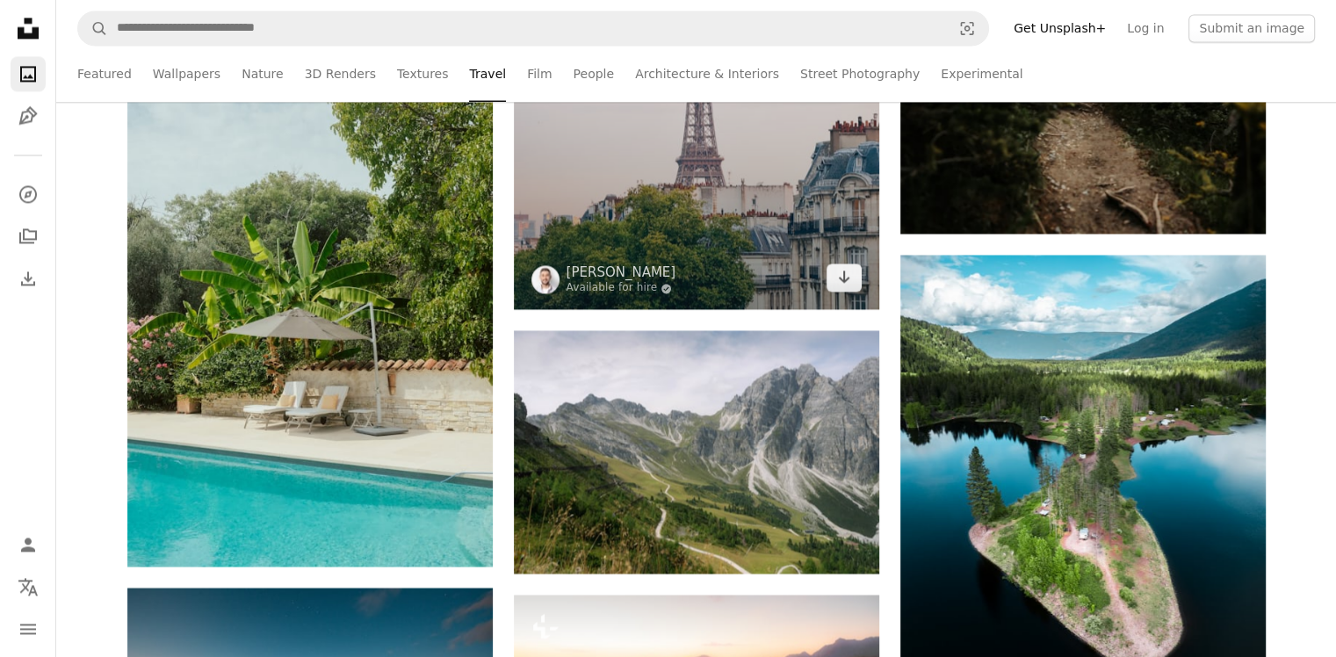
scroll to position [9399, 0]
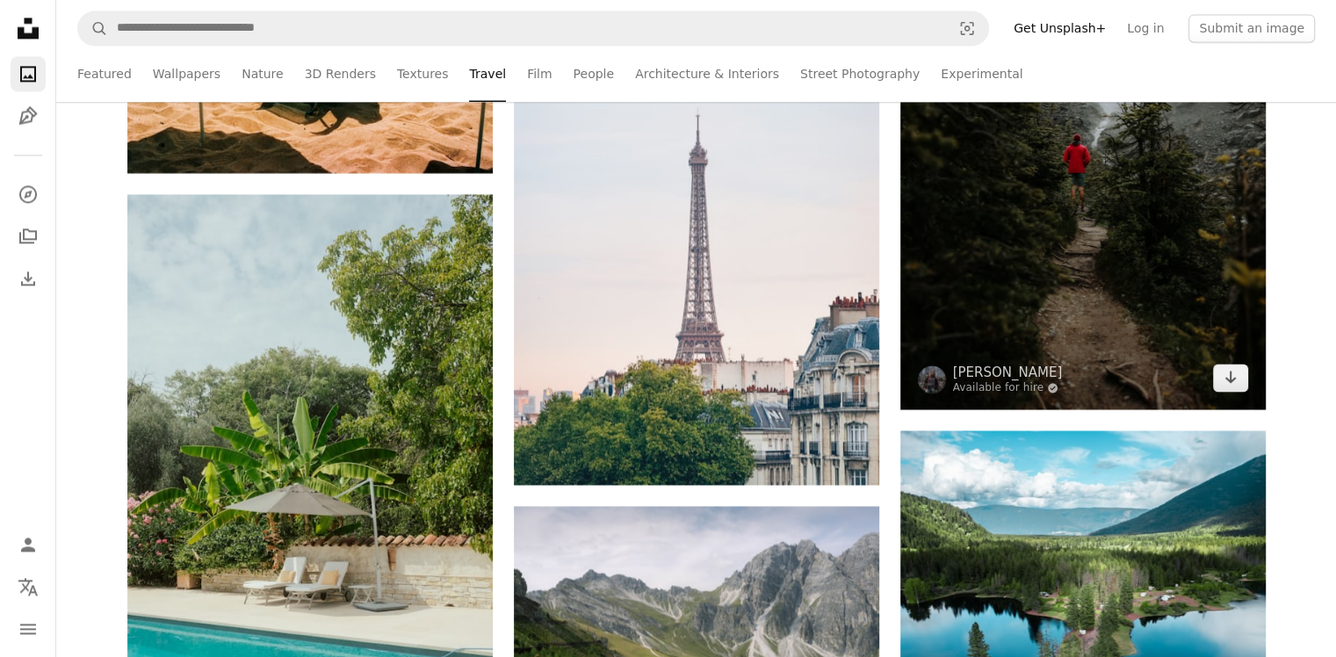
click at [1001, 172] on img at bounding box center [1082, 135] width 365 height 548
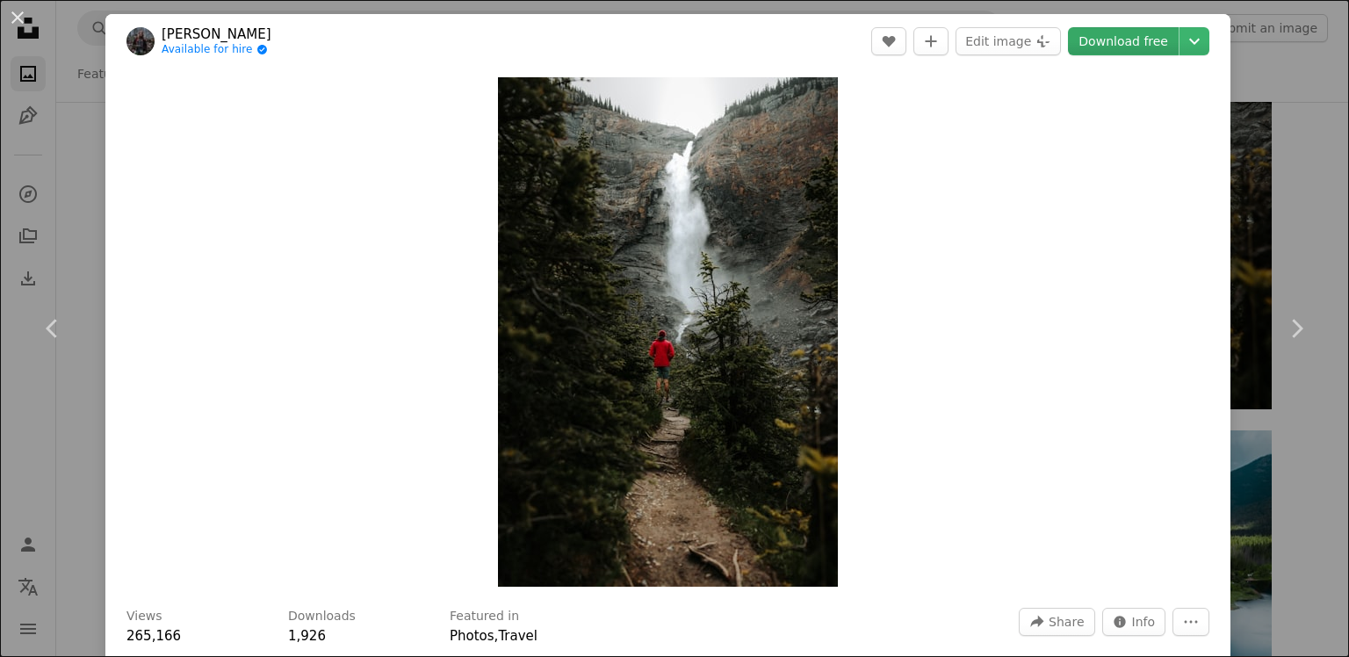
click at [1100, 39] on link "Download free" at bounding box center [1123, 41] width 111 height 28
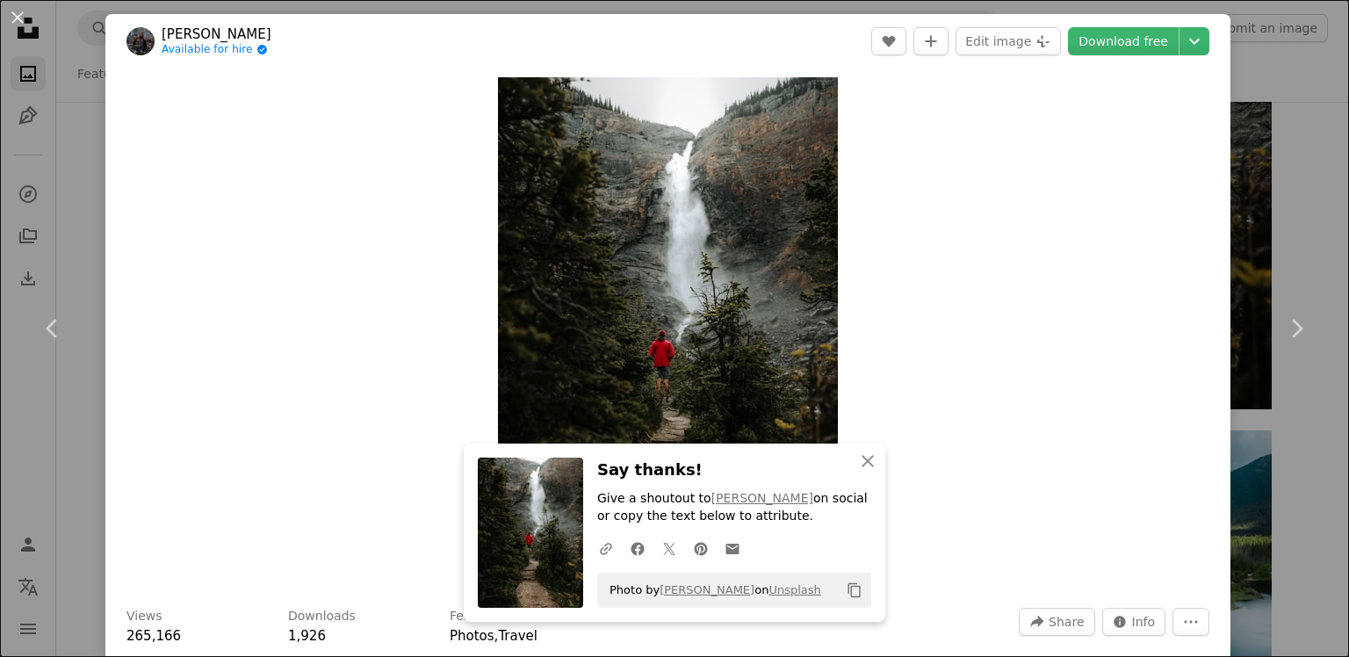
click at [1138, 243] on div "Zoom in" at bounding box center [667, 332] width 1125 height 527
click at [1259, 50] on div "An X shape Chevron left Chevron right [PERSON_NAME] Available for hire A checkm…" at bounding box center [674, 328] width 1349 height 657
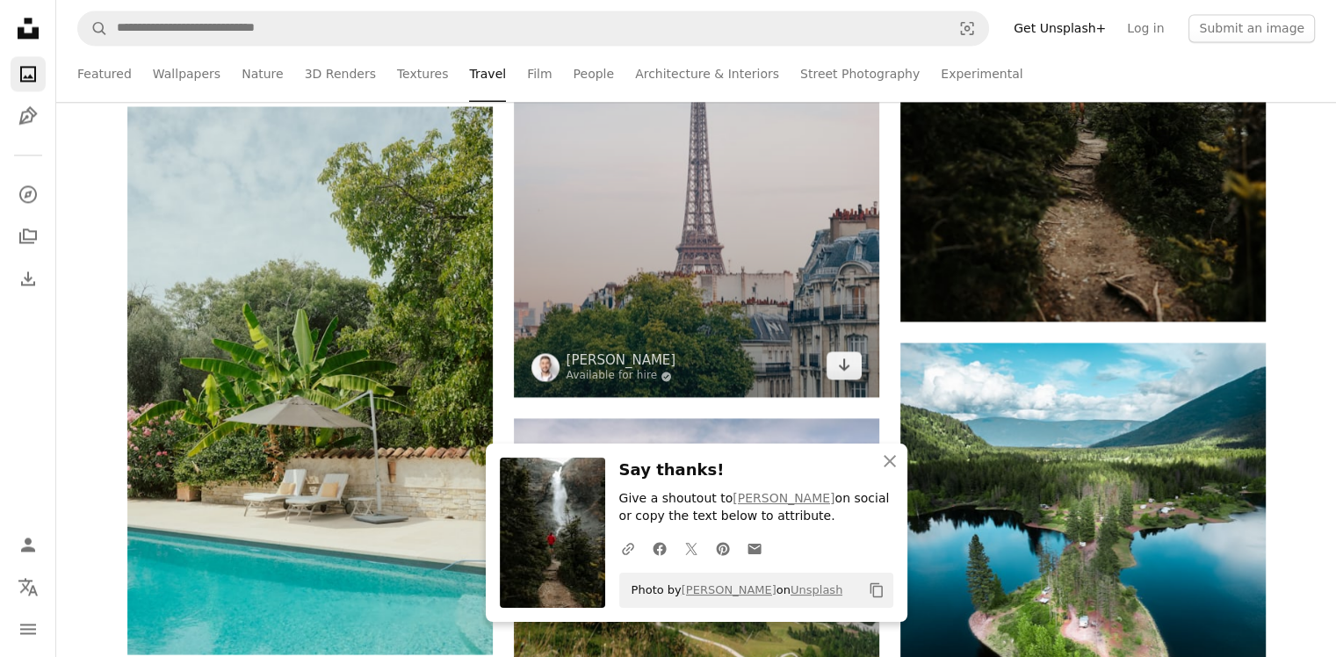
scroll to position [9575, 0]
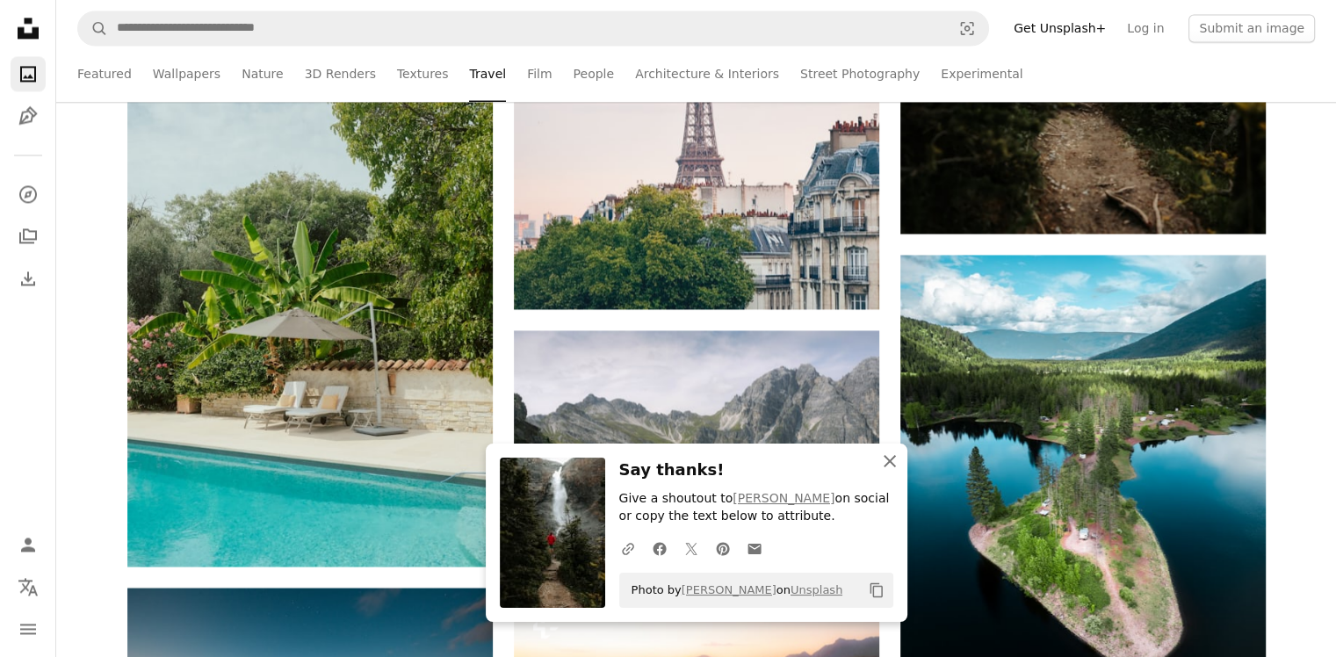
click at [892, 461] on icon "An X shape" at bounding box center [889, 461] width 21 height 21
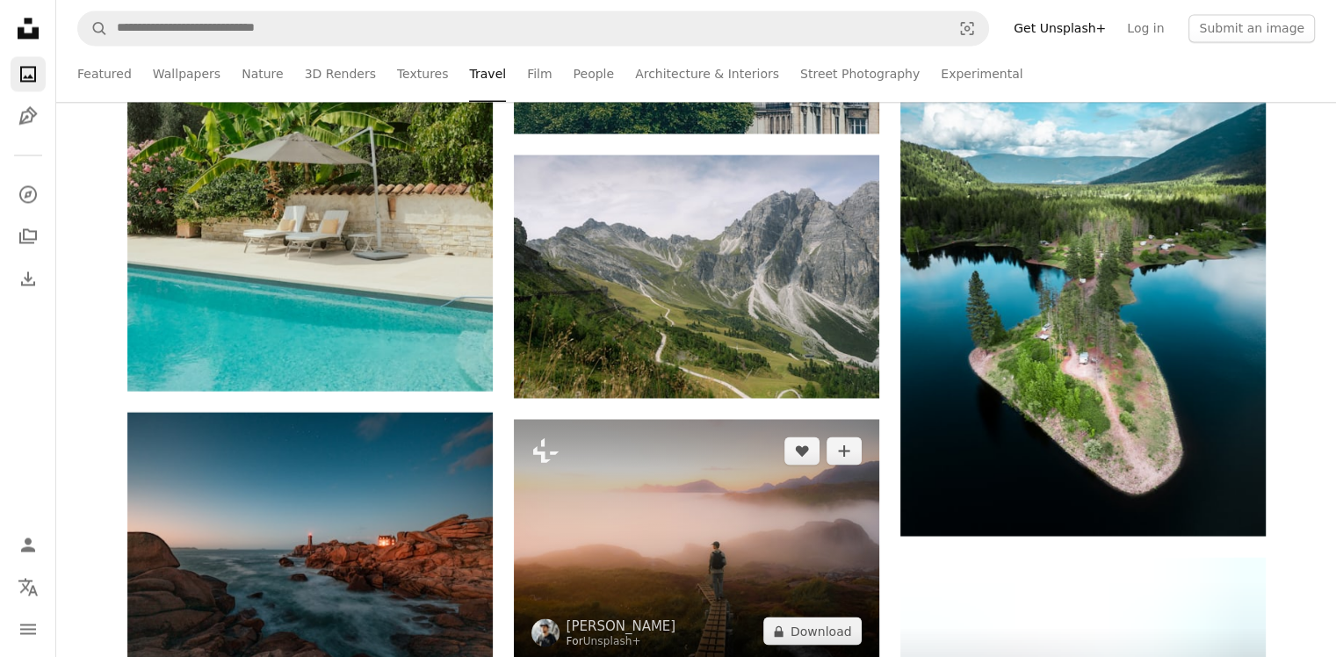
scroll to position [9926, 0]
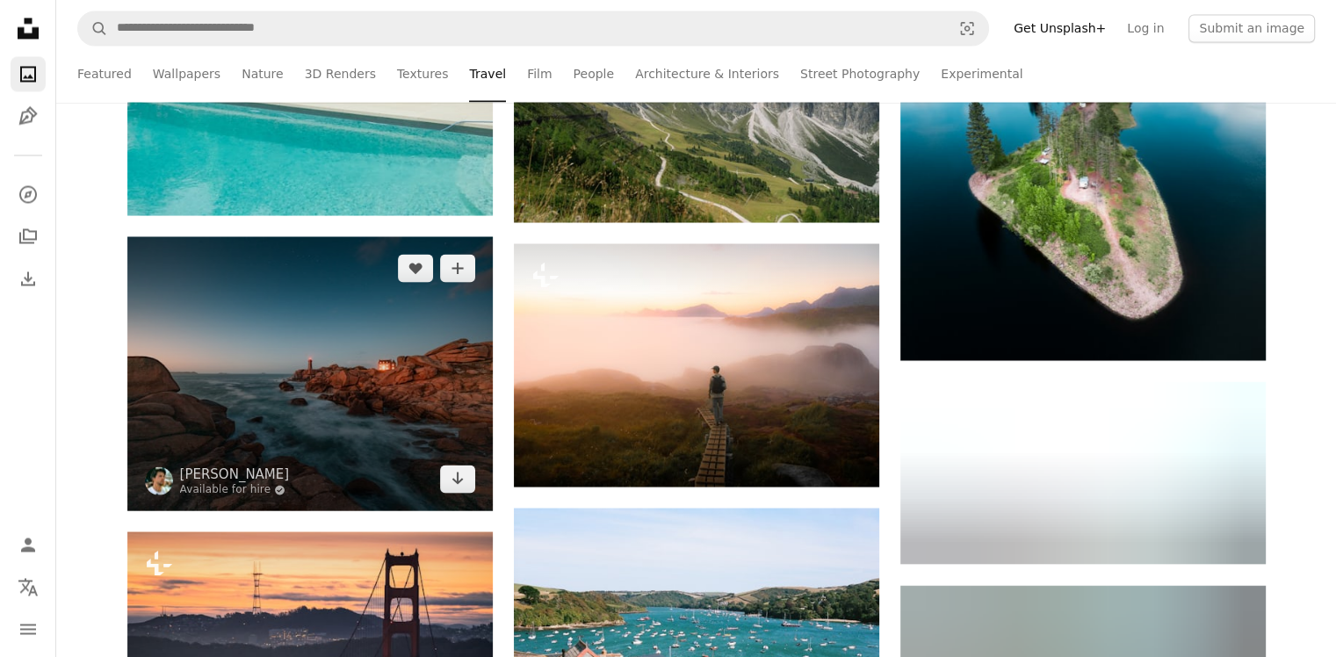
click at [421, 372] on img at bounding box center [309, 373] width 365 height 274
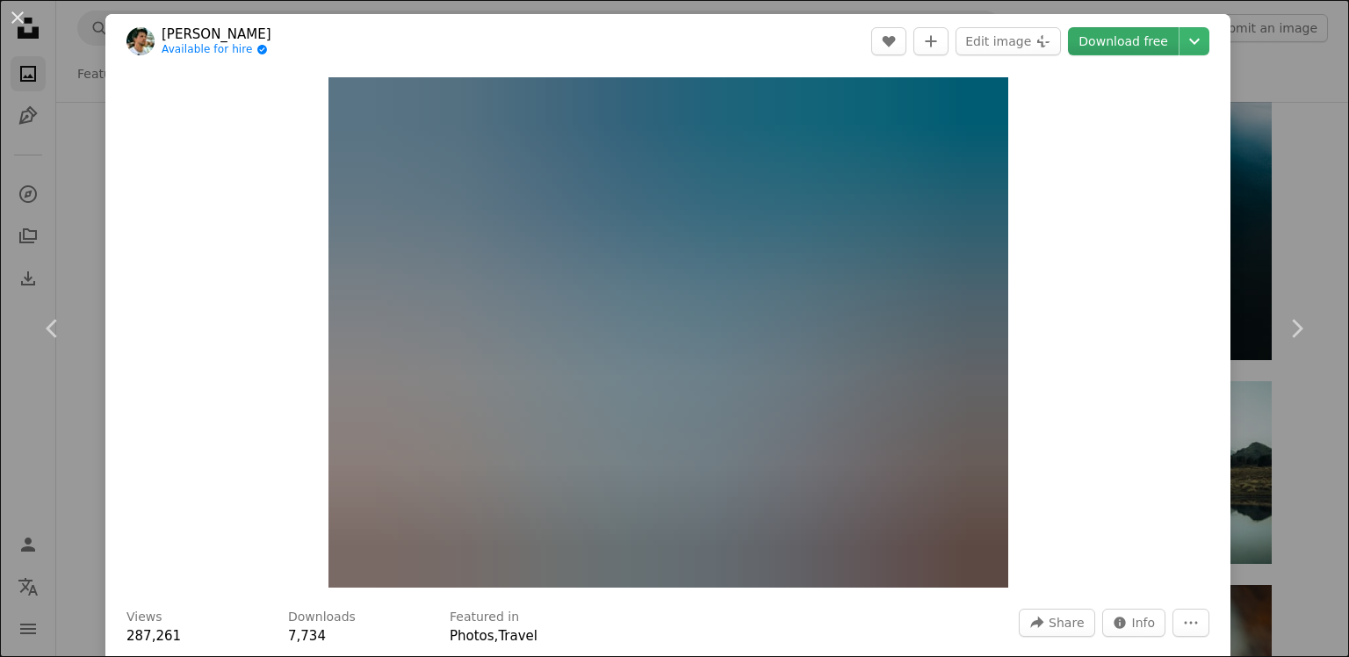
click at [1136, 39] on link "Download free" at bounding box center [1123, 41] width 111 height 28
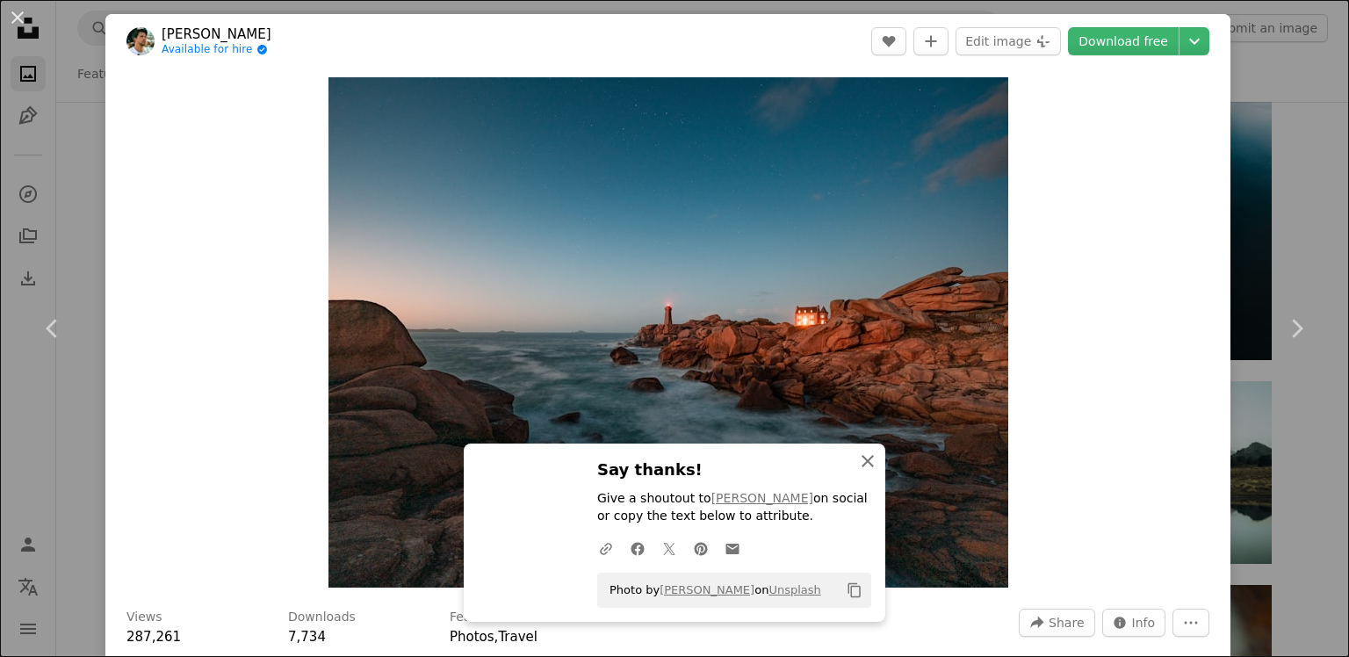
click at [861, 464] on icon "An X shape" at bounding box center [867, 461] width 21 height 21
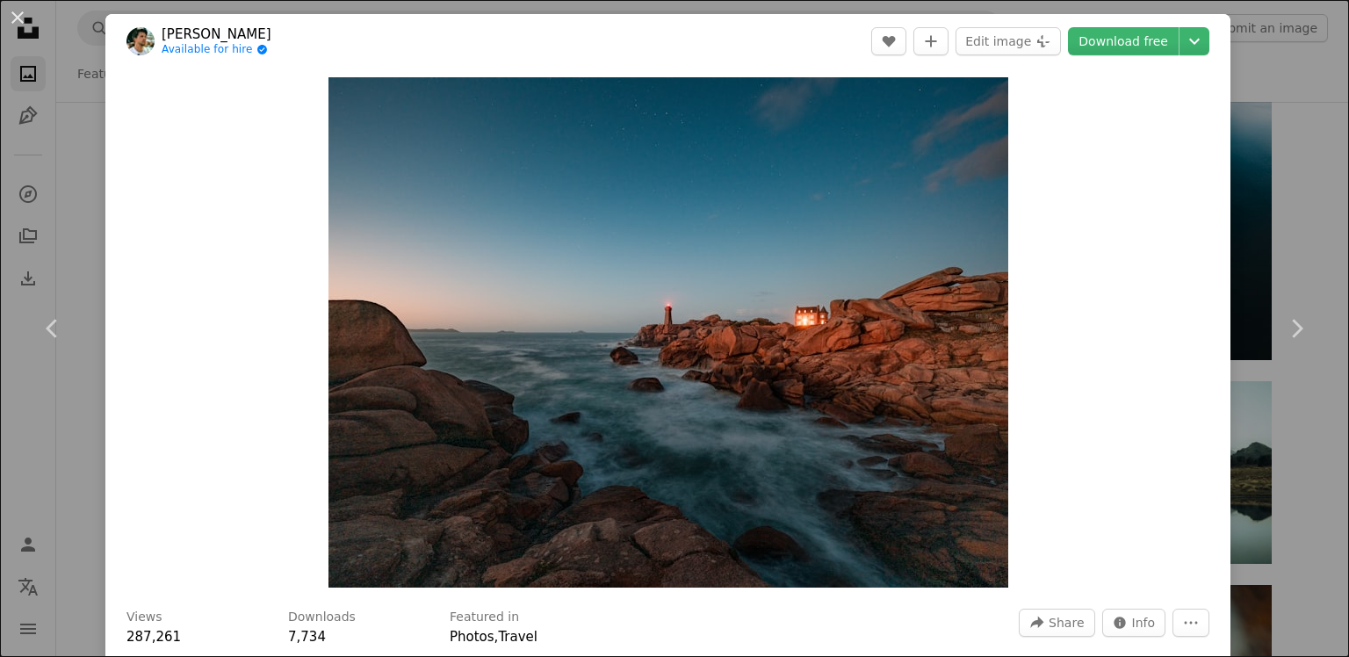
click at [1231, 114] on div "An X shape Chevron left Chevron right [PERSON_NAME] Available for hire A checkm…" at bounding box center [674, 328] width 1349 height 657
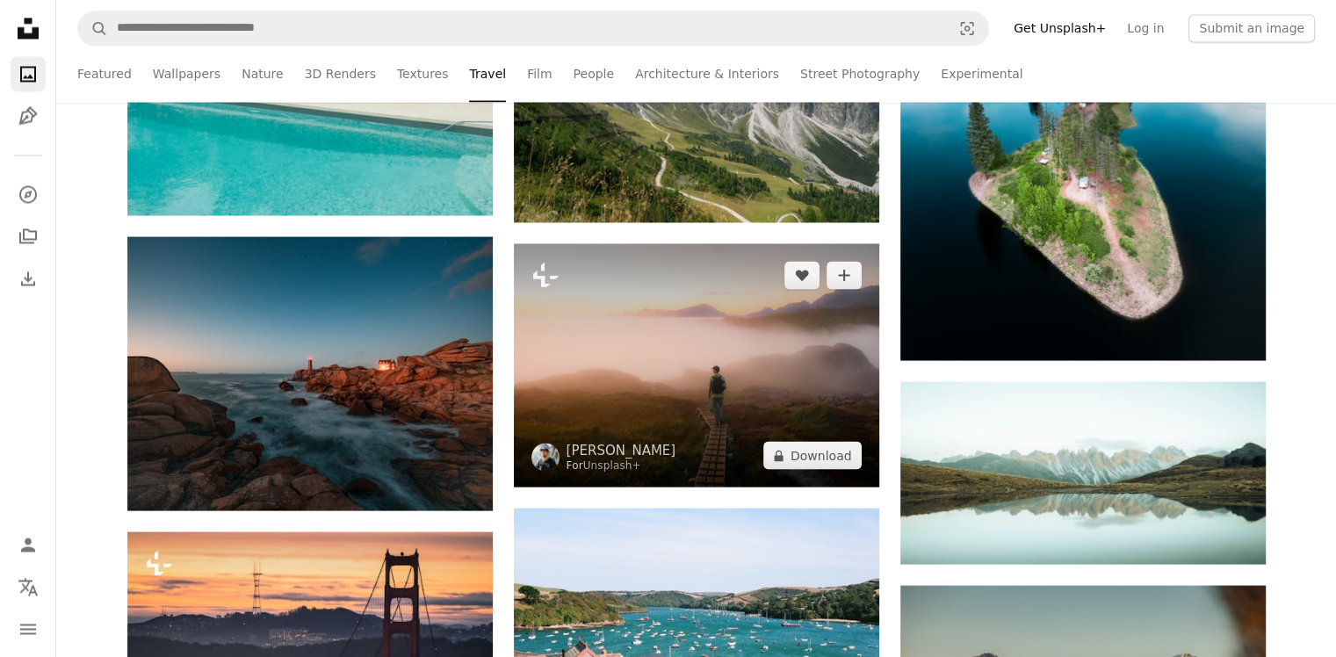
click at [715, 349] on img at bounding box center [696, 364] width 365 height 243
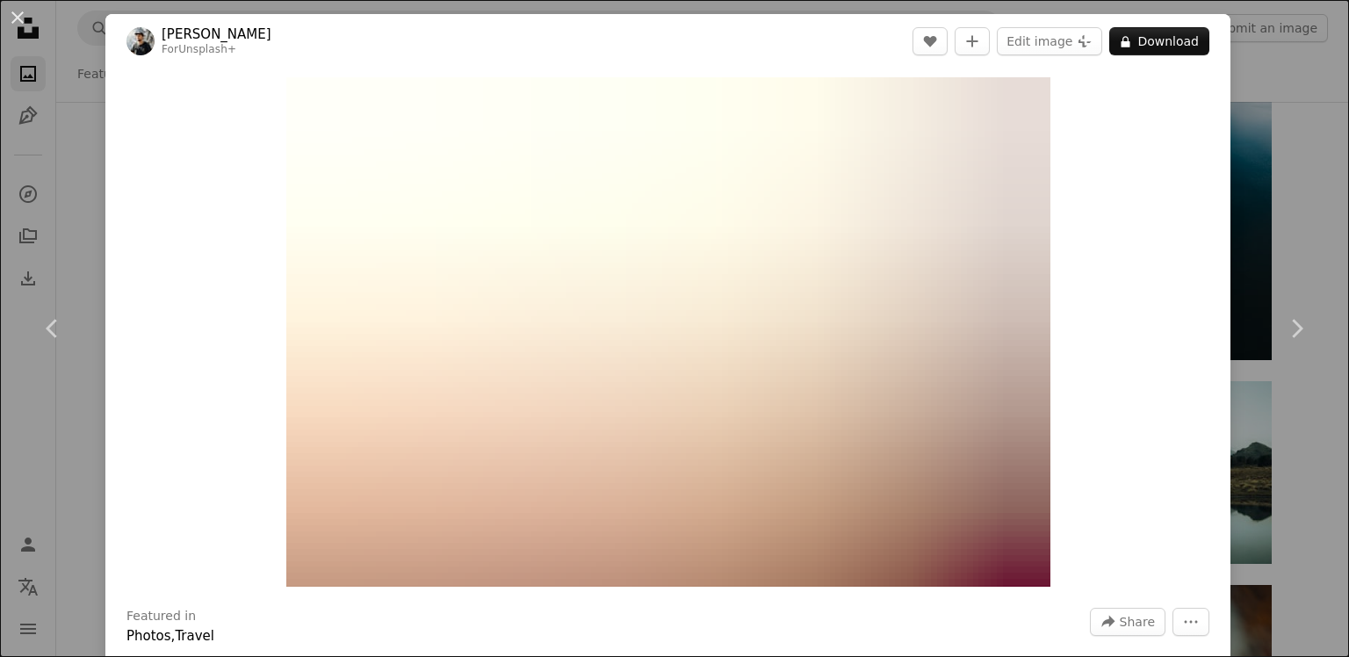
click at [1282, 119] on div "An X shape Chevron left Chevron right [PERSON_NAME] For Unsplash+ A heart A plu…" at bounding box center [674, 328] width 1349 height 657
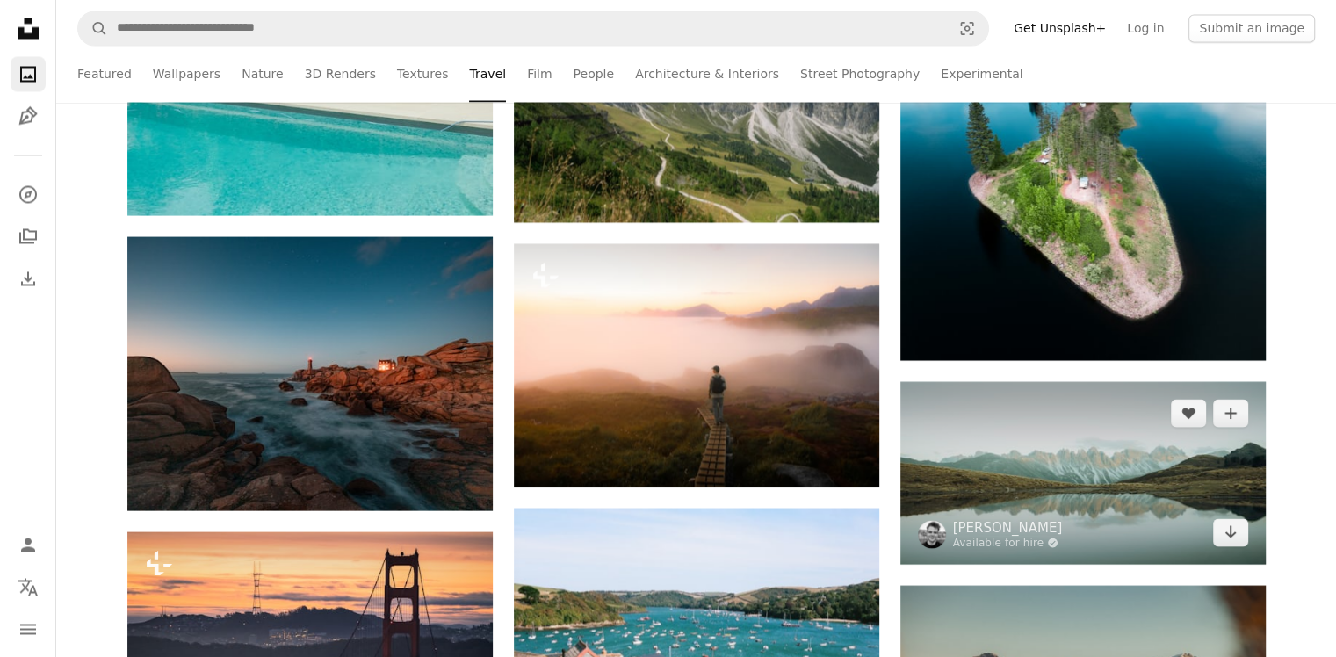
click at [1101, 422] on img at bounding box center [1082, 472] width 365 height 183
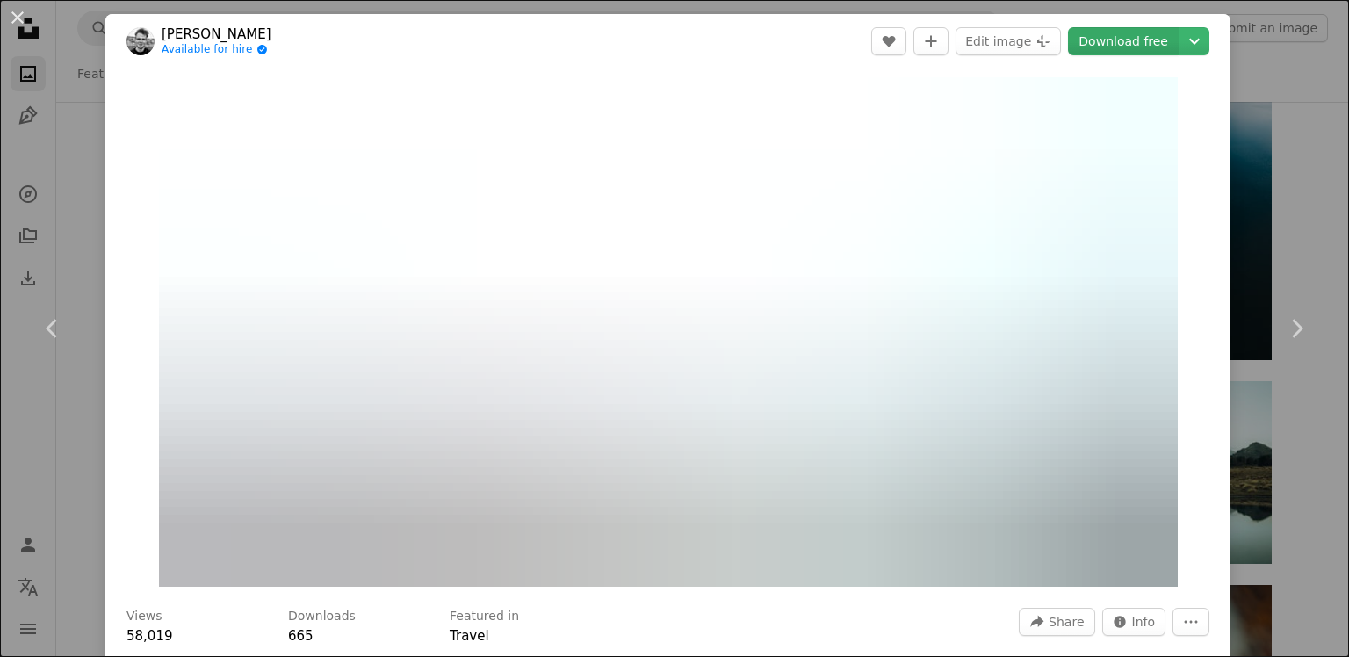
click at [1120, 42] on link "Download free" at bounding box center [1123, 41] width 111 height 28
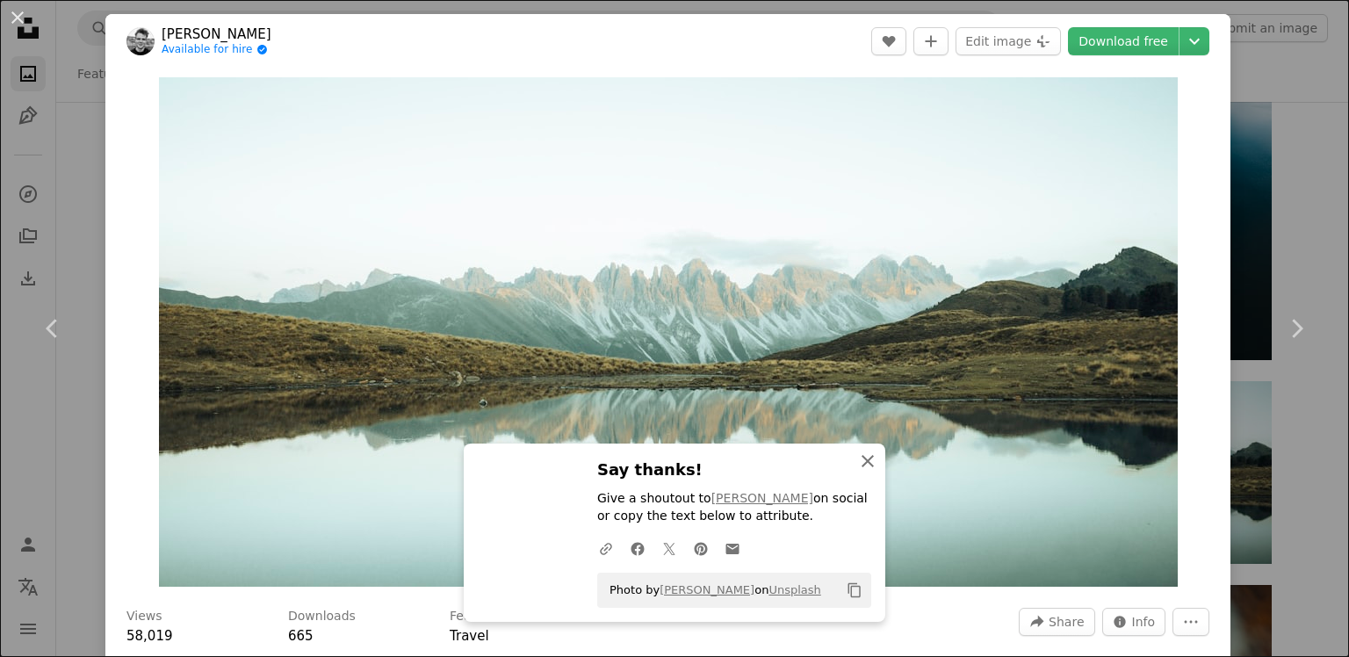
click at [868, 456] on icon "An X shape" at bounding box center [867, 461] width 21 height 21
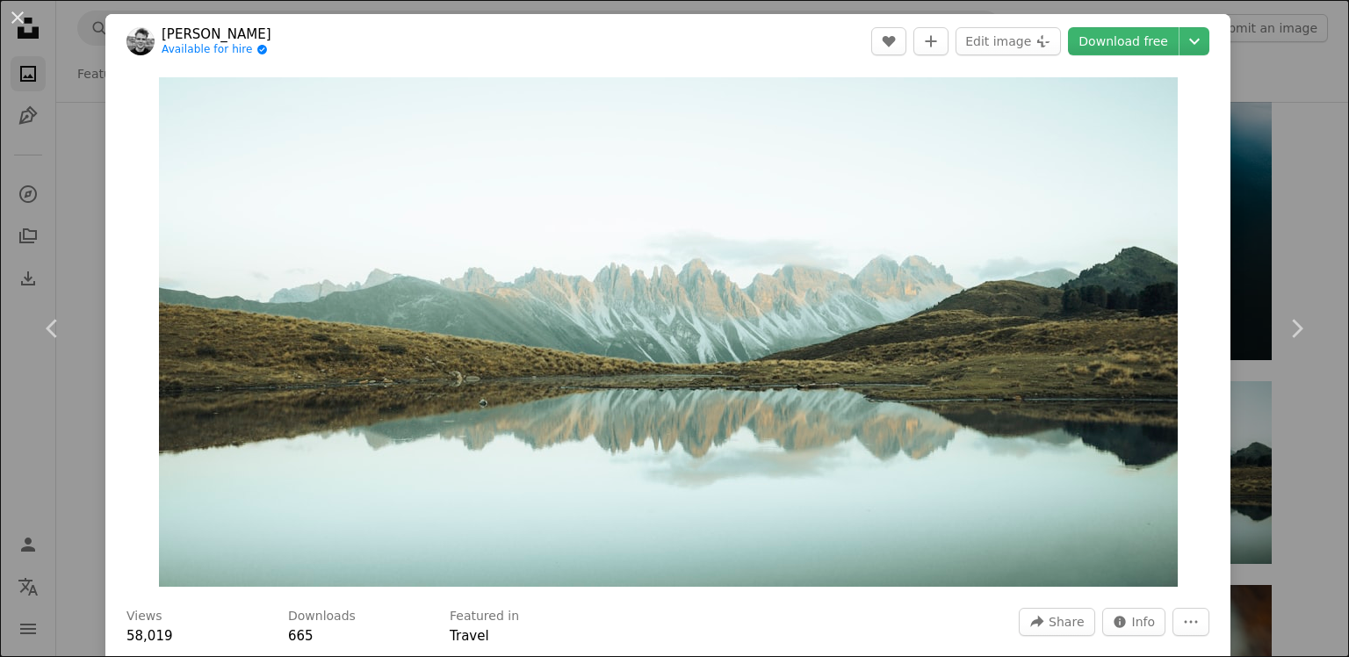
click at [1261, 98] on div "An X shape Chevron left Chevron right [PERSON_NAME] Available for hire A checkm…" at bounding box center [674, 328] width 1349 height 657
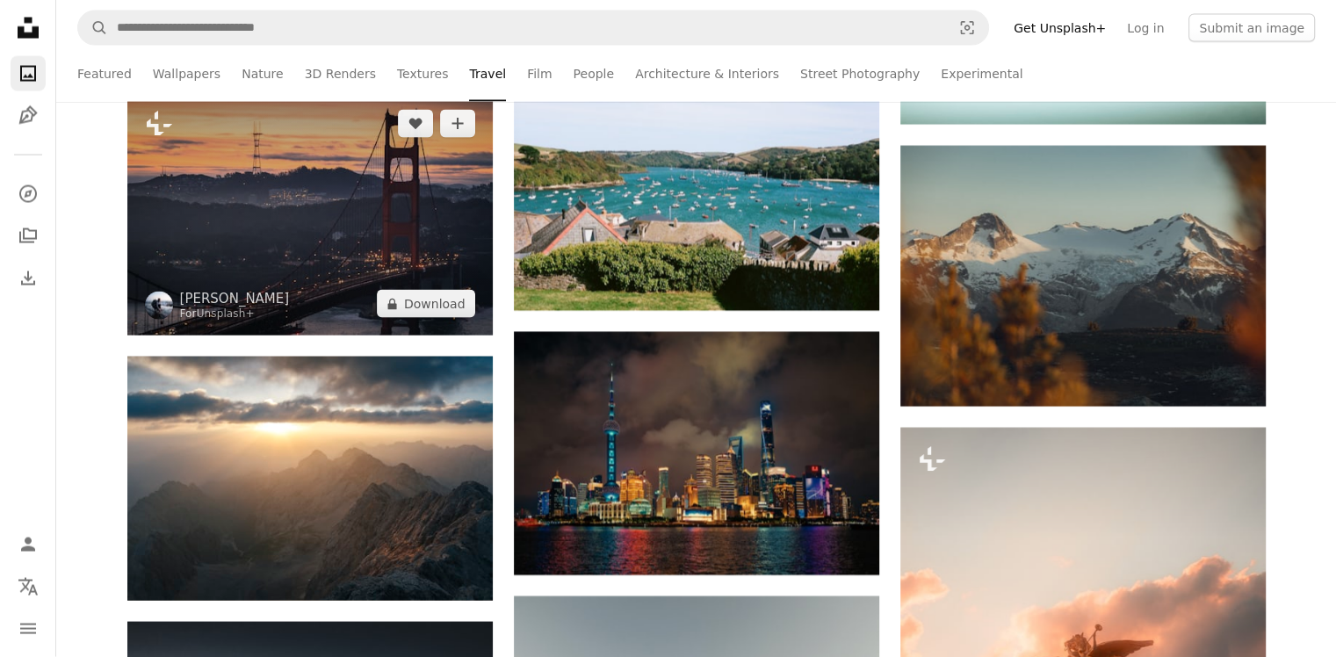
scroll to position [10278, 0]
